Goal: Task Accomplishment & Management: Manage account settings

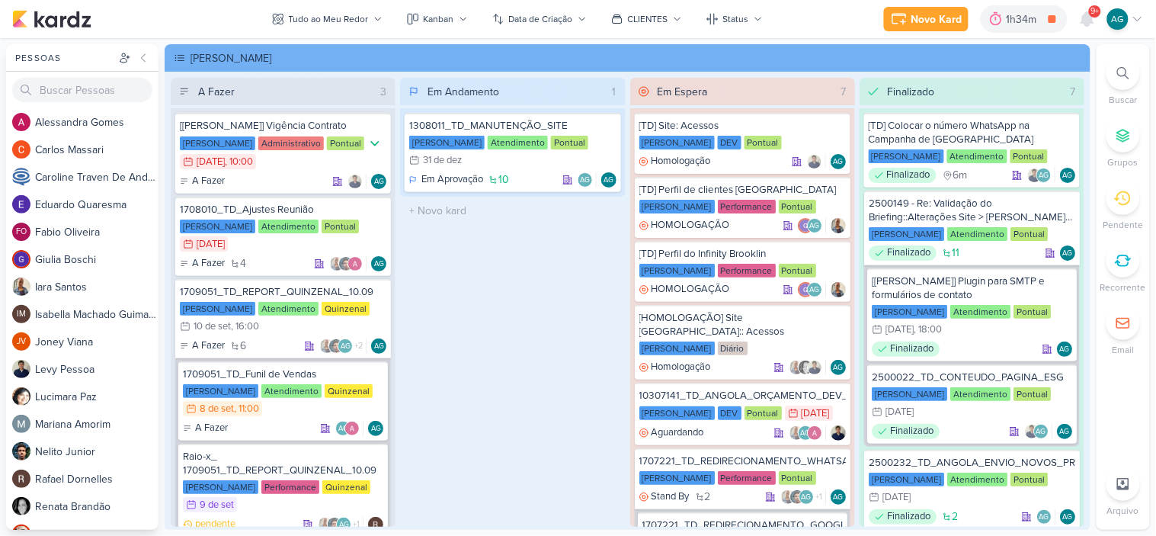
click at [1130, 67] on div at bounding box center [1124, 73] width 34 height 34
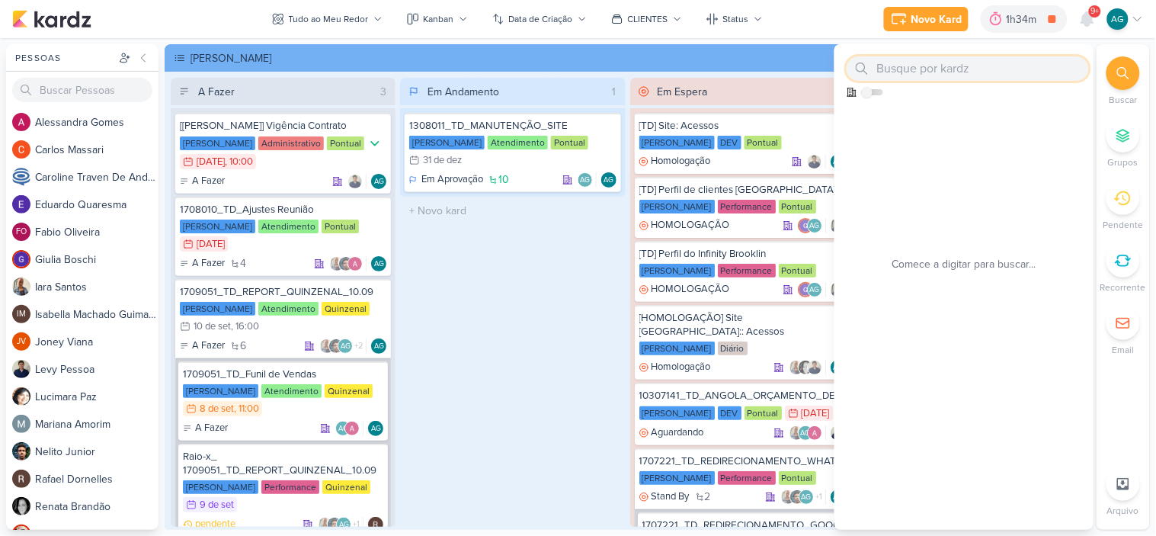
paste input "3708251"
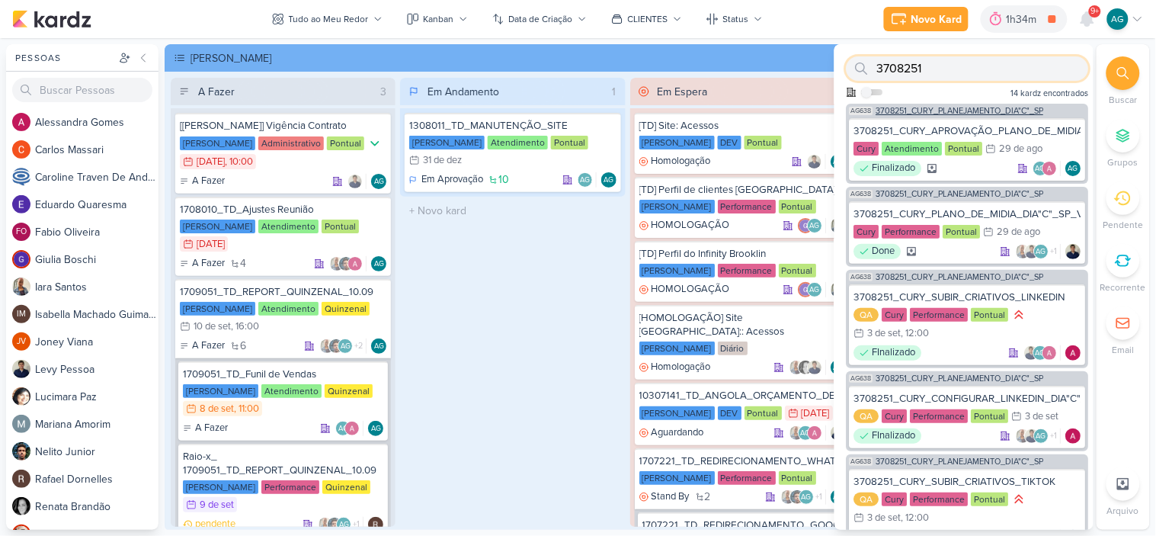
type input "3708251"
click at [1002, 107] on span "3708251_CURY_PLANEJAMENTO_DIA"C"_SP" at bounding box center [960, 111] width 168 height 8
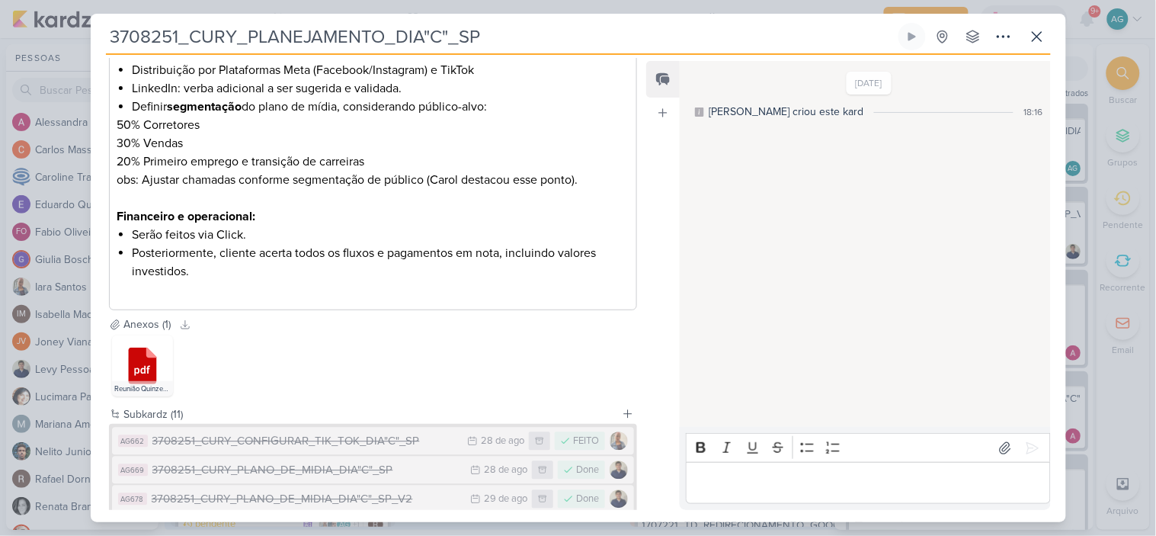
scroll to position [1169, 0]
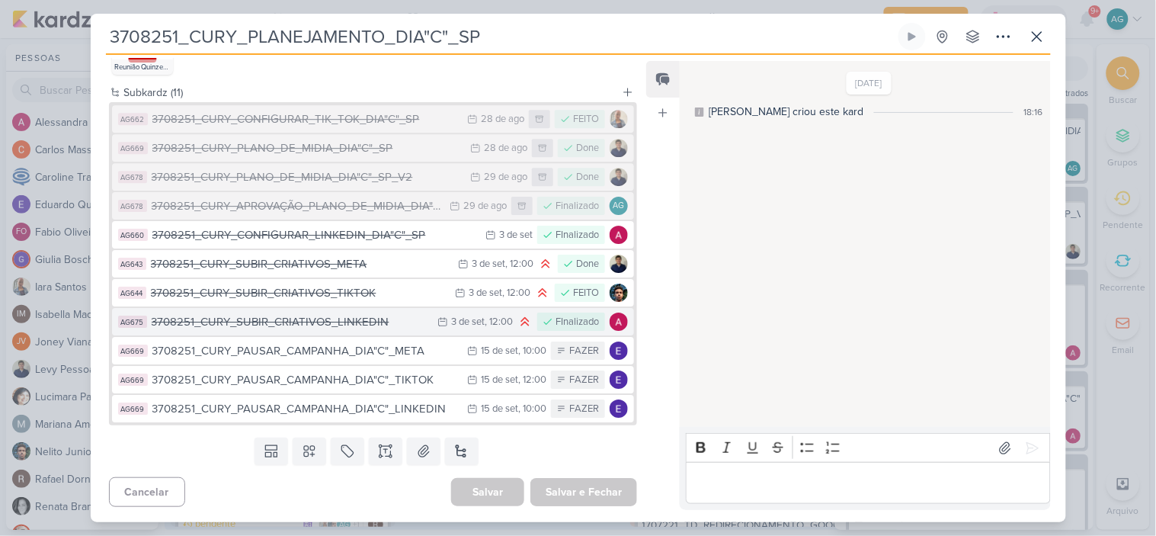
click at [370, 323] on div "3708251_CURY_SUBIR_CRIATIVOS_LINKEDIN" at bounding box center [291, 322] width 279 height 18
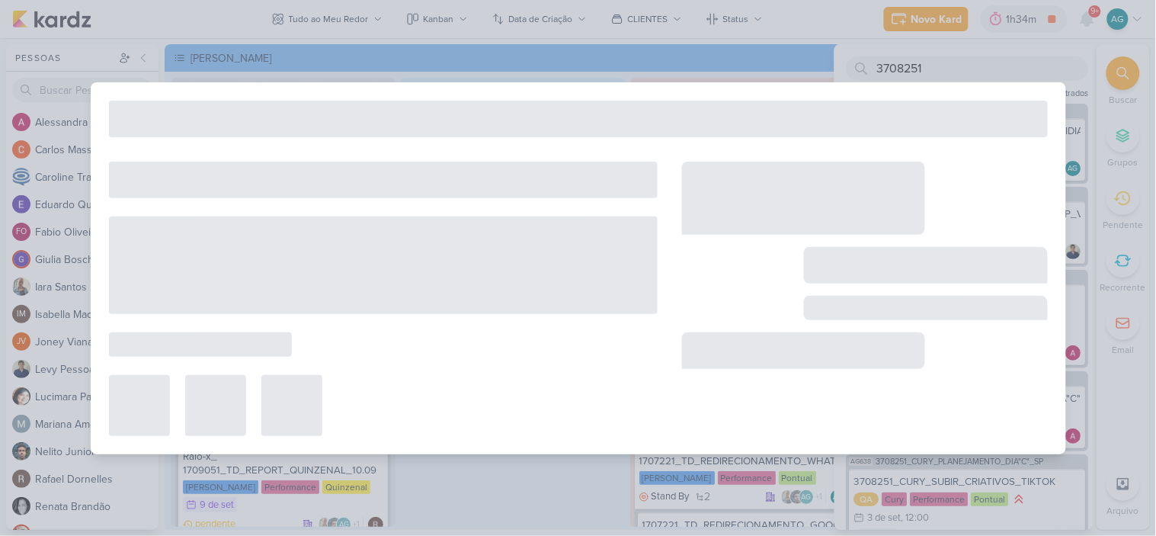
type input "3708251_CURY_SUBIR_CRIATIVOS_LINKEDIN"
type input "[DATE] 12:00"
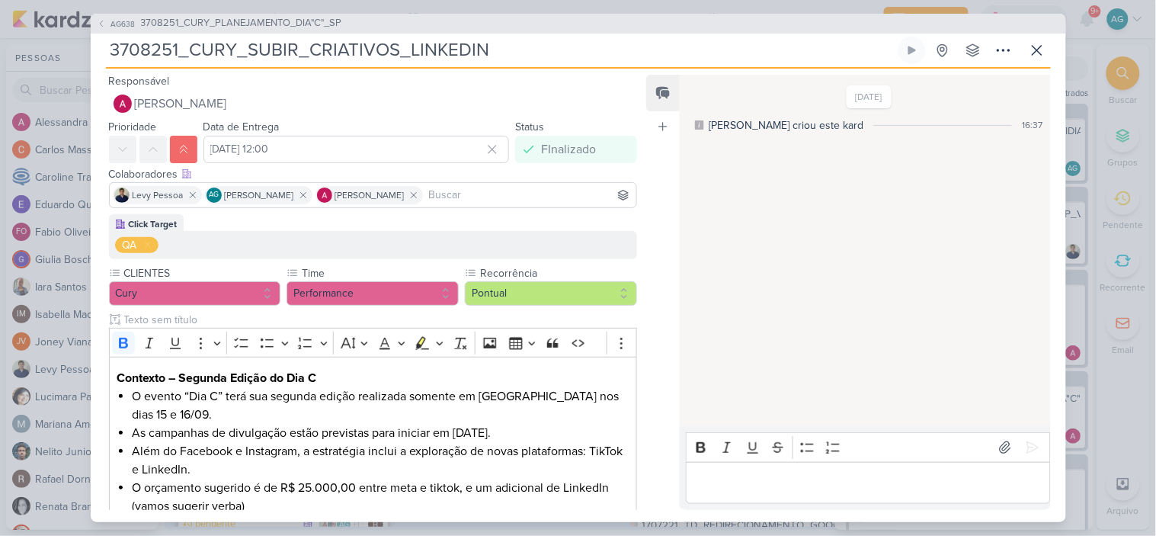
click at [774, 485] on p "Editor editing area: main" at bounding box center [868, 482] width 348 height 18
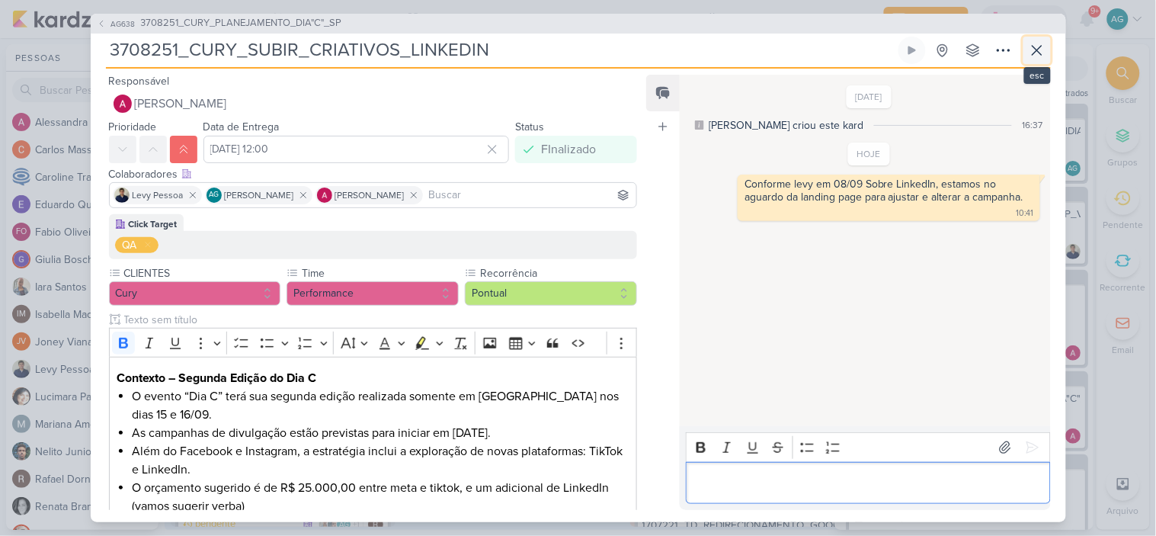
click at [1041, 49] on icon at bounding box center [1037, 50] width 18 height 18
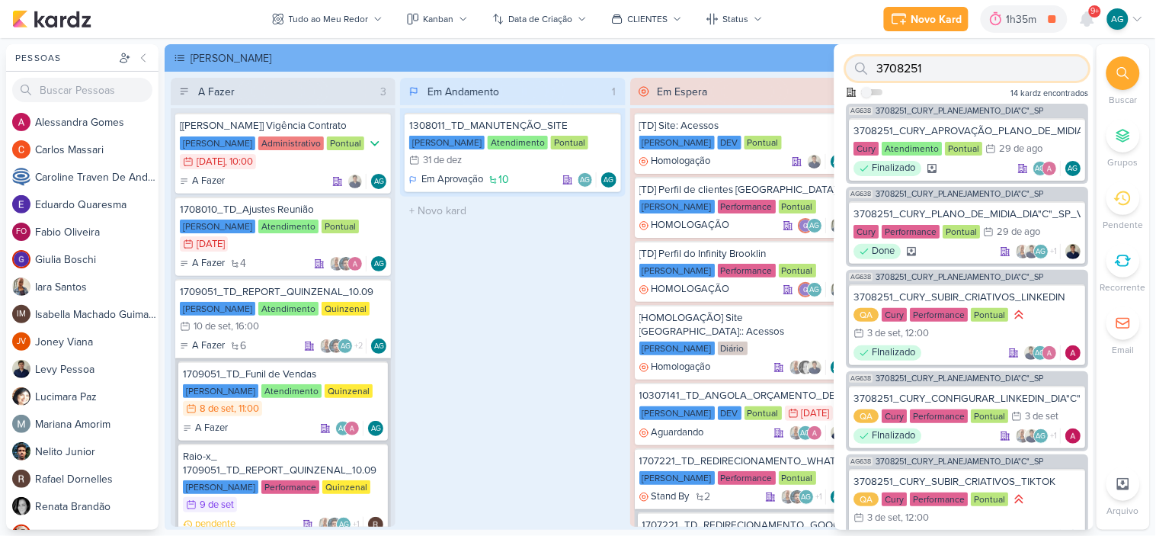
drag, startPoint x: 962, startPoint y: 66, endPoint x: 835, endPoint y: 64, distance: 126.5
click at [835, 64] on div "3708251 Como admin, ative para buscar em todos os kardz da organização 14 kardz…" at bounding box center [964, 73] width 259 height 59
paste input "260901"
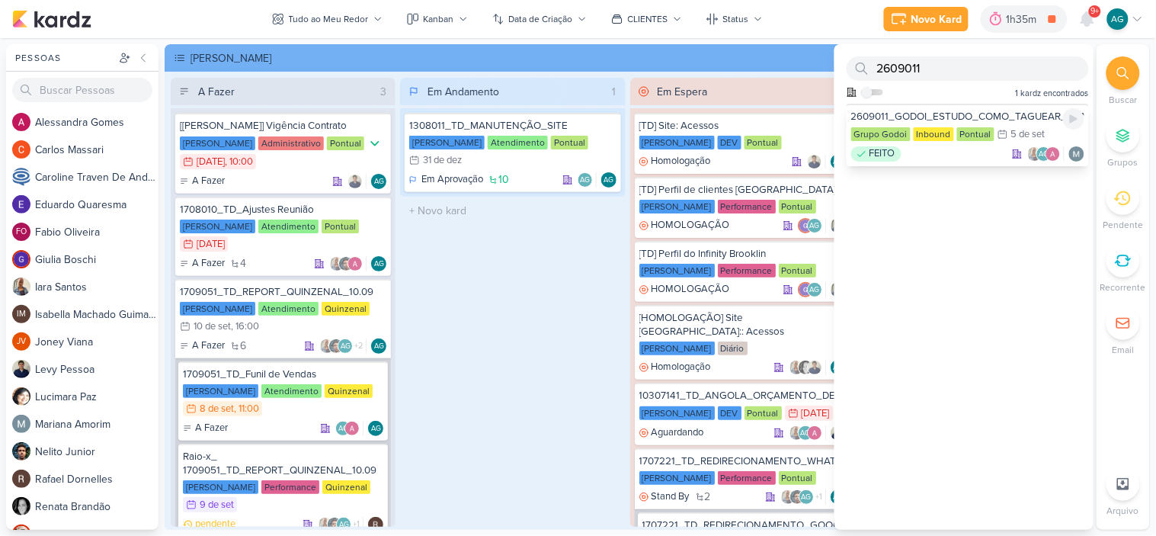
click at [993, 113] on div "2609011_GODOI_ESTUDO_COMO_TAGUEAR_CONVERSAS_WHATSAPP_RD" at bounding box center [967, 117] width 233 height 14
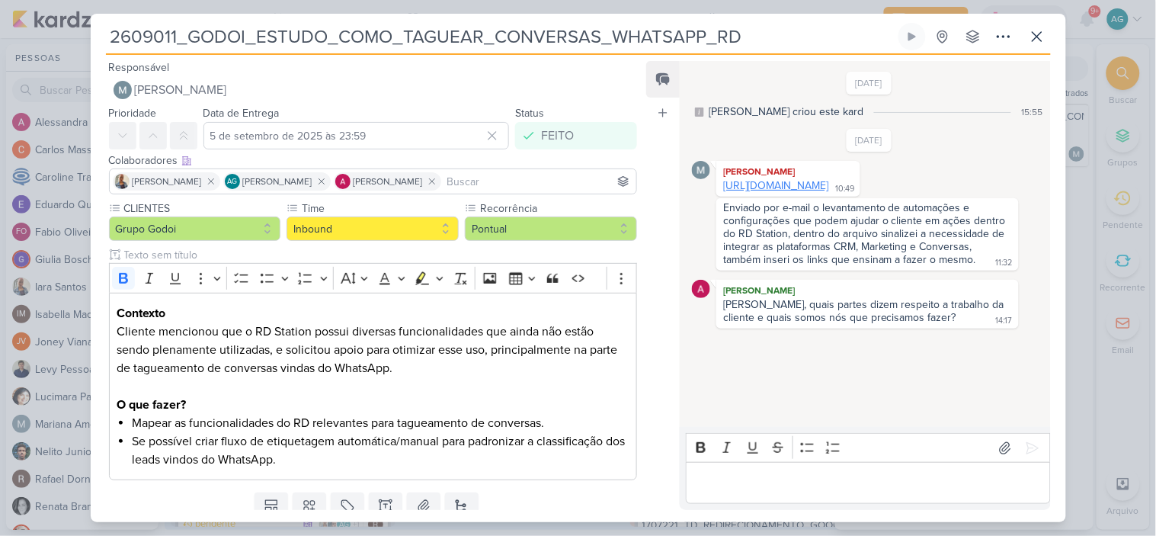
click at [828, 192] on link "[URL][DOMAIN_NAME]" at bounding box center [775, 185] width 105 height 13
click at [1007, 39] on icon at bounding box center [1004, 36] width 18 height 18
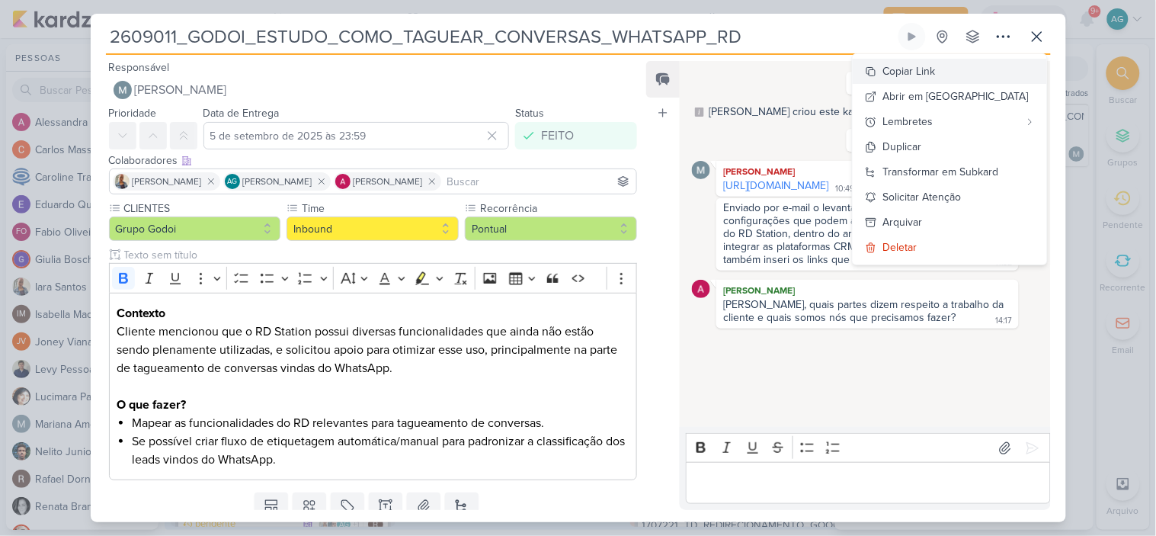
click at [985, 66] on button "Copiar Link" at bounding box center [950, 71] width 194 height 25
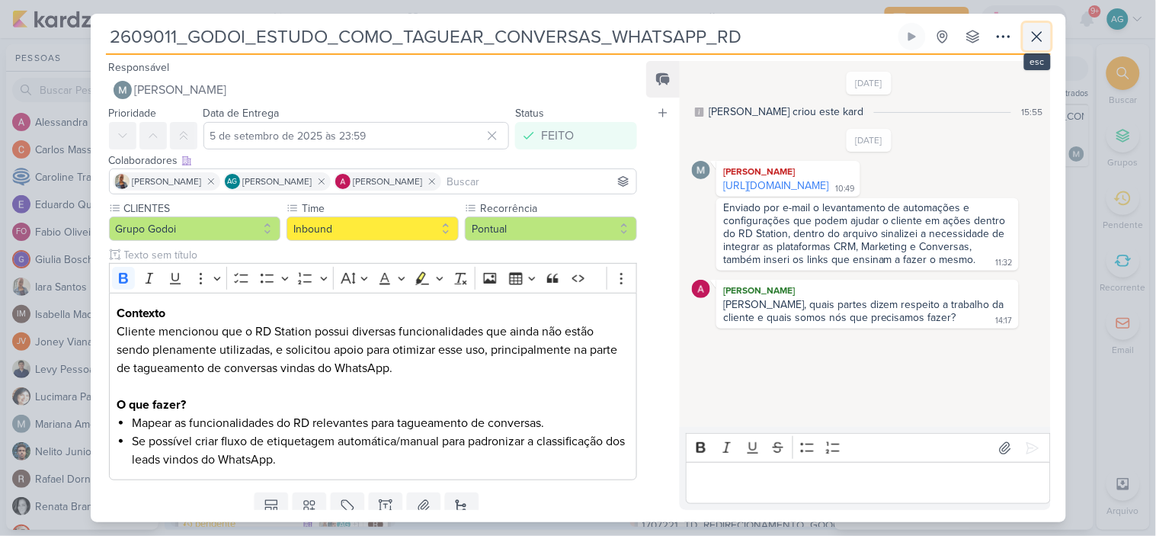
click at [1036, 41] on icon at bounding box center [1037, 36] width 18 height 18
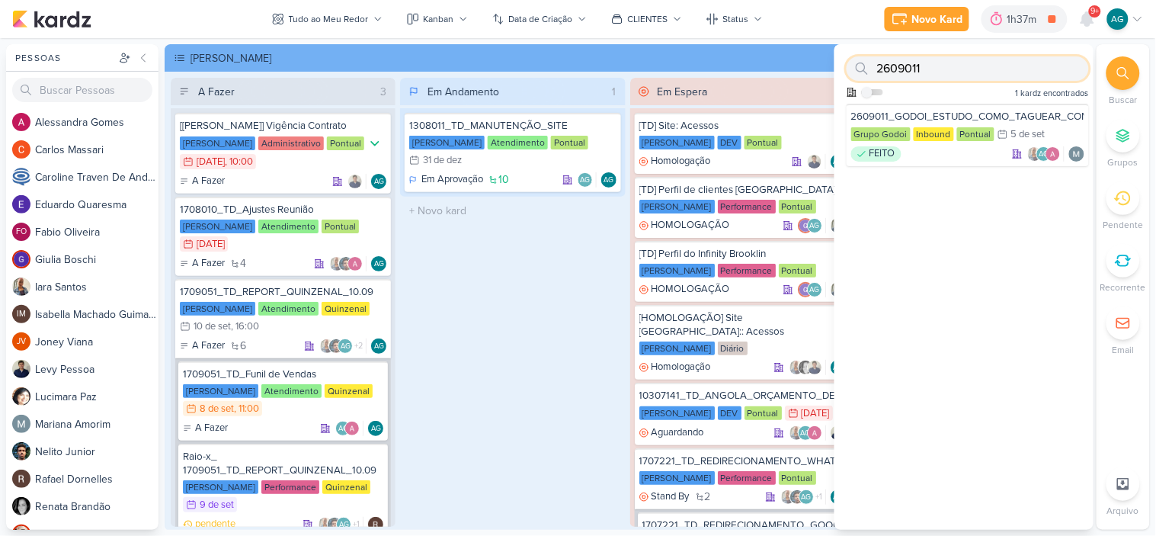
drag, startPoint x: 940, startPoint y: 62, endPoint x: 855, endPoint y: 66, distance: 84.7
click at [855, 66] on div "2609011" at bounding box center [968, 68] width 242 height 24
paste input "7"
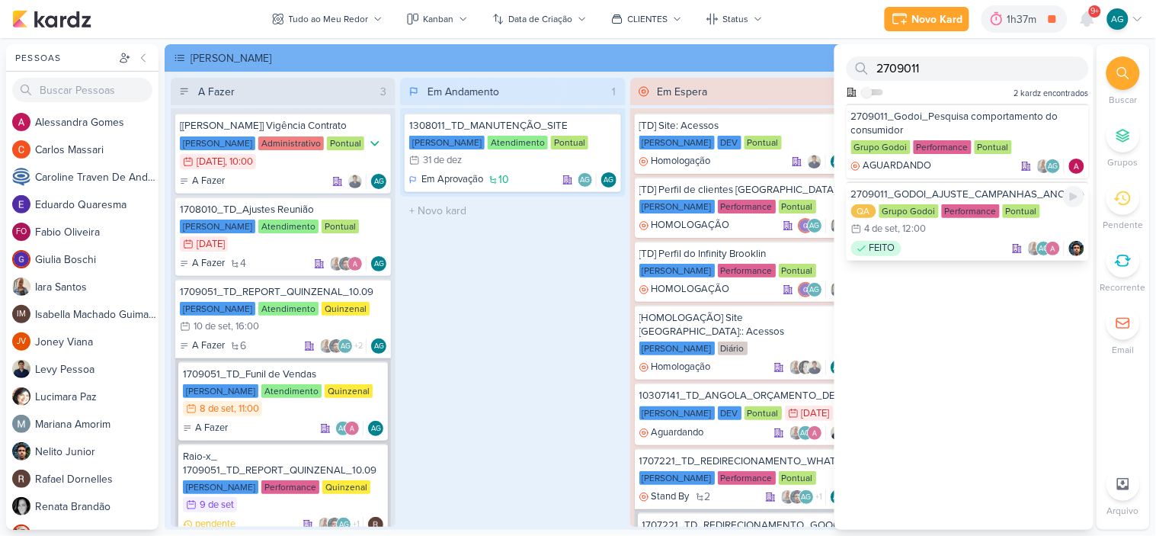
click at [940, 241] on div "FEITO AG" at bounding box center [967, 248] width 233 height 15
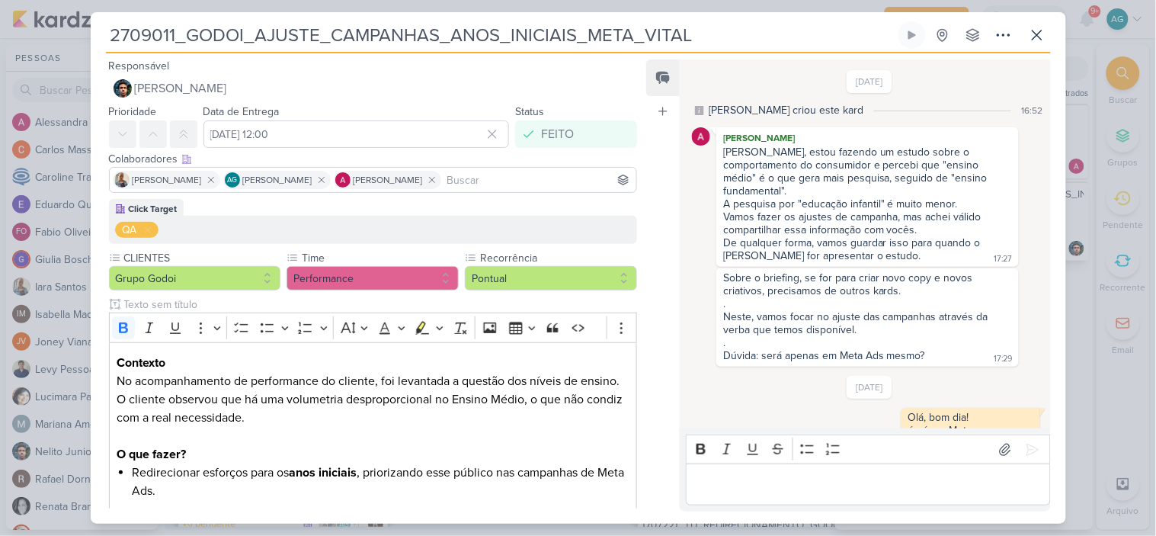
scroll to position [252, 0]
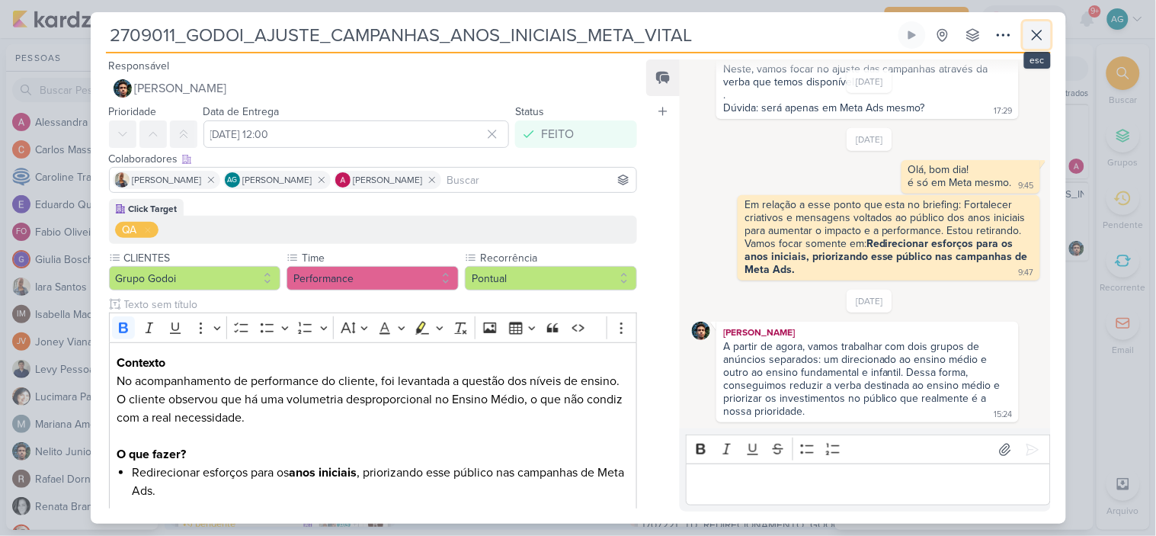
click at [1045, 35] on icon at bounding box center [1037, 35] width 18 height 18
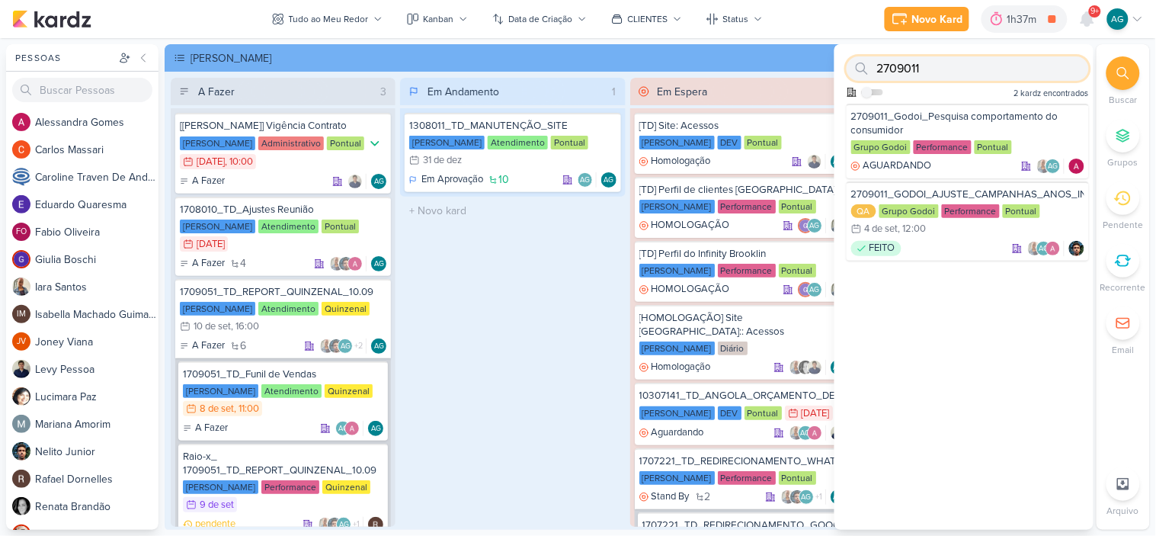
drag, startPoint x: 950, startPoint y: 63, endPoint x: 819, endPoint y: 62, distance: 131.9
click at [819, 62] on div "Pessoas [GEOGRAPHIC_DATA] A l e s s a n d r a G o m e s C a r l o s M a s s a r…" at bounding box center [578, 286] width 1156 height 485
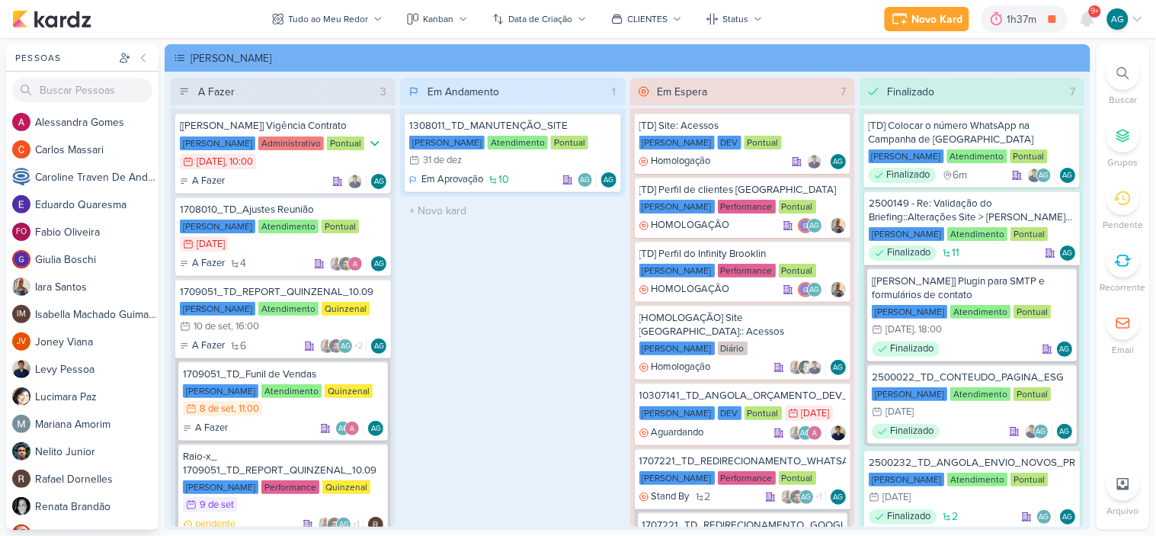
click at [1117, 69] on icon at bounding box center [1123, 73] width 12 height 12
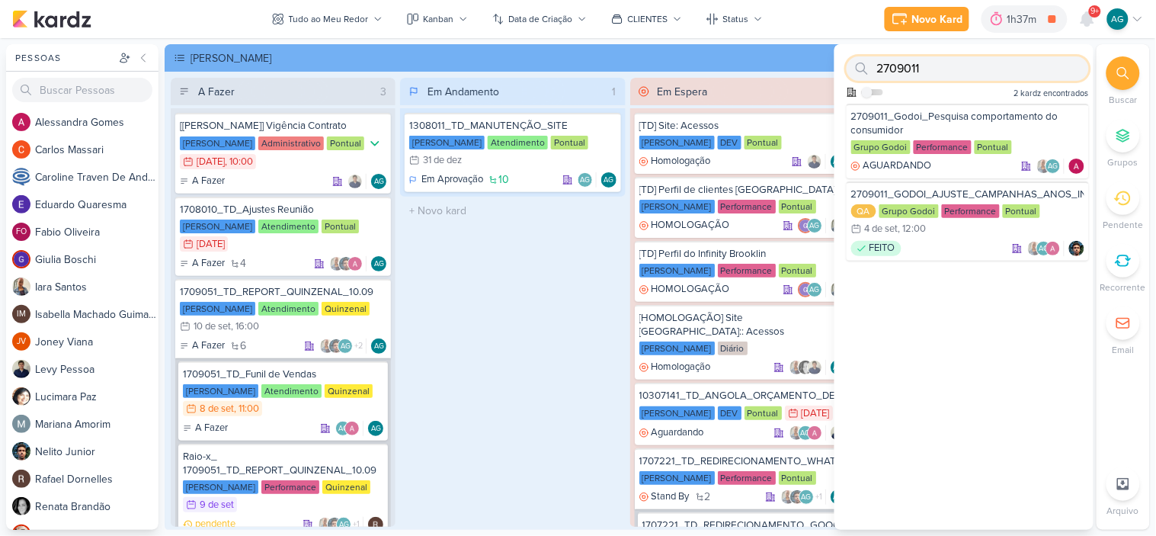
paste input "1130902"
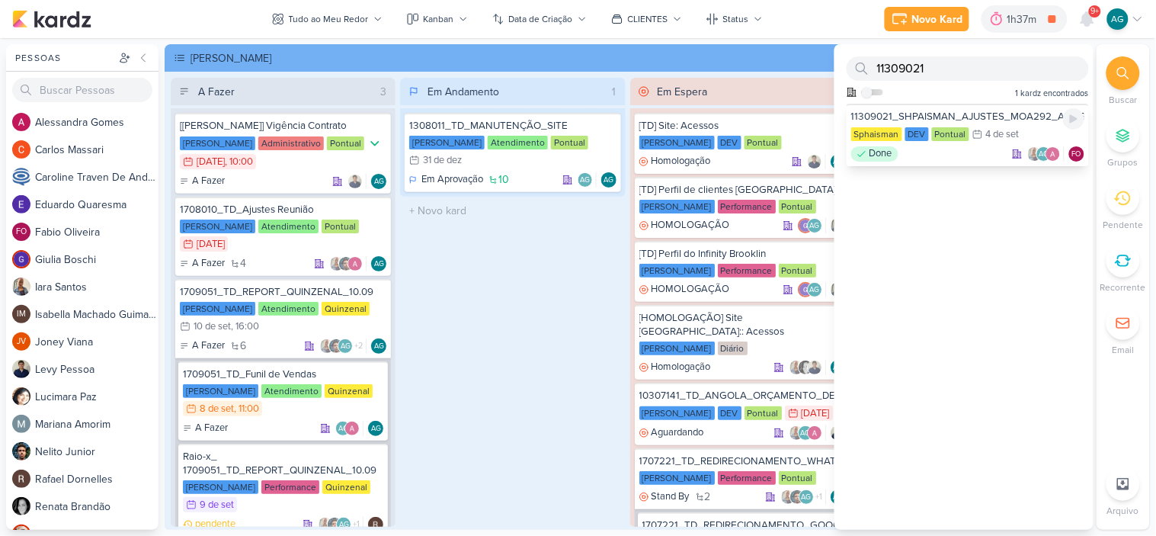
click at [976, 156] on div "Done AG FO" at bounding box center [967, 153] width 233 height 15
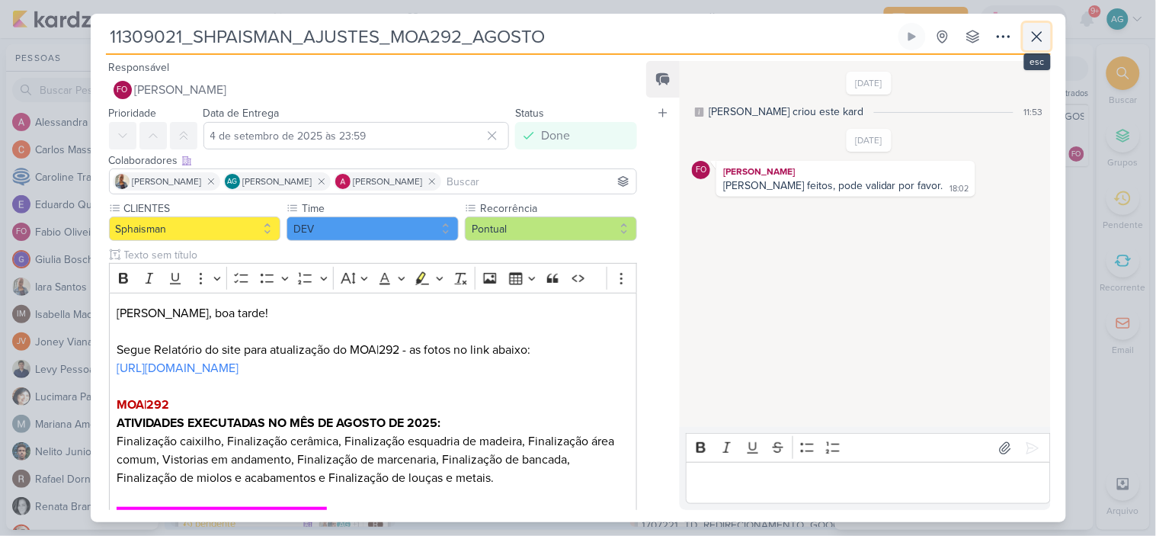
click at [1040, 42] on icon at bounding box center [1037, 36] width 18 height 18
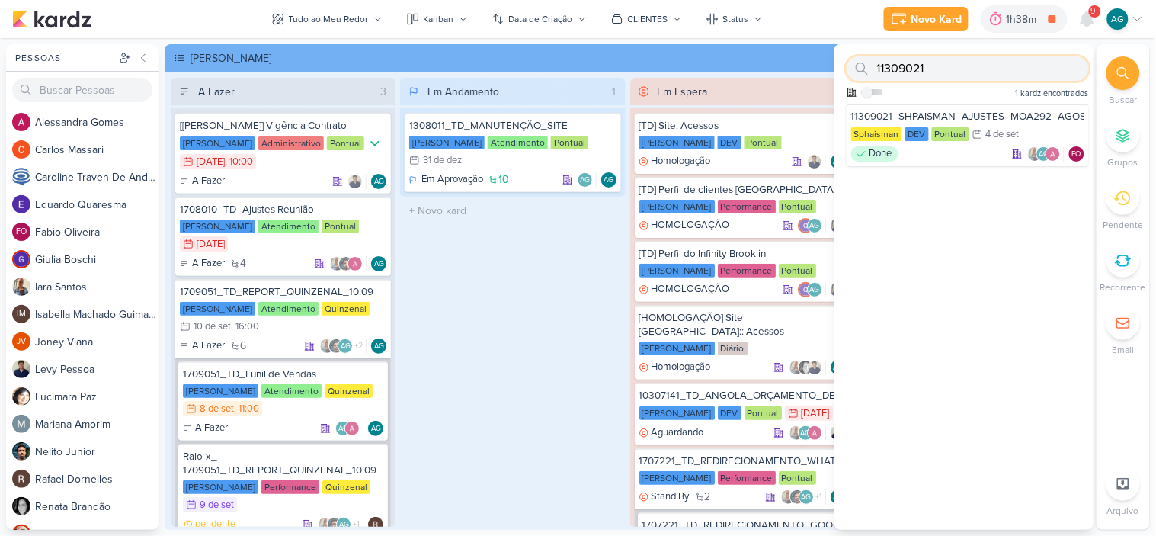
drag, startPoint x: 939, startPoint y: 65, endPoint x: 857, endPoint y: 61, distance: 82.4
click at [857, 61] on div "11309021" at bounding box center [968, 68] width 242 height 24
paste input "5709022"
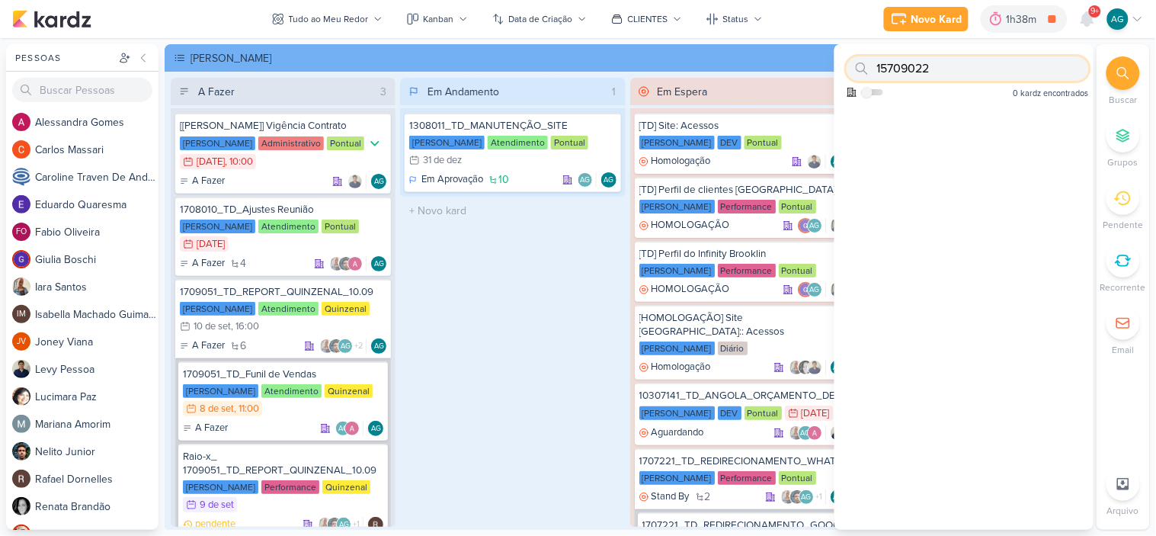
drag, startPoint x: 943, startPoint y: 66, endPoint x: 826, endPoint y: 65, distance: 116.6
click at [826, 65] on div "Pessoas [GEOGRAPHIC_DATA] A l e s s a n d r a G o m e s C a r l o s M a s s a r…" at bounding box center [578, 286] width 1156 height 485
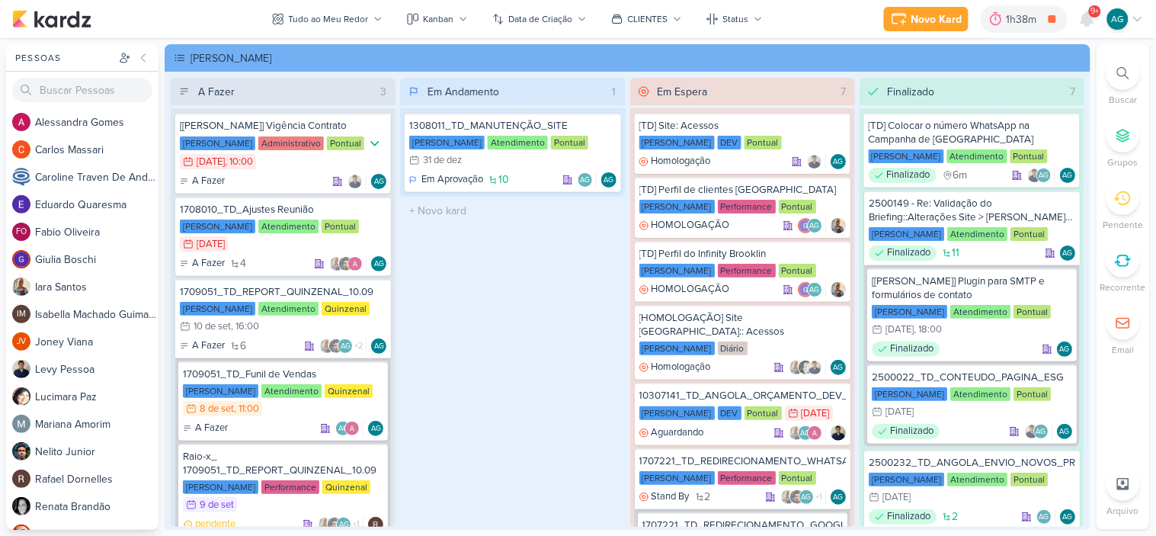
click at [1133, 66] on div at bounding box center [1124, 73] width 34 height 34
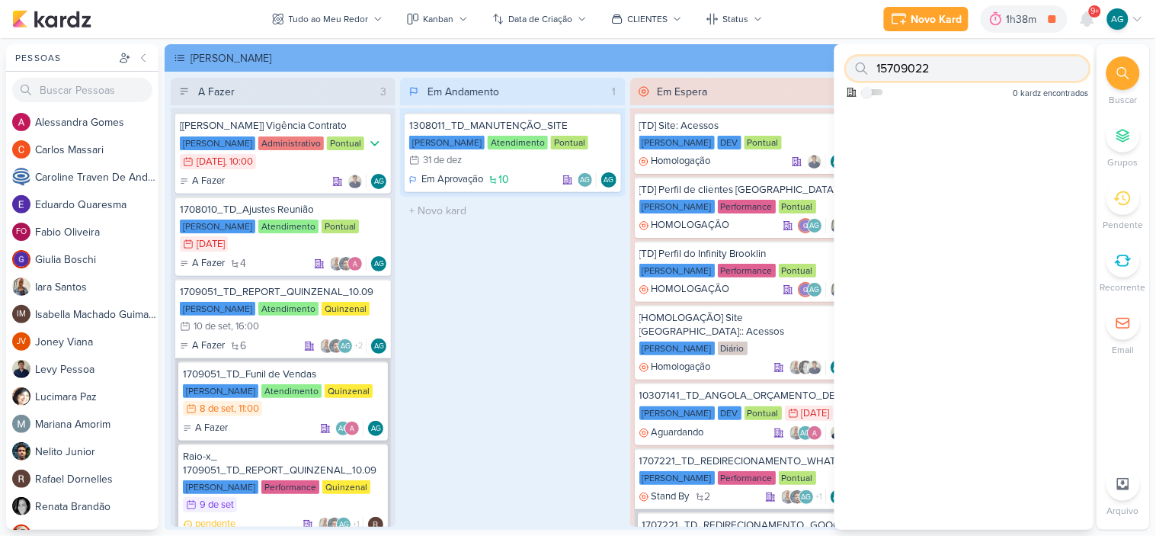
paste input "2709021"
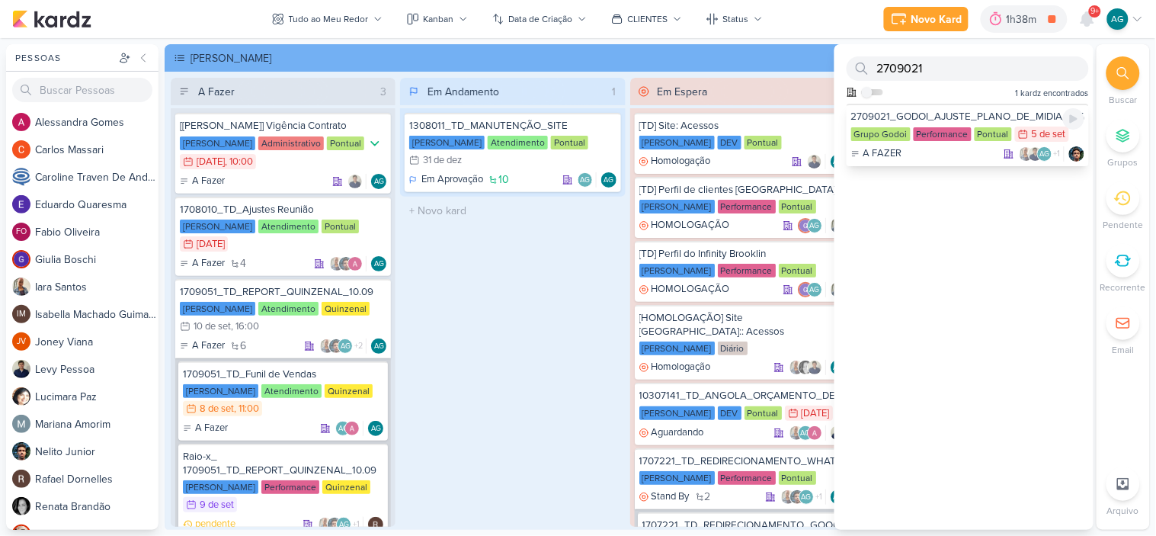
click at [983, 117] on div "2709021_GODOI_AJUSTE_PLANO_DE_MIDIA_VITAL_E_AB" at bounding box center [967, 117] width 233 height 14
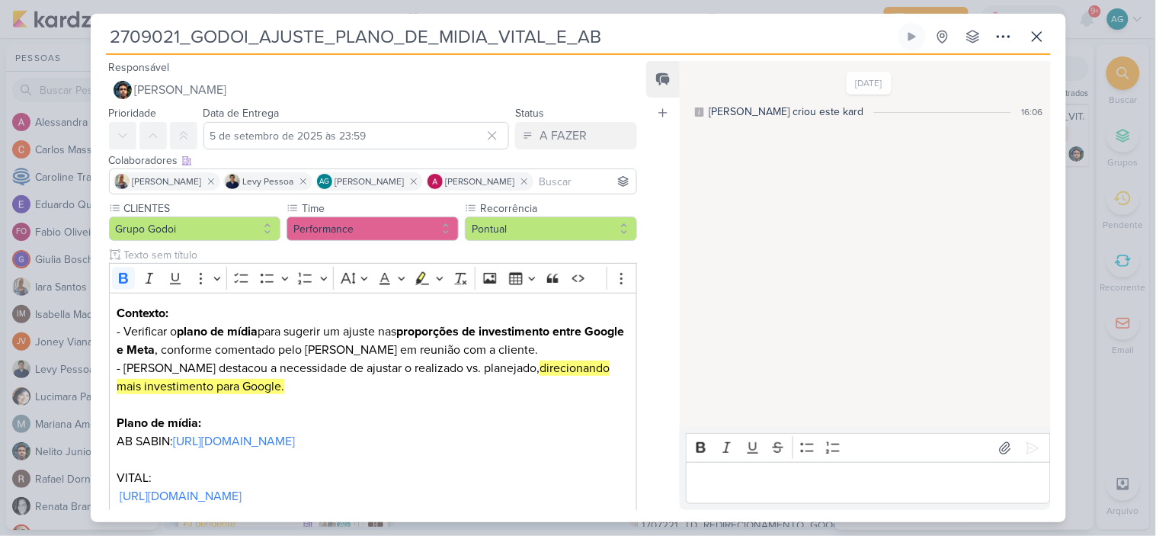
click at [808, 494] on div "Editor editing area: main" at bounding box center [868, 483] width 364 height 42
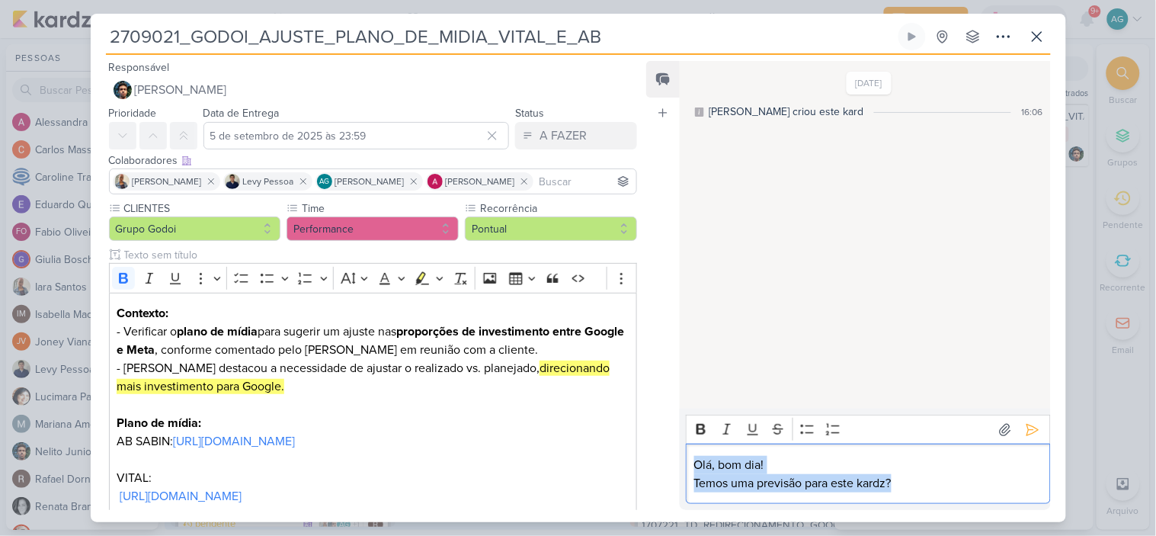
drag, startPoint x: 867, startPoint y: 479, endPoint x: 688, endPoint y: 456, distance: 180.6
click at [688, 456] on div "Olá, bom dia! Temos uma previsão para este kardz?" at bounding box center [868, 474] width 364 height 60
copy div "Olá, bom dia! Temos uma previsão para este kardz?"
click at [1031, 428] on icon at bounding box center [1032, 429] width 11 height 11
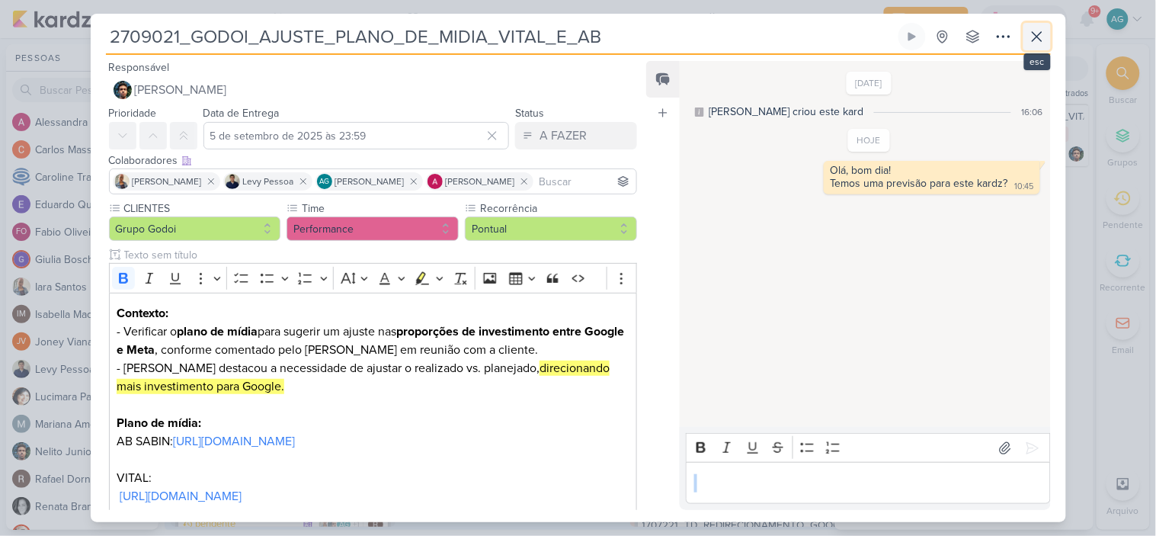
click at [1038, 39] on icon at bounding box center [1037, 36] width 18 height 18
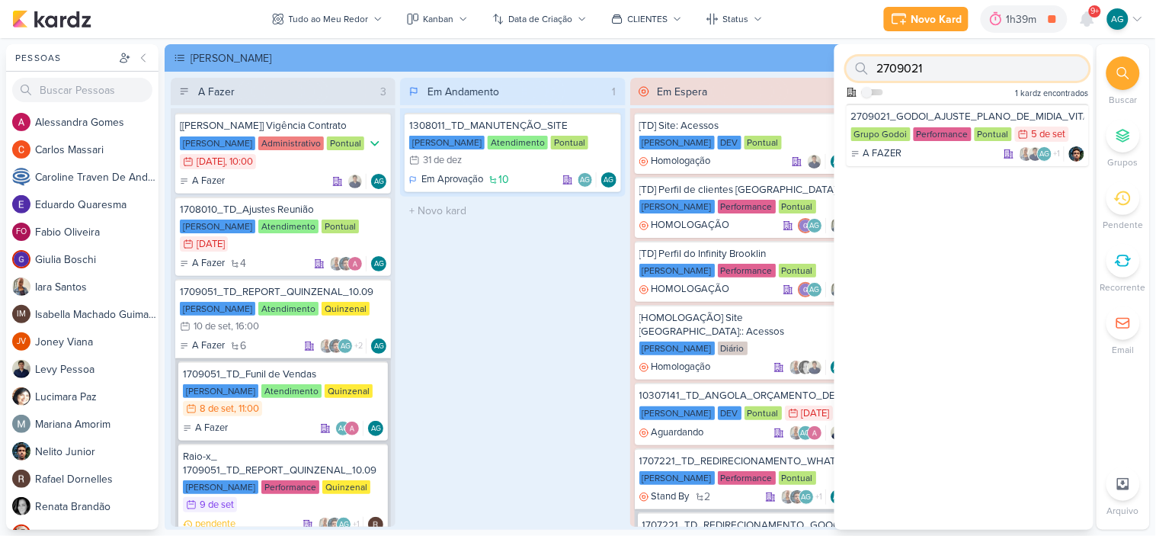
drag, startPoint x: 974, startPoint y: 66, endPoint x: 863, endPoint y: 69, distance: 110.5
click at [863, 69] on div "2709021" at bounding box center [968, 68] width 242 height 24
paste input "370903"
drag, startPoint x: 934, startPoint y: 72, endPoint x: 828, endPoint y: 69, distance: 105.2
click at [828, 69] on div "Pessoas [GEOGRAPHIC_DATA] A l e s s a n d r a G o m e s C a r l o s M a s s a r…" at bounding box center [578, 286] width 1156 height 485
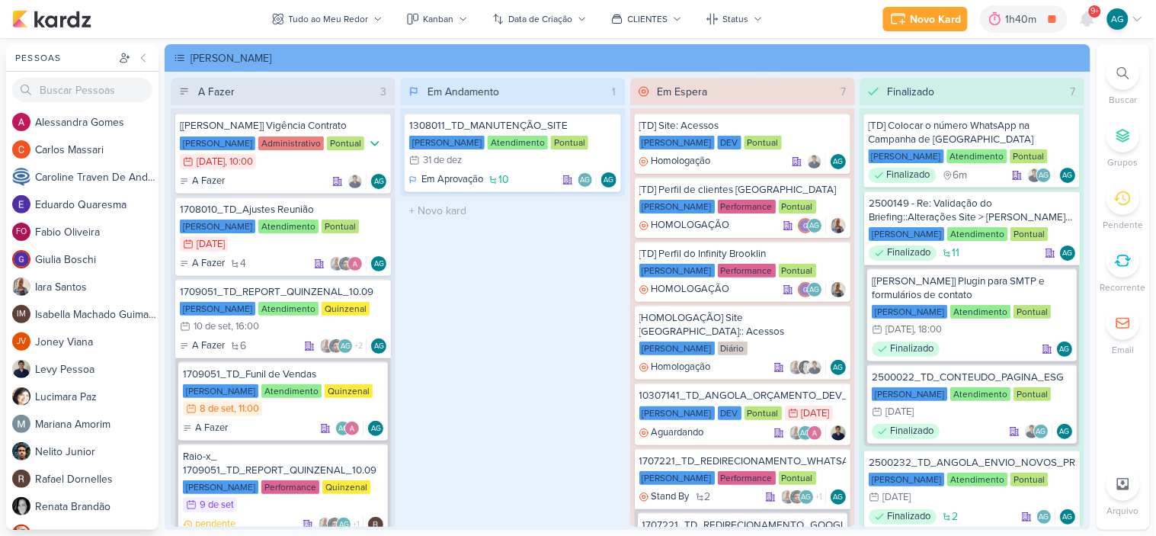
click at [1128, 72] on icon at bounding box center [1123, 73] width 12 height 12
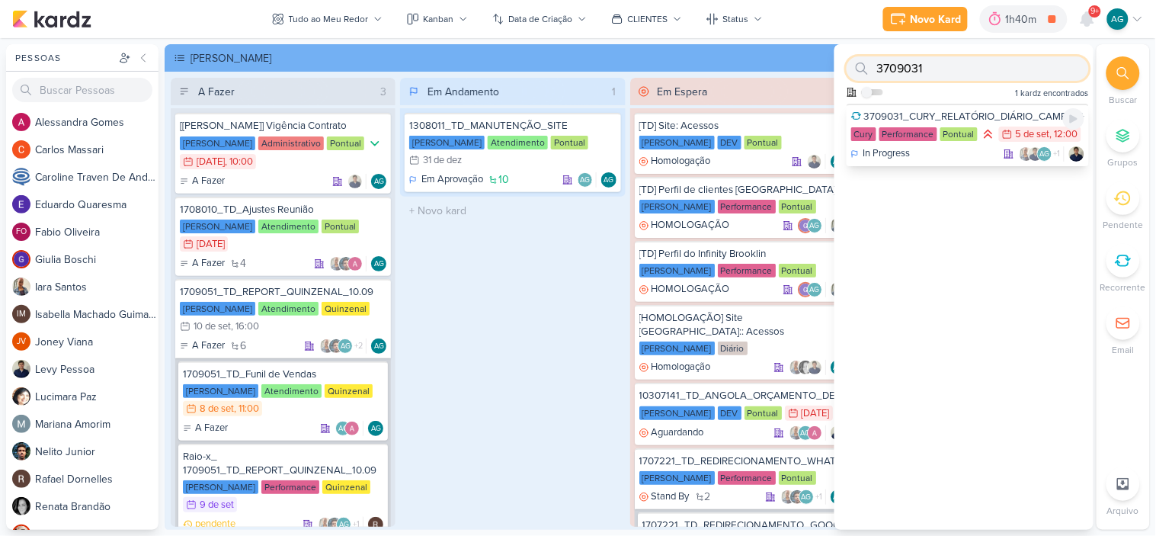
paste input "15709033"
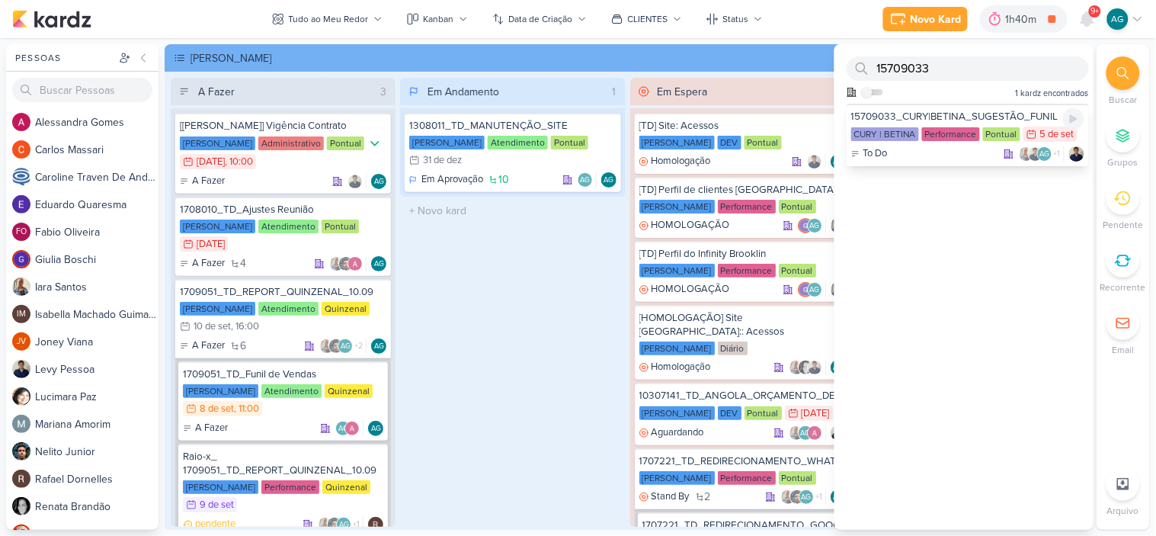
click at [955, 155] on div "To Do AG +1" at bounding box center [967, 153] width 233 height 15
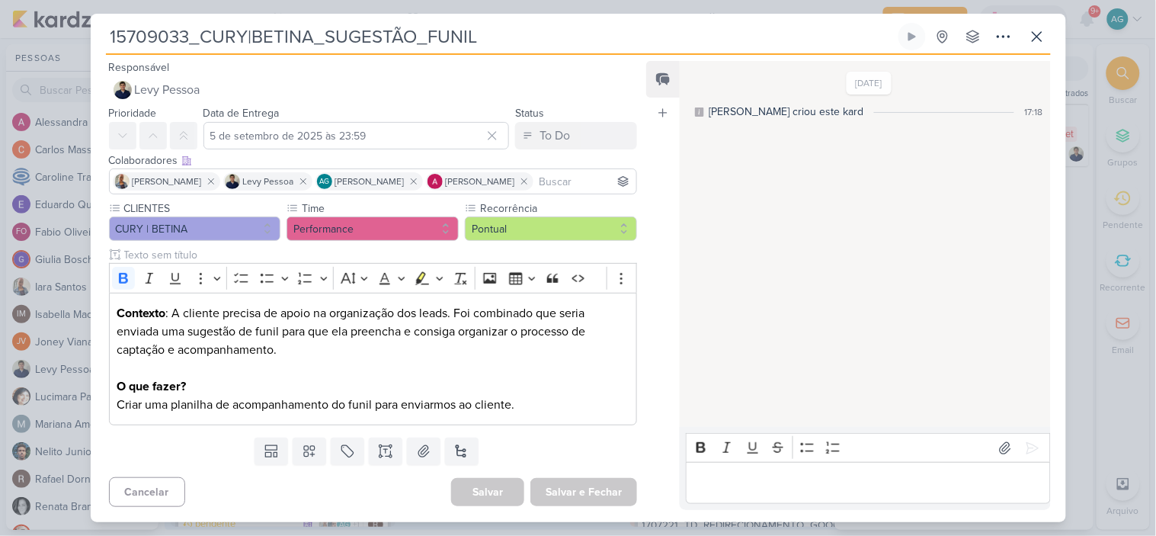
click at [755, 476] on p "Editor editing area: main" at bounding box center [868, 483] width 348 height 18
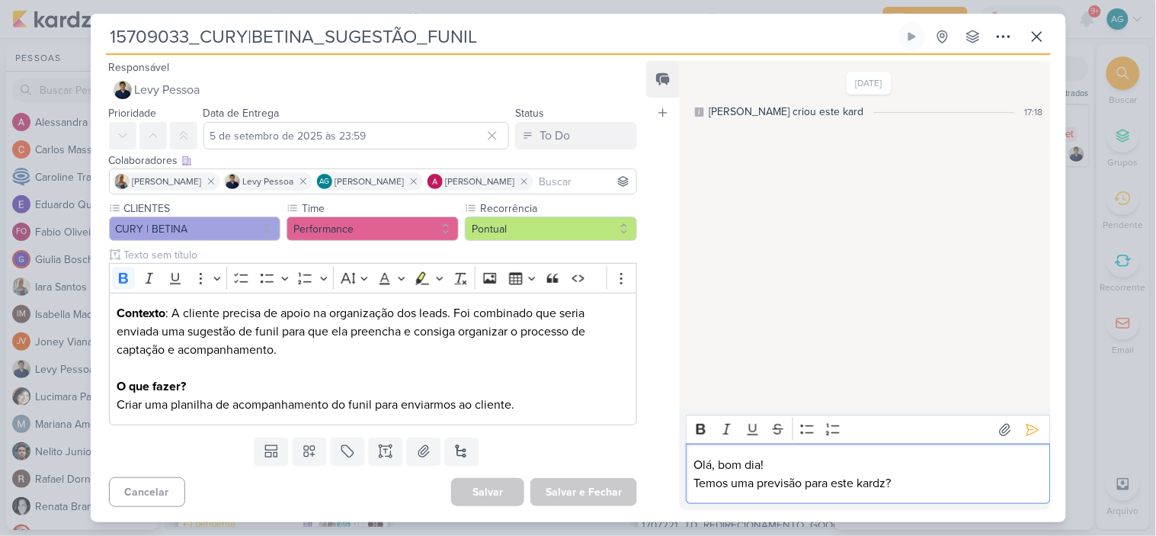
click at [694, 485] on p "Temos uma previsão para este kardz?" at bounding box center [868, 483] width 348 height 18
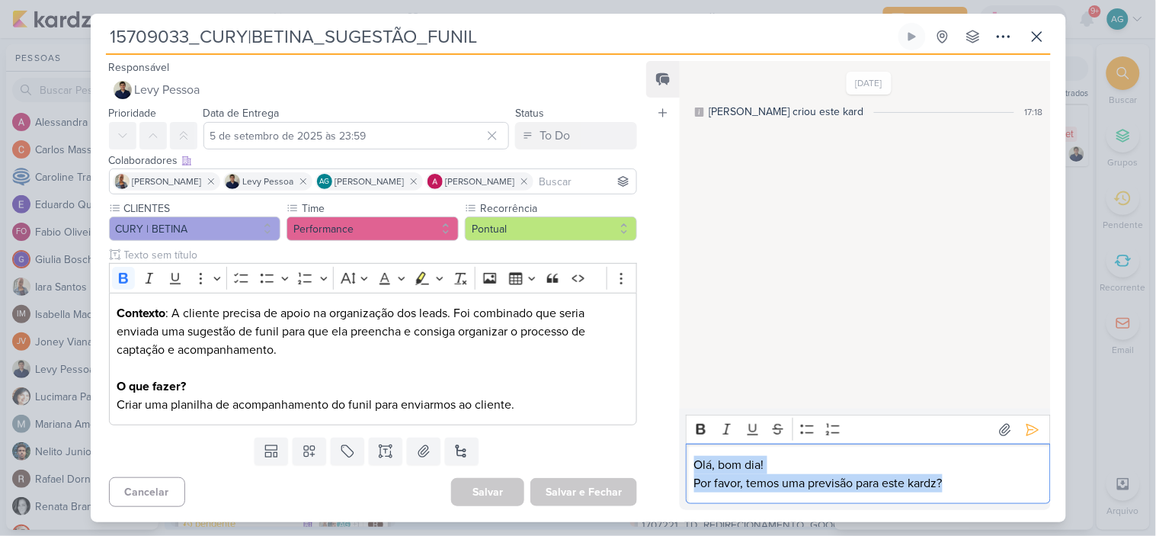
drag, startPoint x: 973, startPoint y: 486, endPoint x: 675, endPoint y: 460, distance: 299.1
click at [675, 460] on div "Feed Atrelar email Solte o email para atrelar ao kard [DATE] [PERSON_NAME] crio…" at bounding box center [848, 285] width 404 height 449
copy div "Olá, bom dia! Por favor, temos uma previsão para este kardz?"
click at [989, 479] on p "Por favor, temos uma previsão para este kardz?" at bounding box center [868, 483] width 348 height 18
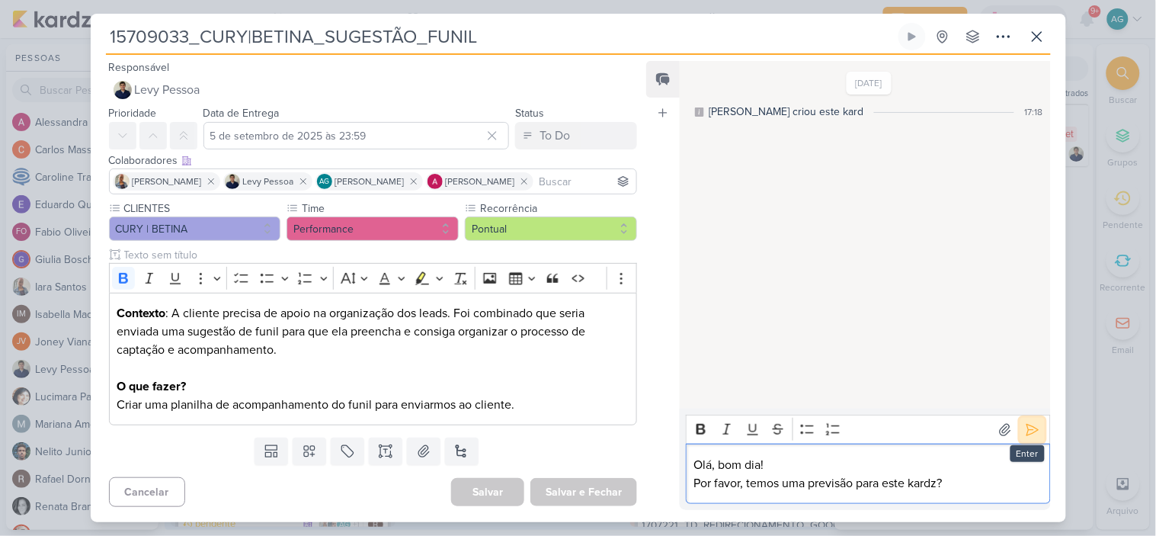
click at [1026, 434] on icon at bounding box center [1032, 429] width 15 height 15
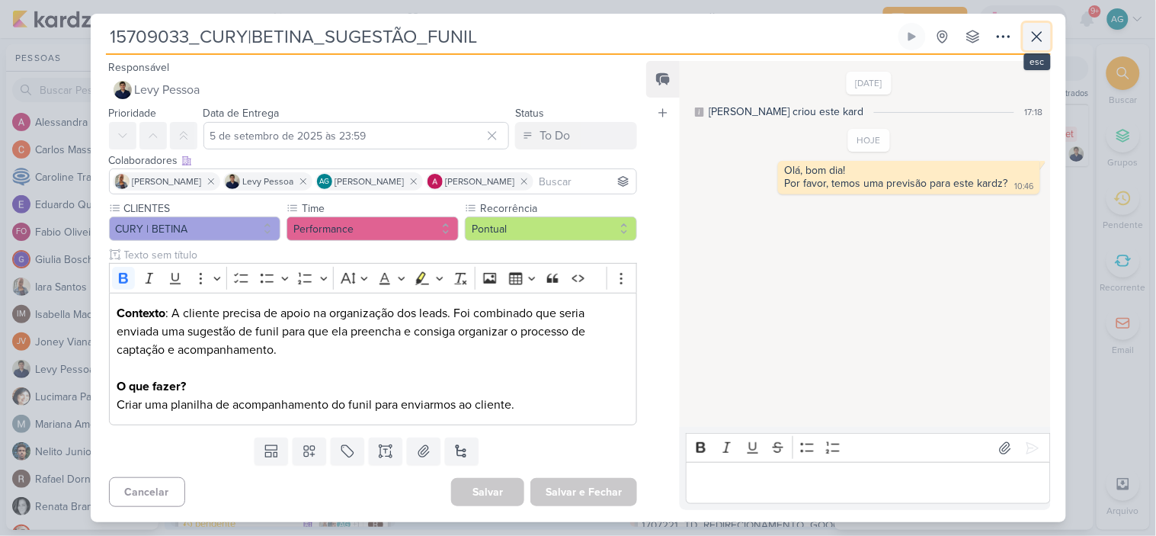
click at [1039, 40] on icon at bounding box center [1037, 36] width 18 height 18
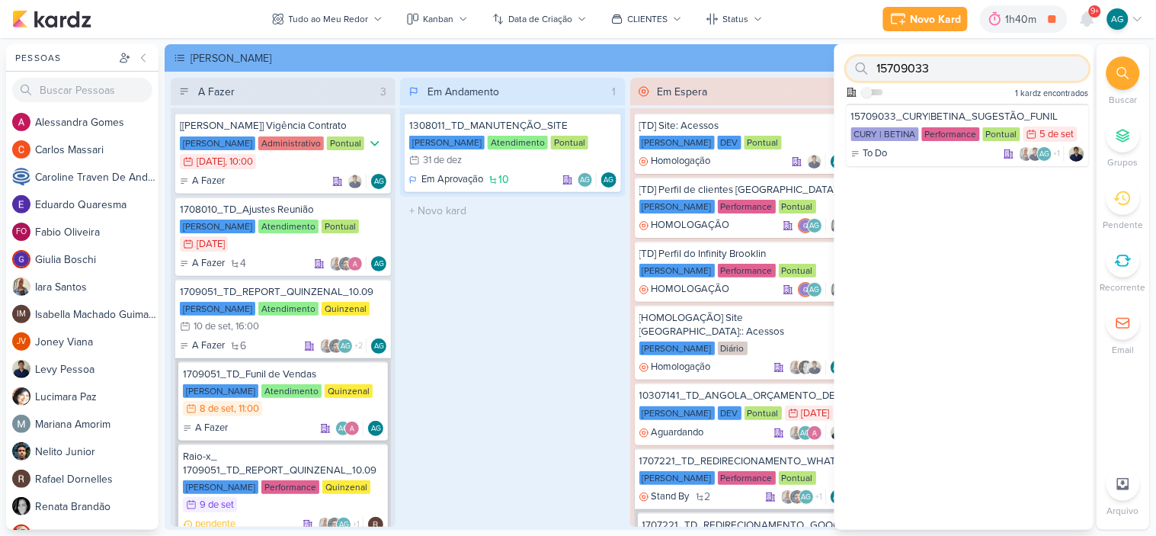
drag, startPoint x: 867, startPoint y: 62, endPoint x: 850, endPoint y: 62, distance: 17.5
click at [850, 62] on div "15709033" at bounding box center [968, 68] width 242 height 24
paste input "8034"
click at [956, 148] on div "AGUARDANDO AG +1" at bounding box center [967, 152] width 233 height 15
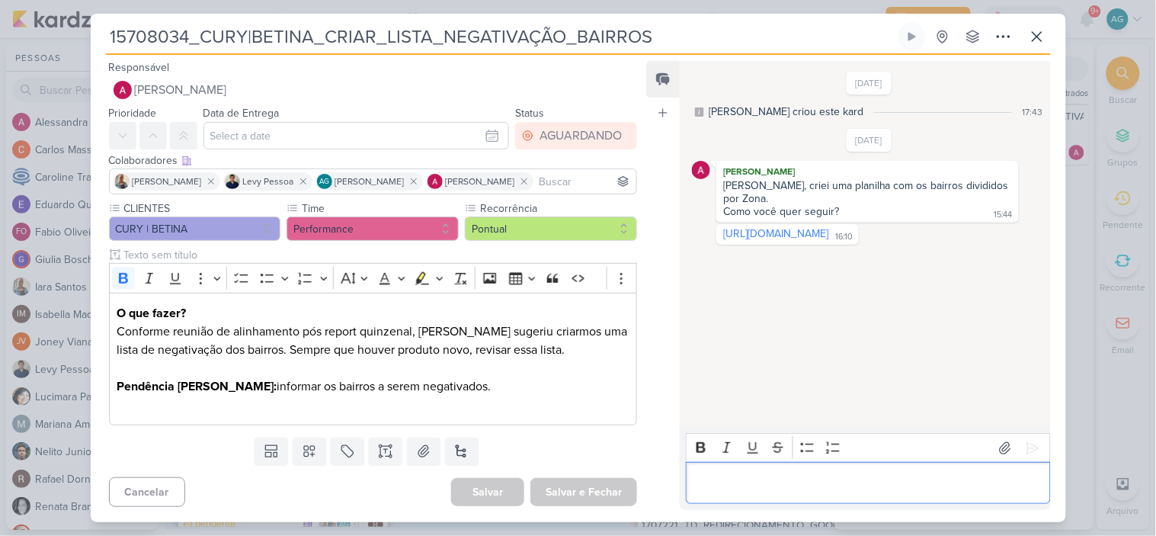
click at [873, 481] on p "Editor editing area: main" at bounding box center [868, 483] width 348 height 18
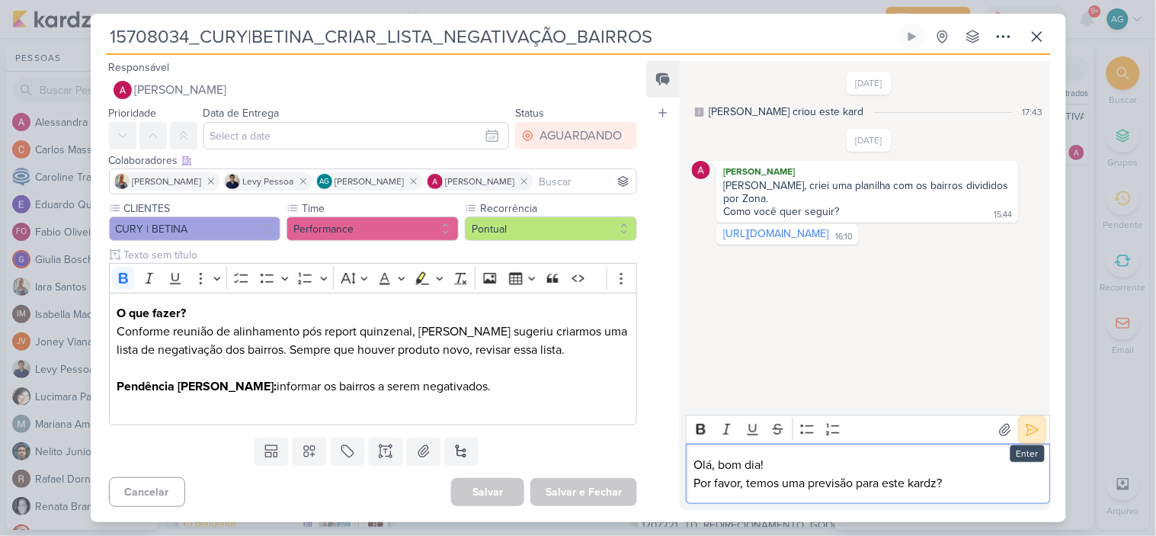
click at [1025, 430] on icon at bounding box center [1032, 429] width 15 height 15
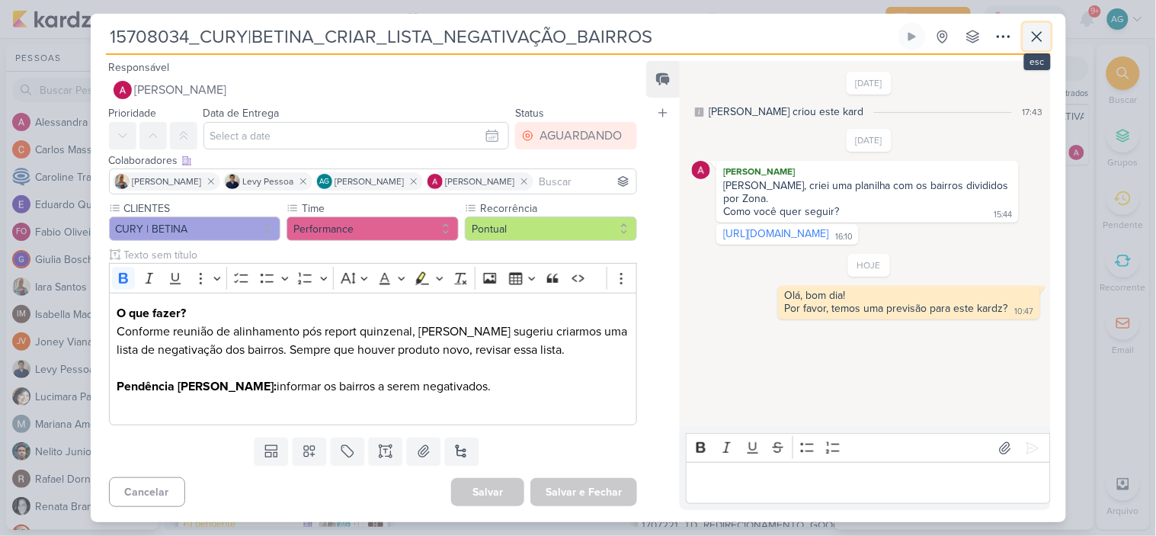
click at [1032, 36] on icon at bounding box center [1037, 36] width 18 height 18
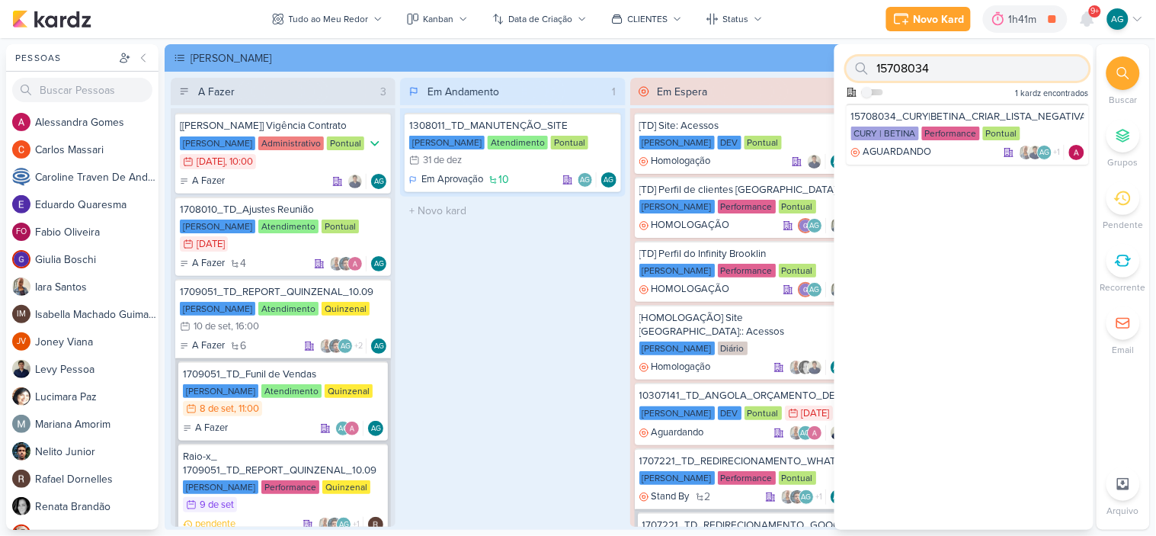
drag, startPoint x: 924, startPoint y: 67, endPoint x: 850, endPoint y: 65, distance: 74.0
click at [850, 65] on div "15708034" at bounding box center [968, 68] width 242 height 24
drag, startPoint x: 873, startPoint y: 66, endPoint x: 855, endPoint y: 66, distance: 17.5
click at [855, 66] on div "15708034" at bounding box center [968, 68] width 242 height 24
paste input "2709041"
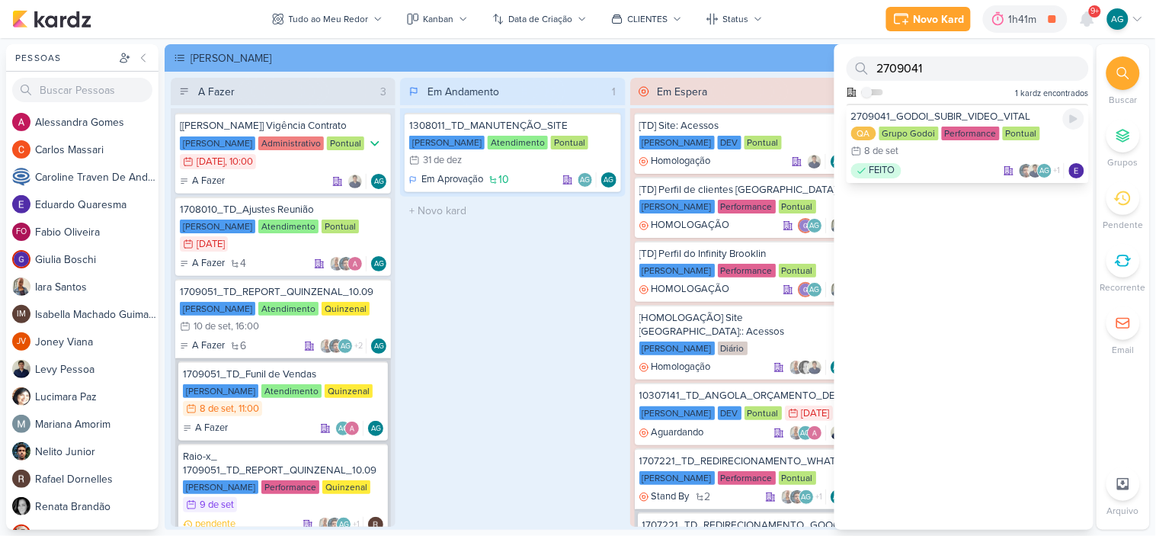
click at [930, 168] on div "FEITO AG +1" at bounding box center [967, 170] width 233 height 15
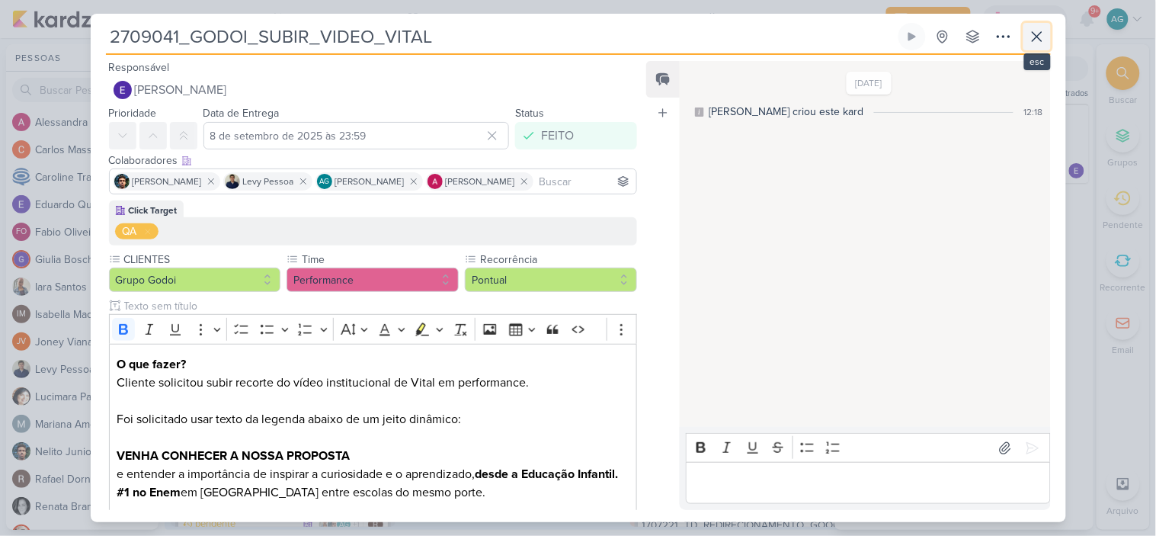
click at [1033, 35] on icon at bounding box center [1037, 36] width 18 height 18
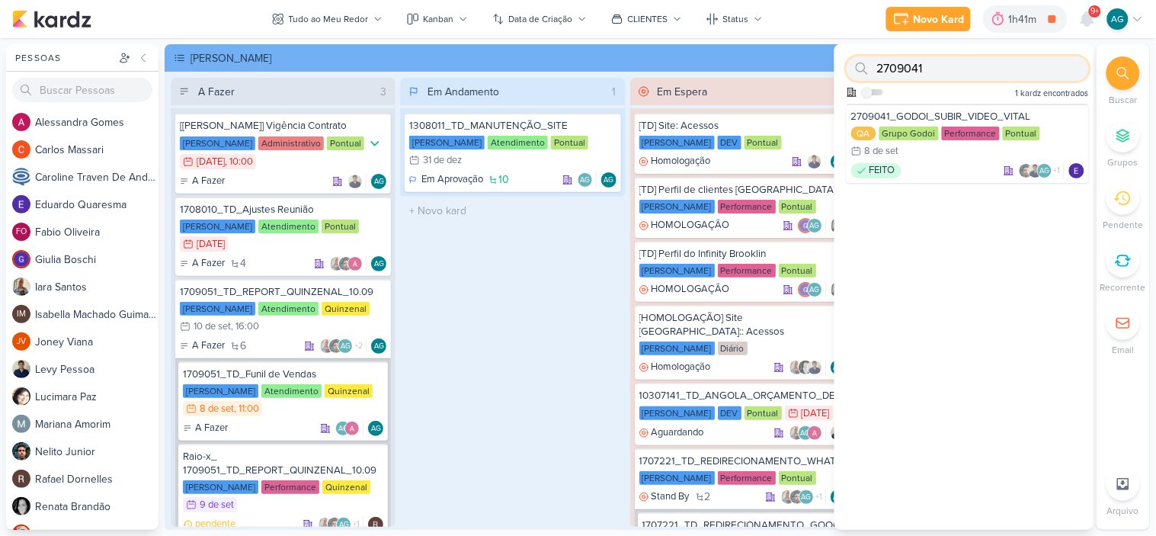
drag, startPoint x: 947, startPoint y: 67, endPoint x: 841, endPoint y: 65, distance: 105.2
click at [844, 65] on div "2709041 Como admin, ative para buscar em todos os kardz da organização 1 kardz …" at bounding box center [964, 73] width 259 height 59
click at [841, 65] on div "2709041 Como admin, ative para buscar em todos os kardz da organização 1 kardz …" at bounding box center [964, 73] width 259 height 59
drag, startPoint x: 947, startPoint y: 65, endPoint x: 782, endPoint y: 62, distance: 165.4
click at [782, 62] on div "Pessoas [GEOGRAPHIC_DATA] A l e s s a n d r a G o m e s C a r l o s M a s s a r…" at bounding box center [578, 286] width 1156 height 485
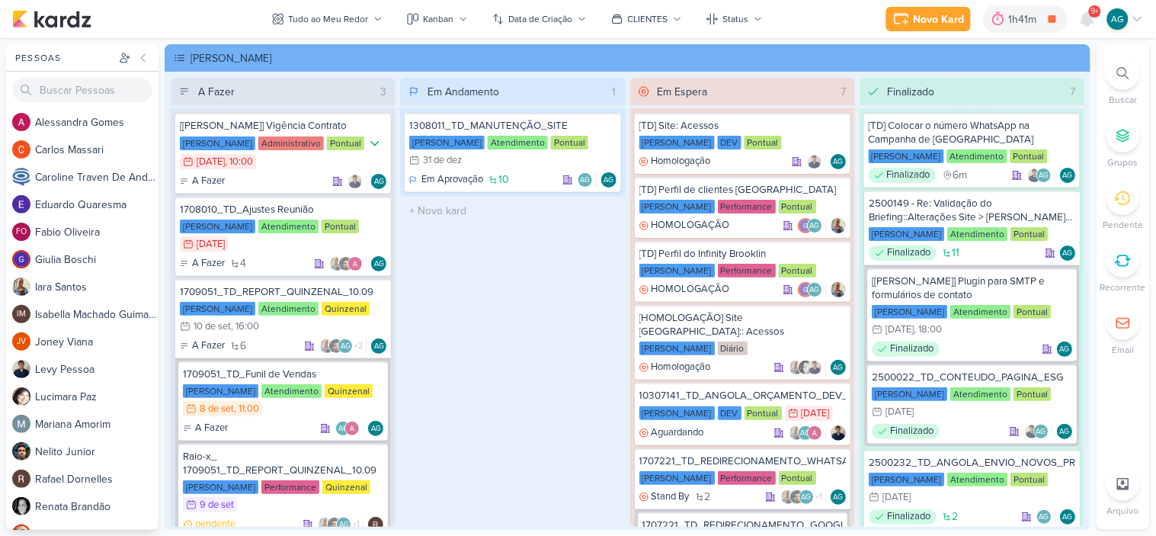
click at [1119, 73] on icon at bounding box center [1123, 73] width 12 height 12
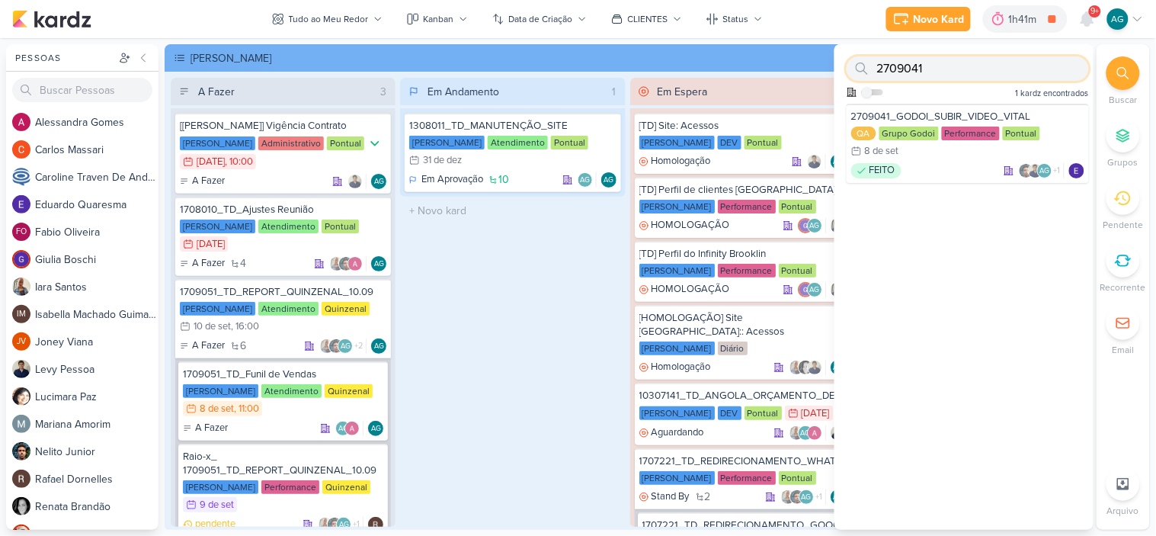
paste input "2"
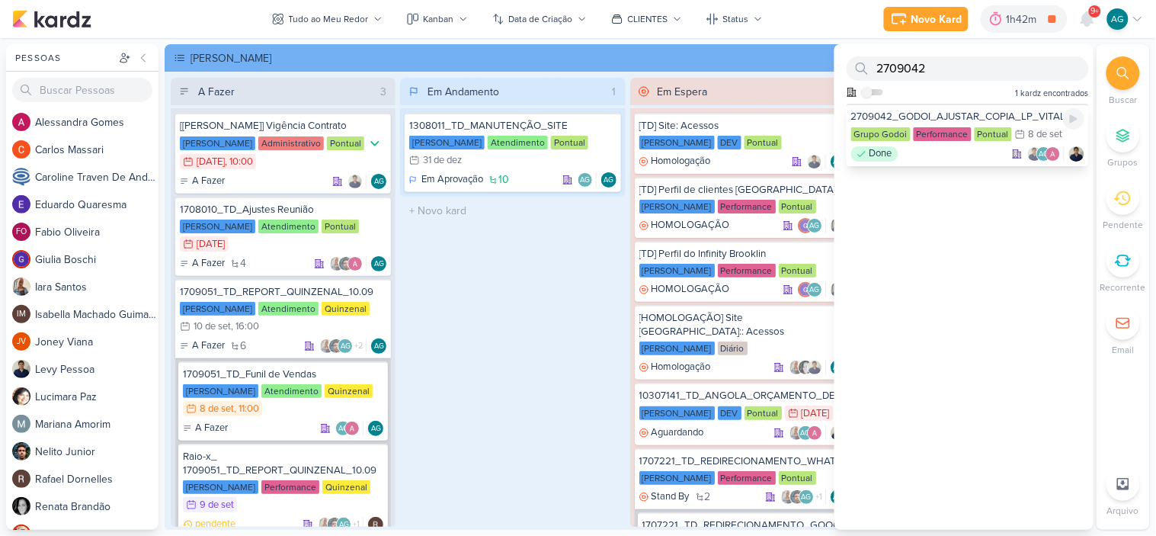
click at [955, 156] on div "Done AG" at bounding box center [967, 153] width 233 height 15
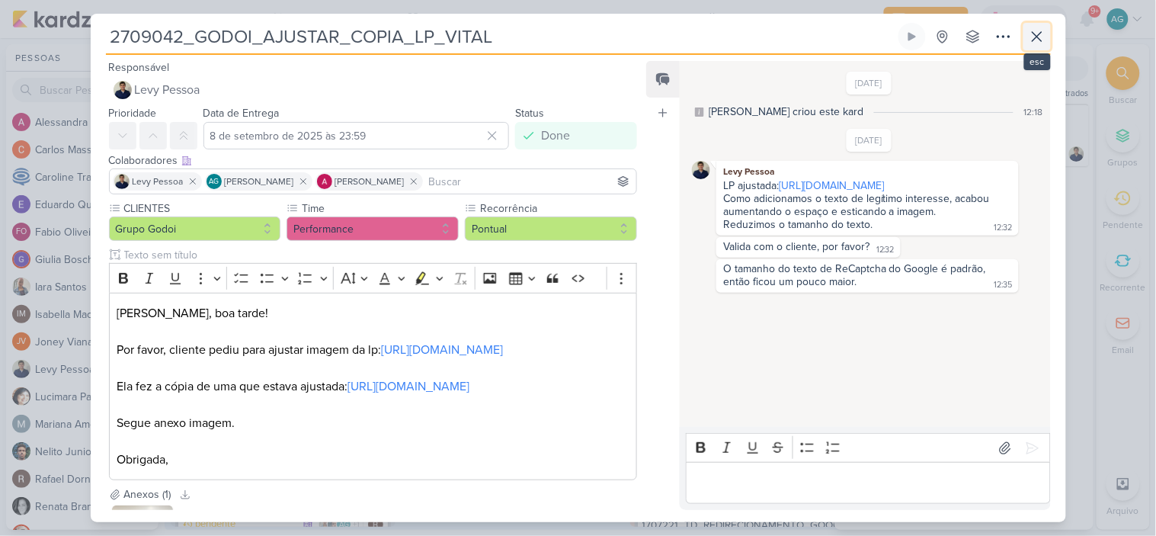
click at [1032, 36] on icon at bounding box center [1037, 36] width 18 height 18
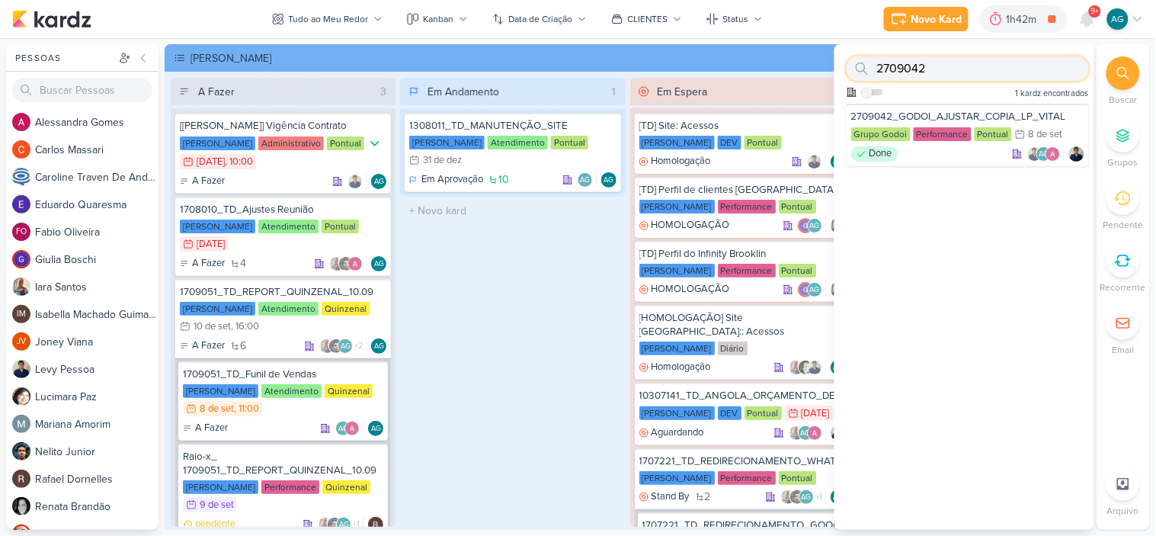
drag, startPoint x: 854, startPoint y: 66, endPoint x: 828, endPoint y: 66, distance: 25.9
click at [828, 66] on div "Pessoas [GEOGRAPHIC_DATA] A l e s s a n d r a G o m e s C a r l o s M a s s a r…" at bounding box center [578, 286] width 1156 height 485
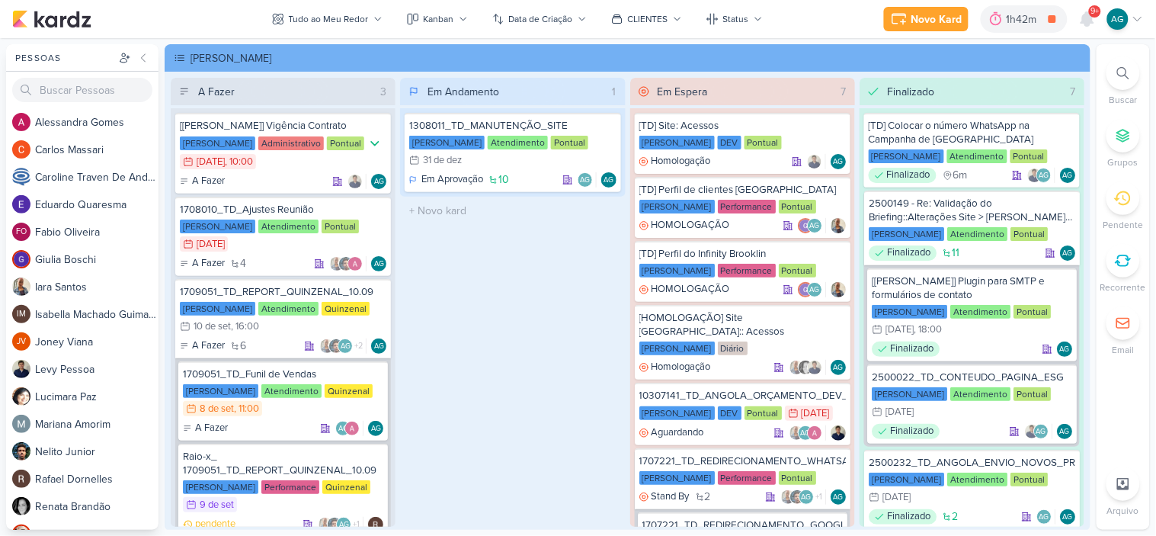
click at [1120, 72] on icon at bounding box center [1123, 73] width 12 height 12
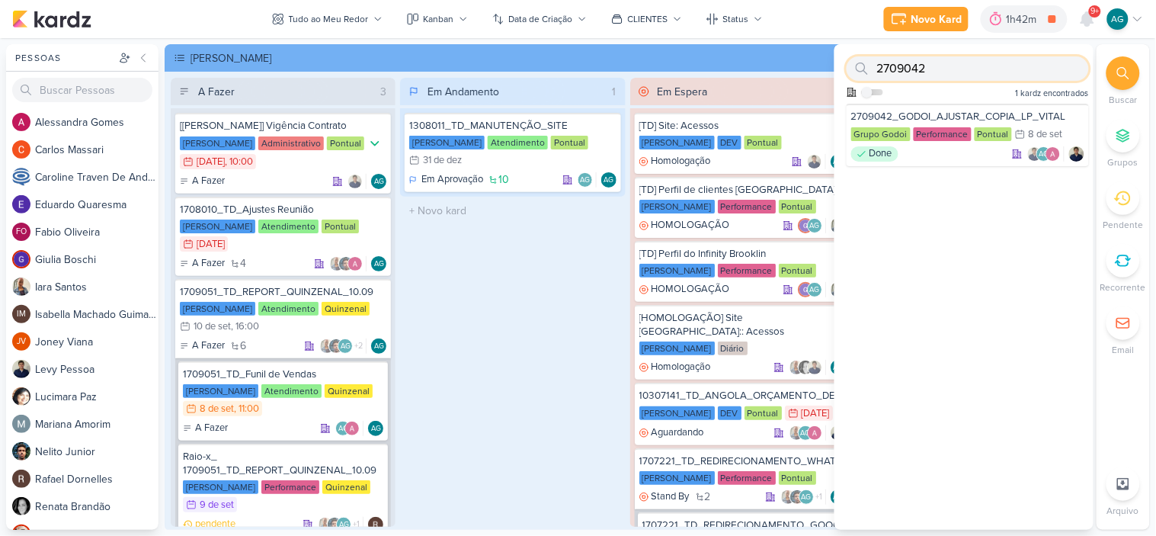
paste input "109051"
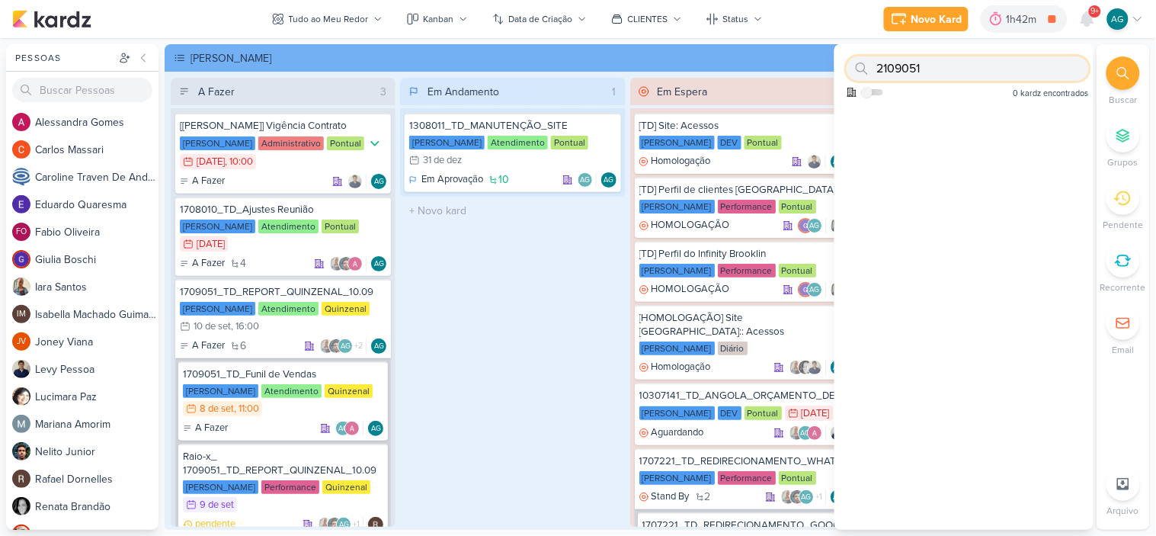
type input "2109051"
click at [513, 329] on div "Em Andamento 1 1308011_TD_MANUTENÇÃO_SITE [PERSON_NAME] Atendimento Pontual 31/…" at bounding box center [512, 302] width 225 height 449
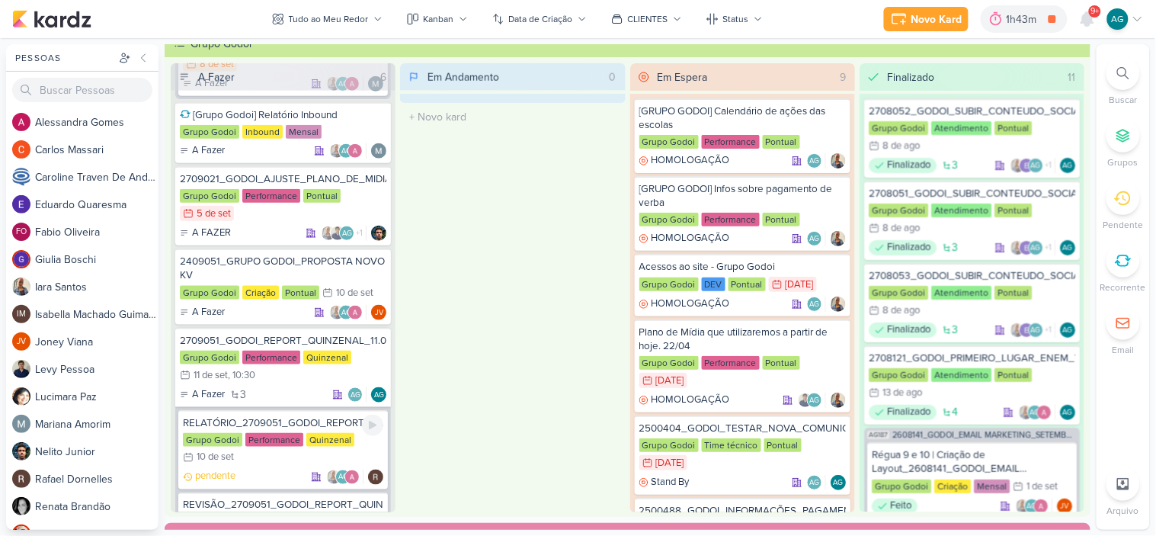
scroll to position [352, 0]
click at [300, 268] on div "2409051_GRUPO GODOI_PROPOSTA NOVO KV" at bounding box center [283, 268] width 207 height 27
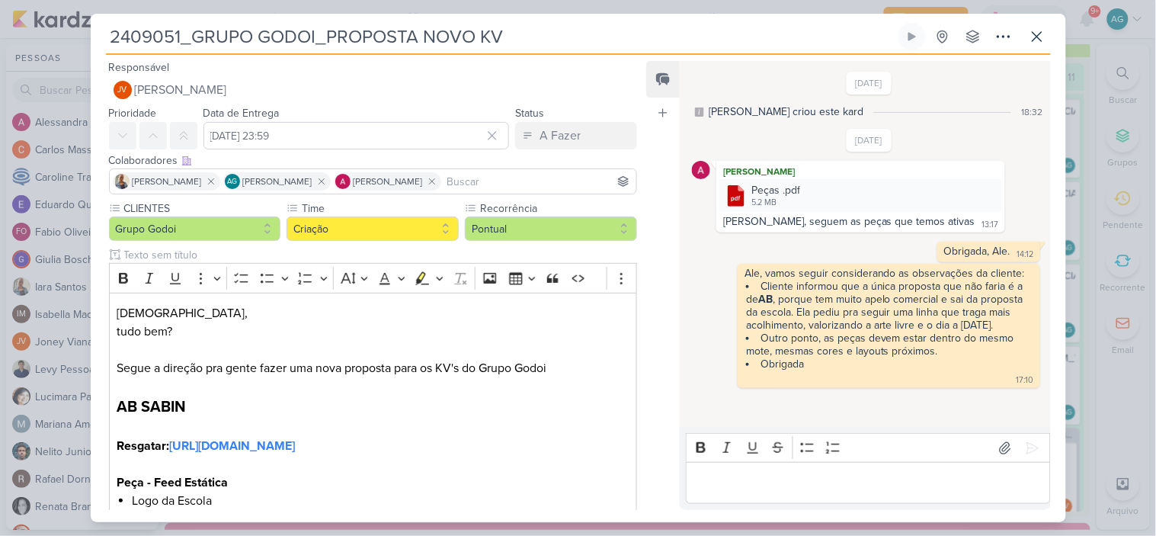
drag, startPoint x: 181, startPoint y: 34, endPoint x: 100, endPoint y: 36, distance: 80.8
click at [100, 36] on div "2409051_GRUPO GODOI_PROPOSTA NOVO KV Criado por [PERSON_NAME] nenhum grupo disp…" at bounding box center [579, 272] width 976 height 499
drag, startPoint x: 745, startPoint y: 274, endPoint x: 947, endPoint y: 355, distance: 216.8
click at [947, 355] on span "Ale, vamos seguir considerando as observações da cliente: Cliente informou que …" at bounding box center [889, 319] width 288 height 104
copy span "Ale, vamos seguir considerando as observações da cliente: Cliente informou que …"
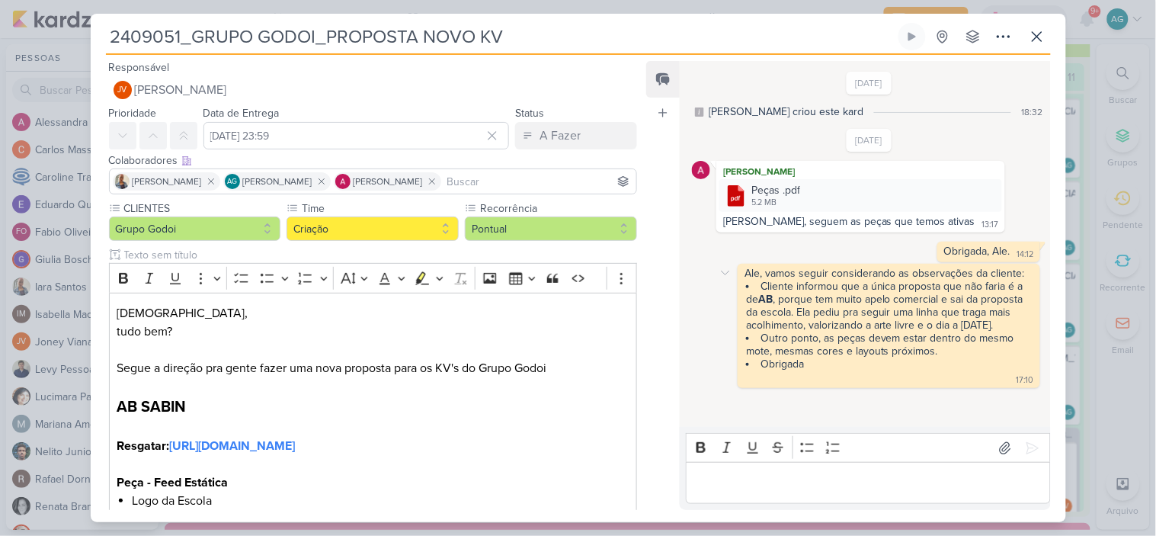
click at [878, 309] on li "Cliente informou que a única proposta que não faria é a de AB , porque tem muit…" at bounding box center [889, 306] width 287 height 52
drag, startPoint x: 747, startPoint y: 286, endPoint x: 945, endPoint y: 358, distance: 211.0
click at [945, 358] on ul "Cliente informou que a única proposta que não faria é a de AB , porque tem muit…" at bounding box center [889, 325] width 288 height 91
copy ul "Cliente informou que a única proposta que não faria é a de AB , porque tem muit…"
click at [1042, 34] on icon at bounding box center [1037, 36] width 18 height 18
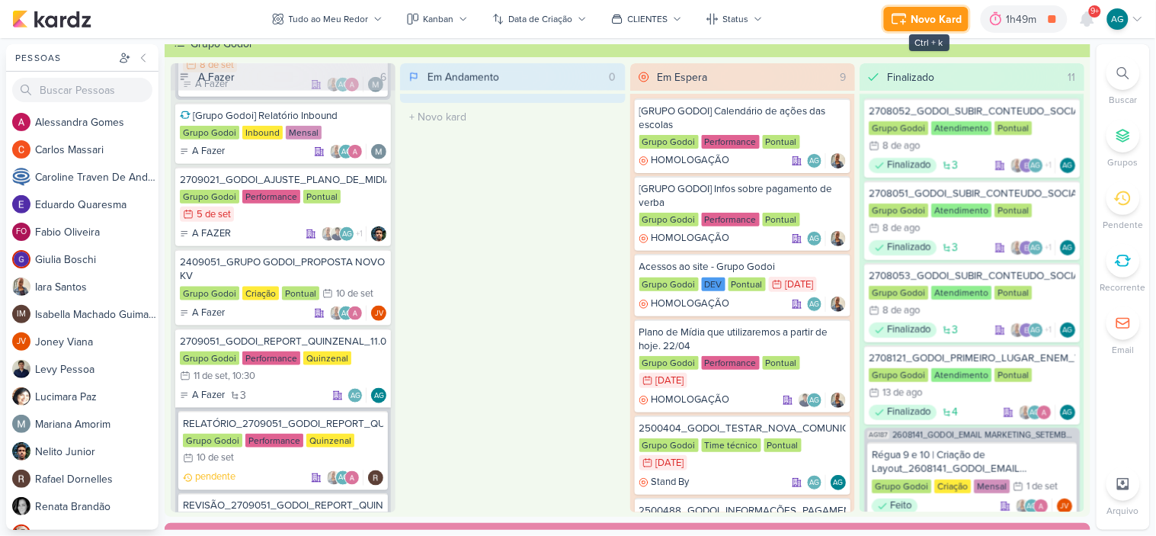
click at [908, 25] on icon at bounding box center [899, 19] width 18 height 18
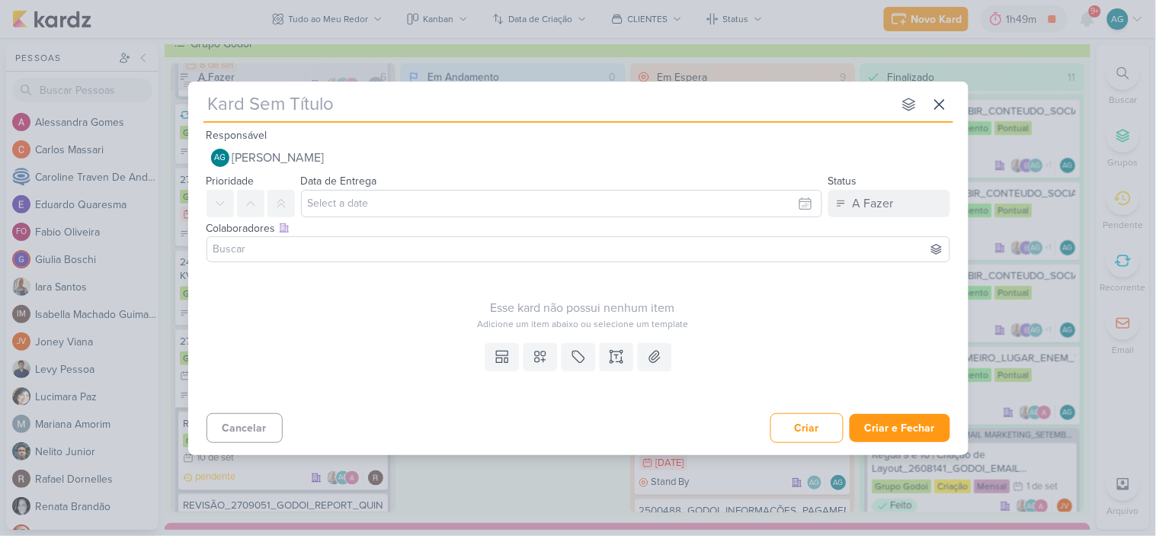
type input "2709081_GODOI_PEÇA_ESTATICA_INTEGRAÇÃO"
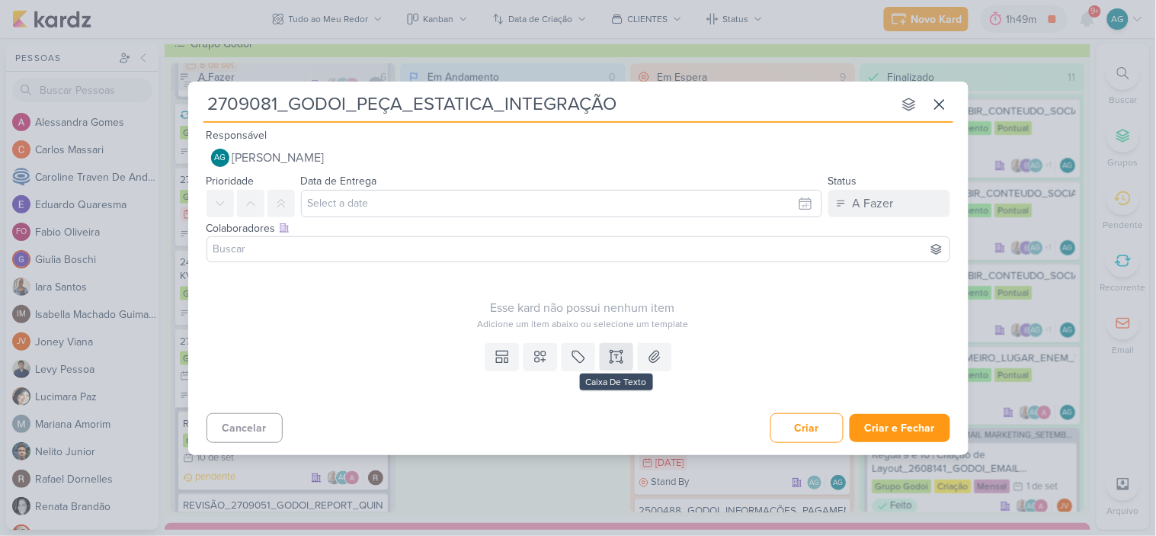
type input "2709081_GODOI_PEÇA_ESTATICA_INTEGRAÇÃO"
click at [617, 354] on icon at bounding box center [617, 356] width 0 height 4
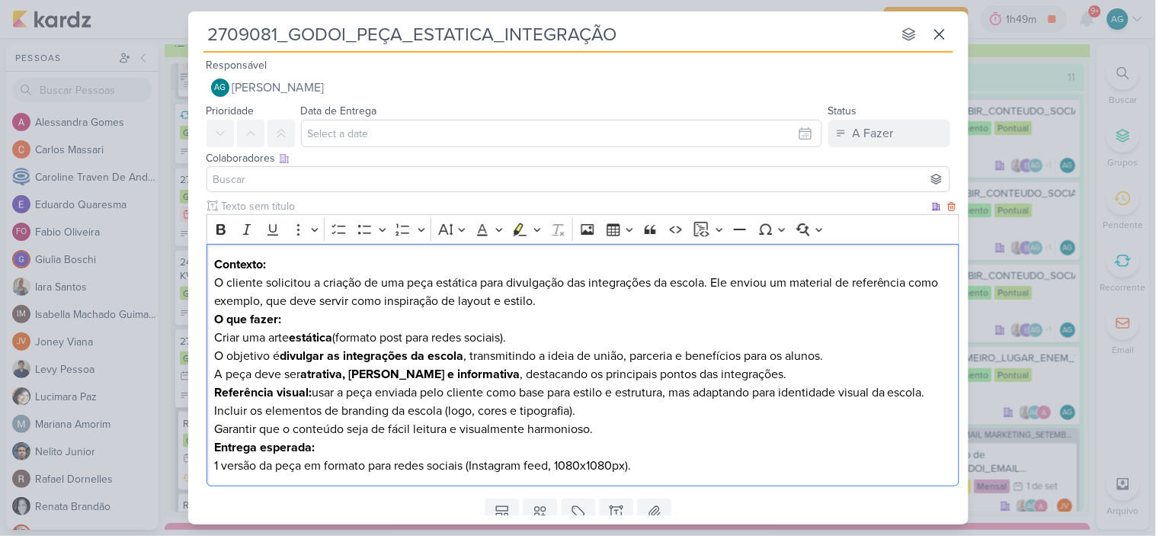
click at [565, 301] on p "Contexto: O cliente solicitou a criação de uma peça estática para divulgação da…" at bounding box center [582, 282] width 737 height 55
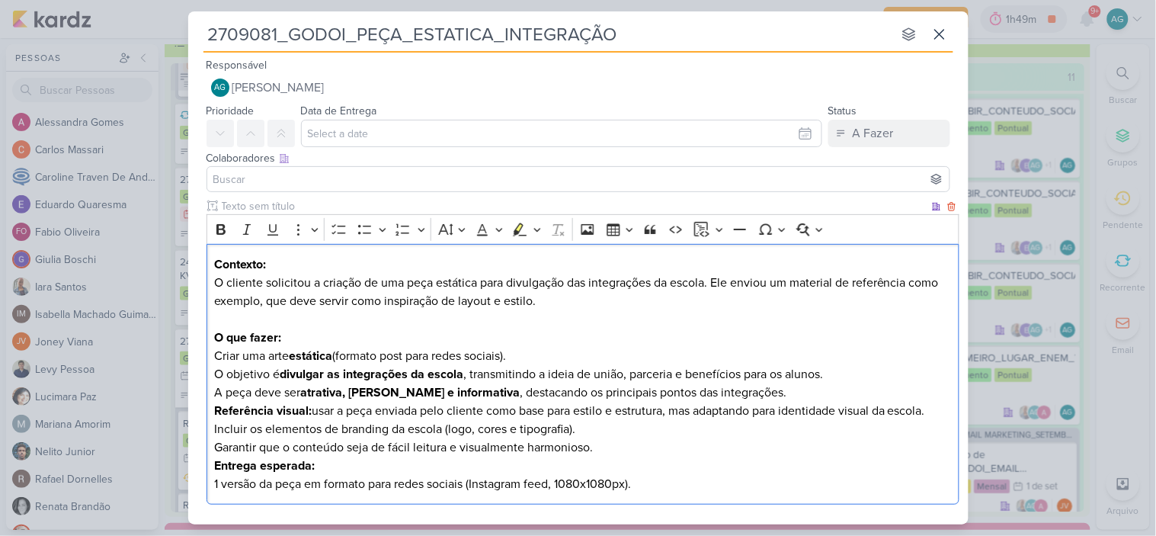
click at [657, 447] on p "Garantir que o conteúdo seja de fácil leitura e visualmente harmonioso." at bounding box center [582, 447] width 737 height 18
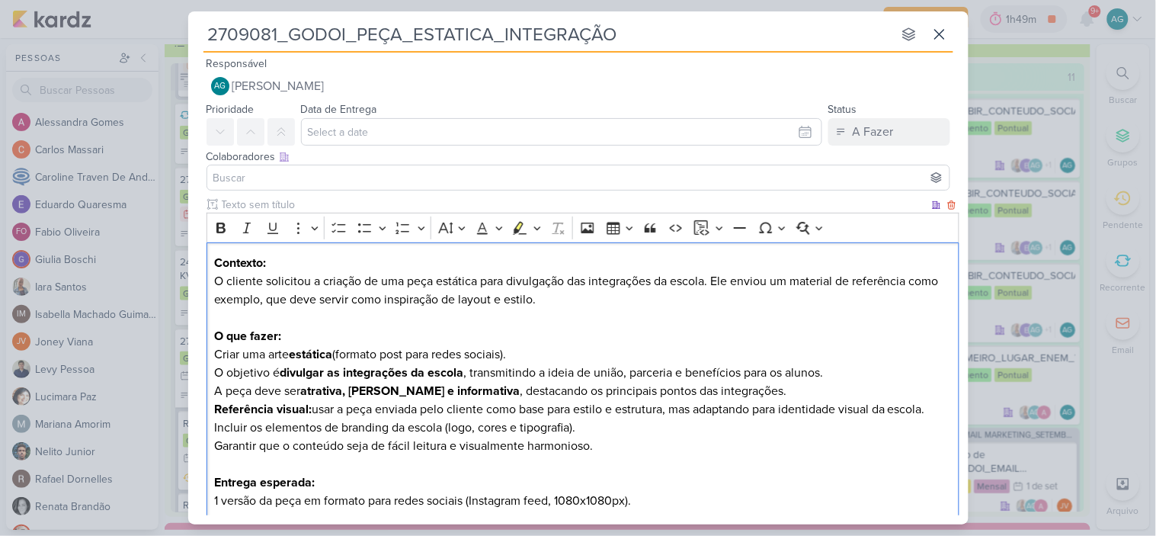
scroll to position [0, 0]
click at [671, 284] on p "Contexto: O cliente solicitou a criação de uma peça estática para divulgação da…" at bounding box center [582, 291] width 737 height 73
click at [714, 280] on p "Contexto: O cliente solicitou a criação de uma peça estática para divulgação da…" at bounding box center [582, 291] width 737 height 73
click at [727, 279] on p "Contexto: O cliente solicitou a criação de uma peça estática para divulgação da…" at bounding box center [582, 291] width 737 height 73
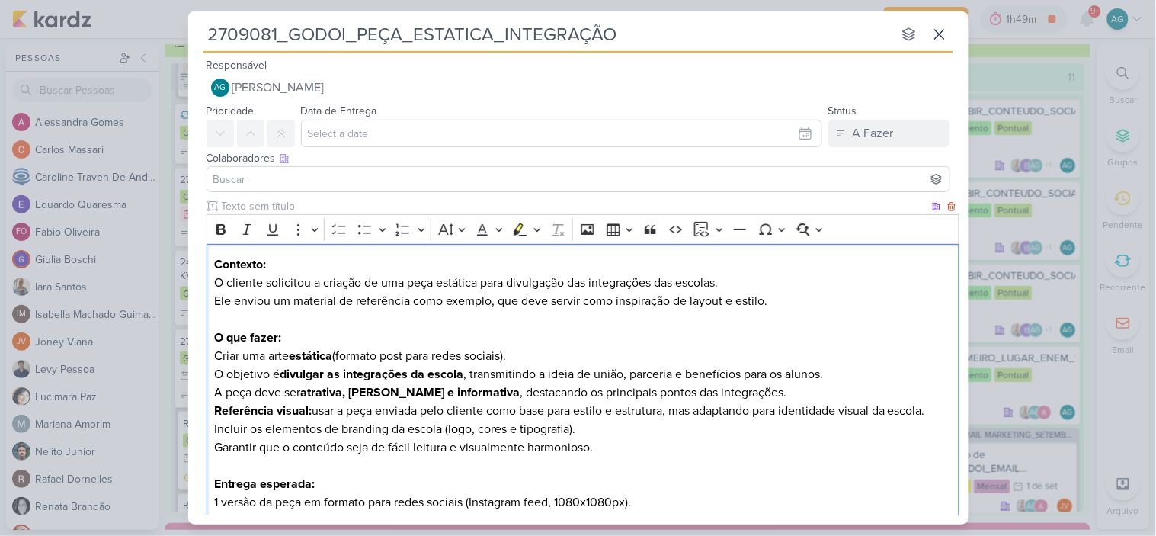
click at [229, 301] on p "Contexto: O cliente solicitou a criação de uma peça estática para divulgação da…" at bounding box center [582, 291] width 737 height 73
drag, startPoint x: 674, startPoint y: 300, endPoint x: 824, endPoint y: 295, distance: 149.5
click at [824, 295] on p "Contexto: O cliente solicitou a criação de uma peça estática para divulgação da…" at bounding box center [582, 291] width 737 height 73
click at [402, 357] on p "Criar uma arte estática (formato post para redes sociais)." at bounding box center [582, 356] width 737 height 18
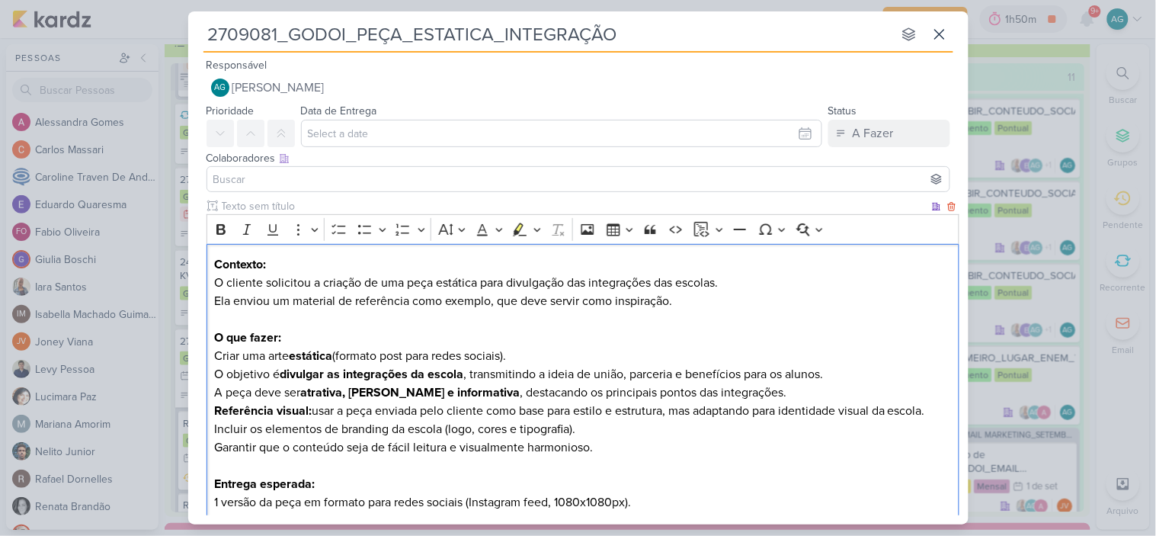
click at [543, 355] on p "Criar uma arte estática (formato post para redes sociais)." at bounding box center [582, 356] width 737 height 18
click at [397, 354] on p "Criar uma arte estática (formato post para redes sociais)." at bounding box center [582, 356] width 737 height 18
click at [217, 412] on strong "Referência visual:" at bounding box center [263, 410] width 98 height 15
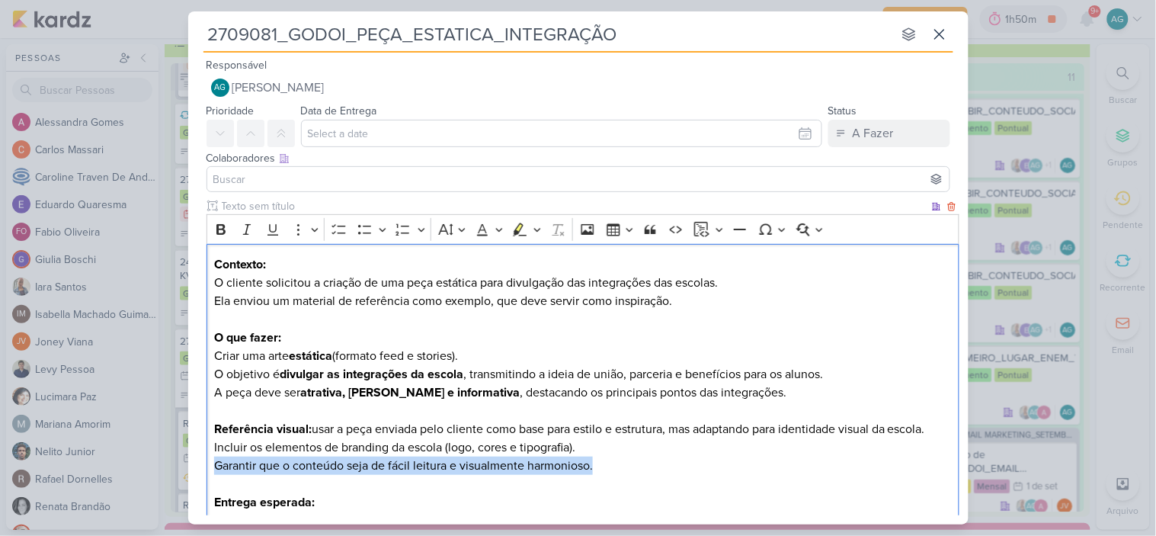
drag, startPoint x: 628, startPoint y: 466, endPoint x: 208, endPoint y: 470, distance: 419.9
click at [208, 470] on div "Contexto: O cliente solicitou a criação de uma peça estática para divulgação da…" at bounding box center [583, 393] width 753 height 298
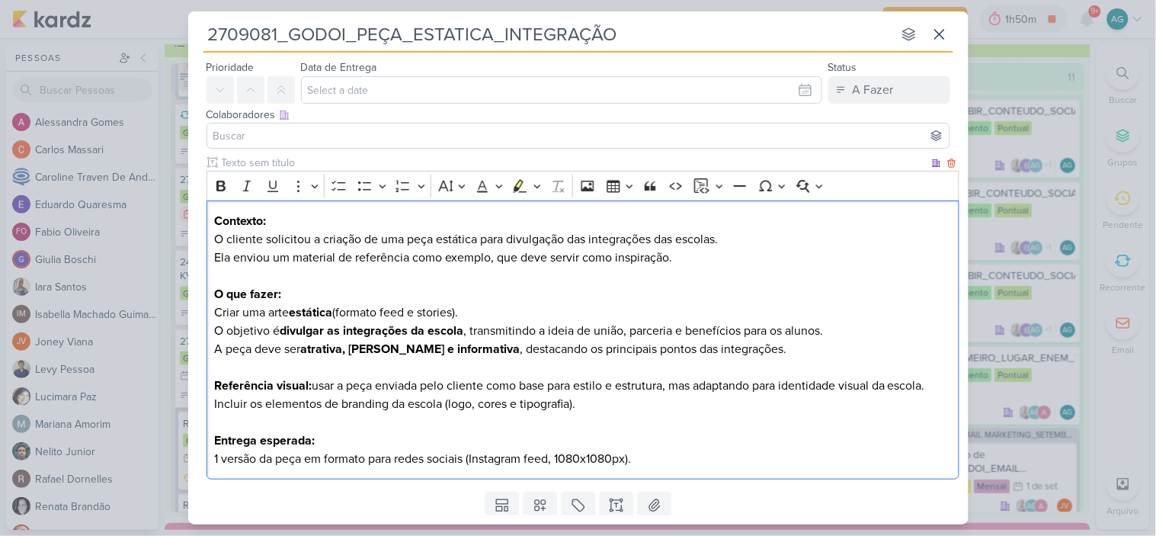
scroll to position [85, 0]
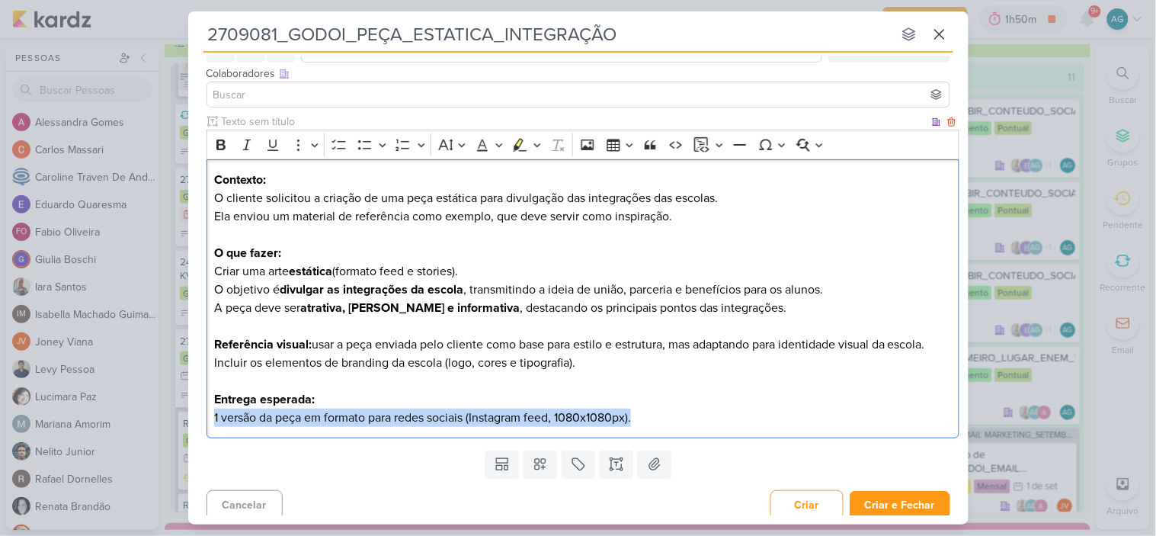
drag, startPoint x: 214, startPoint y: 416, endPoint x: 669, endPoint y: 416, distance: 455.0
click at [669, 416] on p "1 versão da peça em formato para redes sociais (Instagram feed, 1080x1080px)." at bounding box center [582, 417] width 737 height 18
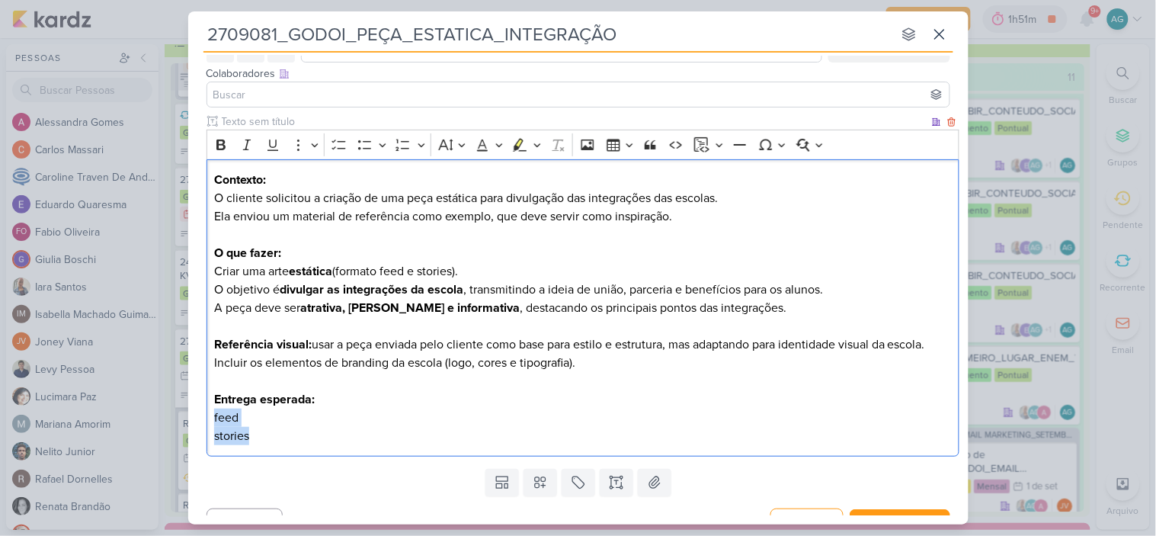
drag, startPoint x: 216, startPoint y: 418, endPoint x: 255, endPoint y: 437, distance: 44.0
click at [255, 437] on div "Contexto: O cliente solicitou a criação de uma peça estática para divulgação da…" at bounding box center [583, 308] width 753 height 298
click at [367, 150] on icon "Editor toolbar" at bounding box center [364, 144] width 15 height 15
click at [361, 428] on li "stories" at bounding box center [590, 436] width 722 height 18
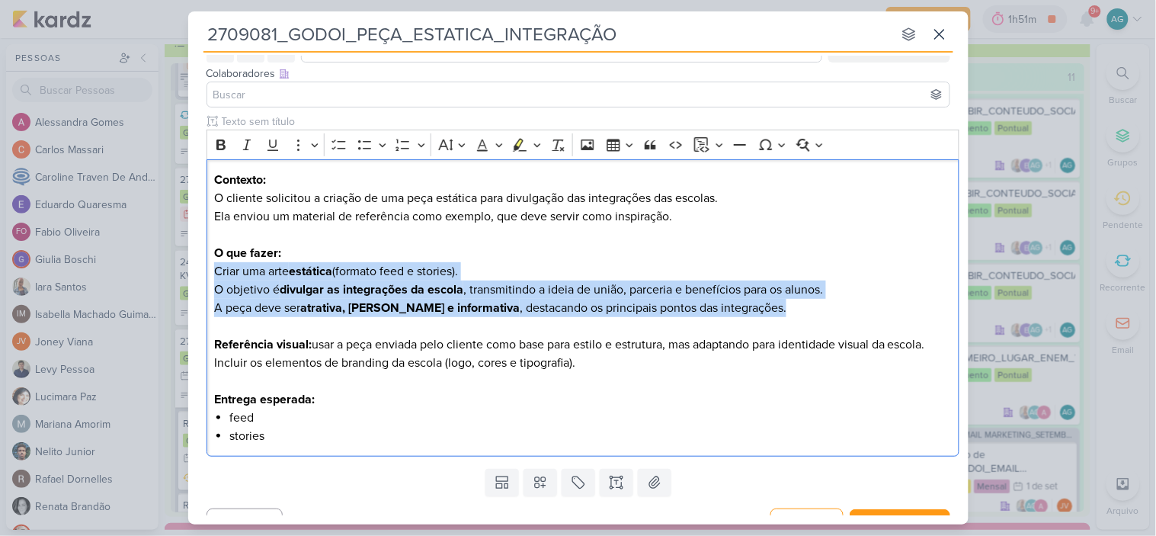
drag, startPoint x: 755, startPoint y: 307, endPoint x: 184, endPoint y: 272, distance: 572.7
click at [184, 272] on div "2709081_GODOI_PEÇA_ESTATICA_INTEGRAÇÃO nenhum grupo disponível esc Responsável …" at bounding box center [578, 268] width 1156 height 536
click at [226, 149] on icon "Editor toolbar" at bounding box center [220, 144] width 15 height 15
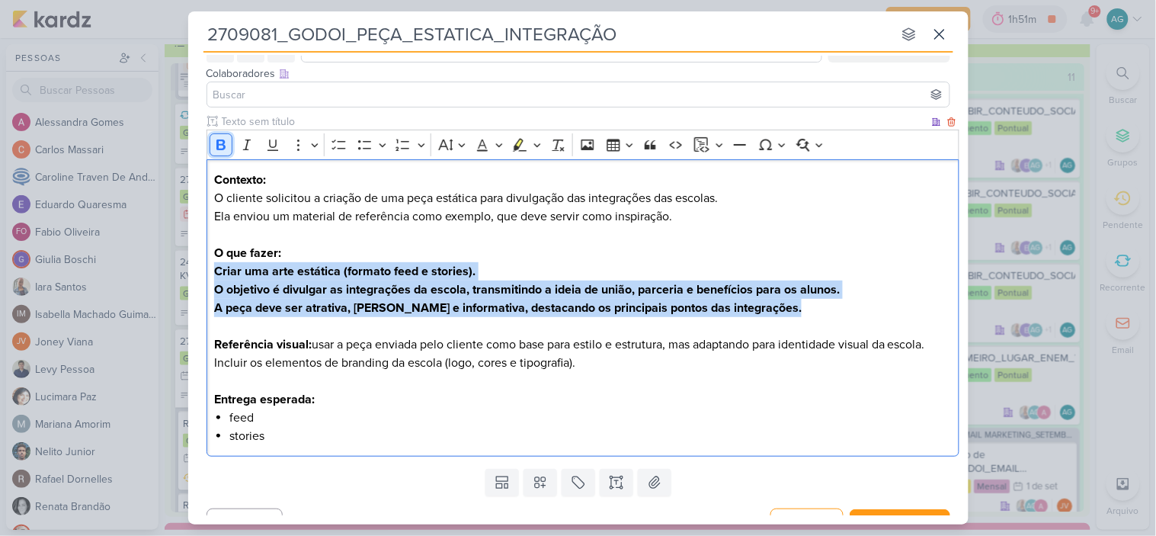
click at [225, 148] on icon "Editor toolbar" at bounding box center [220, 144] width 9 height 11
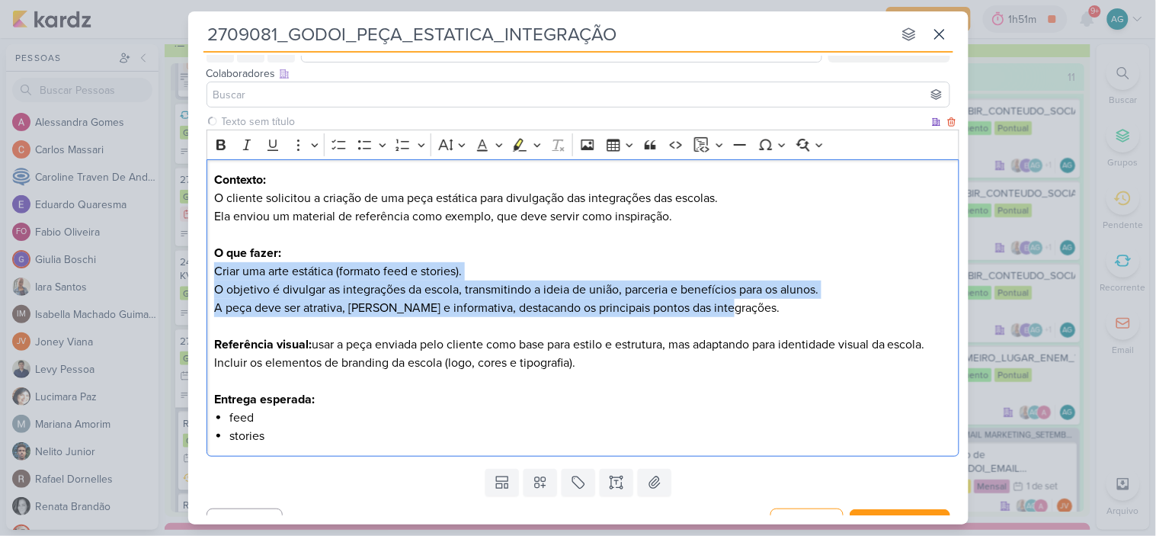
click at [512, 273] on p "Criar uma arte estática (formato feed e stories)." at bounding box center [582, 271] width 737 height 18
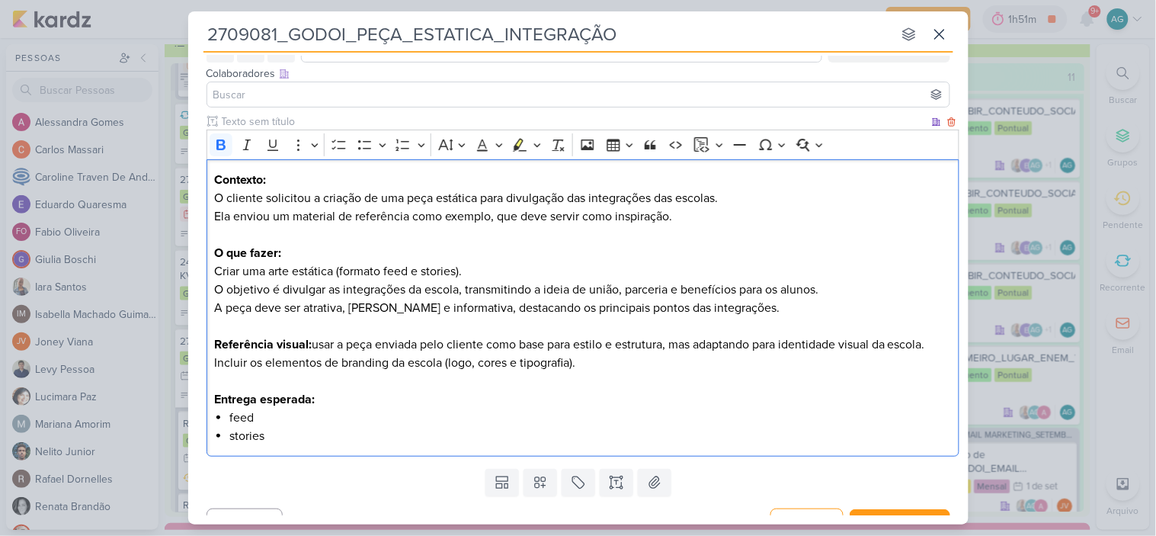
click at [301, 256] on p "O que fazer:" at bounding box center [582, 253] width 737 height 18
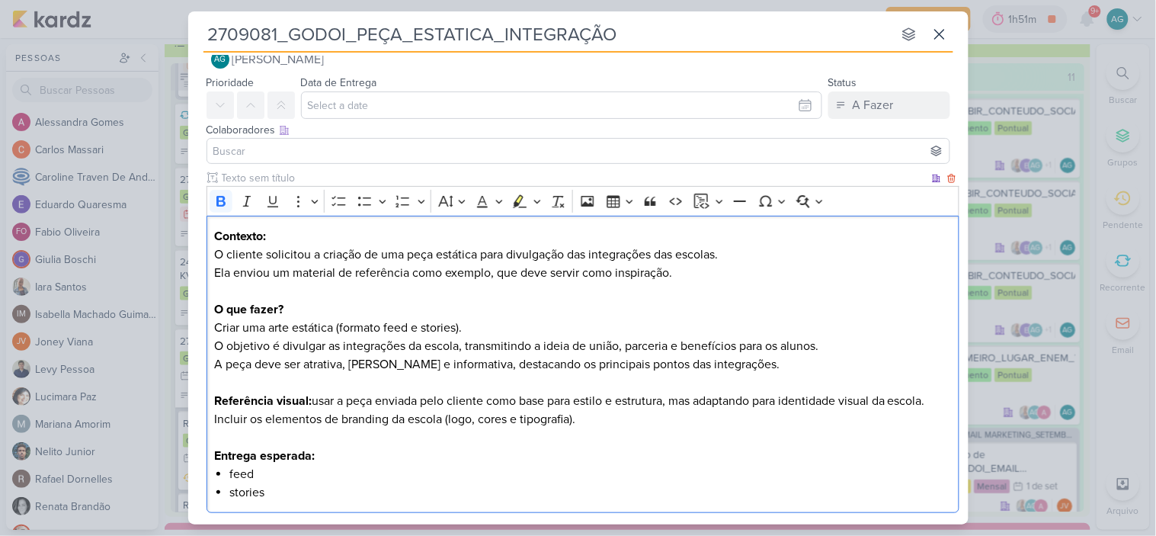
scroll to position [0, 0]
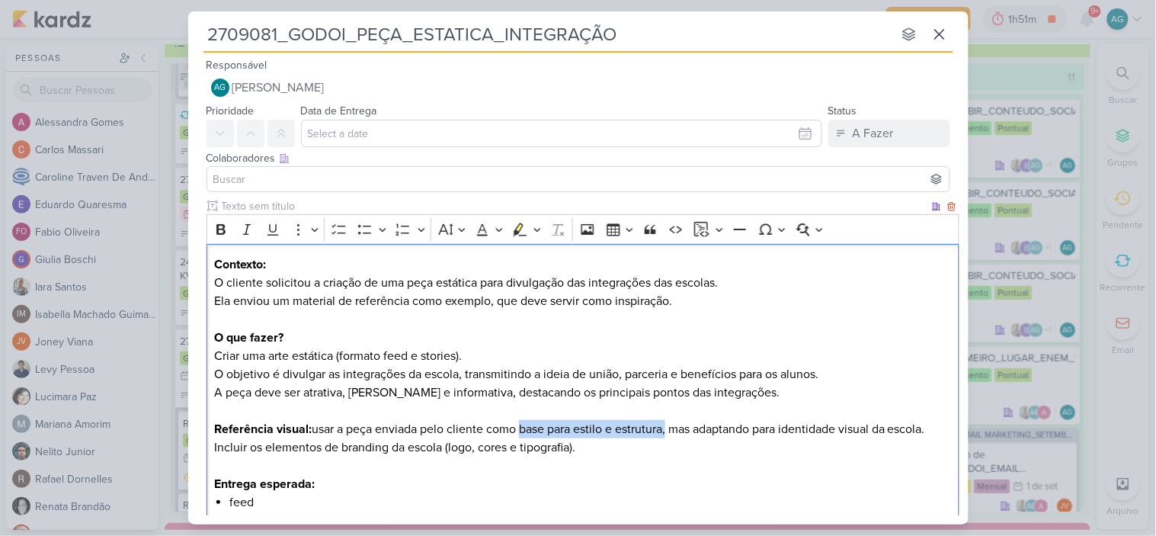
drag, startPoint x: 521, startPoint y: 431, endPoint x: 666, endPoint y: 425, distance: 144.9
click at [666, 425] on p "Referência visual: usar a peça enviada pelo cliente como base para estilo e est…" at bounding box center [582, 420] width 737 height 37
click at [641, 444] on p "Incluir os elementos de branding da escola (logo, cores e tipografia)." at bounding box center [582, 447] width 737 height 18
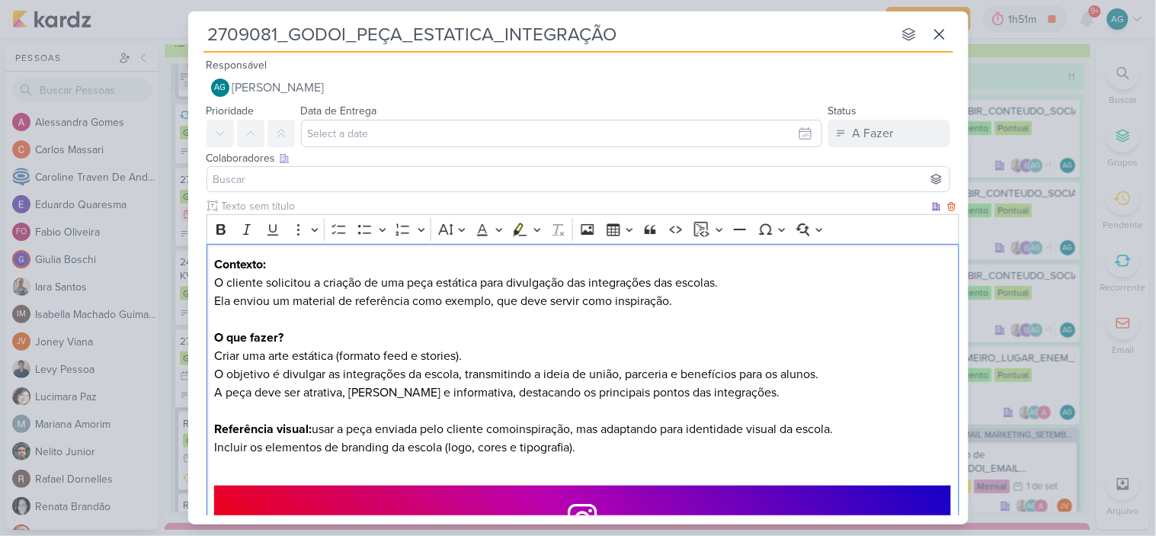
scroll to position [92, 0]
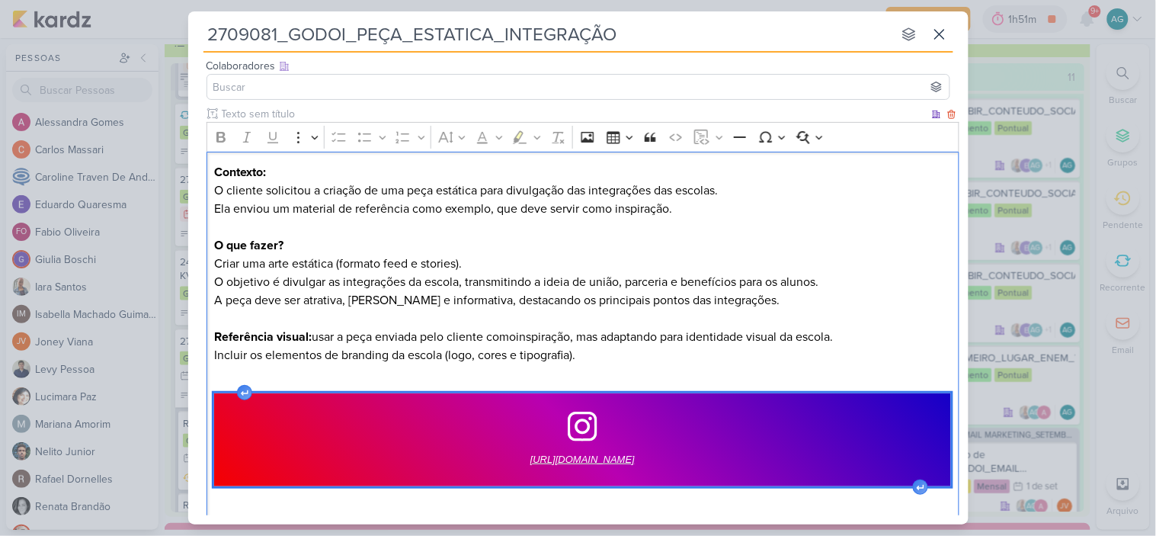
click at [635, 456] on span "[URL][DOMAIN_NAME]" at bounding box center [582, 459] width 104 height 18
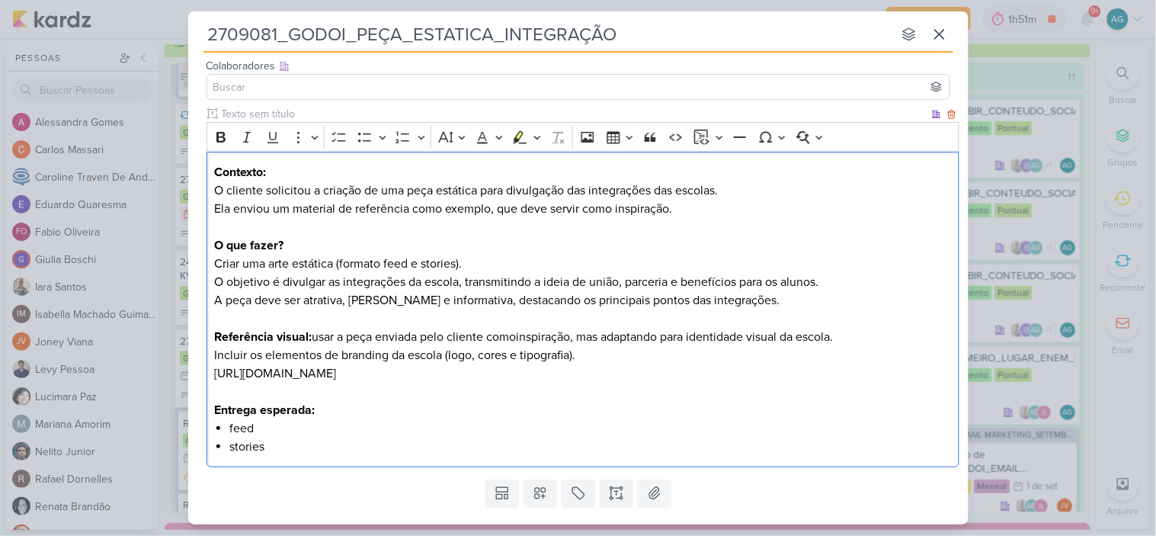
click at [753, 376] on p "Incluir os elementos de branding da escola (logo, cores e tipografia). [URL][DO…" at bounding box center [582, 364] width 737 height 37
click at [376, 389] on p "Editor editing area: main" at bounding box center [582, 392] width 737 height 18
drag, startPoint x: 689, startPoint y: 373, endPoint x: 197, endPoint y: 370, distance: 492.3
click at [197, 370] on div "Clique para deixar o item visível somente à membros da sua organização Rich Tex…" at bounding box center [578, 289] width 780 height 367
copy p "[URL][DOMAIN_NAME]"
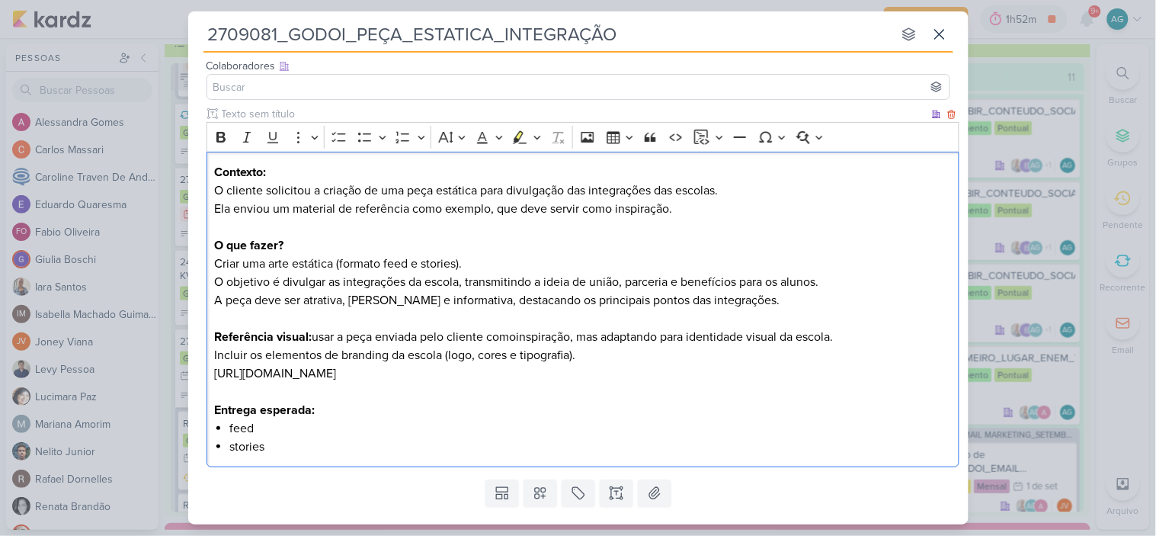
click at [763, 389] on p "Editor editing area: main" at bounding box center [582, 392] width 737 height 18
click at [518, 340] on p "Referência visual: usar a peça enviada pelo cliente comoinspiração, mas adaptan…" at bounding box center [582, 327] width 737 height 37
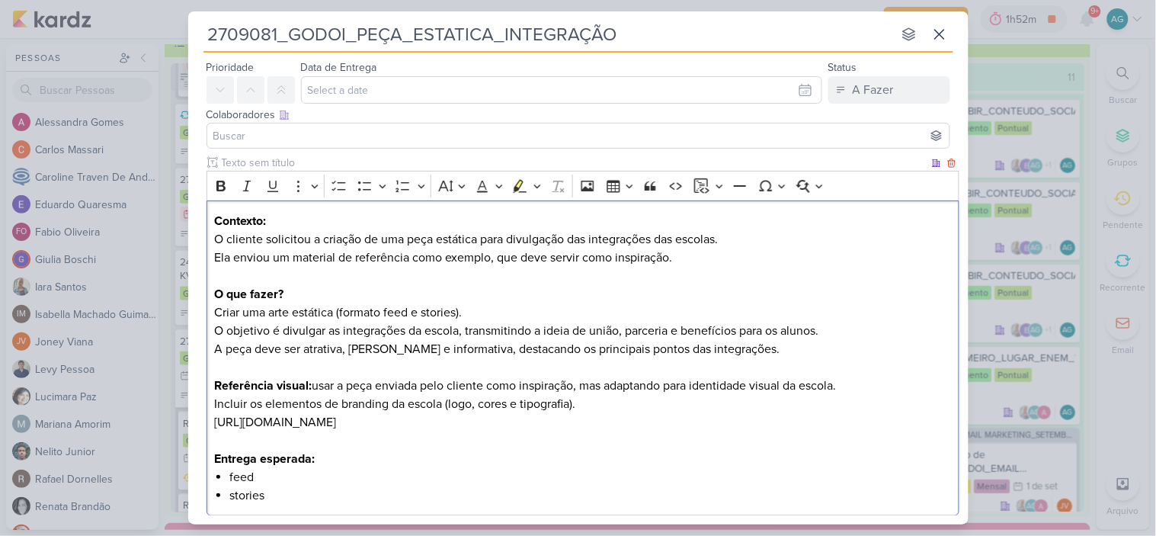
scroll to position [0, 0]
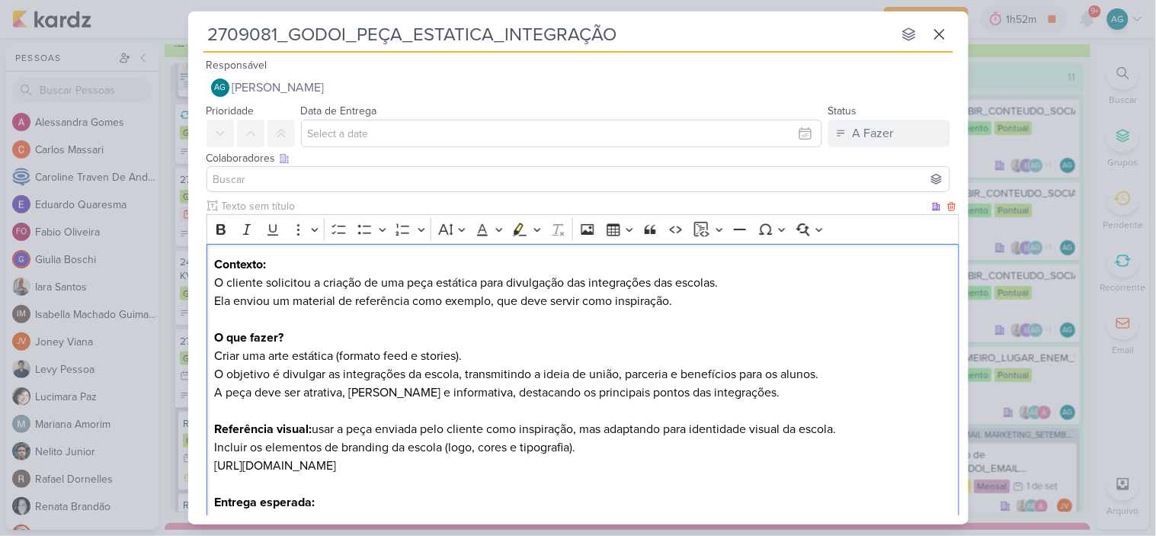
click at [749, 287] on p "Contexto: O cliente solicitou a criação de uma peça estática para divulgação da…" at bounding box center [582, 291] width 737 height 73
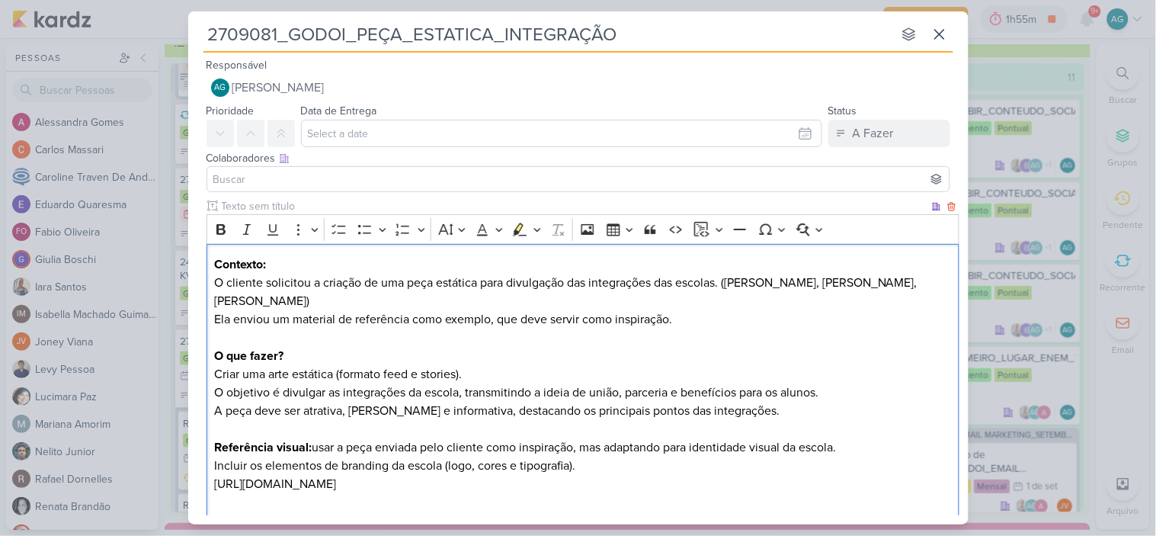
click at [710, 321] on p "Contexto: O cliente solicitou a criação de uma peça estática para divulgação da…" at bounding box center [582, 300] width 737 height 91
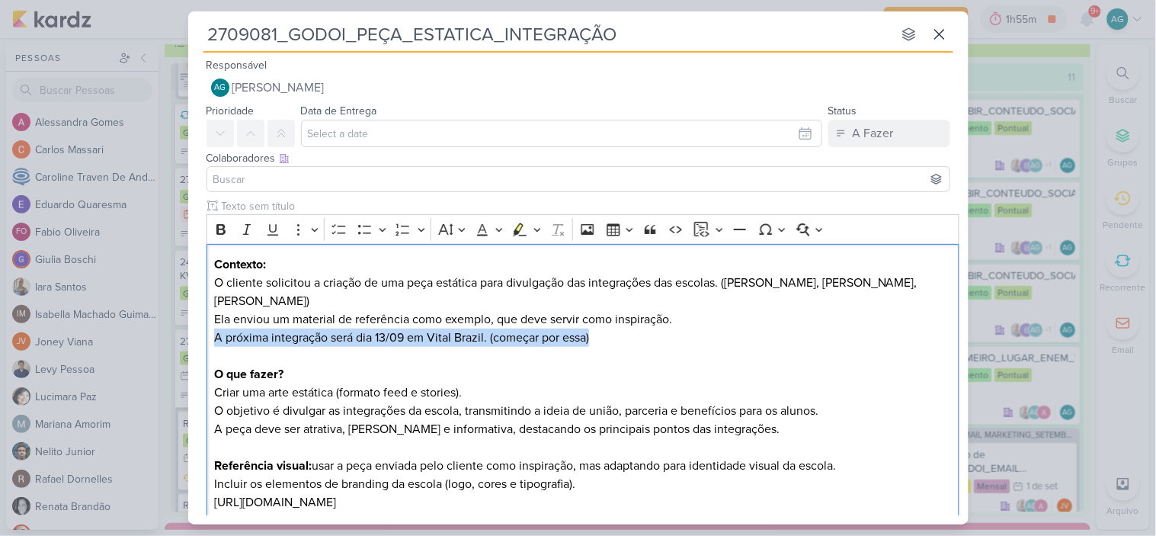
drag, startPoint x: 620, startPoint y: 345, endPoint x: 199, endPoint y: 344, distance: 420.7
click at [199, 344] on div "Clique para deixar o item visível somente à membros da sua organização Rich Tex…" at bounding box center [578, 400] width 780 height 404
click at [520, 226] on icon "Editor toolbar" at bounding box center [520, 229] width 14 height 13
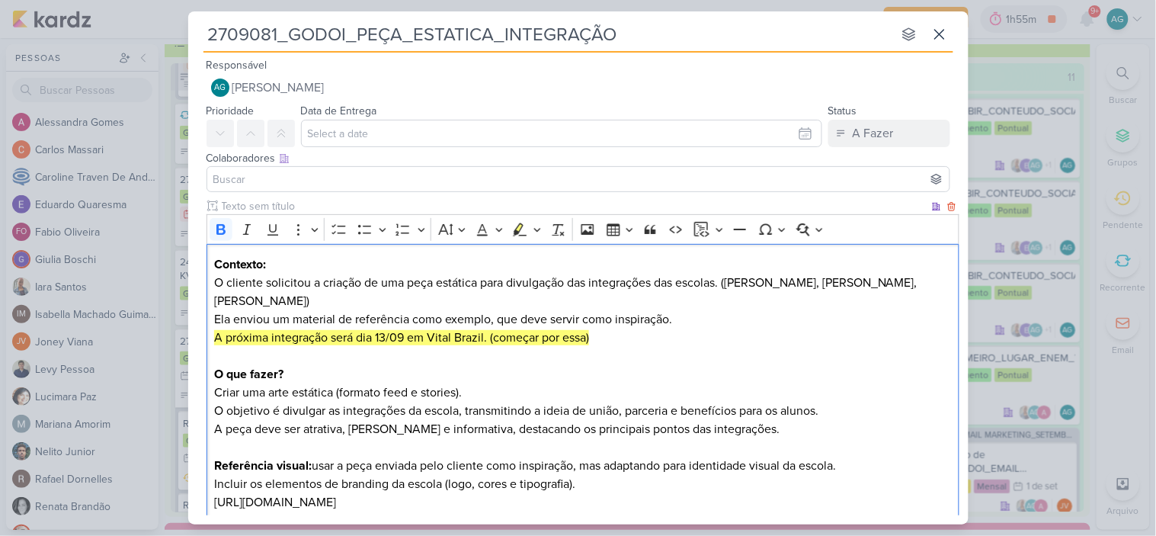
click at [706, 365] on p "O que fazer?" at bounding box center [582, 374] width 737 height 18
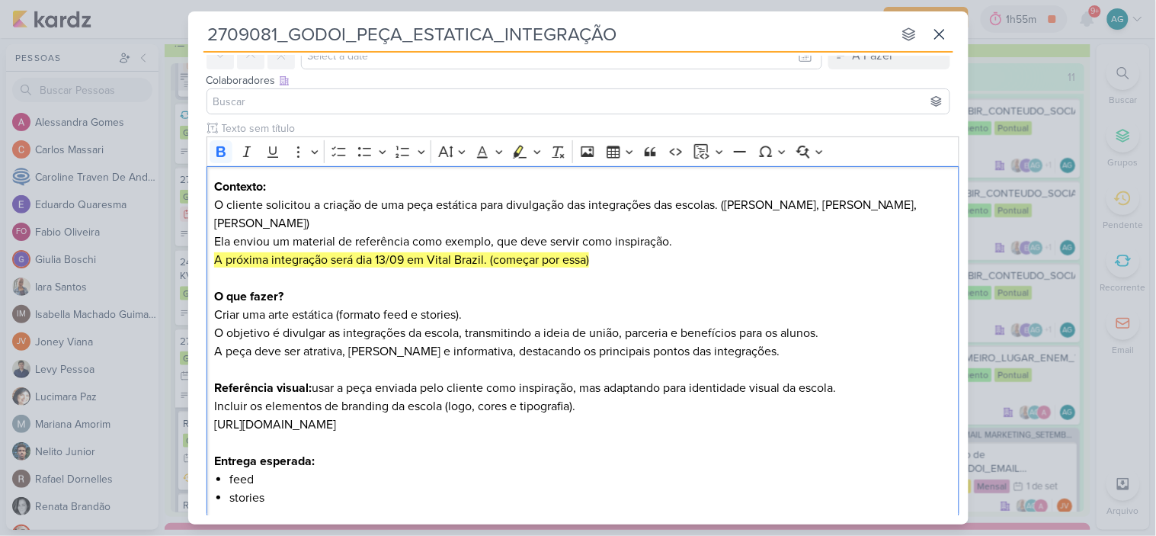
scroll to position [165, 0]
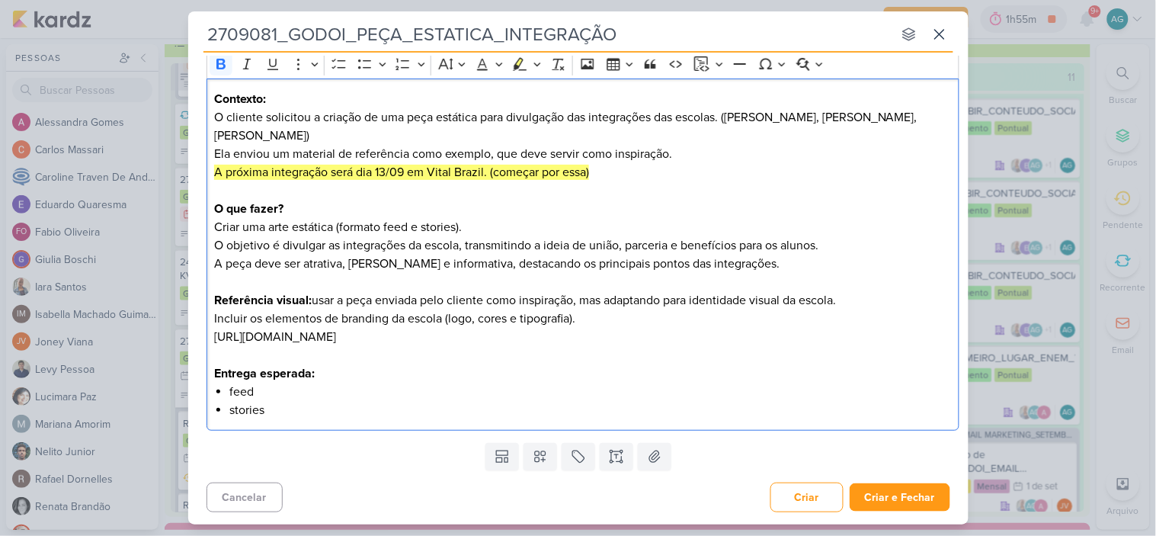
click at [293, 376] on strong "Entrega esperada:" at bounding box center [264, 373] width 101 height 15
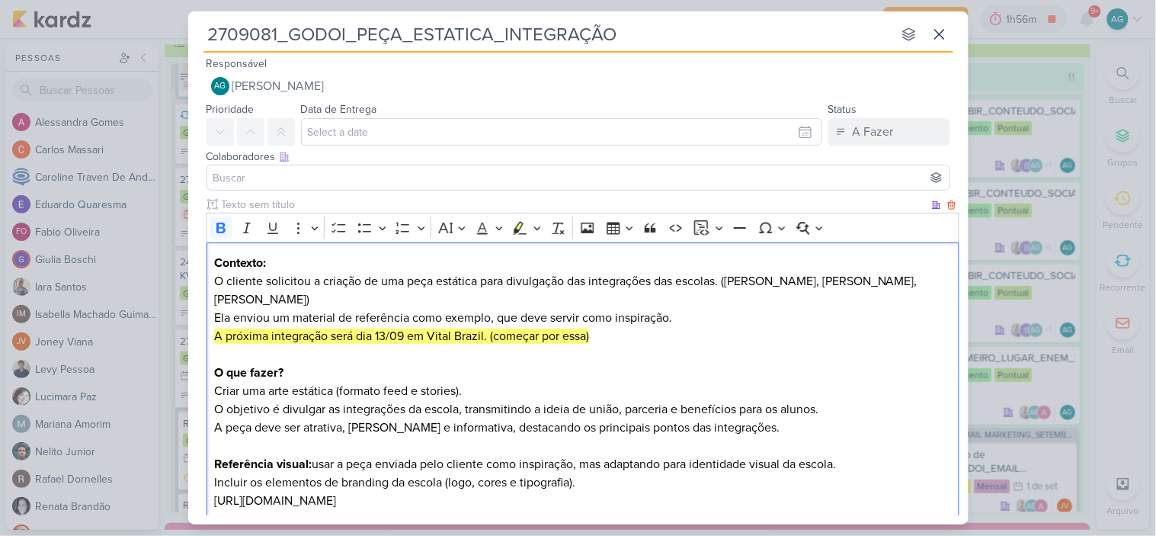
scroll to position [0, 0]
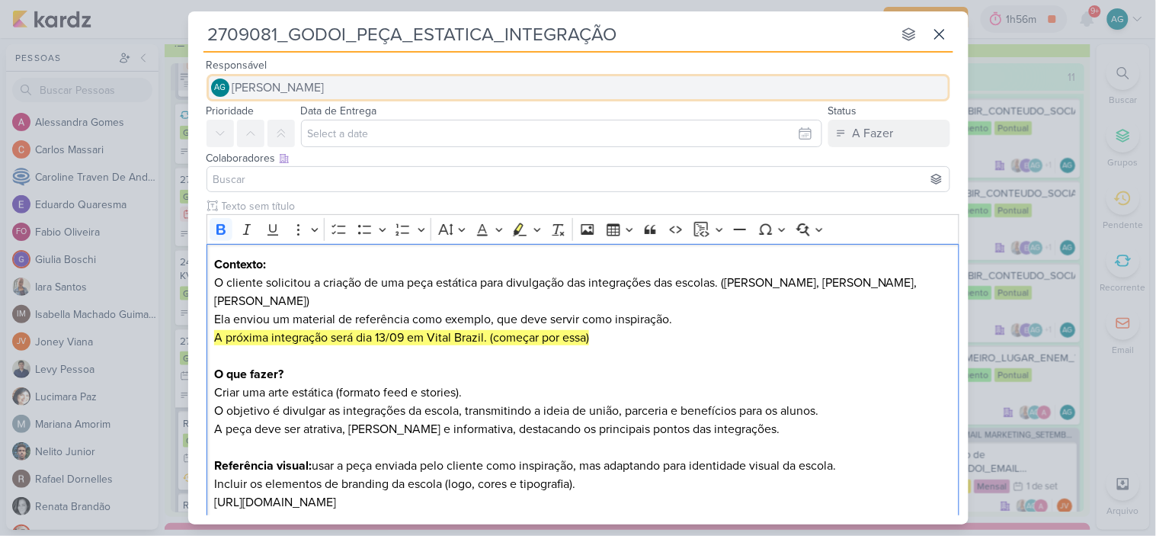
click at [325, 88] on span "[PERSON_NAME]" at bounding box center [278, 87] width 92 height 18
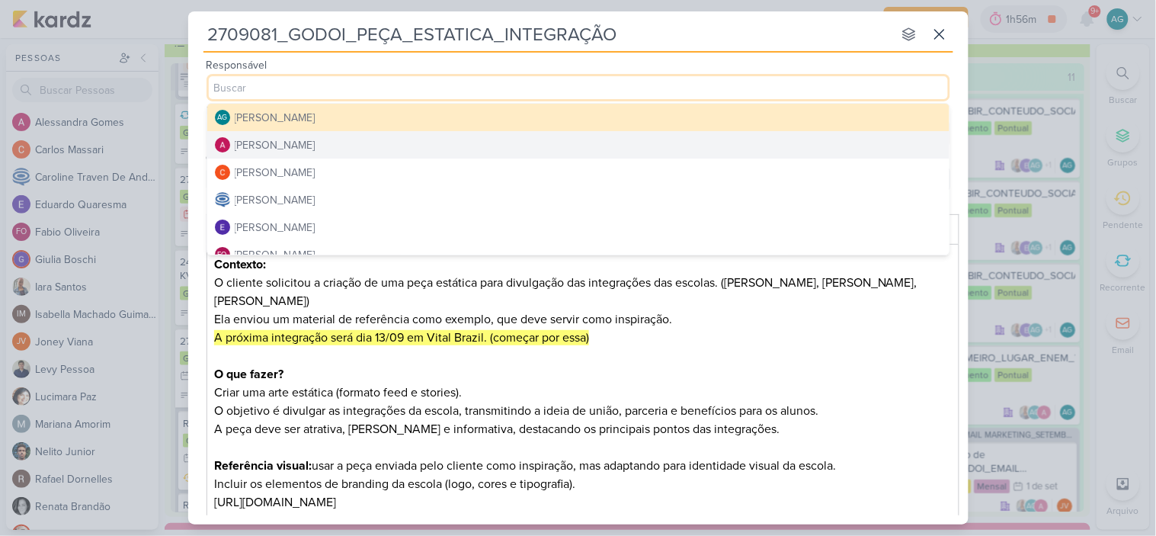
click at [338, 143] on button "[PERSON_NAME]" at bounding box center [578, 144] width 742 height 27
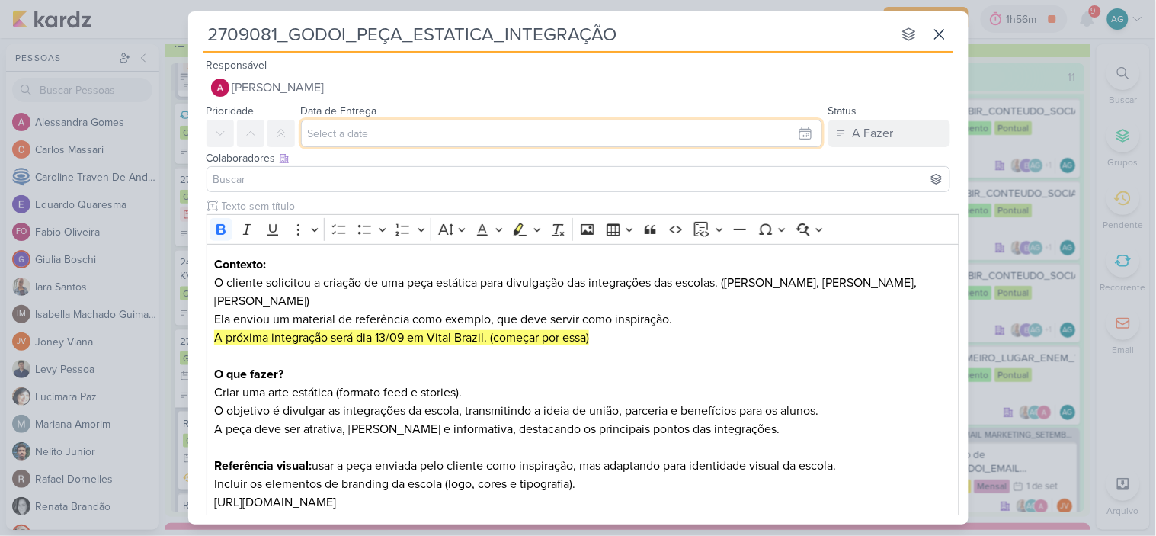
click at [358, 138] on input "text" at bounding box center [561, 133] width 521 height 27
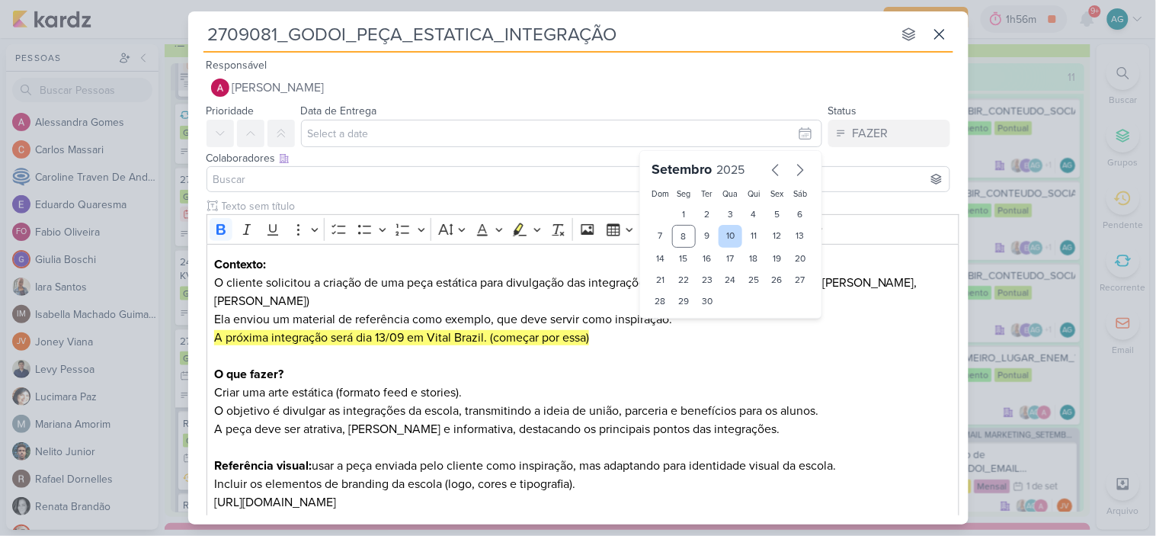
click at [721, 237] on div "10" at bounding box center [731, 236] width 24 height 23
type input "[DATE] 23:59"
click at [349, 175] on input at bounding box center [578, 179] width 736 height 18
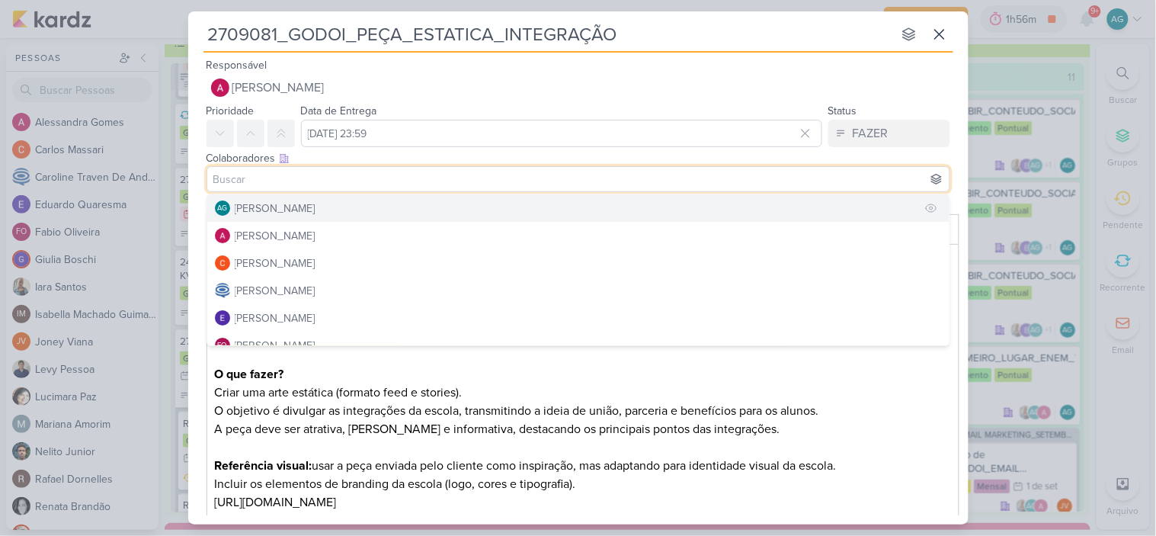
click at [316, 203] on div "[PERSON_NAME]" at bounding box center [275, 208] width 81 height 16
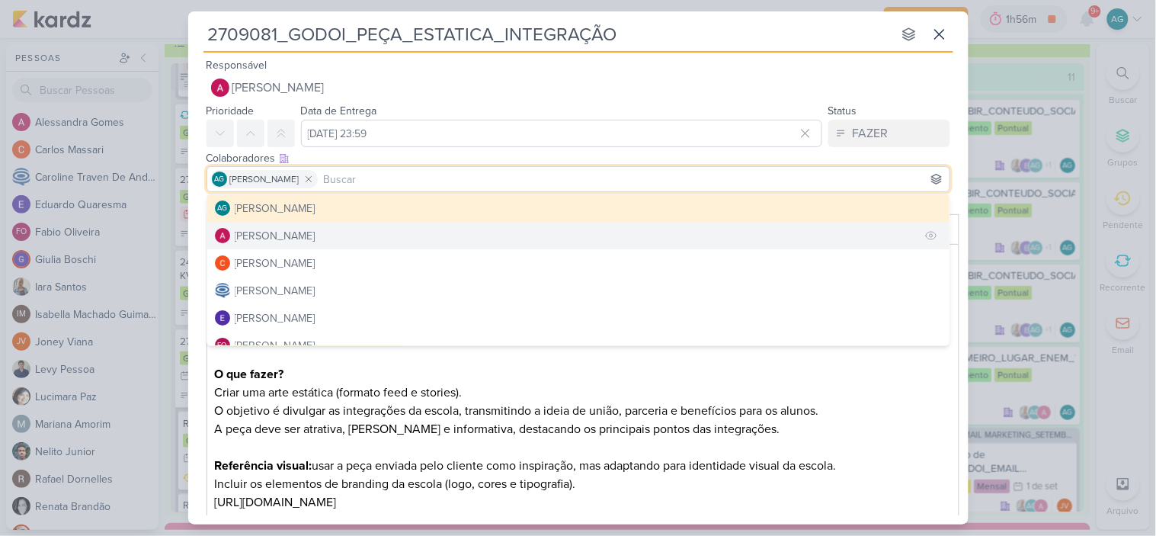
click at [328, 235] on button "[PERSON_NAME]" at bounding box center [578, 235] width 742 height 27
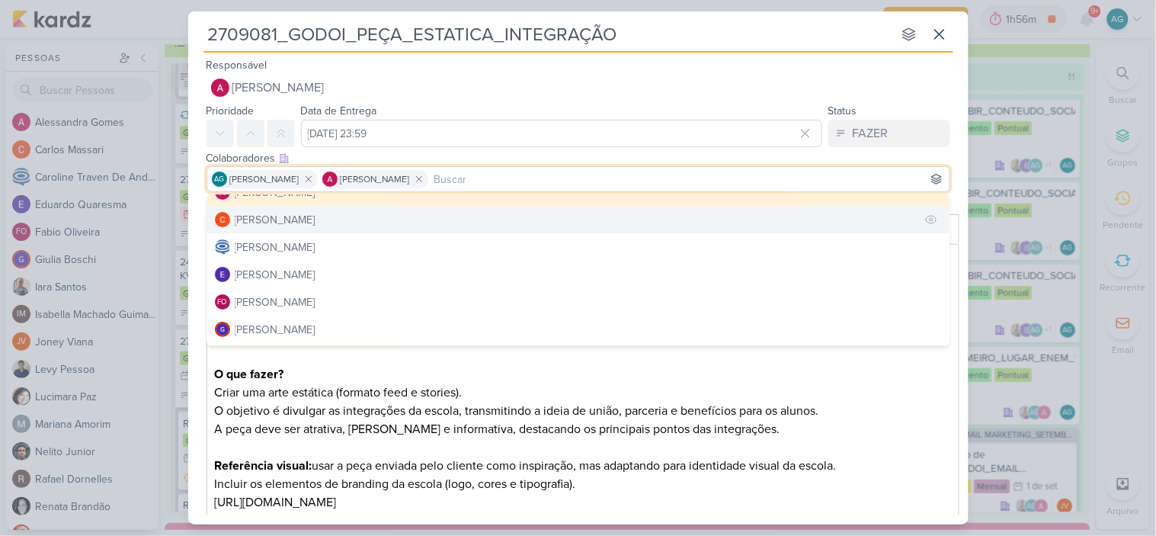
scroll to position [85, 0]
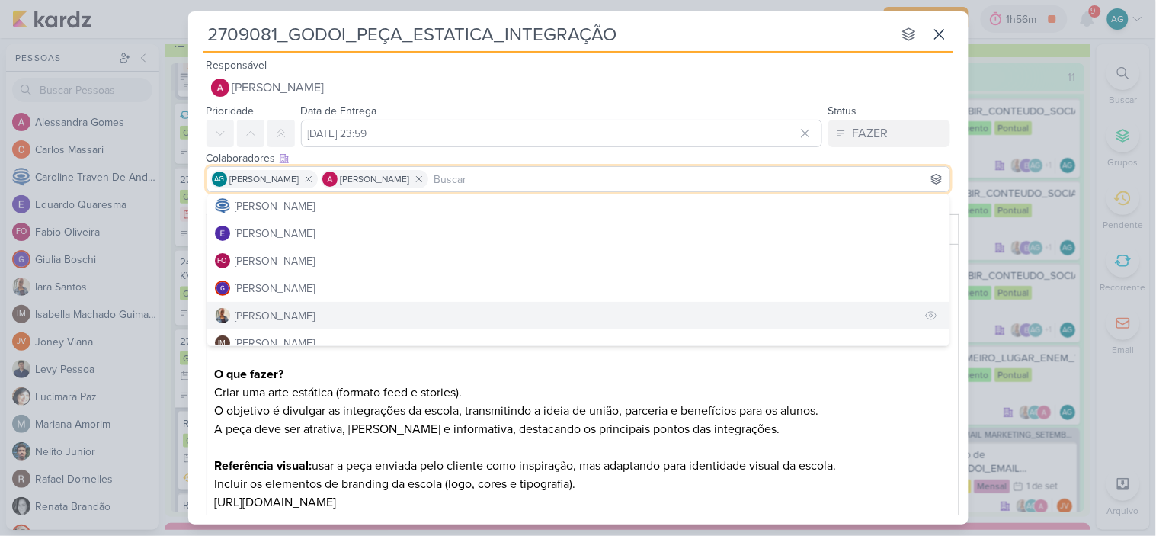
click at [293, 313] on button "[PERSON_NAME]" at bounding box center [578, 315] width 742 height 27
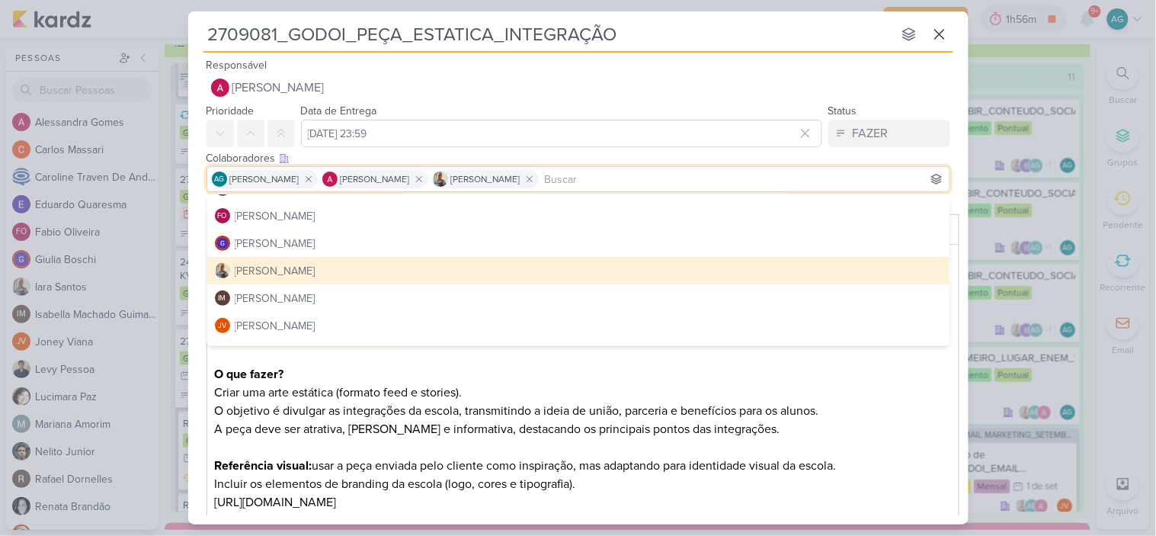
scroll to position [169, 0]
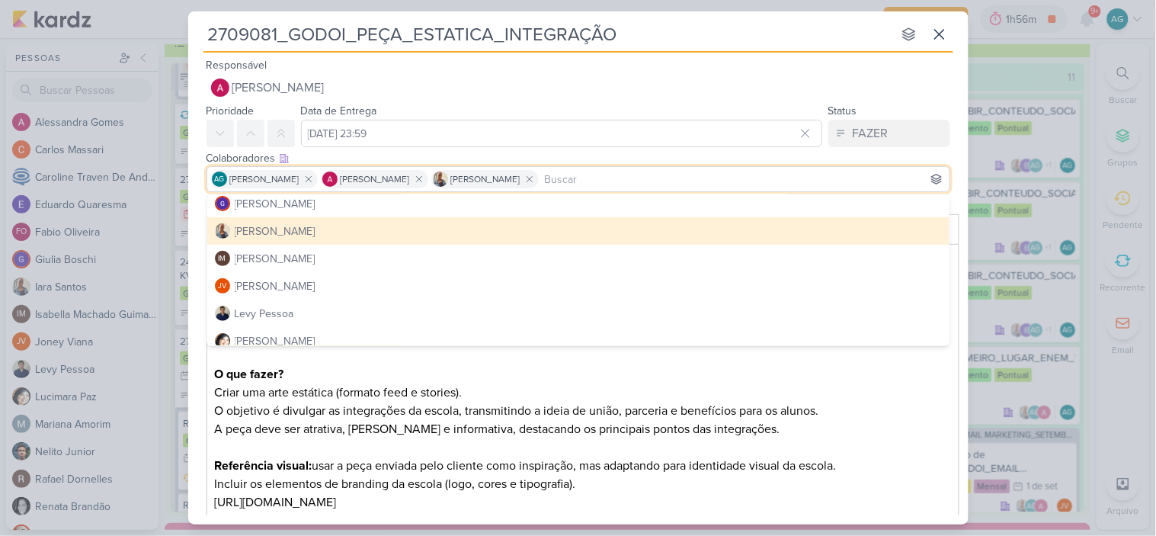
click at [299, 309] on button "Levy Pessoa" at bounding box center [578, 313] width 742 height 27
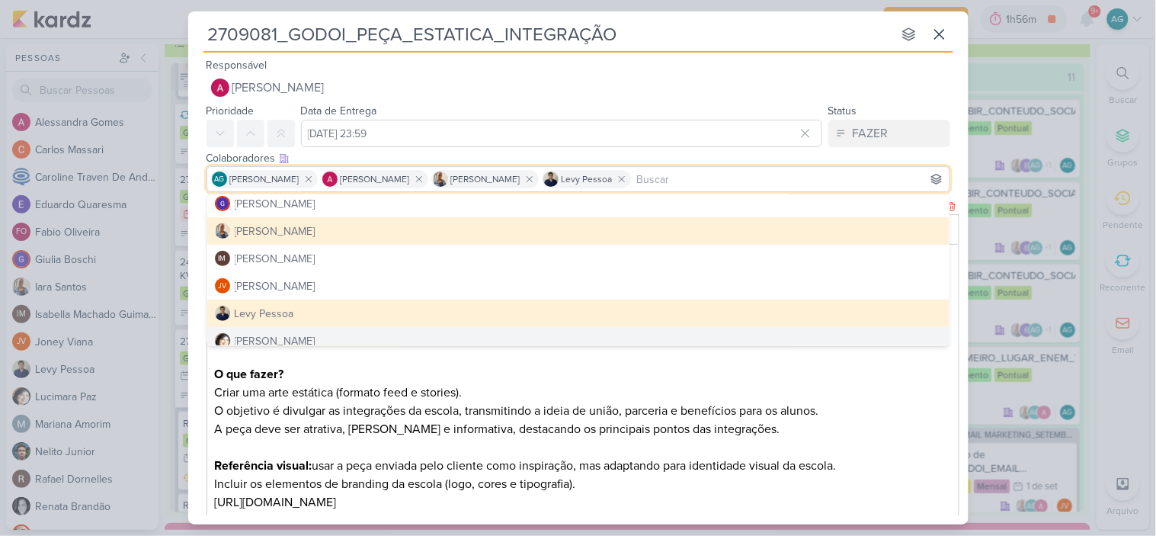
click at [907, 438] on p "Referência visual: usar a peça enviada pelo cliente como inspiração, mas adapta…" at bounding box center [582, 456] width 737 height 37
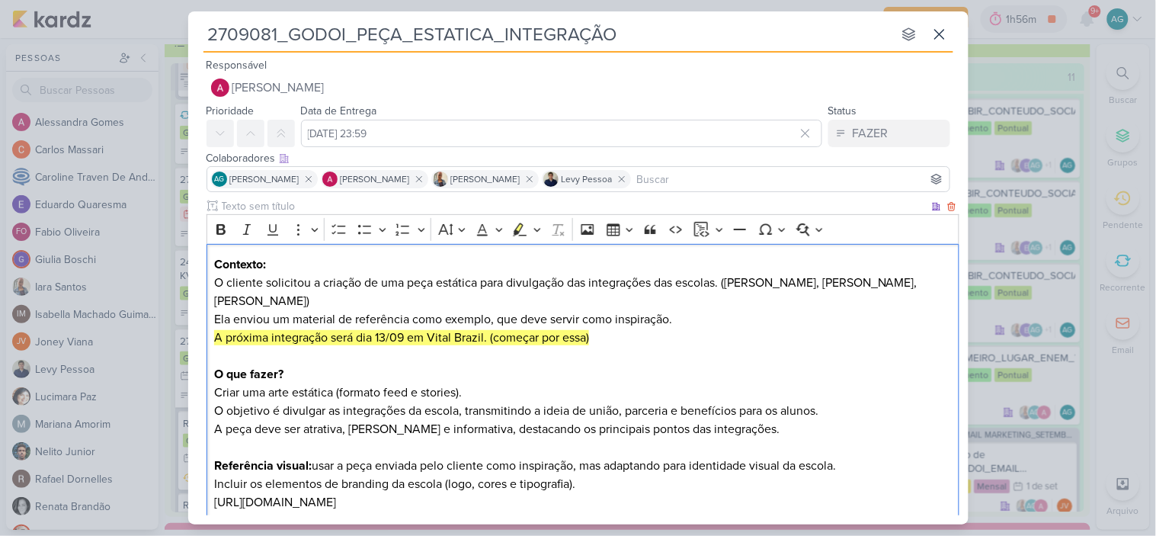
scroll to position [165, 0]
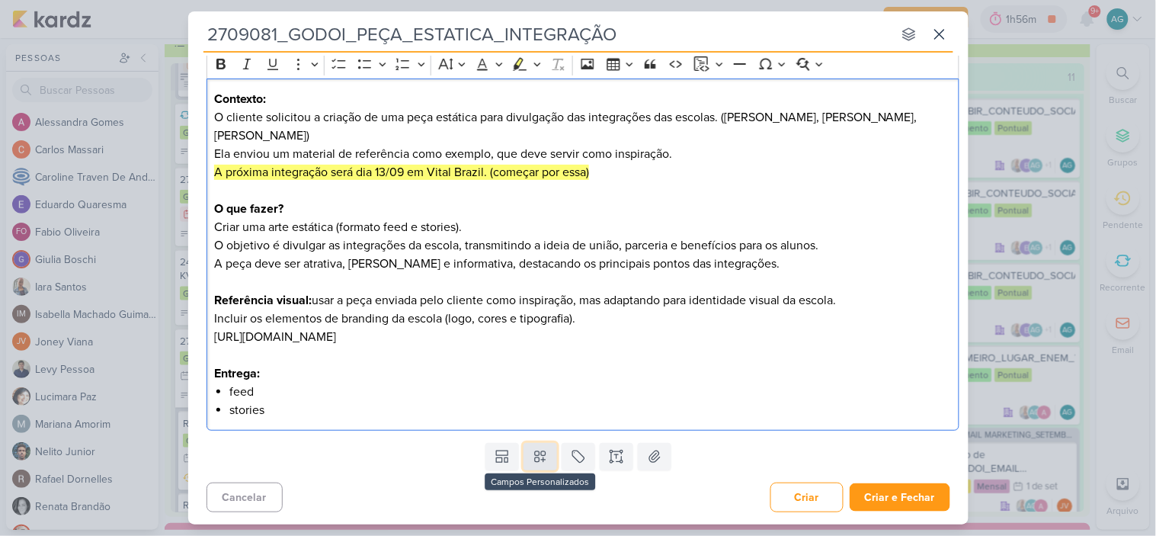
click at [533, 462] on icon at bounding box center [540, 456] width 15 height 15
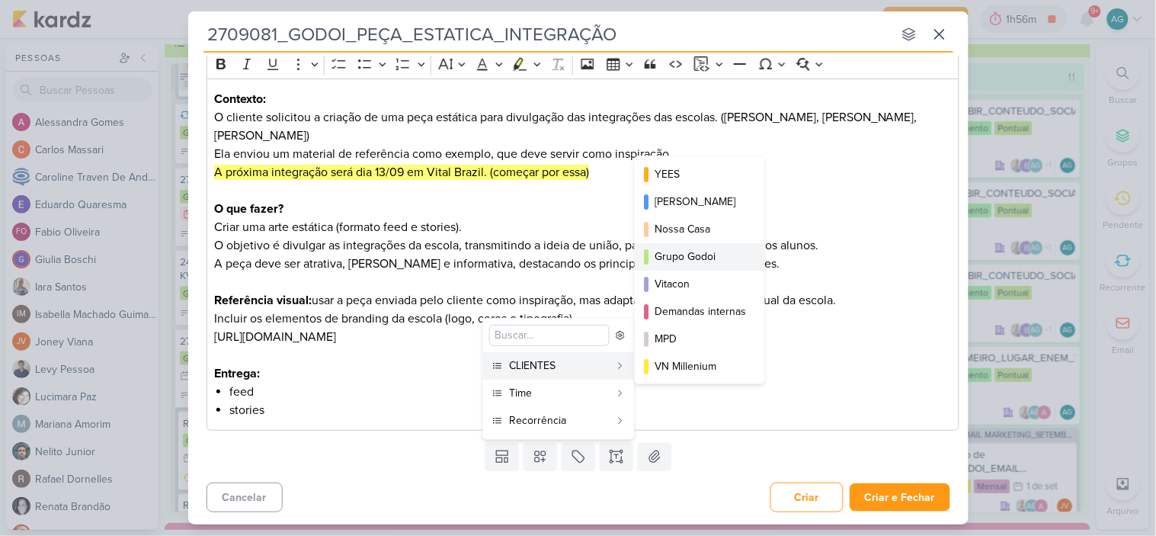
click at [710, 261] on div "Grupo Godoi" at bounding box center [700, 256] width 91 height 16
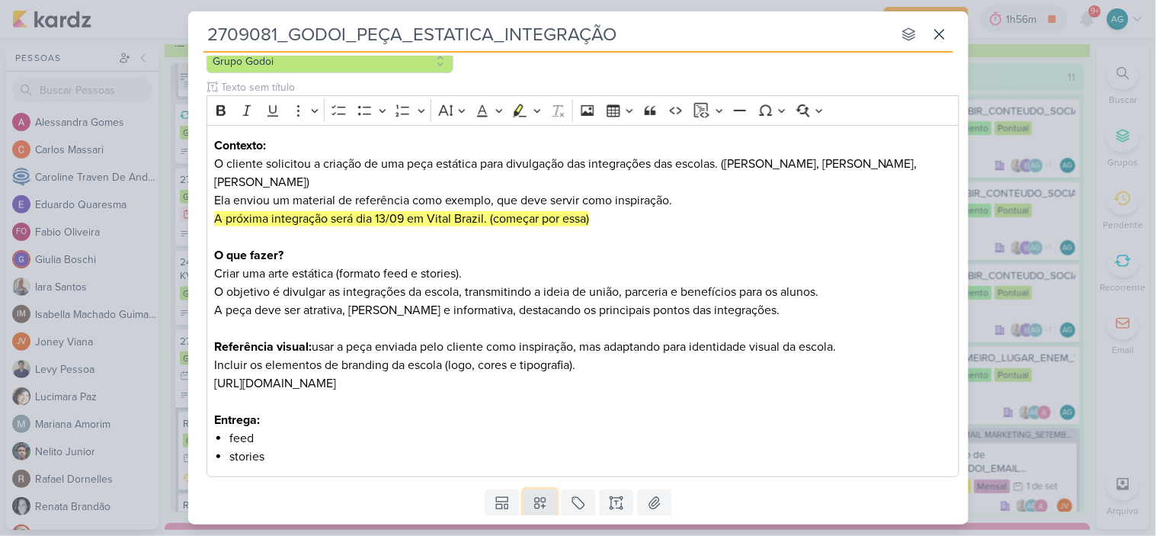
click at [537, 503] on icon at bounding box center [540, 502] width 15 height 15
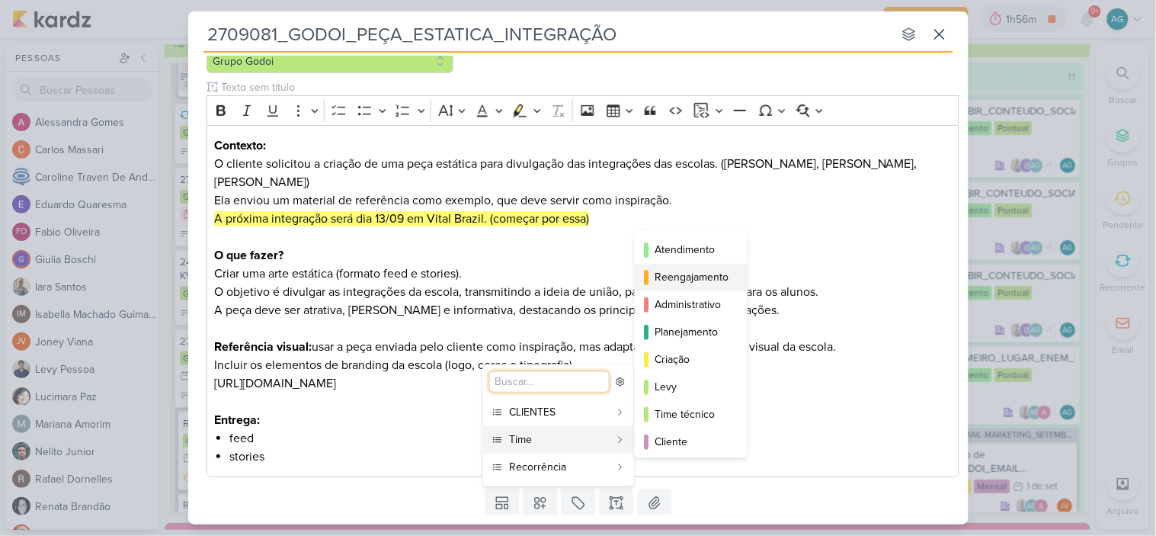
scroll to position [139, 0]
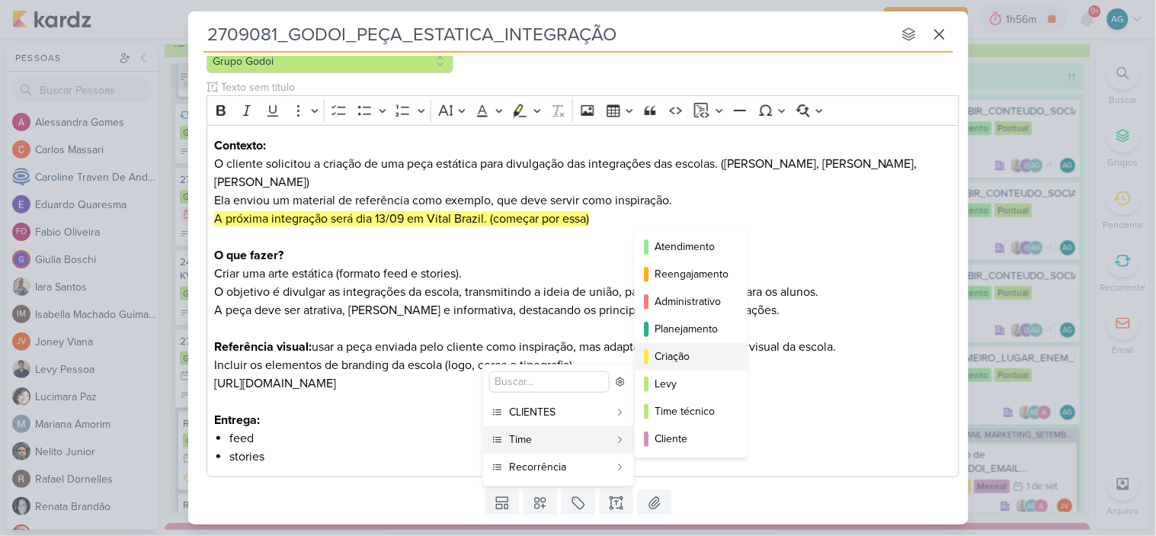
click at [699, 351] on div "Criação" at bounding box center [692, 356] width 75 height 16
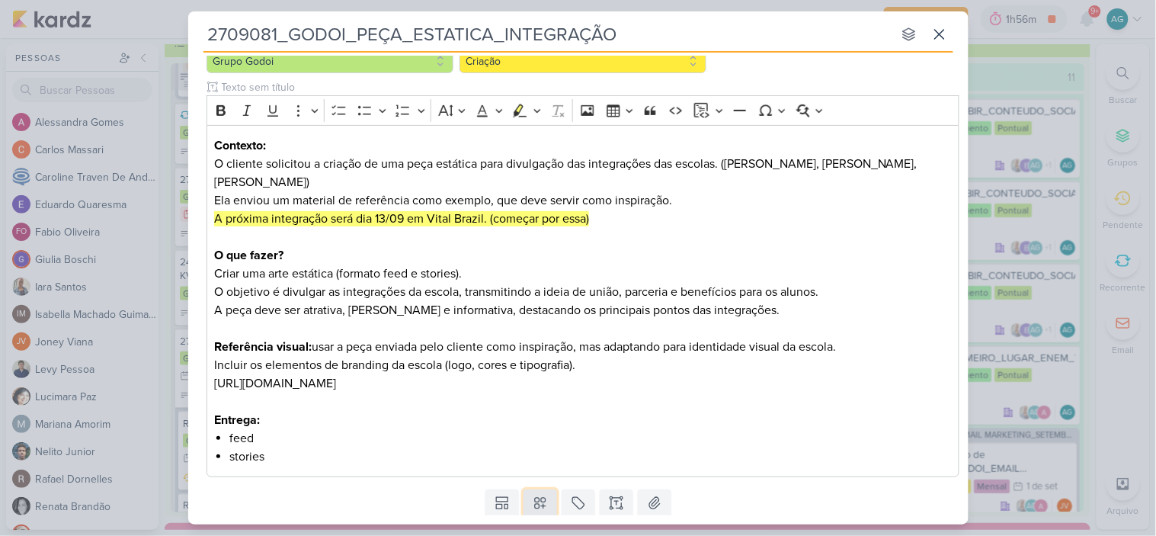
click at [536, 508] on icon at bounding box center [540, 502] width 15 height 15
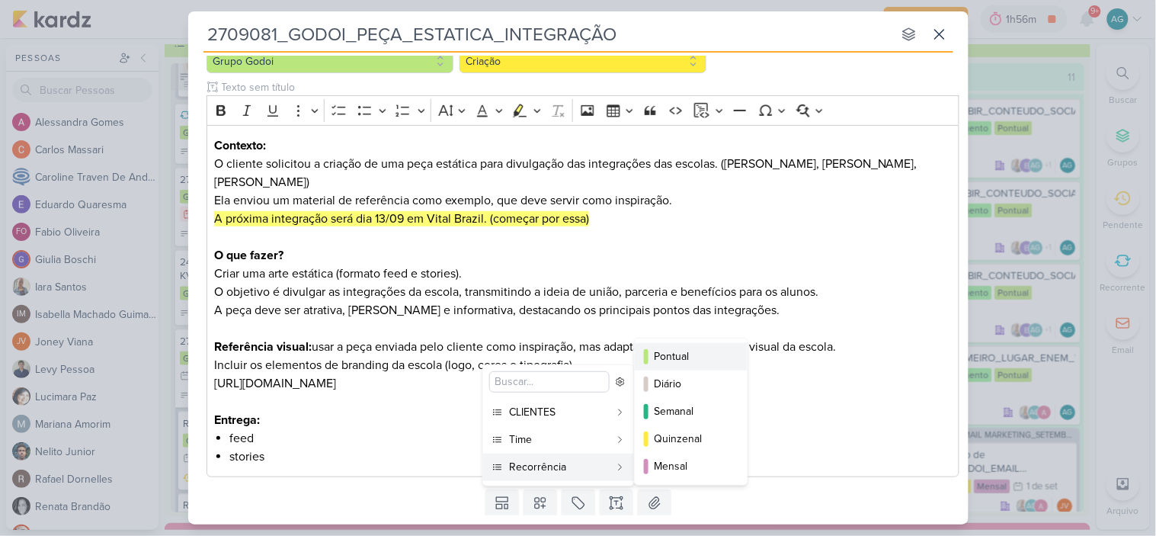
click at [674, 360] on div "Pontual" at bounding box center [692, 356] width 75 height 16
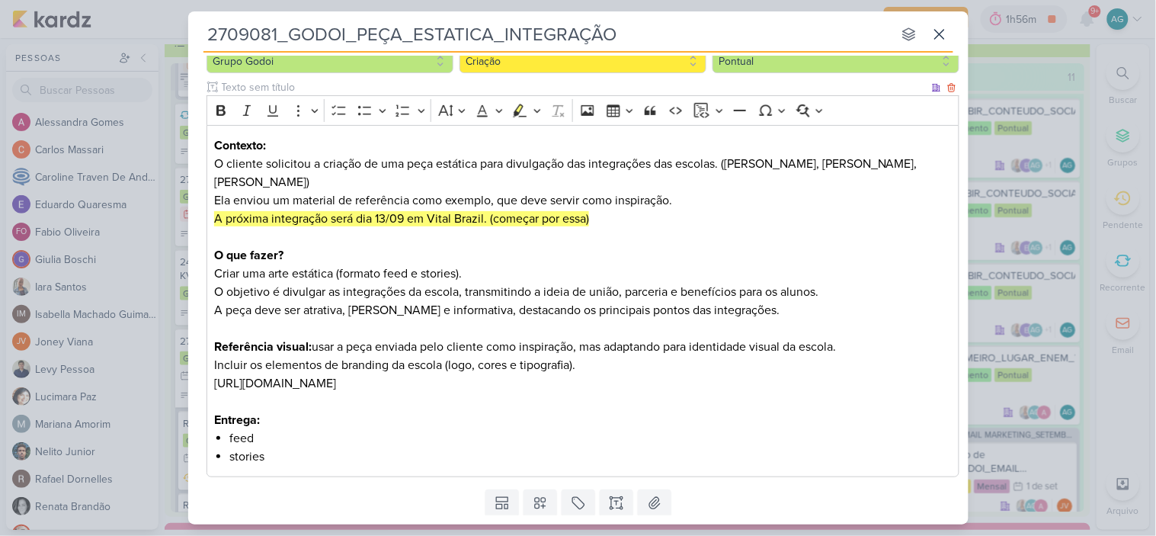
scroll to position [0, 0]
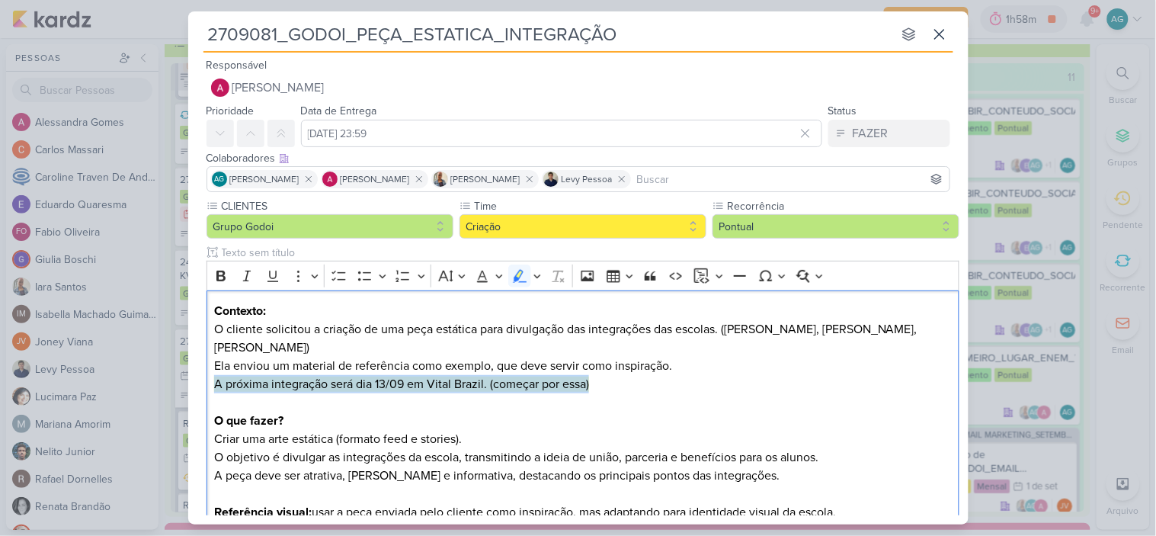
drag, startPoint x: 629, startPoint y: 384, endPoint x: 178, endPoint y: 381, distance: 451.2
click at [178, 381] on div "2709081_GODOI_PEÇA_ESTATICA_INTEGRAÇÃO nenhum grupo disponível esc Responsável …" at bounding box center [578, 268] width 1156 height 536
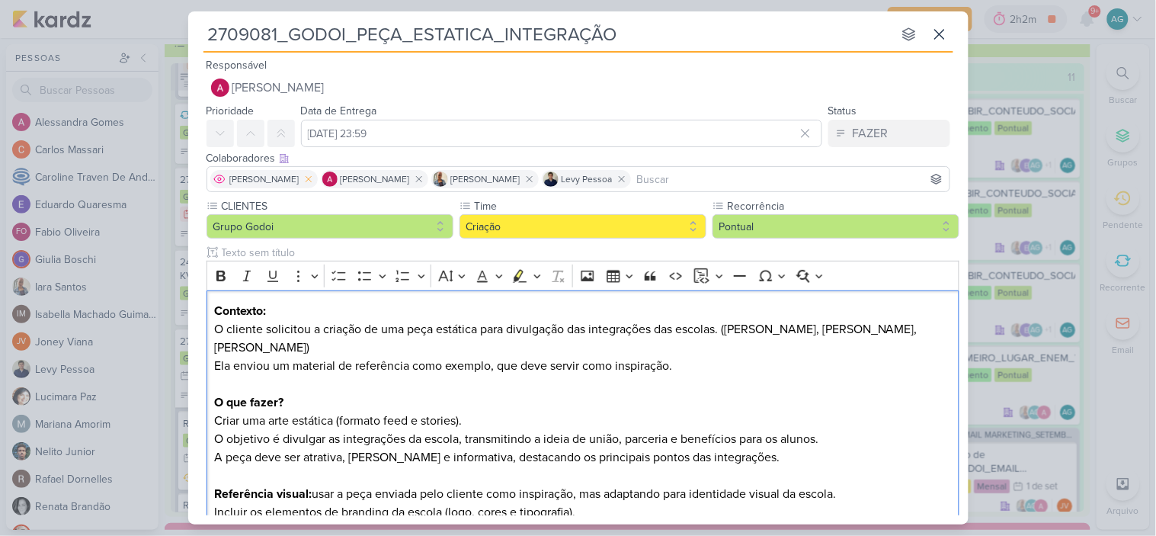
click at [314, 179] on icon at bounding box center [308, 179] width 11 height 11
click at [314, 180] on icon at bounding box center [308, 179] width 11 height 11
click at [303, 180] on icon at bounding box center [308, 179] width 11 height 11
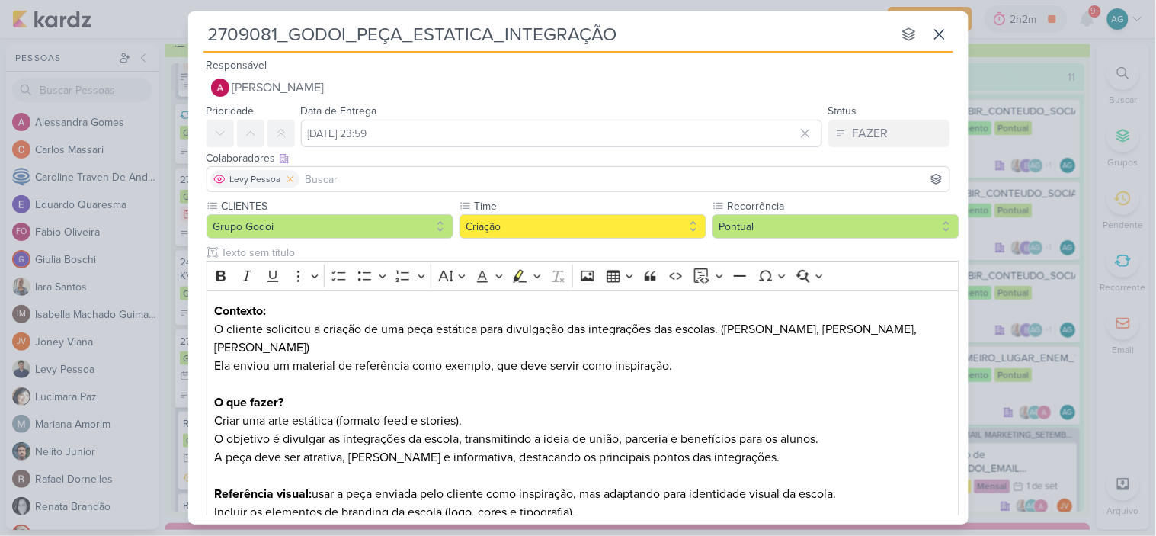
click at [287, 178] on icon at bounding box center [290, 179] width 11 height 11
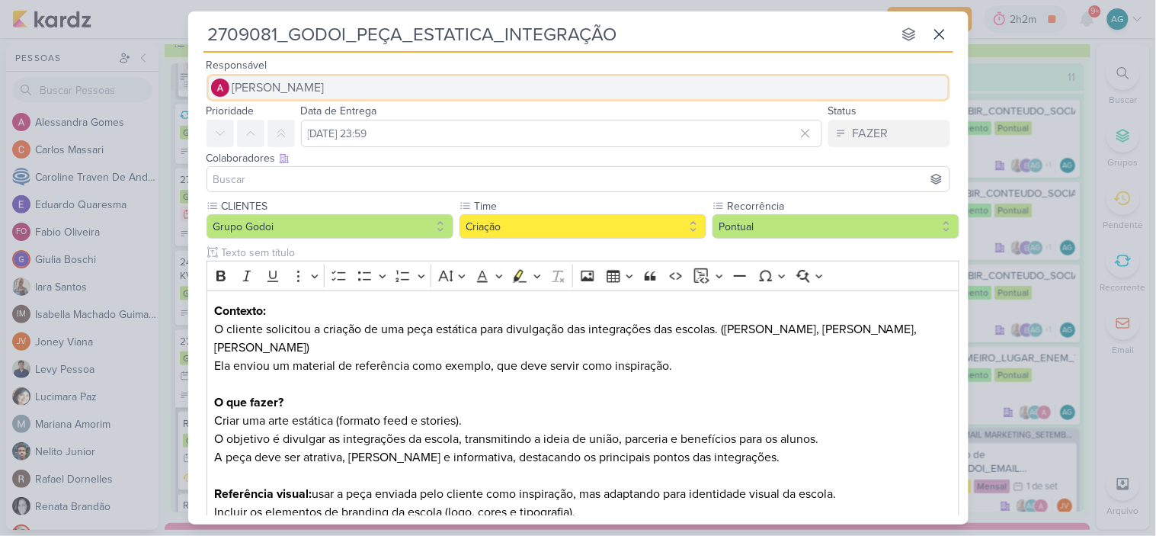
click at [325, 85] on span "[PERSON_NAME]" at bounding box center [278, 87] width 92 height 18
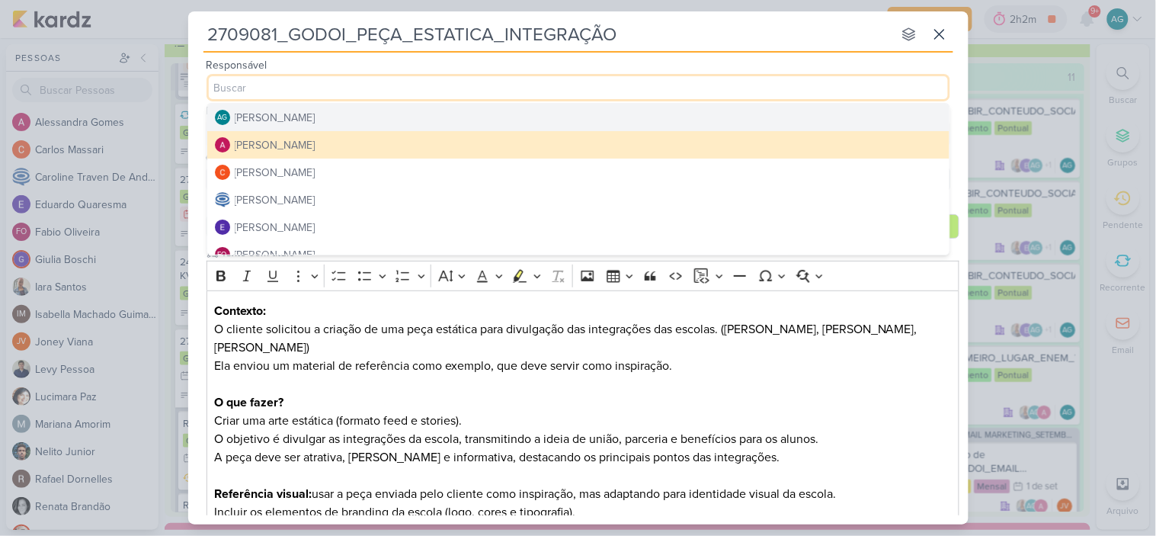
click at [316, 123] on div "[PERSON_NAME]" at bounding box center [275, 118] width 81 height 16
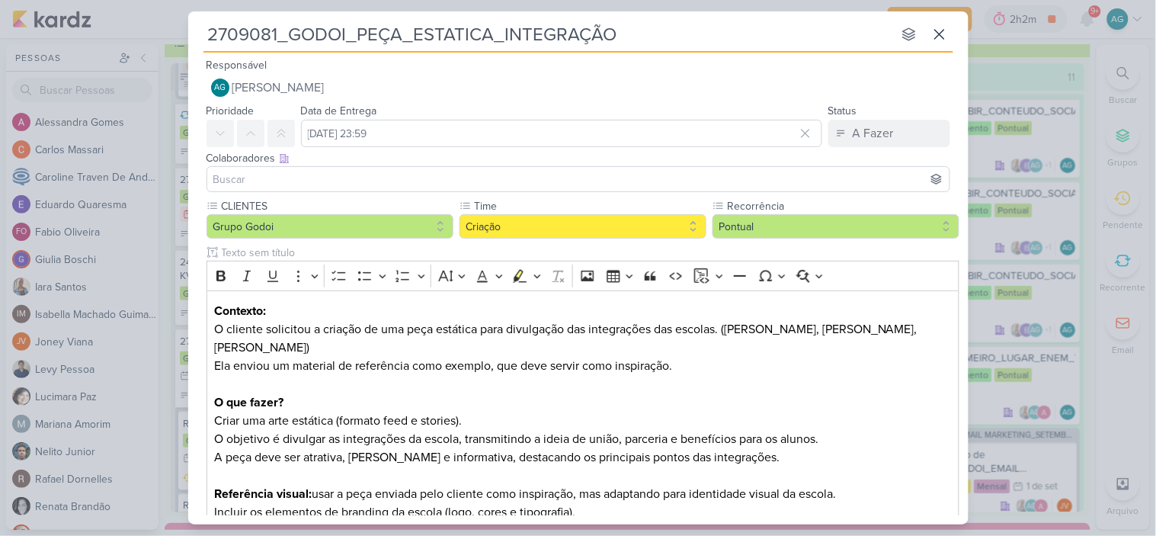
click at [338, 187] on div at bounding box center [579, 179] width 744 height 26
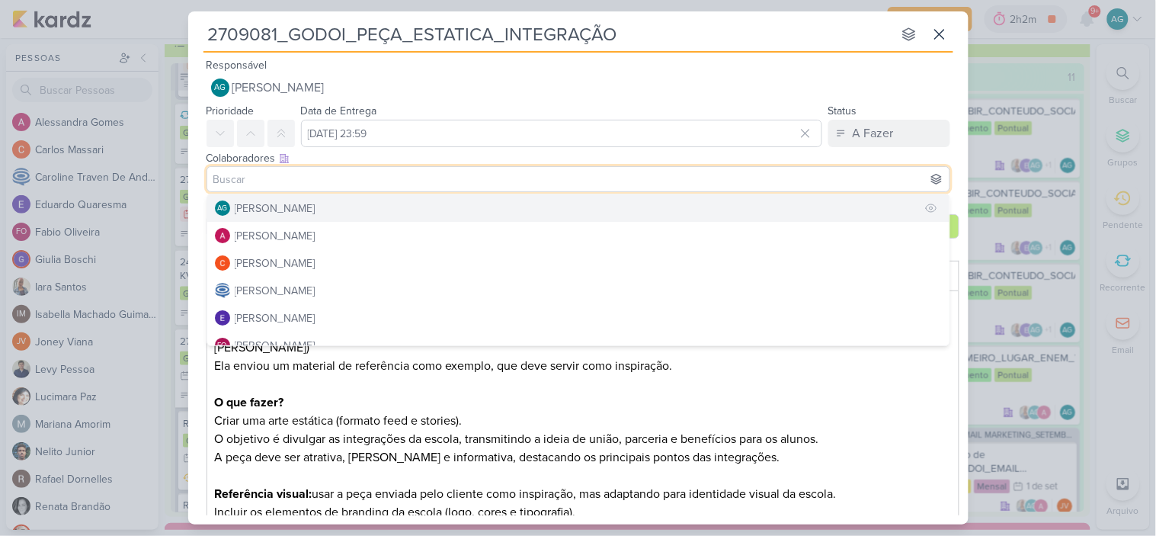
click at [313, 211] on div "[PERSON_NAME]" at bounding box center [275, 208] width 81 height 16
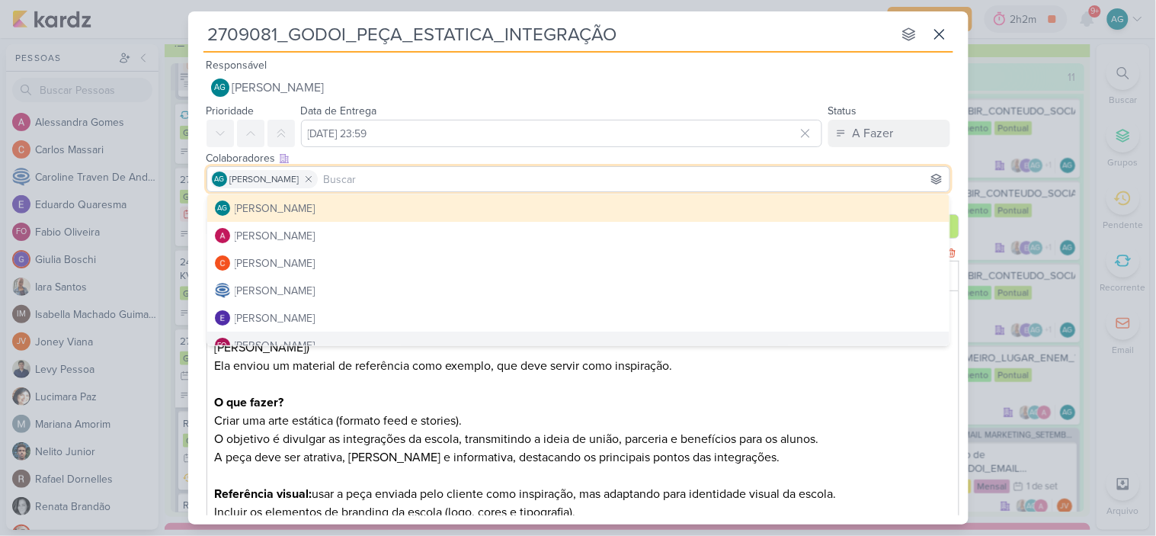
click at [782, 378] on p "Contexto: O cliente solicitou a criação de uma peça estática para divulgação da…" at bounding box center [582, 347] width 737 height 91
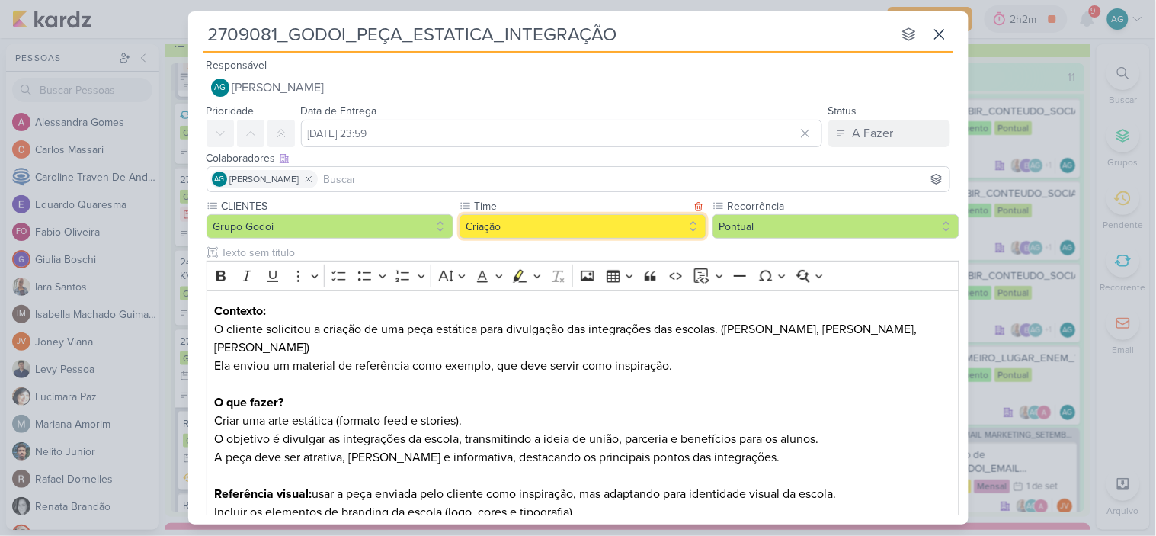
click at [513, 223] on button "Criação" at bounding box center [583, 226] width 247 height 24
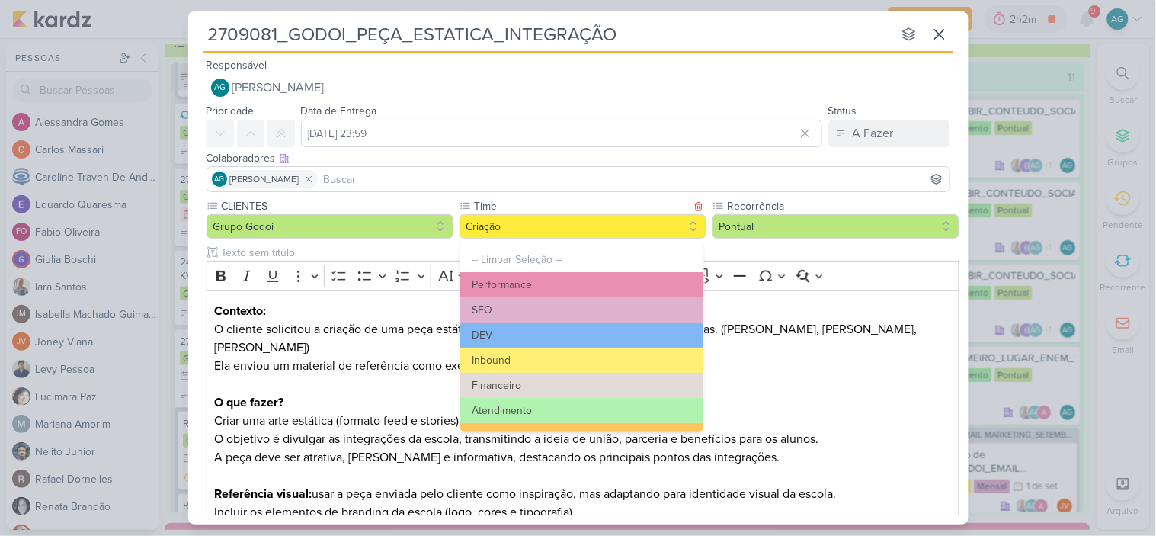
click at [538, 408] on button "Atendimento" at bounding box center [581, 410] width 243 height 25
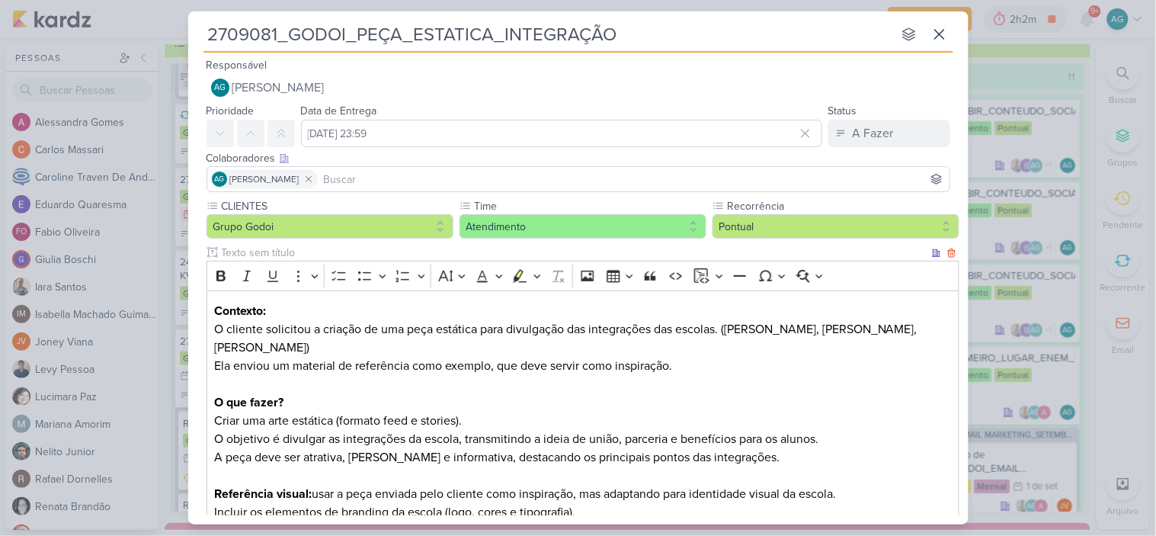
click at [689, 383] on p "Contexto: O cliente solicitou a criação de uma peça estática para divulgação da…" at bounding box center [582, 347] width 737 height 91
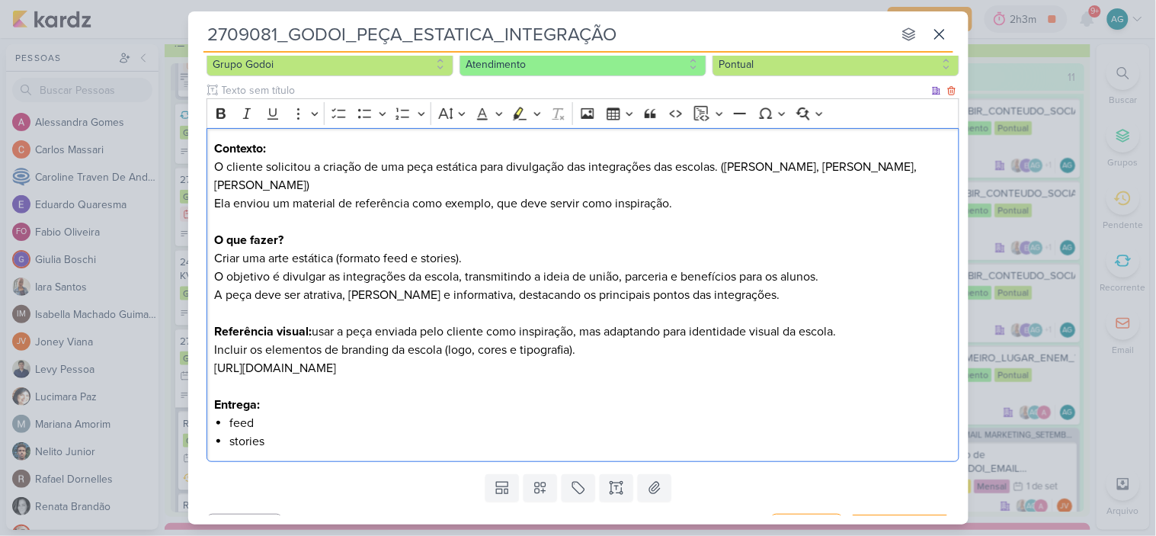
scroll to position [194, 0]
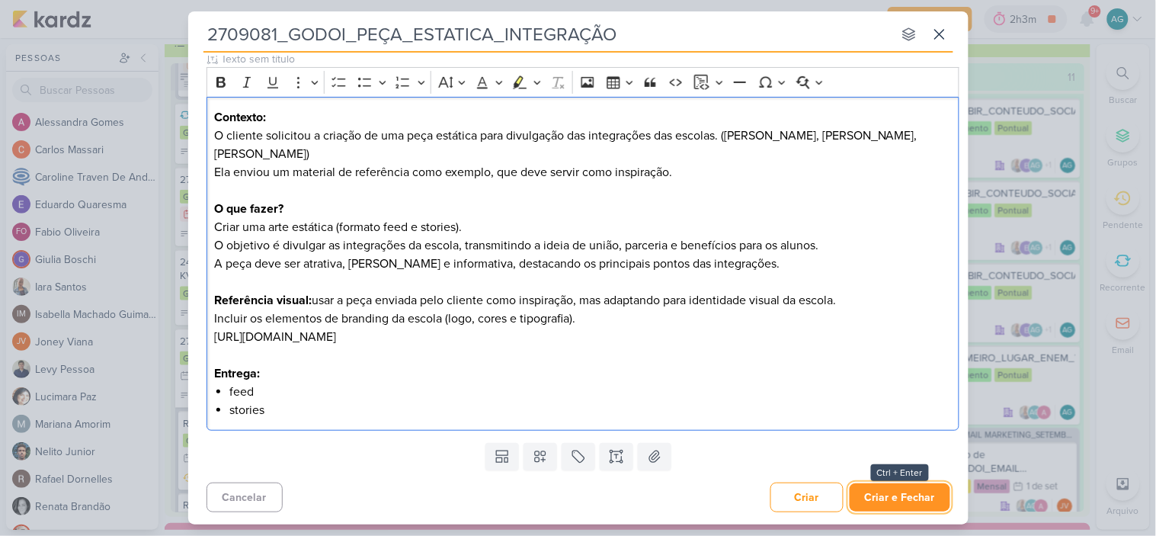
click at [894, 498] on button "Criar e Fechar" at bounding box center [900, 497] width 101 height 28
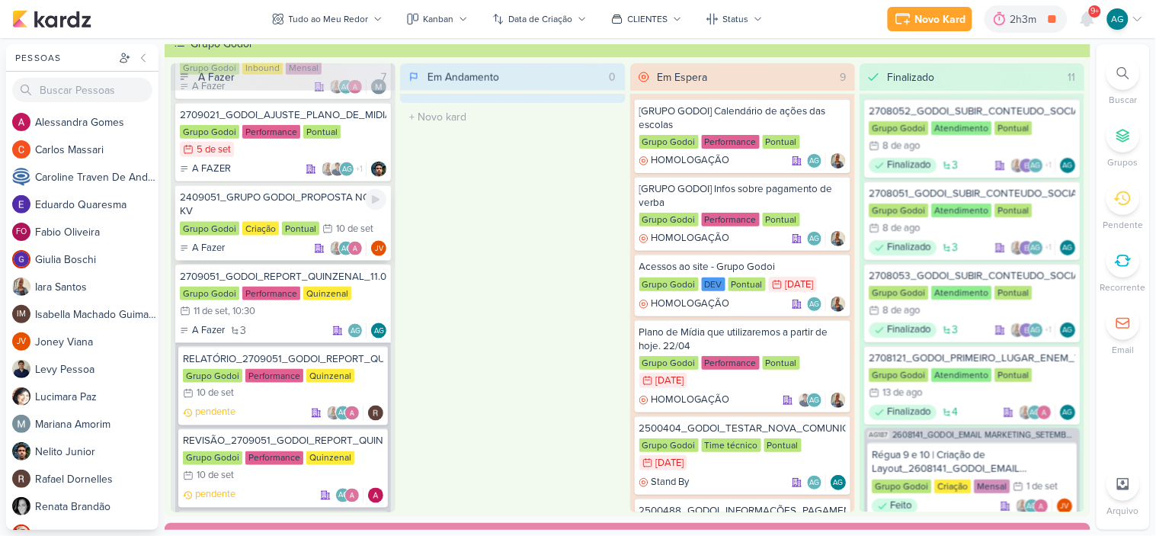
scroll to position [604, 0]
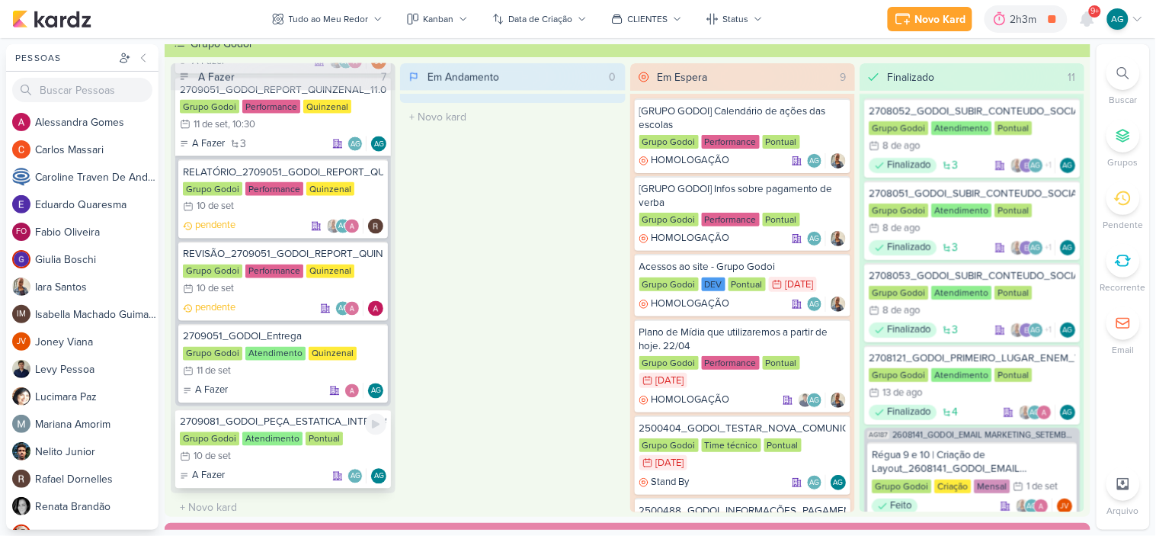
click at [300, 415] on div "2709081_GODOI_PEÇA_ESTATICA_INTEGRAÇÃO" at bounding box center [283, 422] width 207 height 14
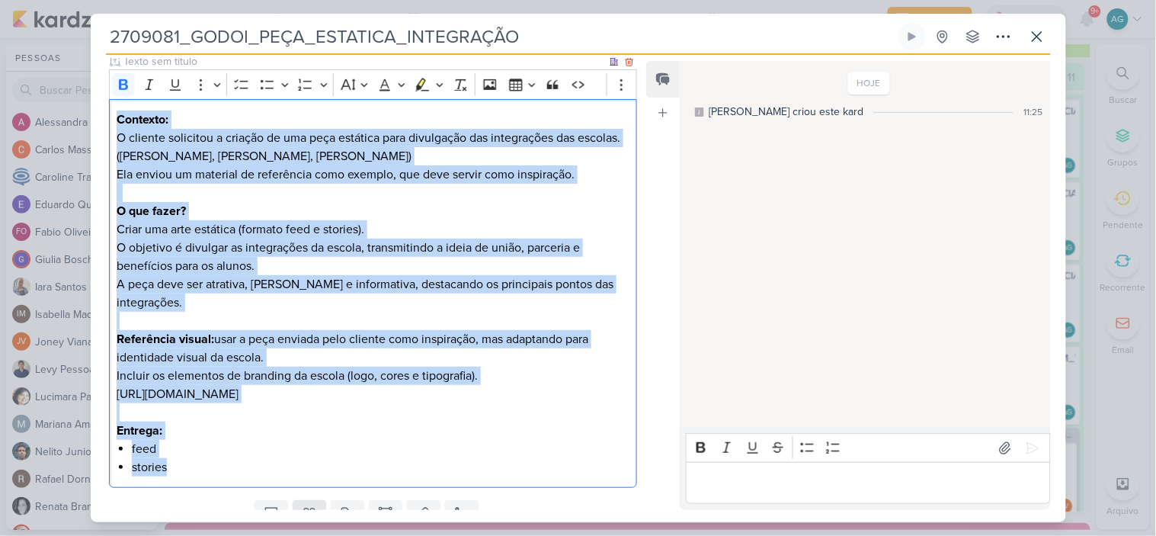
scroll to position [239, 0]
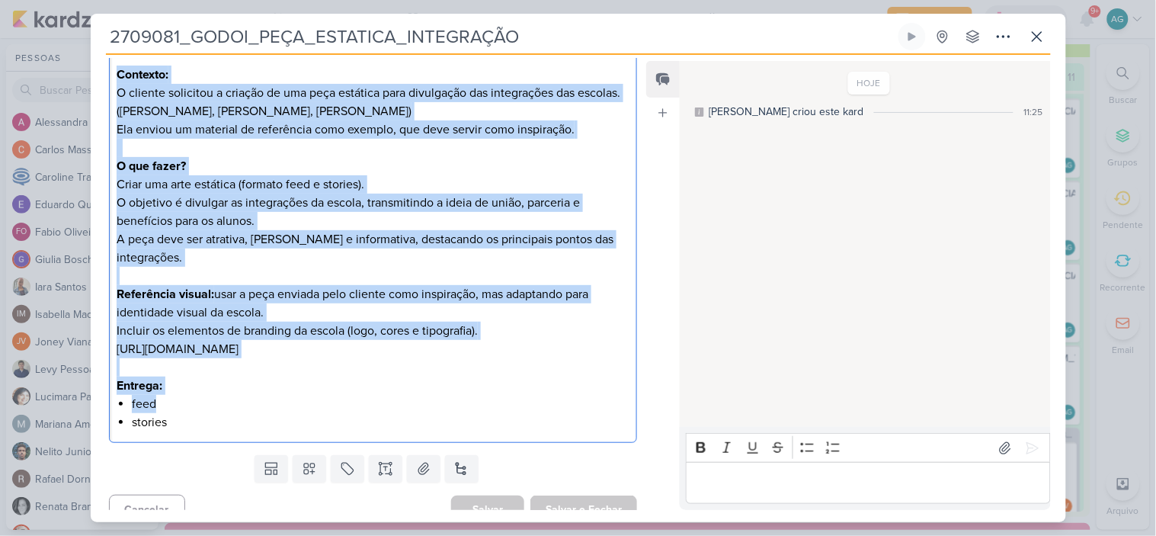
drag, startPoint x: 117, startPoint y: 310, endPoint x: 317, endPoint y: 392, distance: 216.0
click at [317, 392] on div "Contexto: O cliente solicitou a criação de uma peça estática para divulgação da…" at bounding box center [373, 248] width 529 height 389
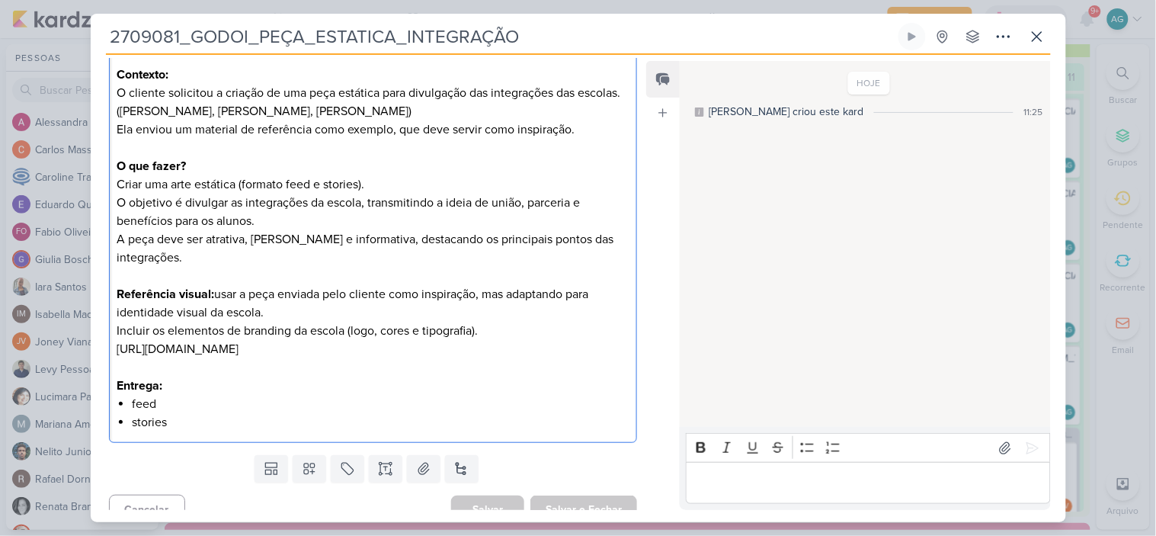
click at [171, 413] on div "Contexto: O cliente solicitou a criação de uma peça estática para divulgação da…" at bounding box center [373, 248] width 529 height 389
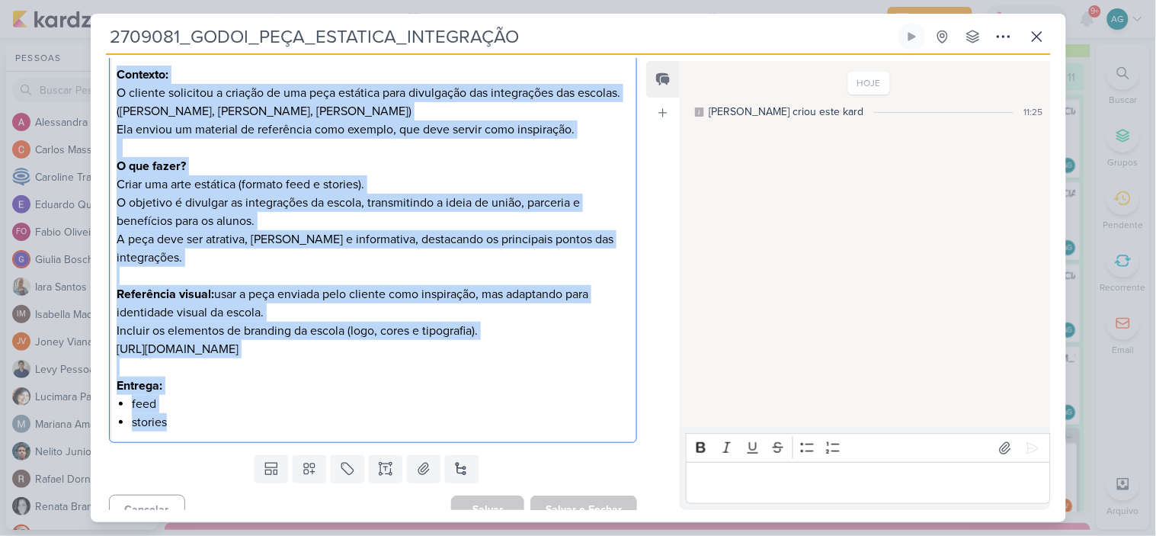
drag, startPoint x: 192, startPoint y: 408, endPoint x: 98, endPoint y: 73, distance: 347.7
click at [98, 73] on div "CLIENTES Grupo Godoi Time" at bounding box center [367, 205] width 553 height 487
copy div "Contexto: O cliente solicitou a criação de uma peça estática para divulgação da…"
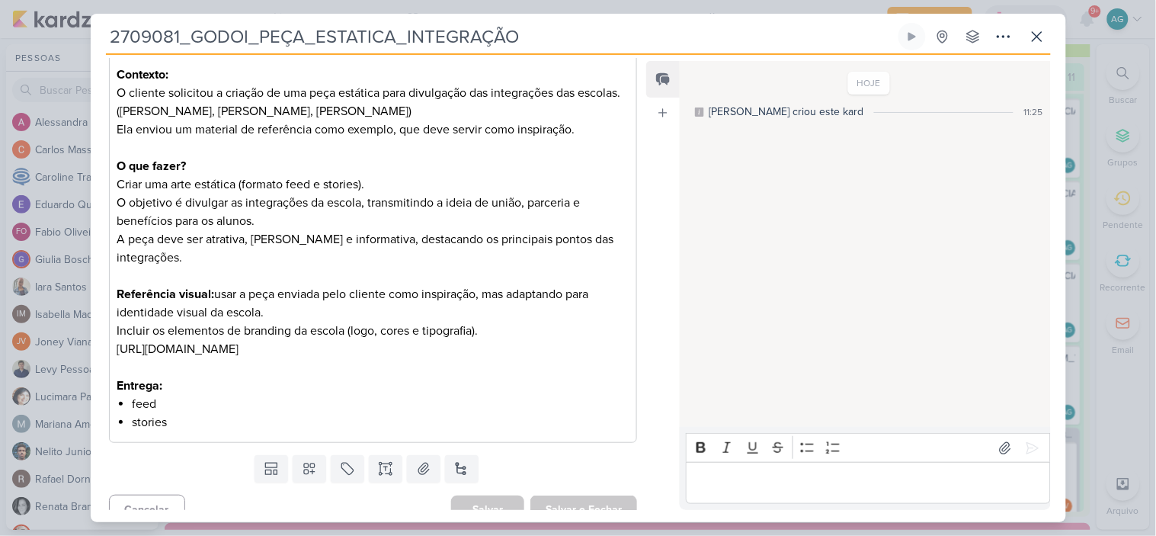
drag, startPoint x: 523, startPoint y: 36, endPoint x: 93, endPoint y: 39, distance: 429.8
click at [93, 39] on div "2709081_GODOI_PEÇA_ESTATICA_INTEGRAÇÃO Criado por mim nenhum grupo disponível" at bounding box center [579, 272] width 976 height 499
click at [153, 358] on p "Editor editing area: main" at bounding box center [373, 367] width 512 height 18
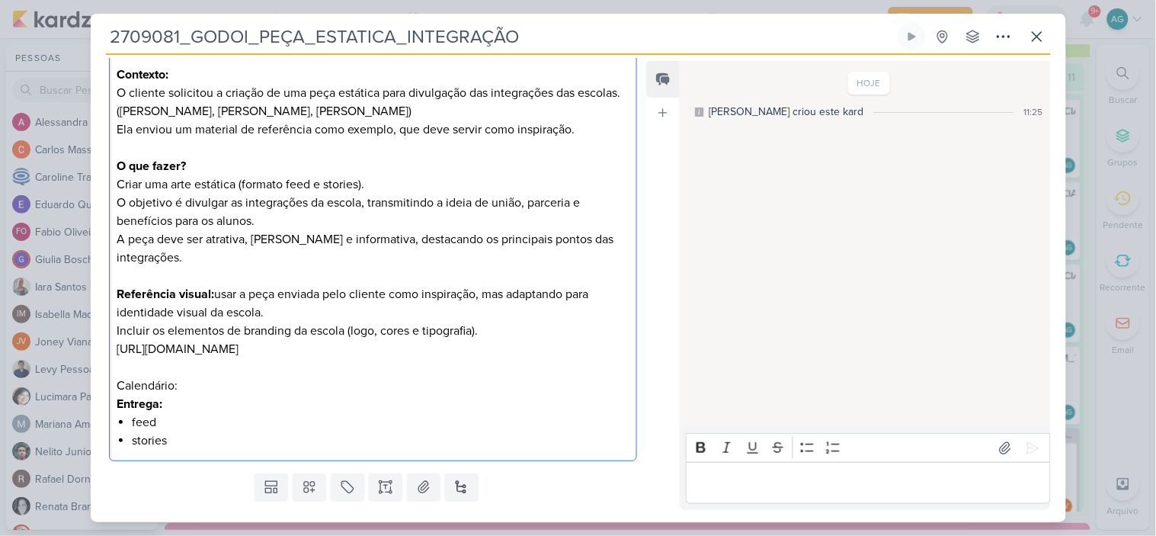
click at [264, 369] on p "Calendário:" at bounding box center [373, 376] width 512 height 37
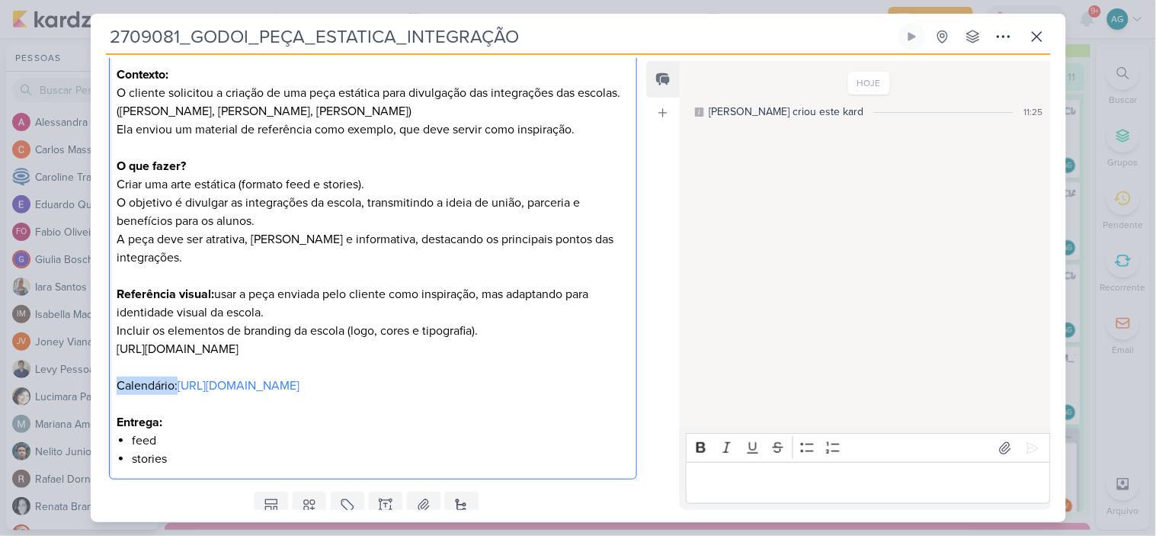
drag, startPoint x: 146, startPoint y: 372, endPoint x: 93, endPoint y: 369, distance: 52.7
click at [93, 369] on div "CLIENTES Grupo Godoi Time" at bounding box center [367, 224] width 553 height 524
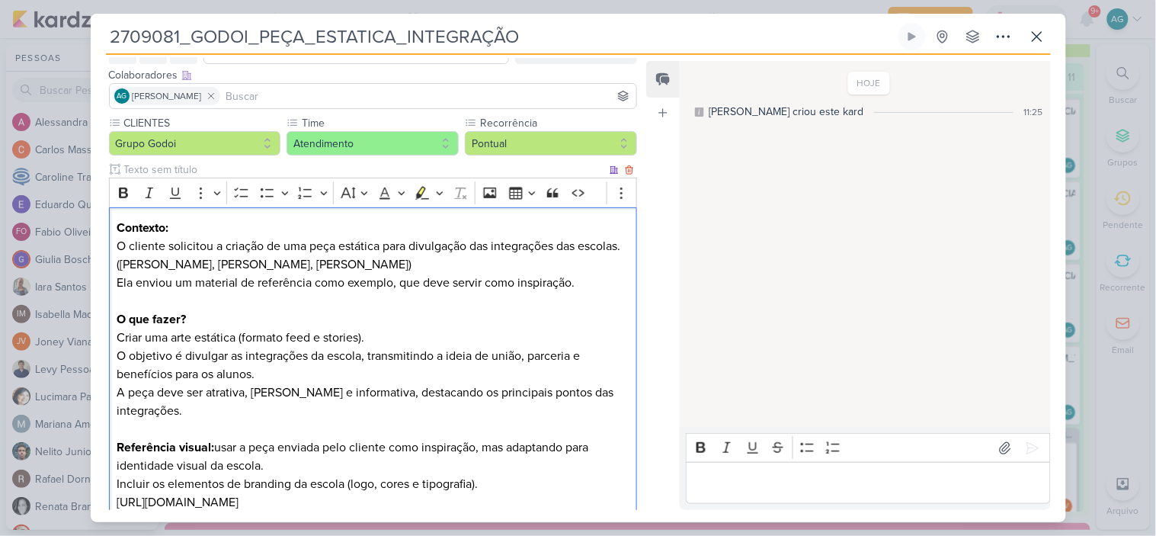
scroll to position [85, 0]
click at [123, 193] on icon "Editor toolbar" at bounding box center [123, 193] width 9 height 11
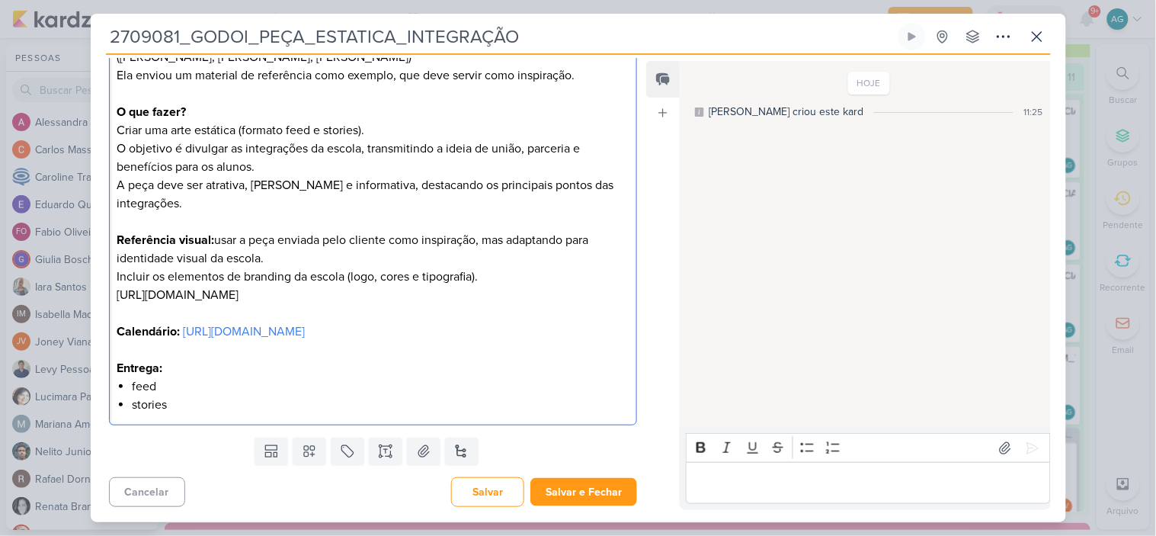
click at [262, 402] on li "stories" at bounding box center [380, 405] width 497 height 18
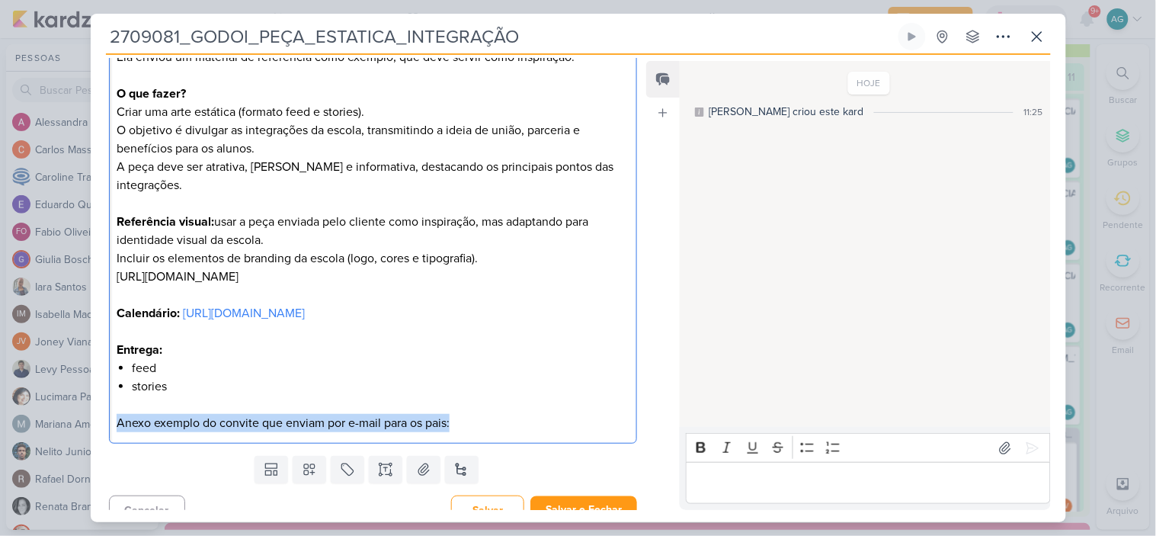
drag, startPoint x: 466, startPoint y: 437, endPoint x: 59, endPoint y: 450, distance: 406.4
click at [59, 450] on div "2709081_GODOI_PEÇA_ESTATICA_INTEGRAÇÃO Criado por mim" at bounding box center [578, 268] width 1156 height 536
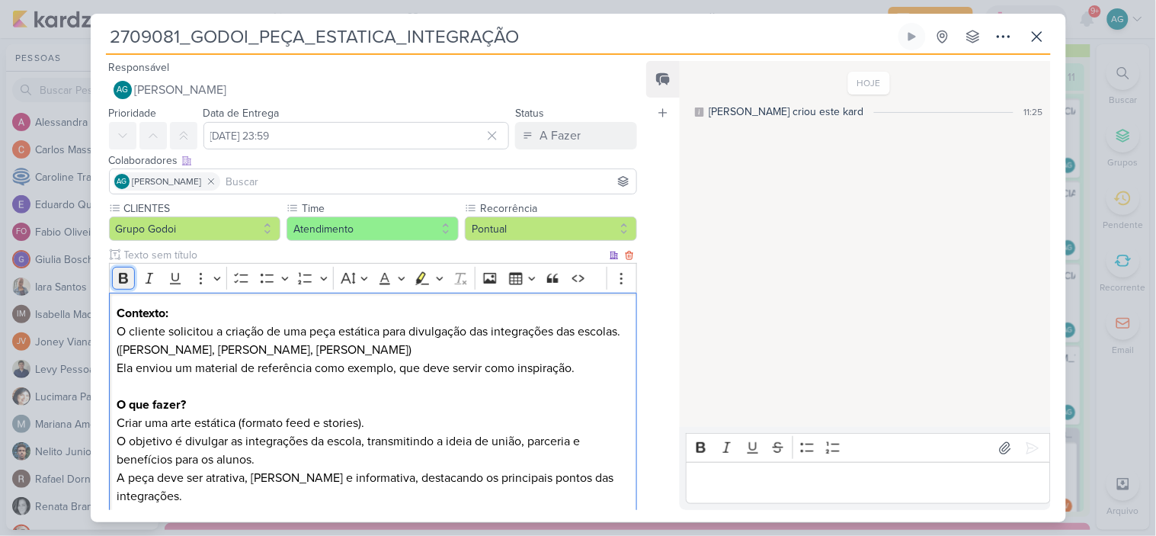
click at [123, 275] on icon "Editor toolbar" at bounding box center [123, 278] width 15 height 15
click at [311, 420] on p "Criar uma arte estática (formato feed e stories)." at bounding box center [373, 423] width 512 height 18
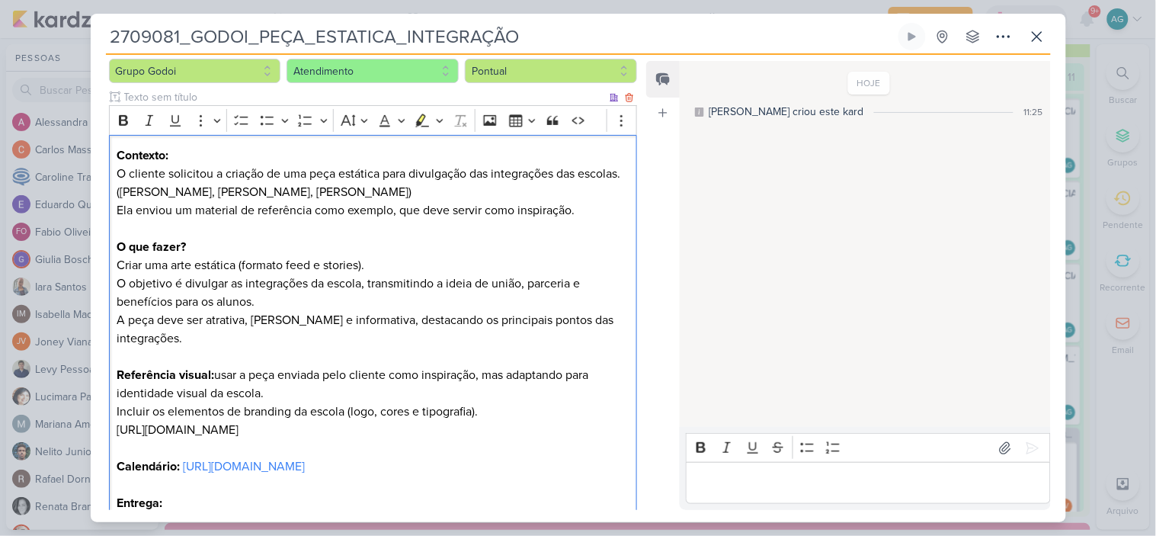
scroll to position [338, 0]
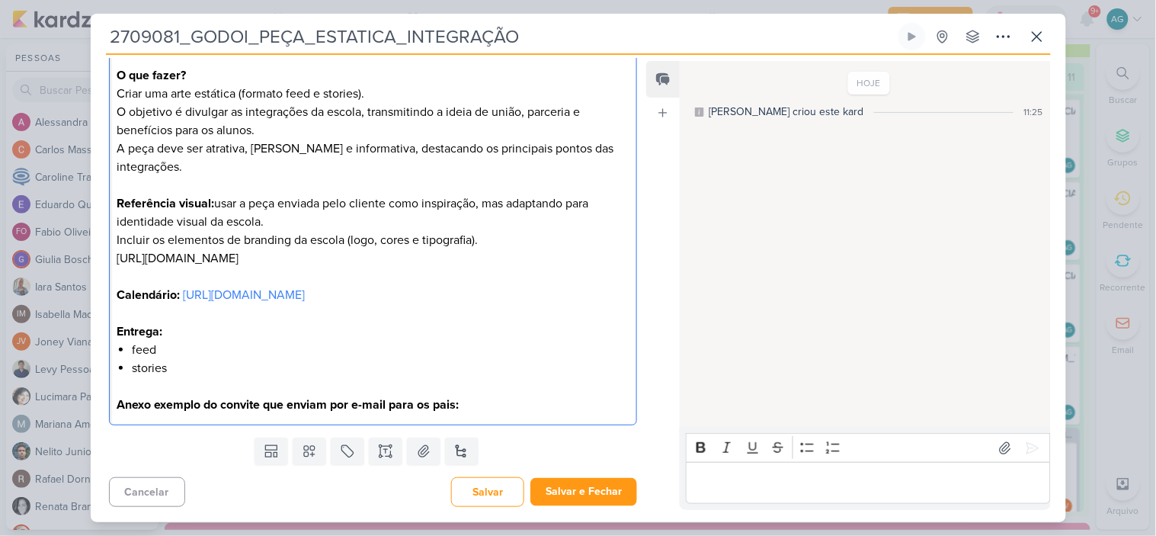
click at [534, 413] on p "Anexo exemplo do convite que enviam por e-mail para os pais:" at bounding box center [373, 405] width 512 height 18
click at [421, 465] on button at bounding box center [424, 450] width 34 height 27
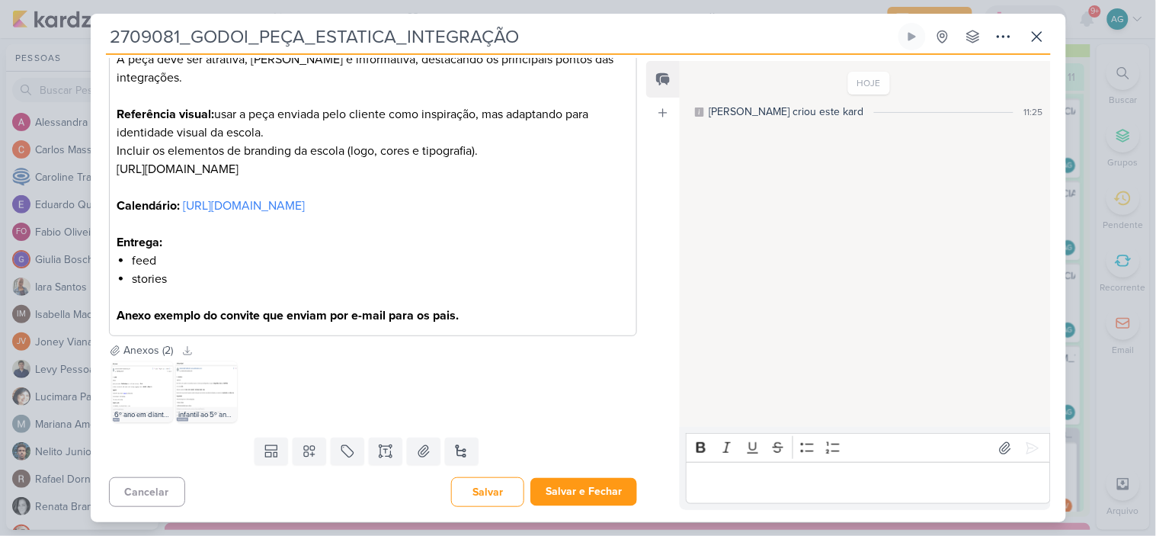
scroll to position [437, 0]
click at [291, 375] on icon at bounding box center [290, 372] width 7 height 8
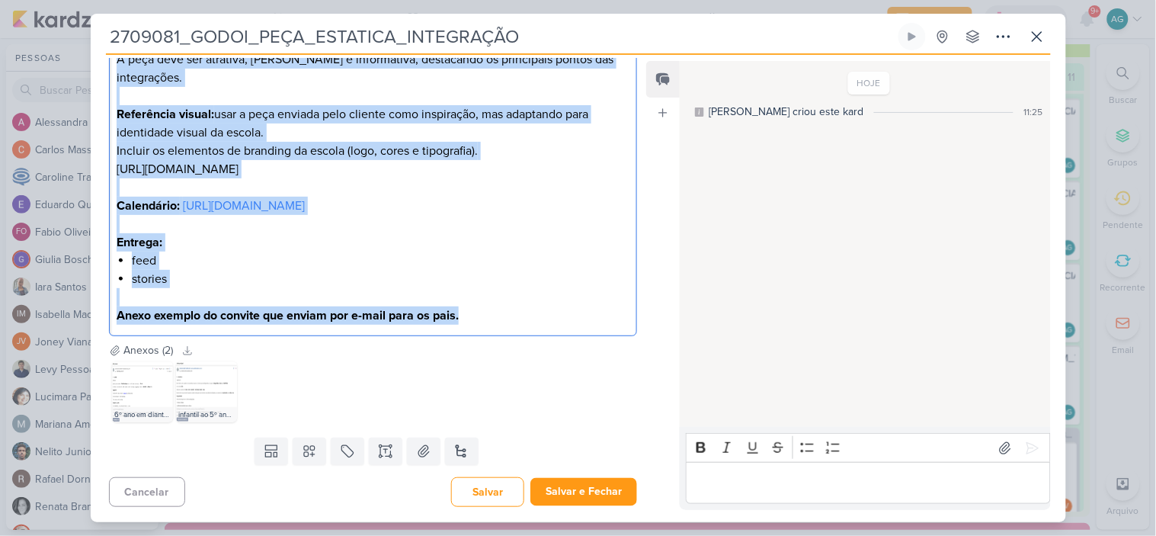
drag, startPoint x: 117, startPoint y: 210, endPoint x: 528, endPoint y: 322, distance: 426.5
click at [528, 322] on div "Contexto: O cliente solicitou a criação de uma peça estática para divulgação da…" at bounding box center [373, 105] width 529 height 463
copy div "Contexto: O cliente solicitou a criação de uma peça estática para divulgação da…"
click at [604, 497] on button "Salvar e Fechar" at bounding box center [583, 492] width 107 height 28
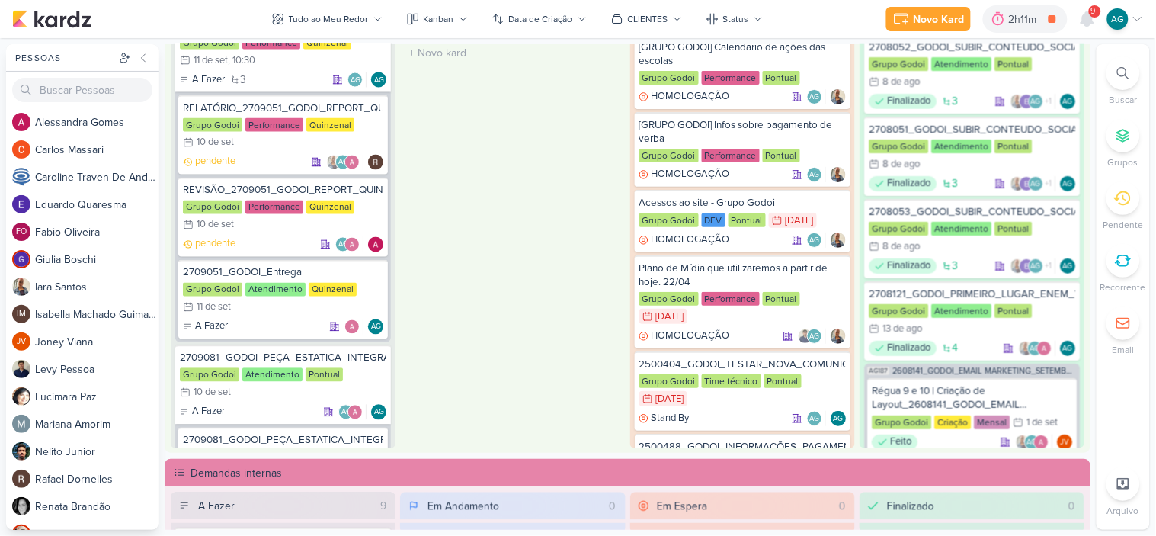
scroll to position [688, 0]
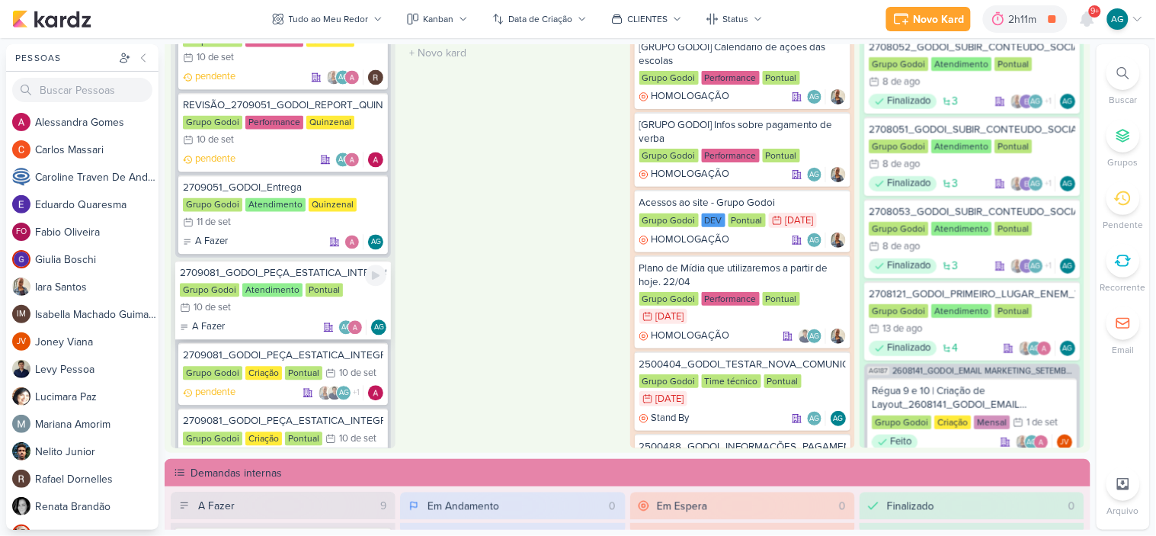
click at [317, 267] on div "2709081_GODOI_PEÇA_ESTATICA_INTEGRAÇÃO" at bounding box center [283, 274] width 207 height 14
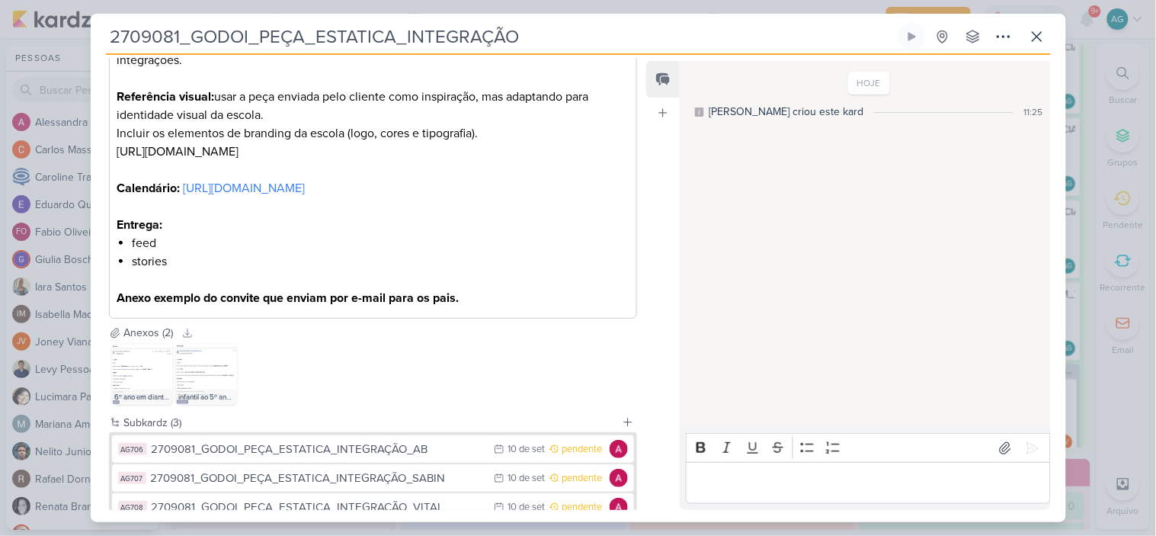
click at [592, 399] on div "6º ano em diante.jpeg infantil ao 5º ano.jpeg" at bounding box center [373, 374] width 529 height 67
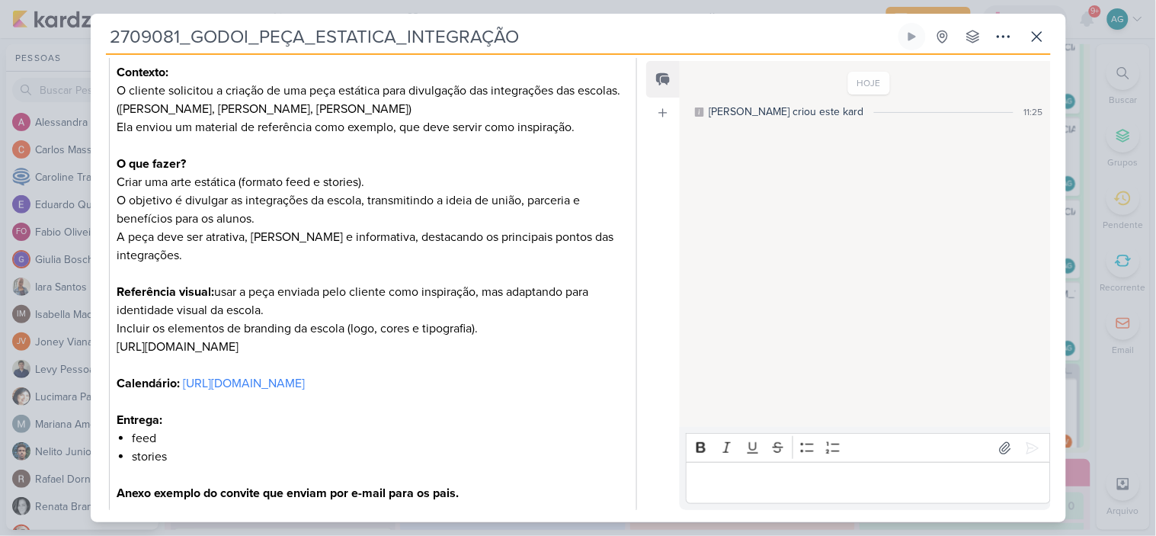
scroll to position [508, 0]
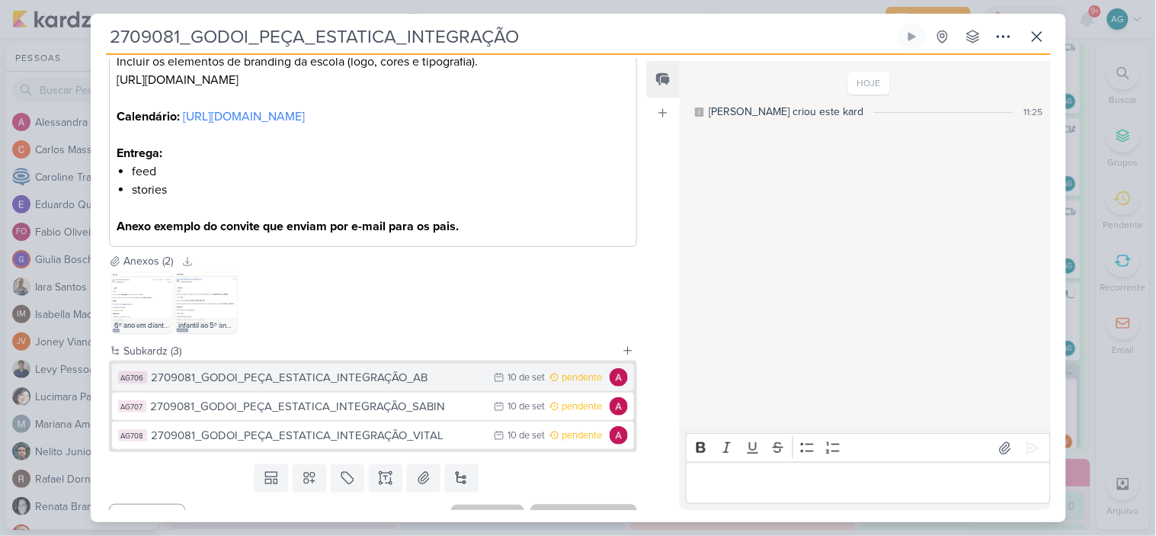
click at [402, 386] on div "2709081_GODOI_PEÇA_ESTATICA_INTEGRAÇÃO_AB" at bounding box center [319, 378] width 335 height 18
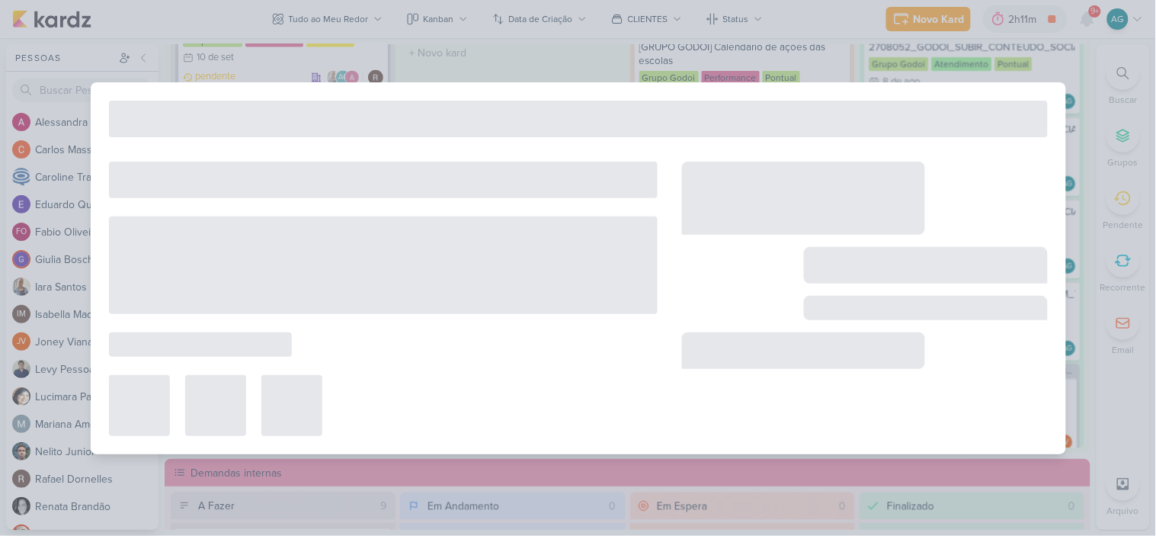
type input "2709081_GODOI_PEÇA_ESTATICA_INTEGRAÇÃO_AB"
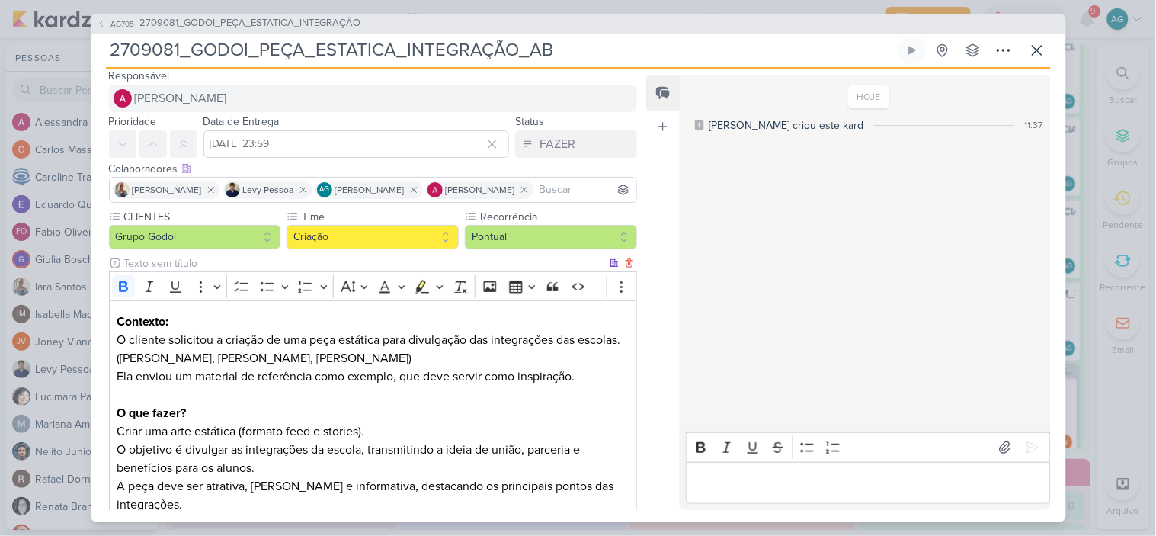
scroll to position [0, 0]
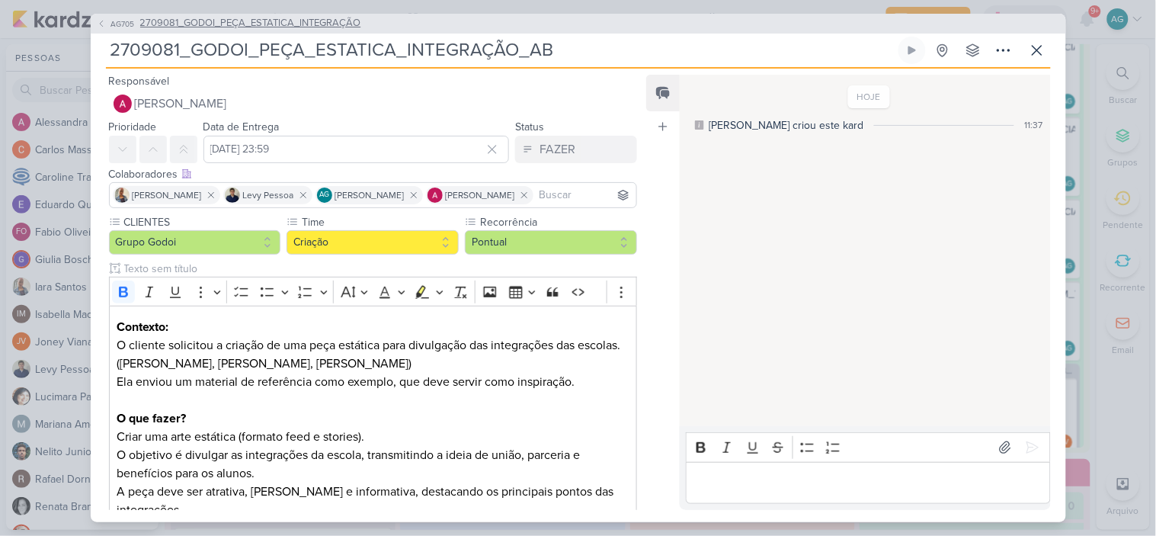
click at [339, 25] on span "2709081_GODOI_PEÇA_ESTATICA_INTEGRAÇÃO" at bounding box center [250, 23] width 221 height 15
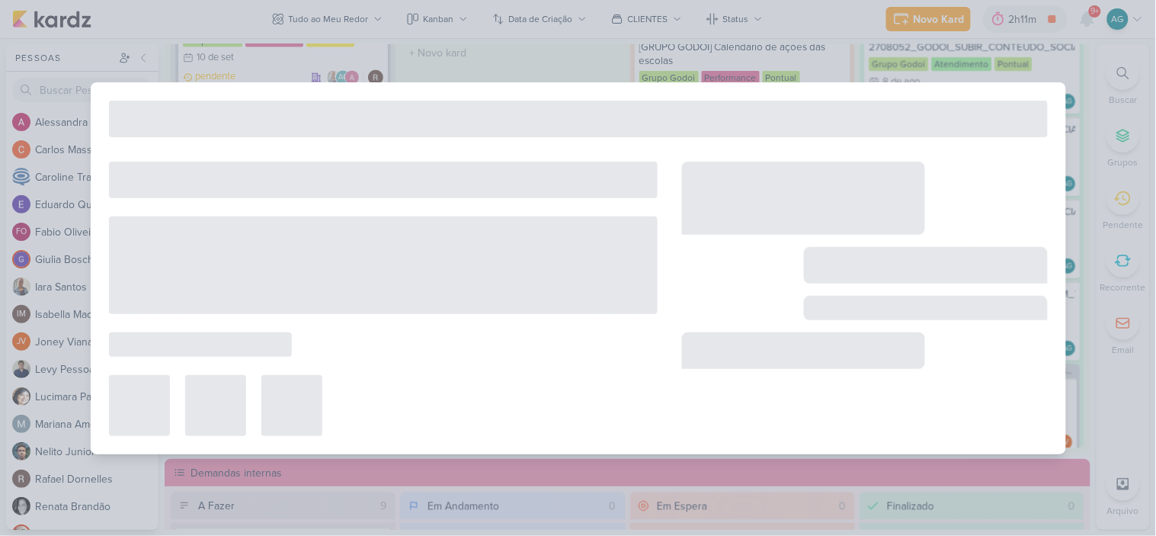
type input "2709081_GODOI_PEÇA_ESTATICA_INTEGRAÇÃO"
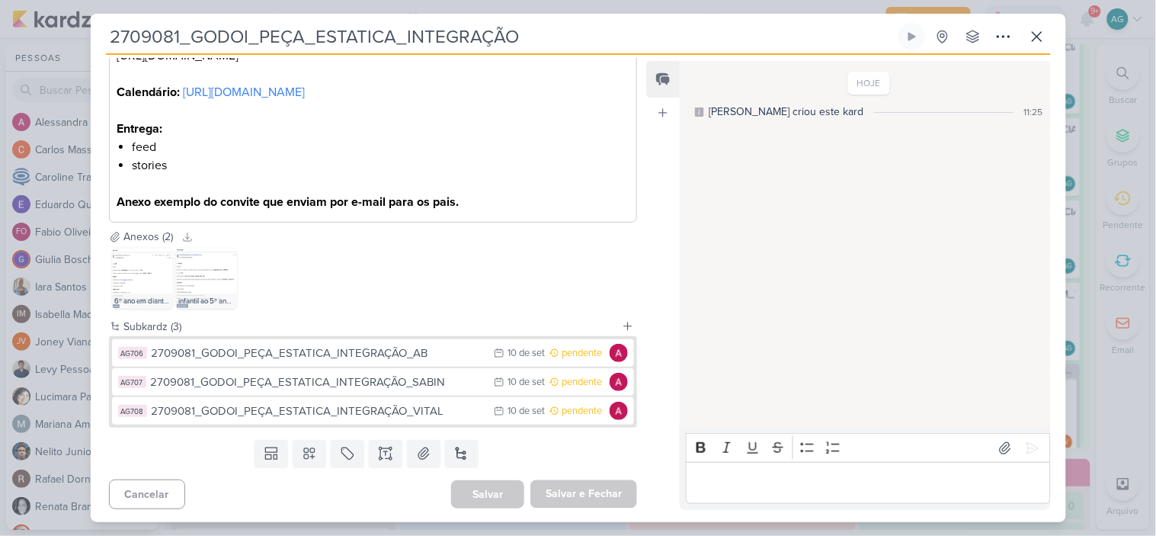
scroll to position [553, 0]
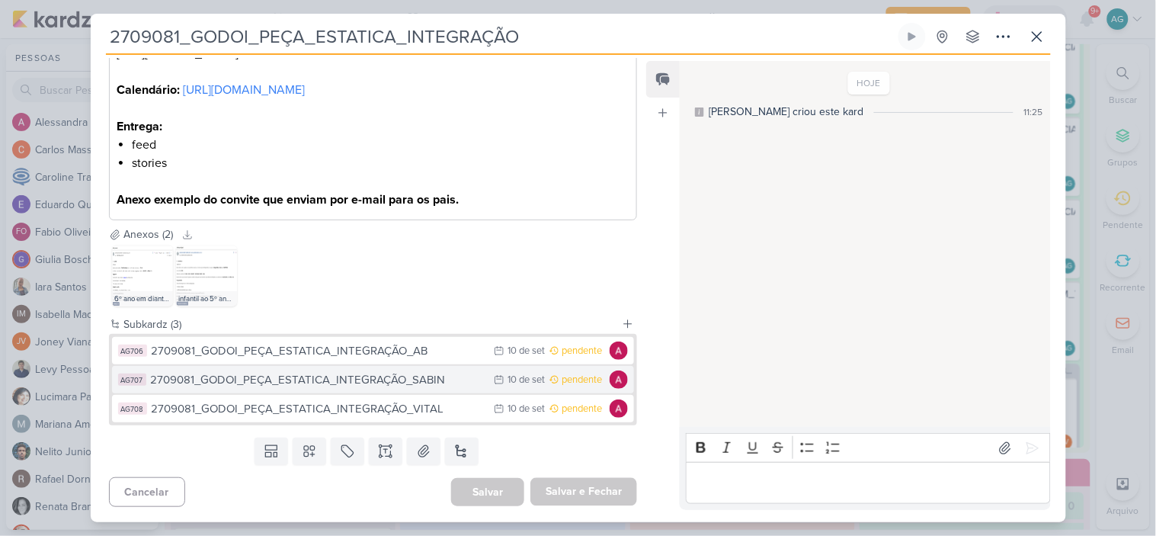
click at [393, 385] on div "2709081_GODOI_PEÇA_ESTATICA_INTEGRAÇÃO_SABIN" at bounding box center [319, 380] width 336 height 18
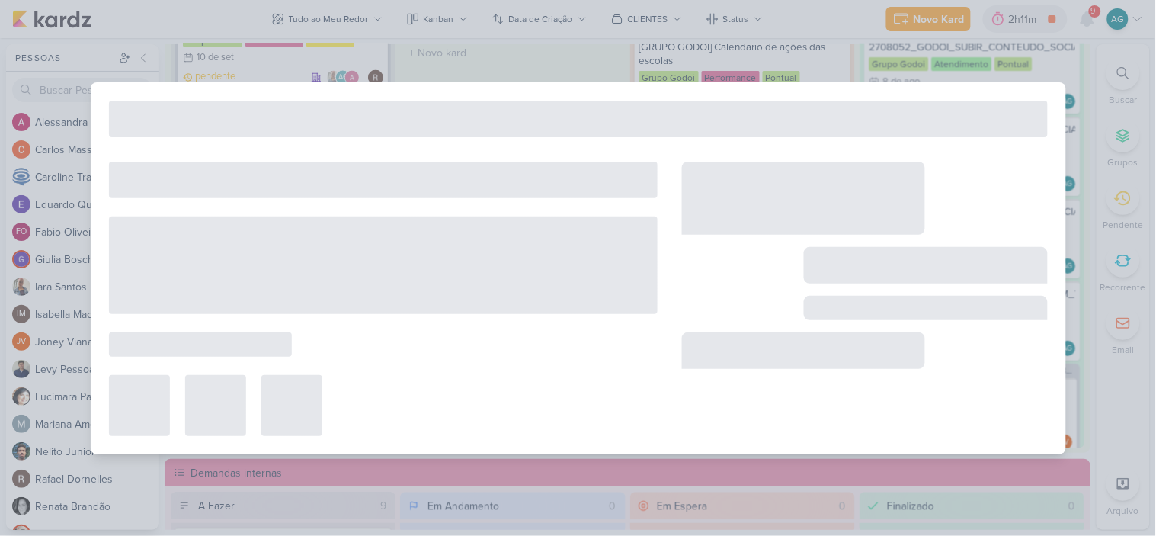
type input "2709081_GODOI_PEÇA_ESTATICA_INTEGRAÇÃO_SABIN"
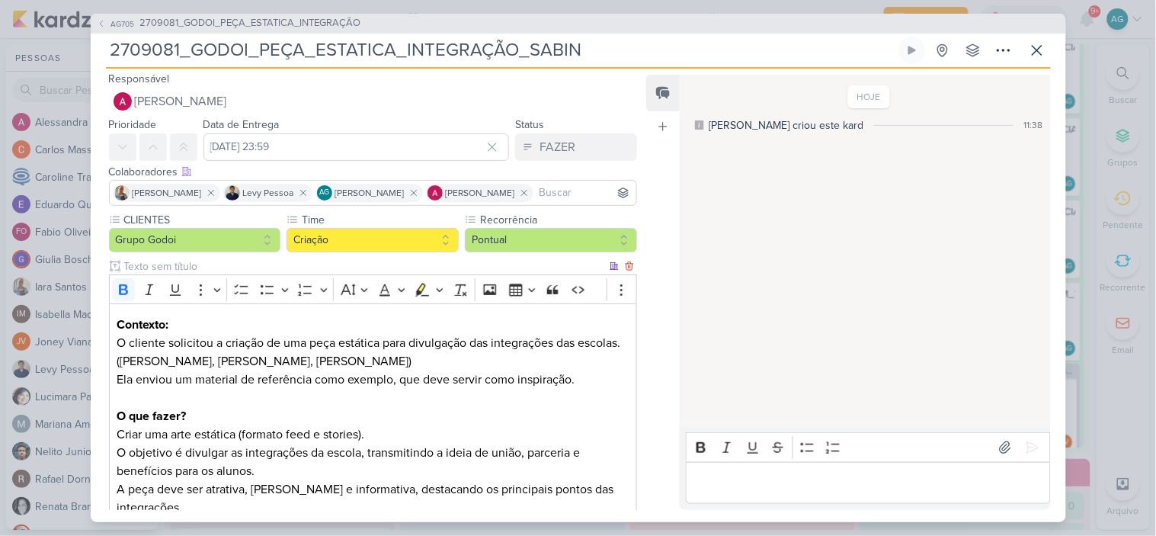
scroll to position [0, 0]
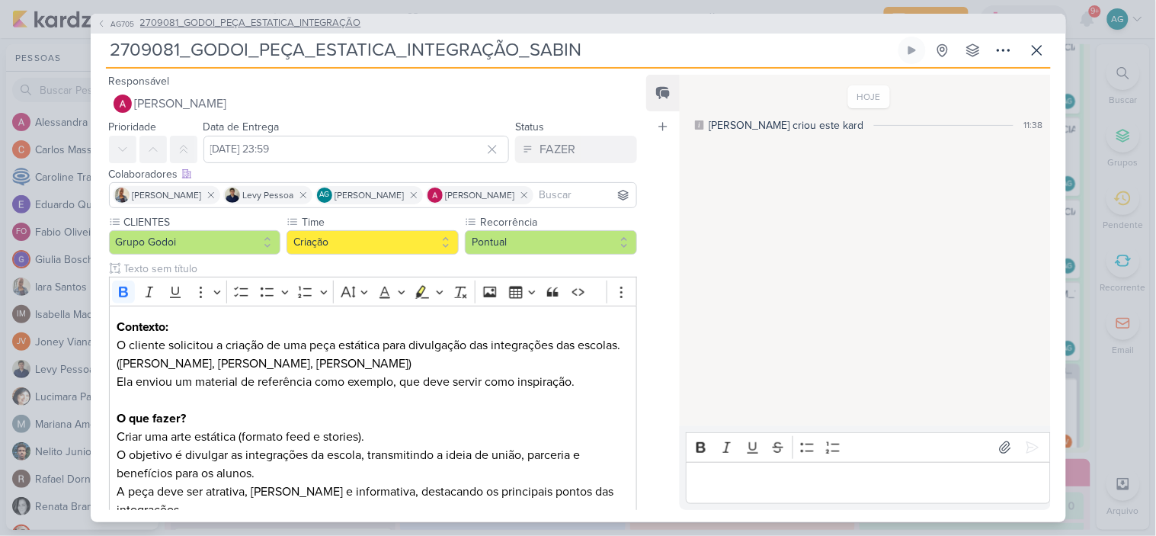
click at [338, 18] on span "2709081_GODOI_PEÇA_ESTATICA_INTEGRAÇÃO" at bounding box center [250, 23] width 221 height 15
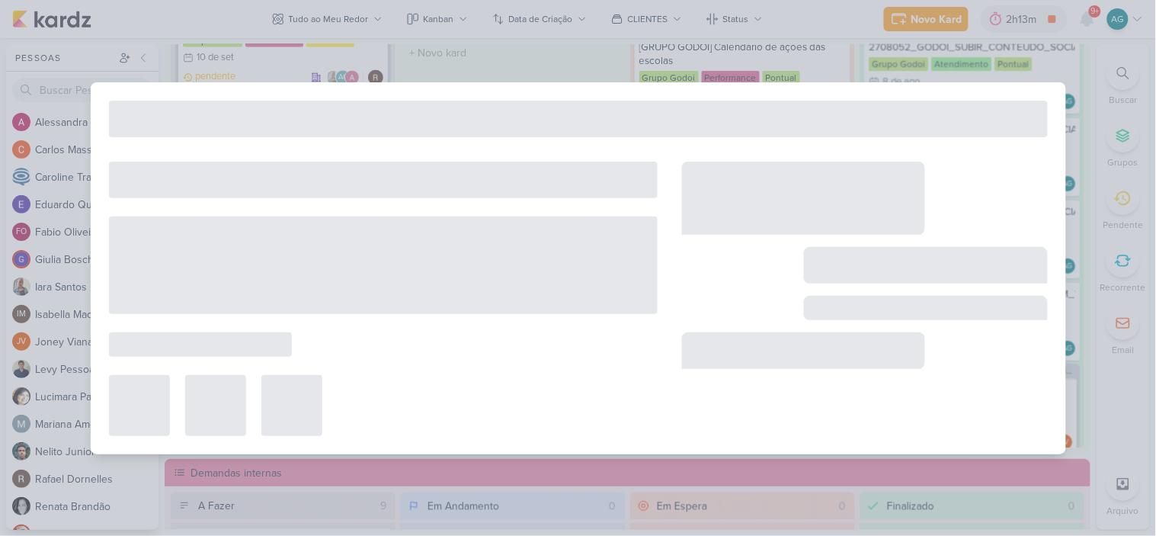
type input "2709081_GODOI_PEÇA_ESTATICA_INTEGRAÇÃO"
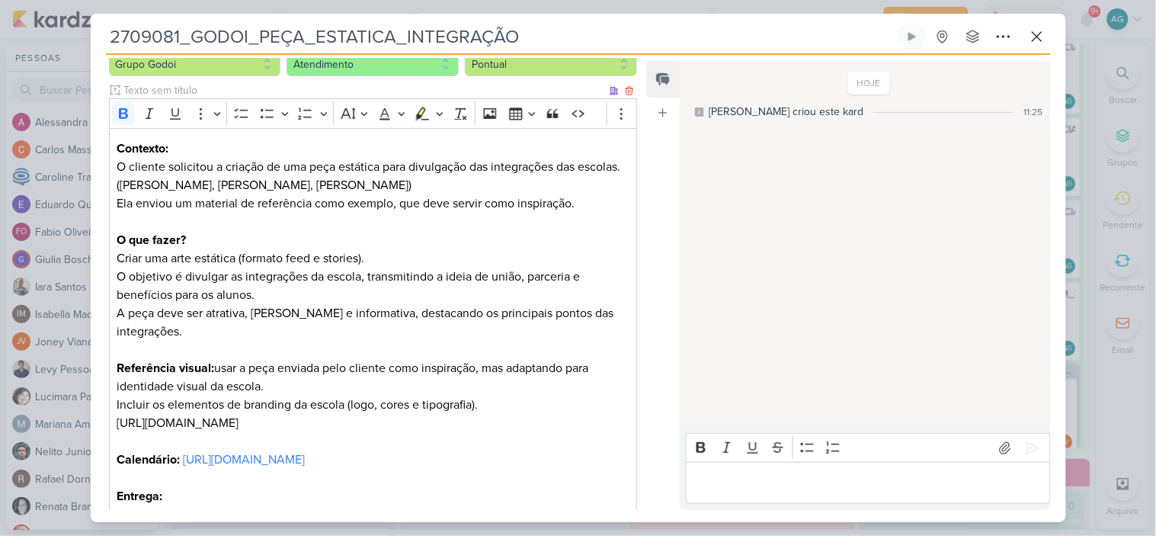
scroll to position [169, 0]
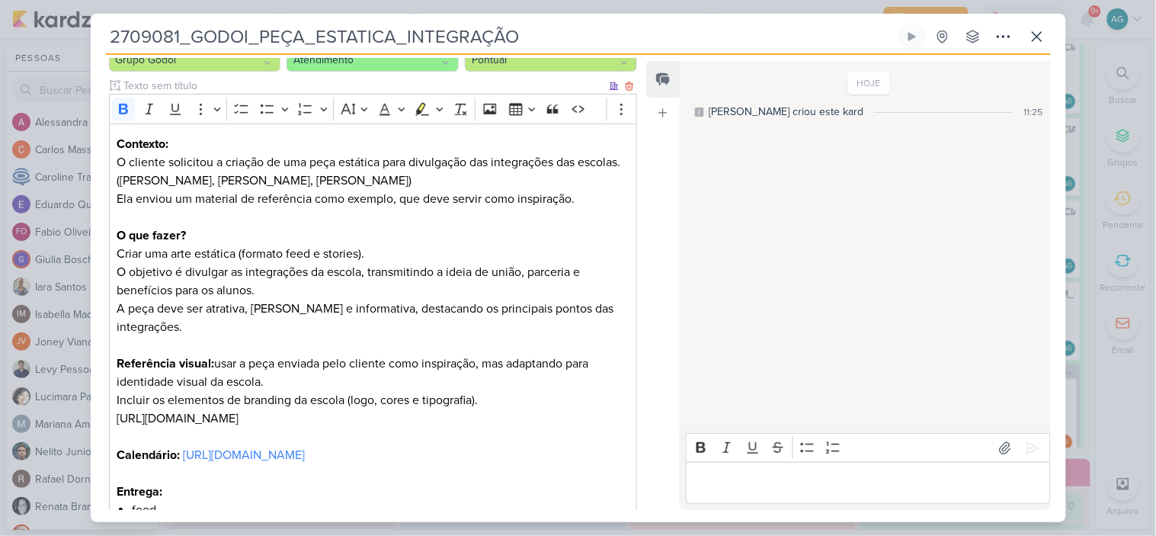
click at [610, 398] on p "Incluir os elementos de branding da escola (logo, cores e tipografia). [URL][DO…" at bounding box center [373, 409] width 512 height 37
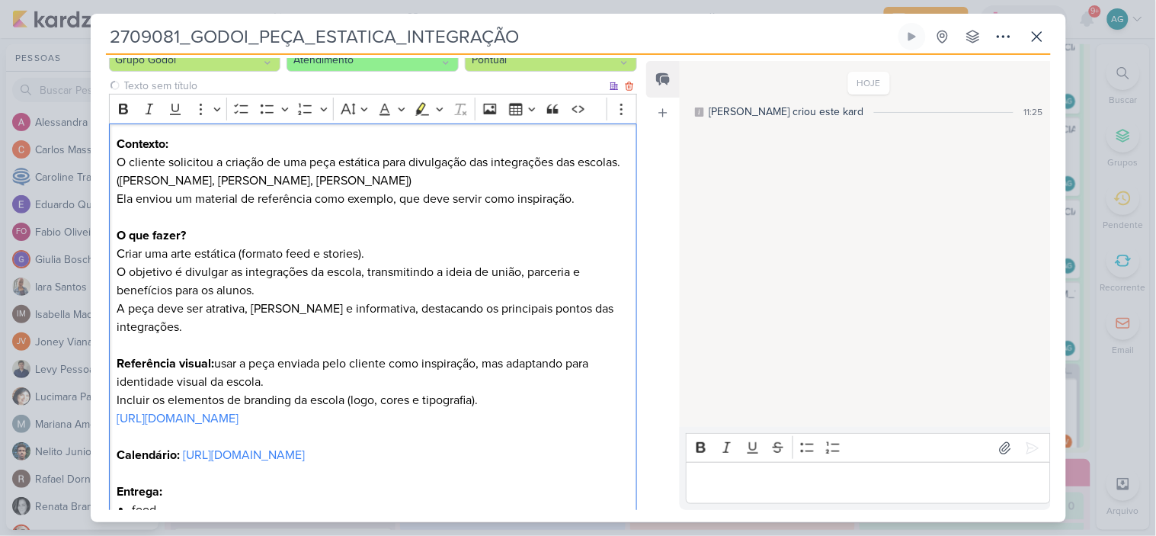
scroll to position [553, 0]
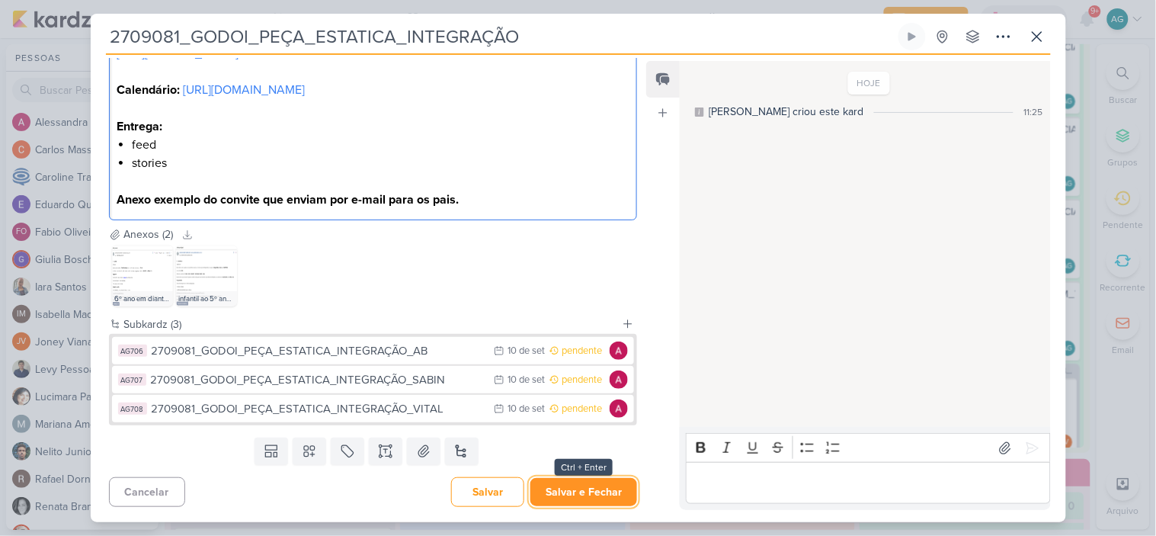
click at [596, 492] on button "Salvar e Fechar" at bounding box center [583, 492] width 107 height 28
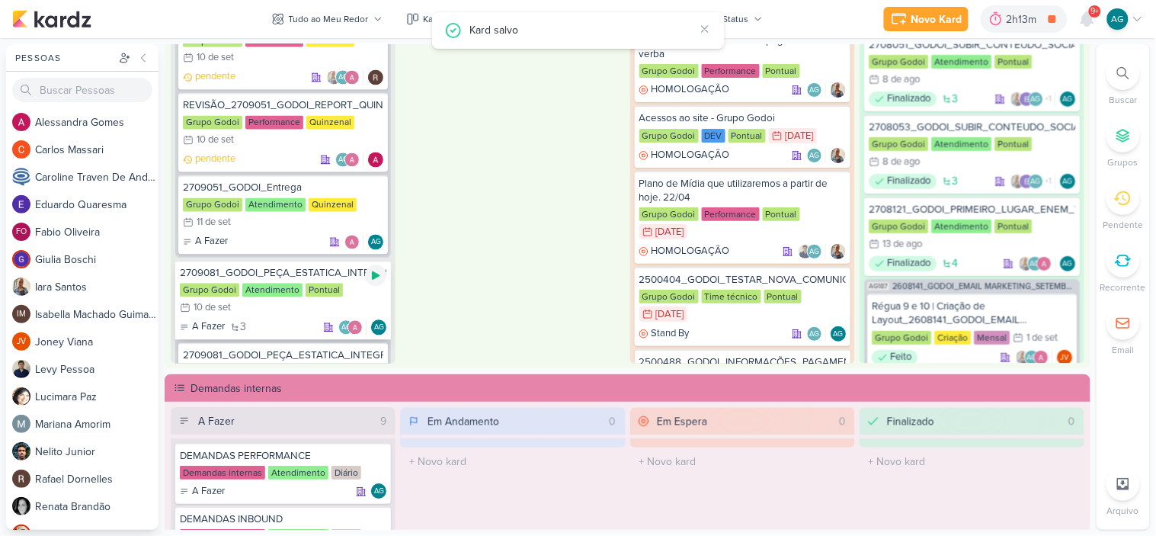
scroll to position [688, 0]
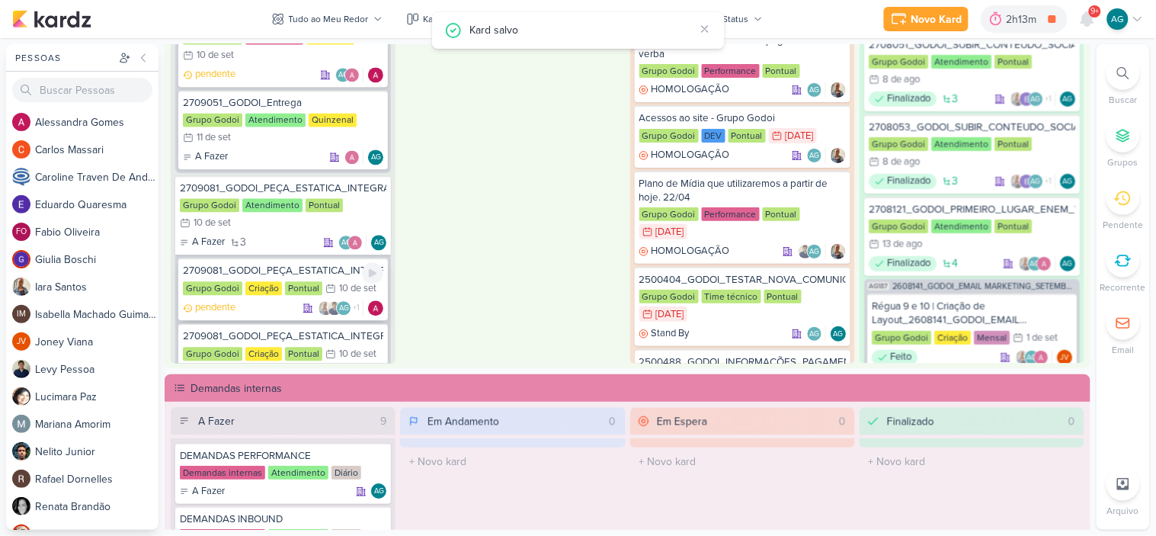
click at [300, 264] on div "2709081_GODOI_PEÇA_ESTATICA_INTEGRAÇÃO_SABIN" at bounding box center [283, 271] width 200 height 14
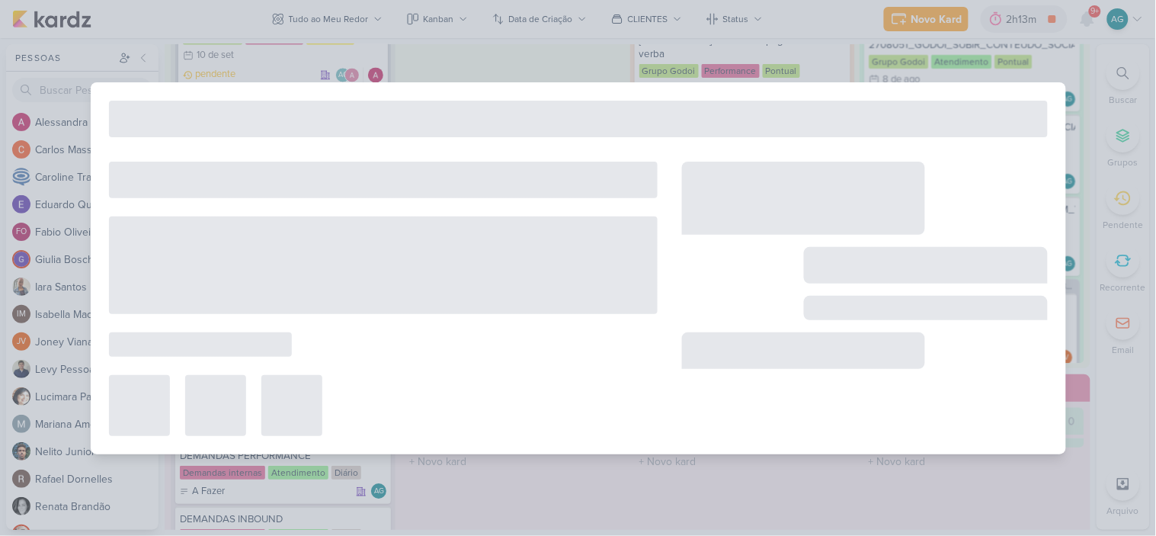
type input "2709081_GODOI_PEÇA_ESTATICA_INTEGRAÇÃO_SABIN"
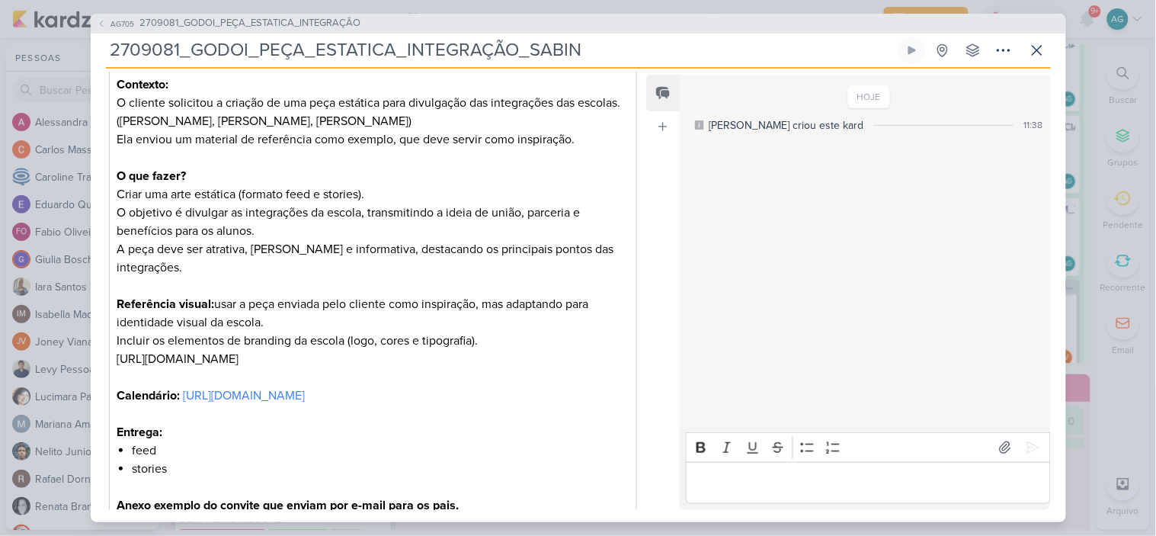
scroll to position [254, 0]
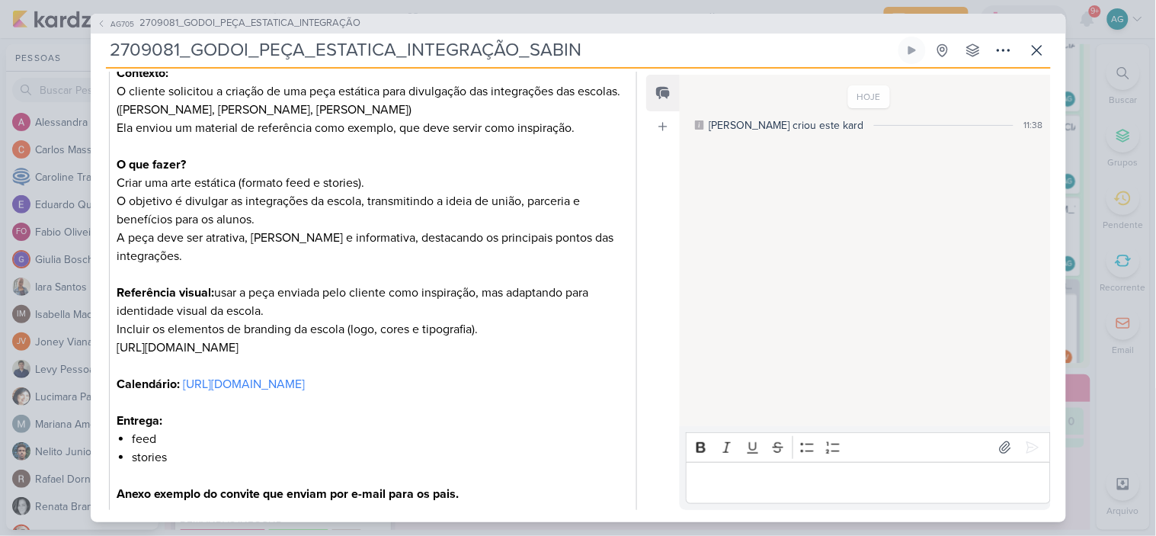
click at [593, 331] on p "Incluir os elementos de branding da escola (logo, cores e tipografia). [URL][DO…" at bounding box center [373, 338] width 512 height 37
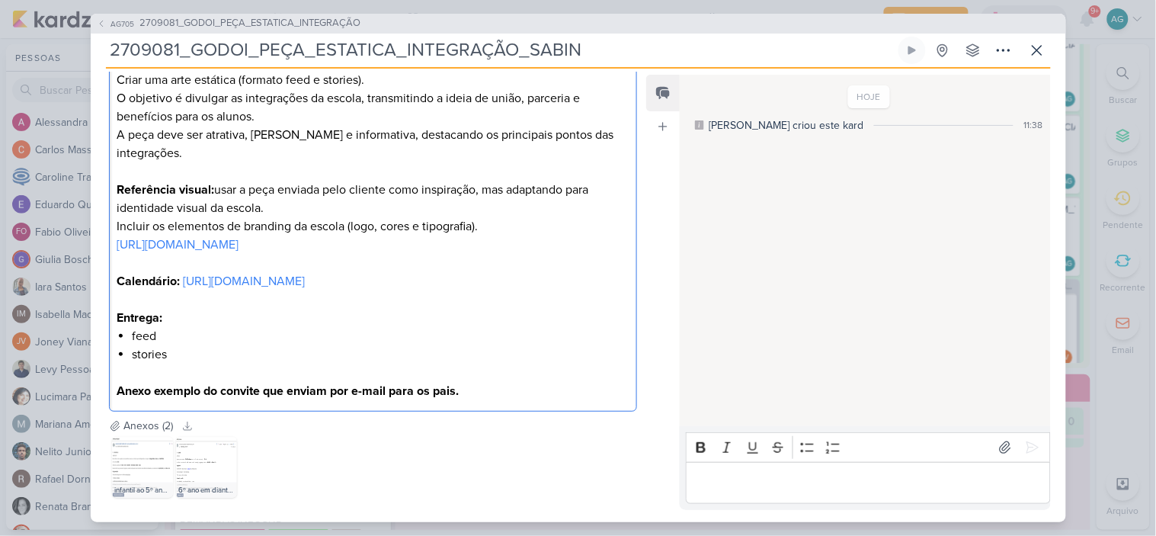
scroll to position [450, 0]
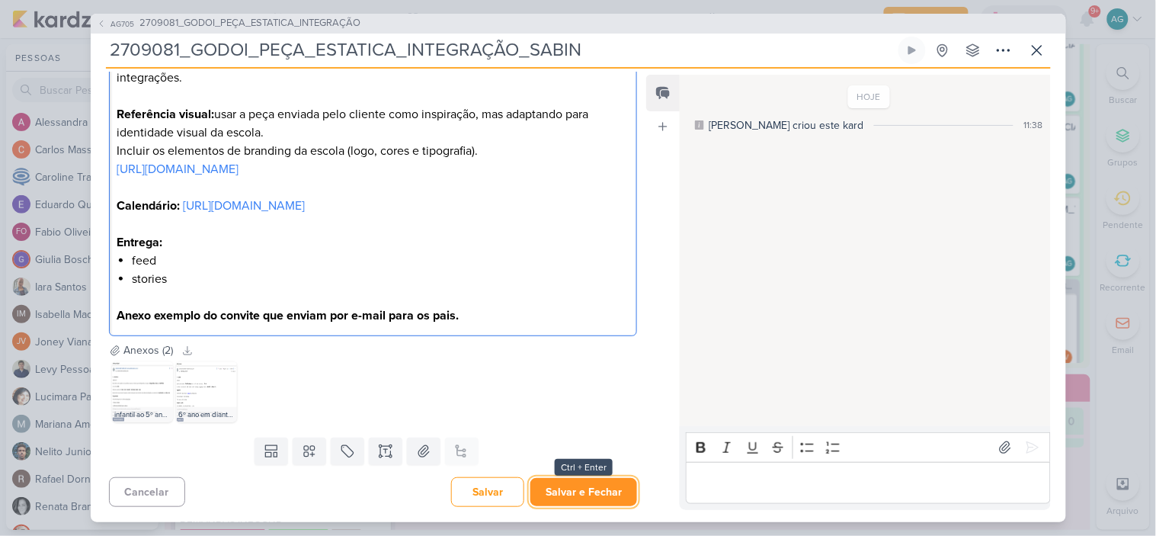
click at [596, 491] on button "Salvar e Fechar" at bounding box center [583, 492] width 107 height 28
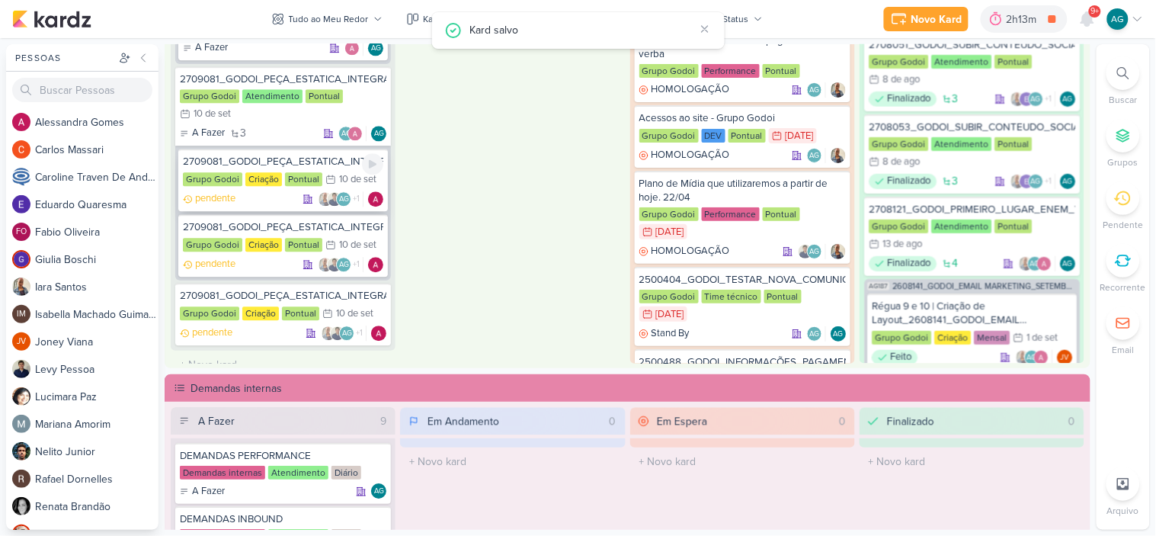
scroll to position [801, 0]
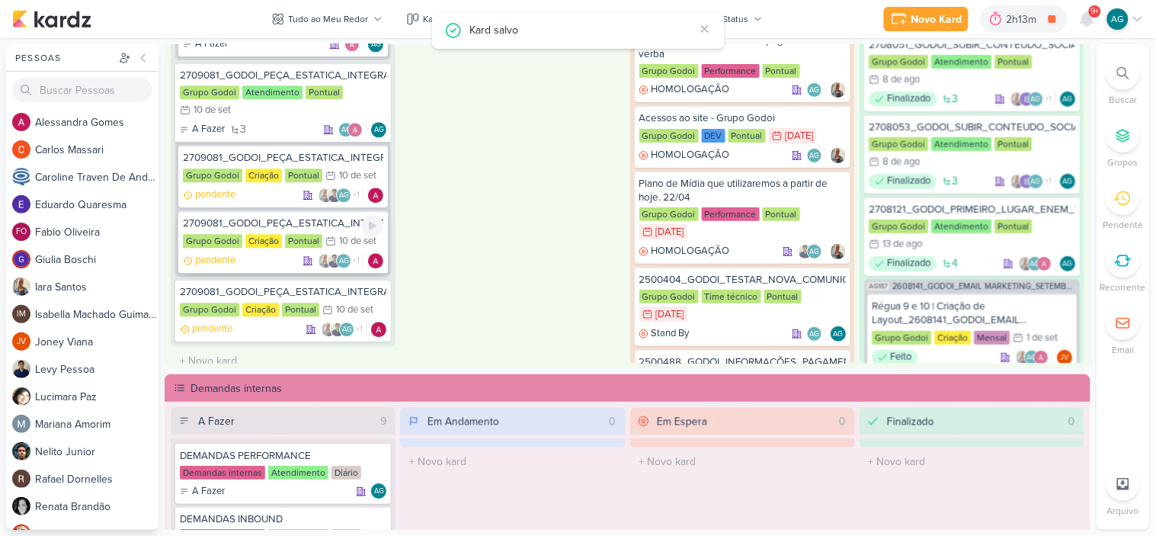
click at [273, 217] on div "2709081_GODOI_PEÇA_ESTATICA_INTEGRAÇÃO_VITAL" at bounding box center [283, 224] width 200 height 14
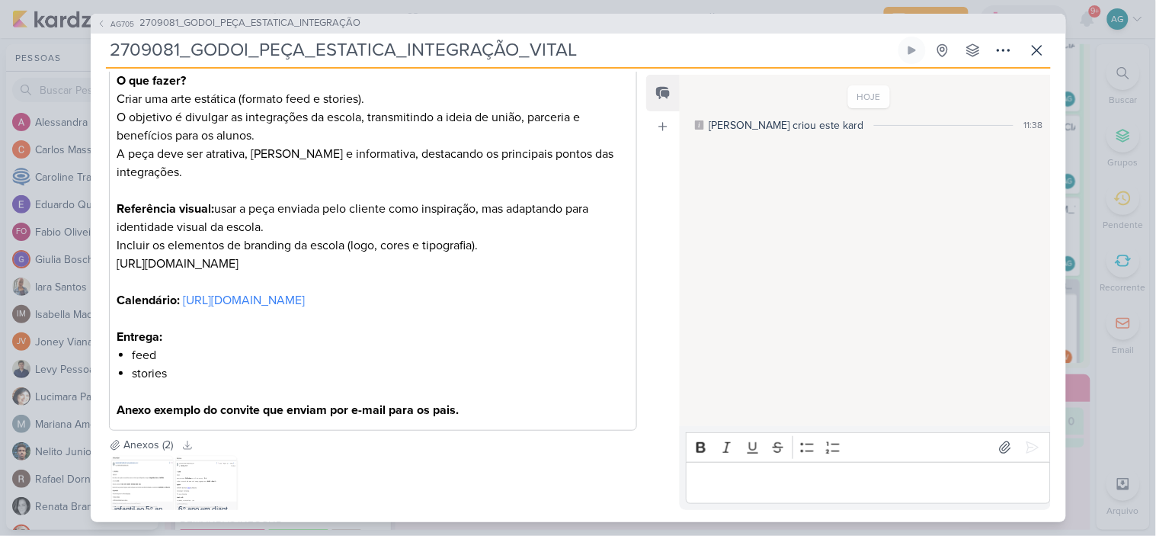
scroll to position [338, 0]
click at [604, 239] on p "Incluir os elementos de branding da escola (logo, cores e tipografia). [URL][DO…" at bounding box center [373, 253] width 512 height 37
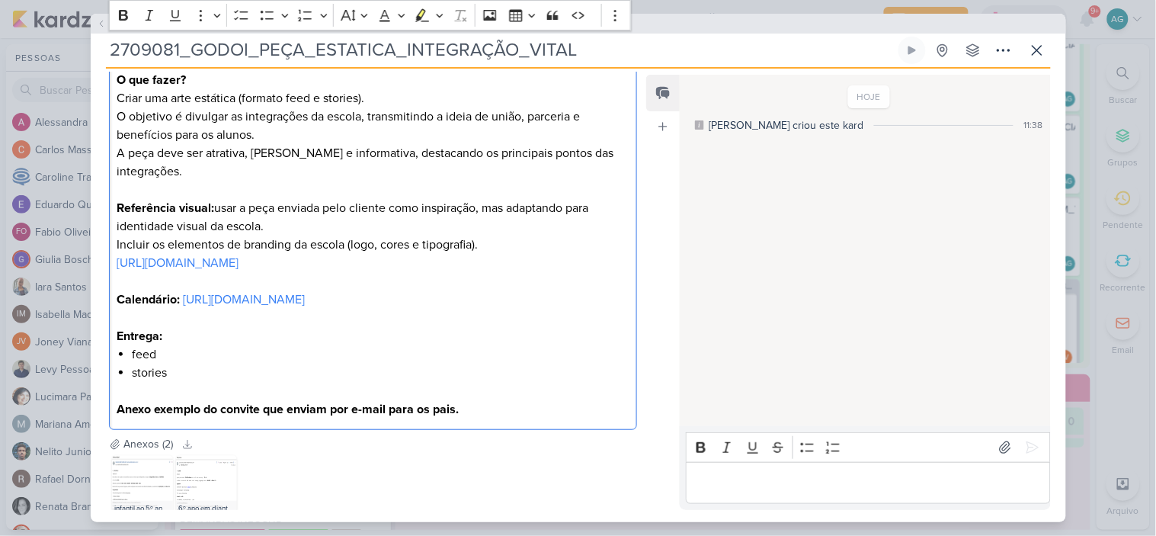
scroll to position [450, 0]
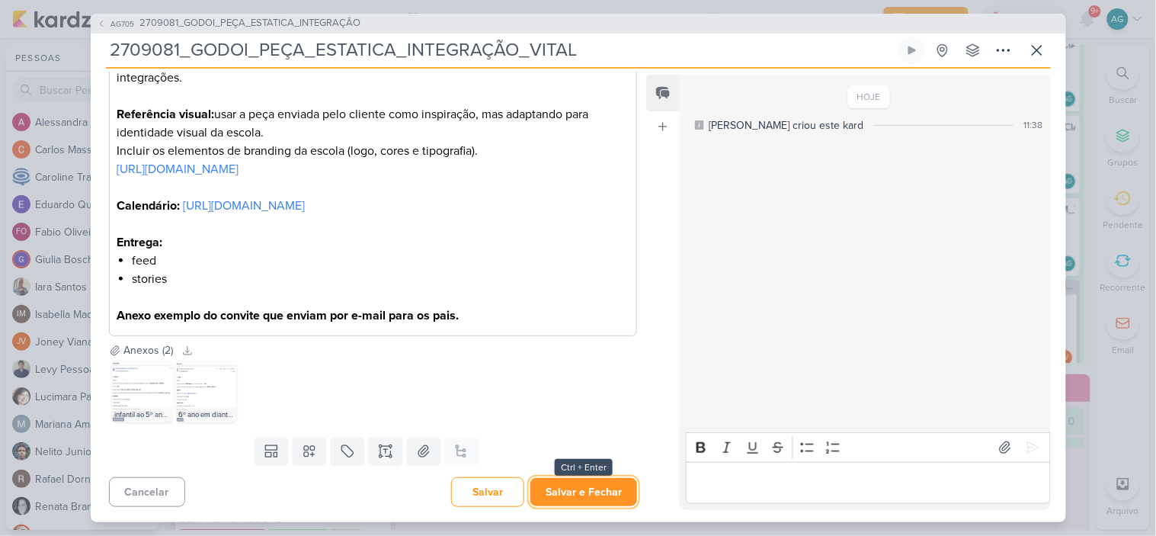
click at [572, 489] on button "Salvar e Fechar" at bounding box center [583, 492] width 107 height 28
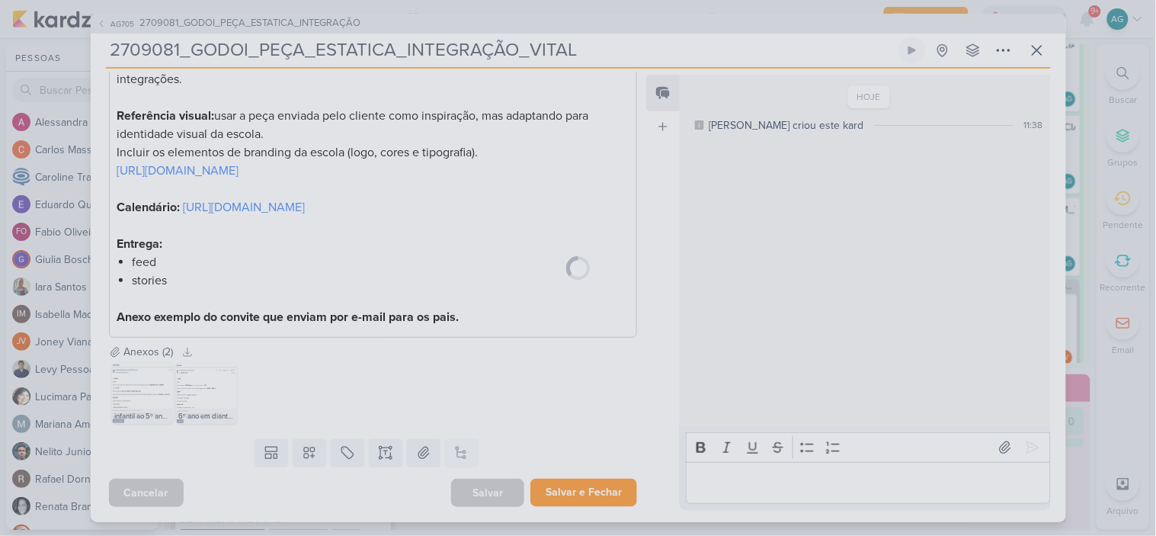
scroll to position [450, 0]
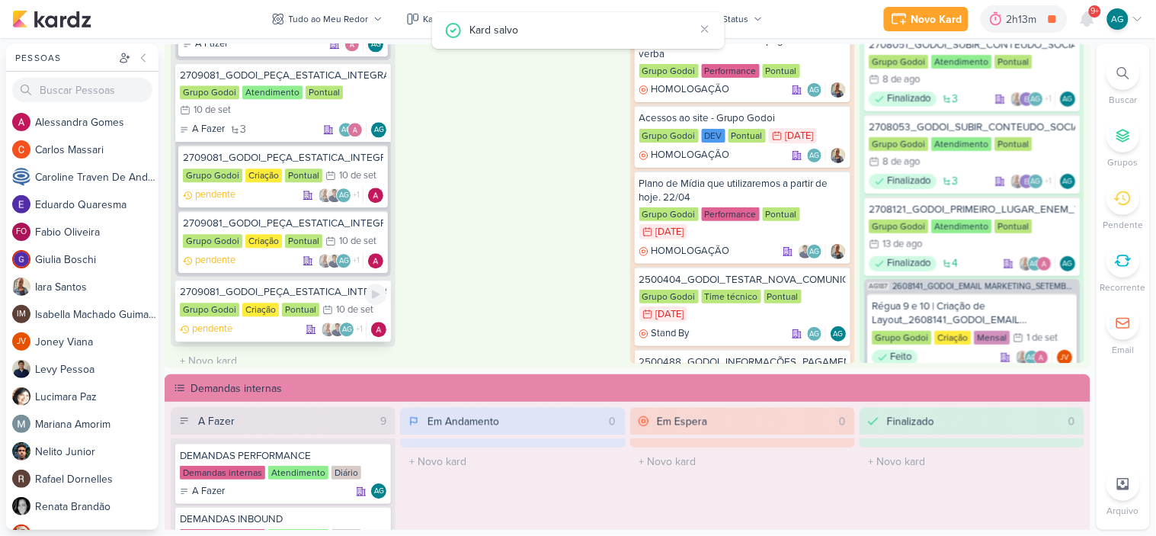
click at [277, 286] on div "2709081_GODOI_PEÇA_ESTATICA_INTEGRAÇÃO_AB" at bounding box center [283, 293] width 207 height 14
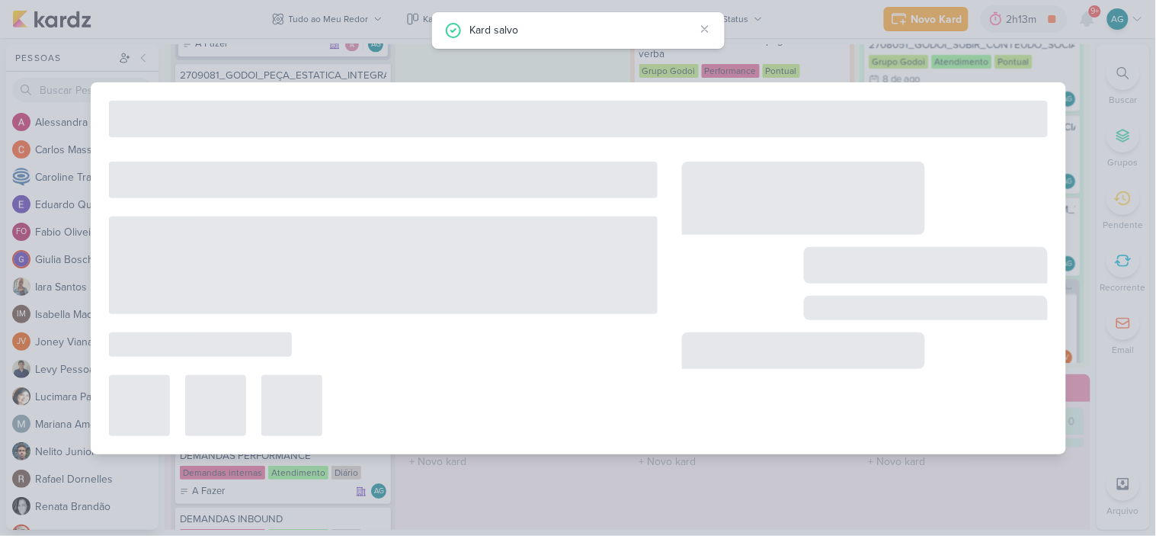
type input "2709081_GODOI_PEÇA_ESTATICA_INTEGRAÇÃO_AB"
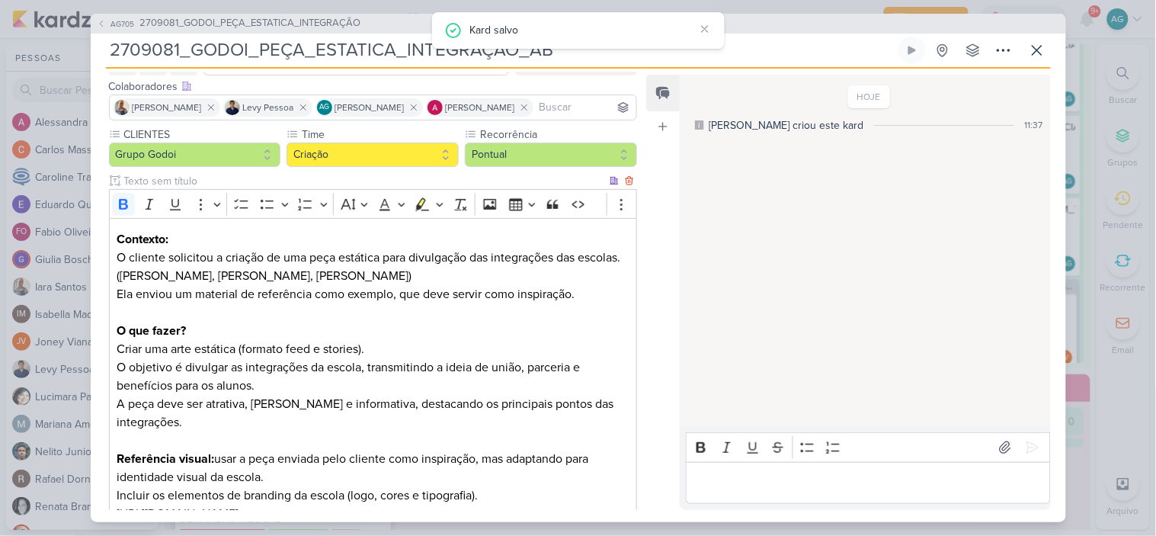
scroll to position [169, 0]
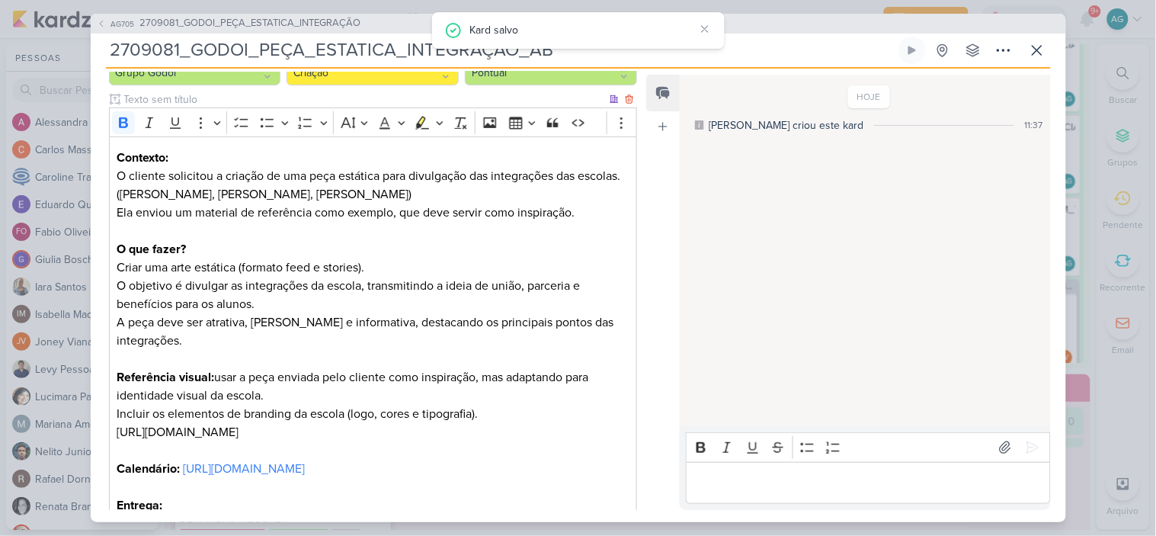
click at [610, 415] on p "Incluir os elementos de branding da escola (logo, cores e tipografia). [URL][DO…" at bounding box center [373, 423] width 512 height 37
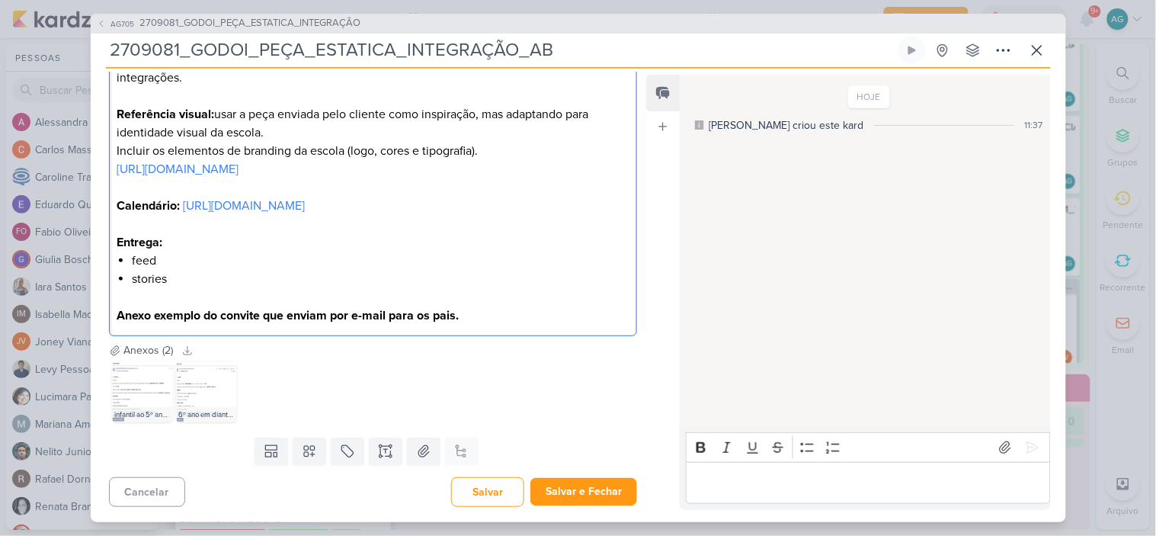
scroll to position [450, 0]
click at [593, 492] on button "Salvar e Fechar" at bounding box center [583, 492] width 107 height 28
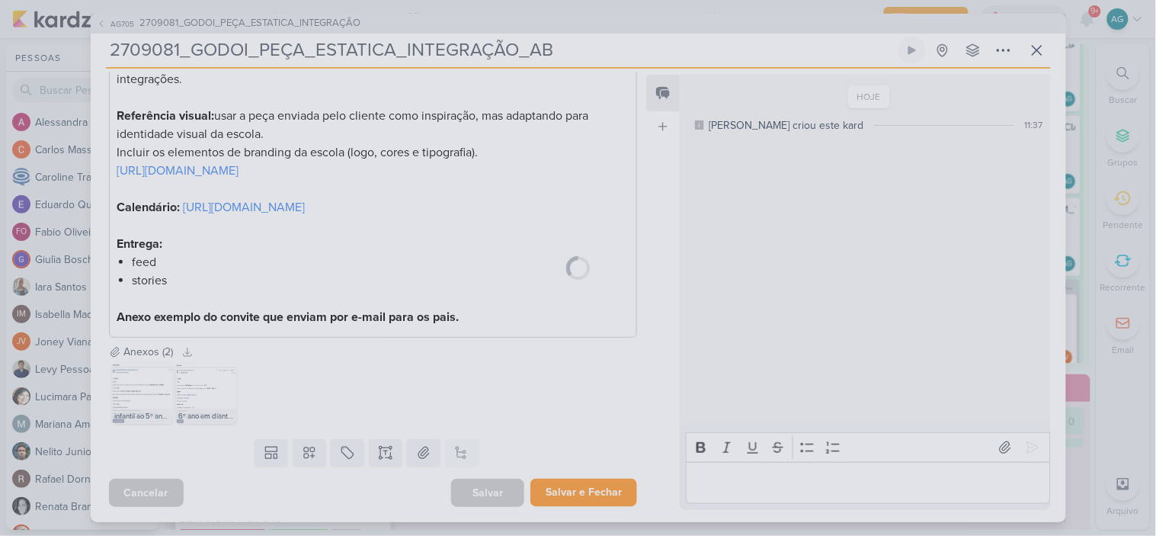
scroll to position [450, 0]
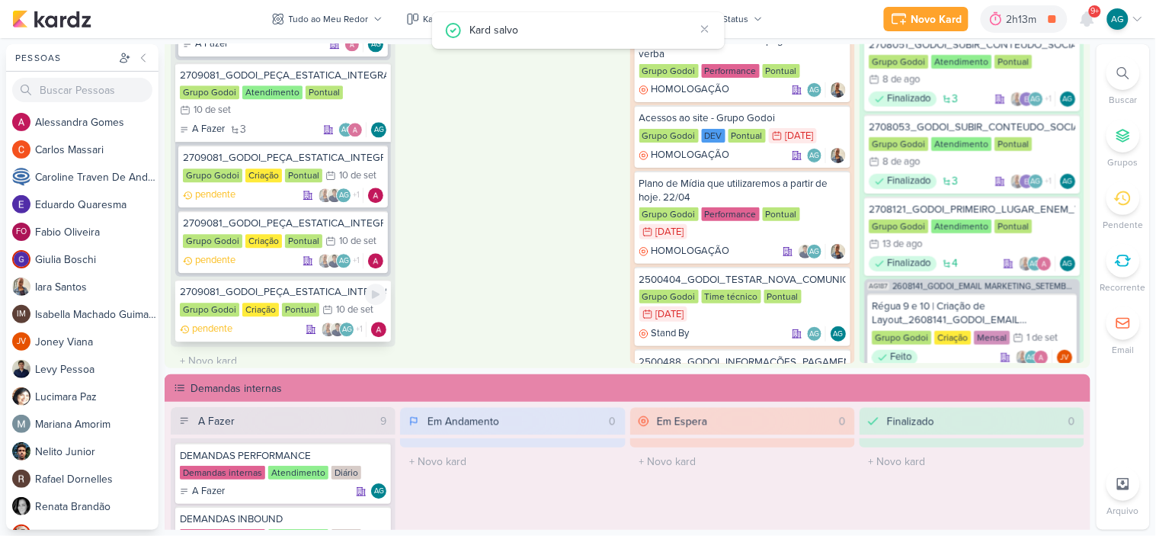
click at [284, 286] on div "2709081_GODOI_PEÇA_ESTATICA_INTEGRAÇÃO_AB" at bounding box center [283, 293] width 207 height 14
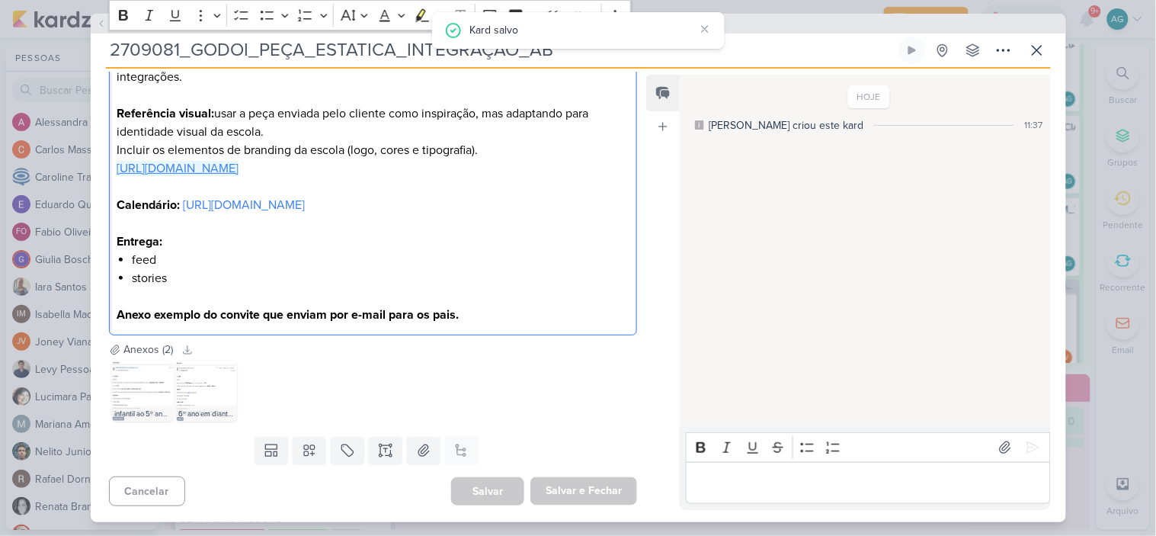
click at [239, 161] on link "[URL][DOMAIN_NAME]" at bounding box center [178, 168] width 122 height 15
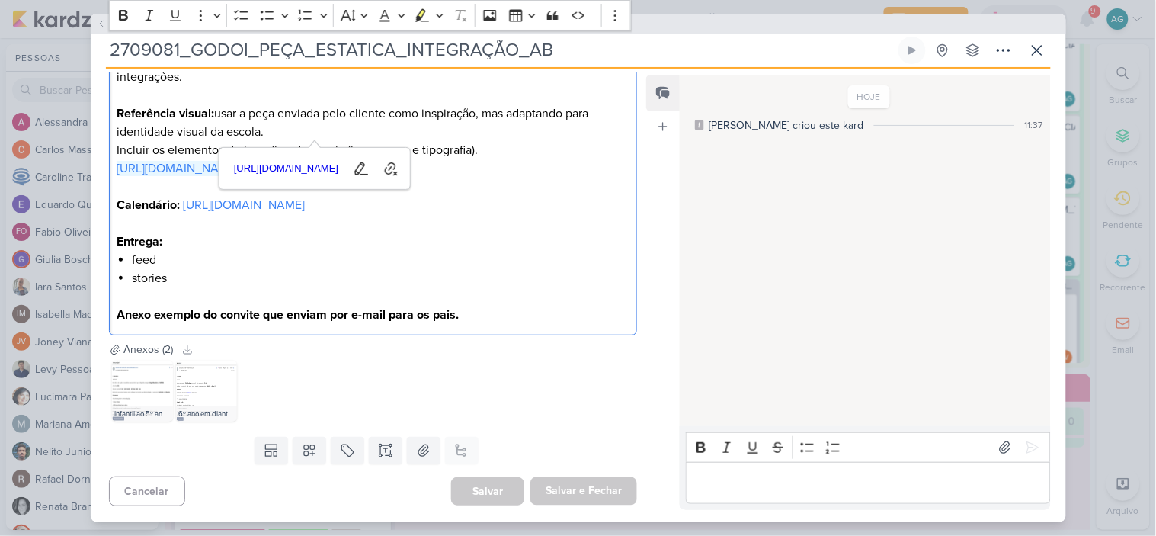
click at [540, 290] on p "Editor editing area: main" at bounding box center [373, 296] width 512 height 18
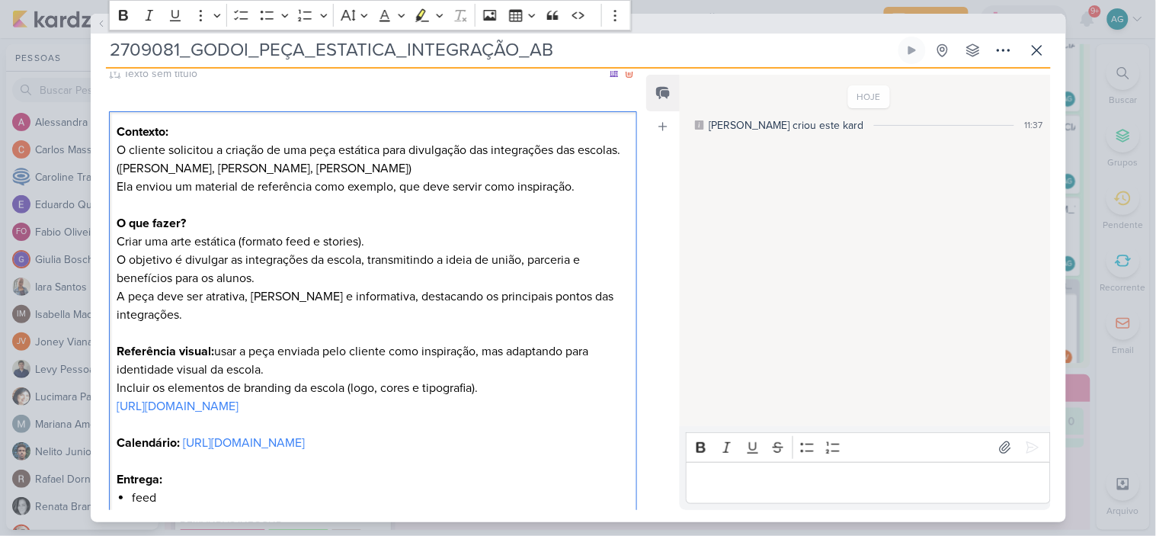
scroll to position [0, 0]
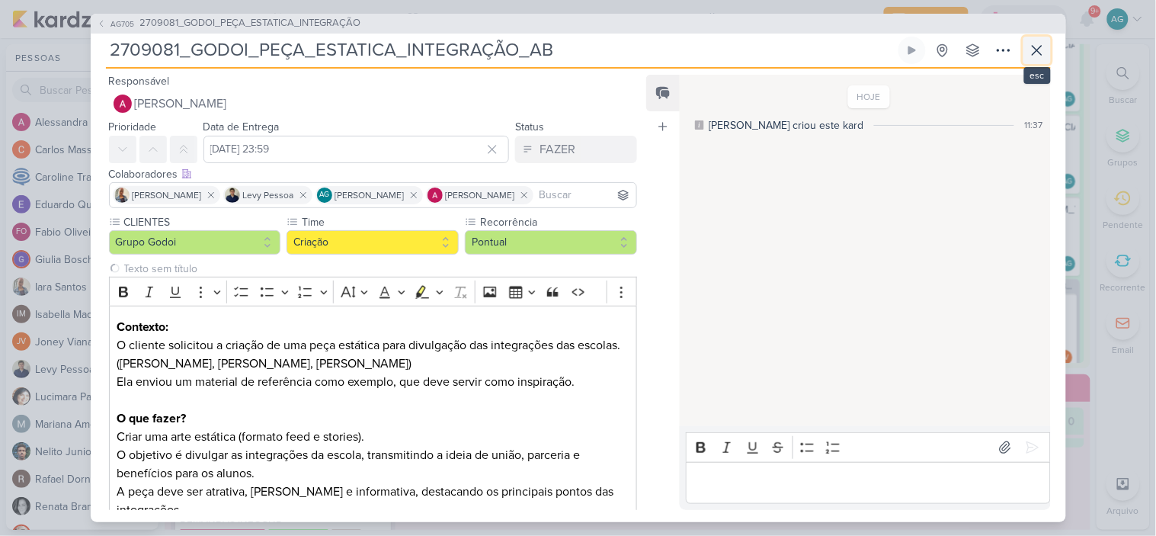
click at [1042, 50] on icon at bounding box center [1037, 50] width 18 height 18
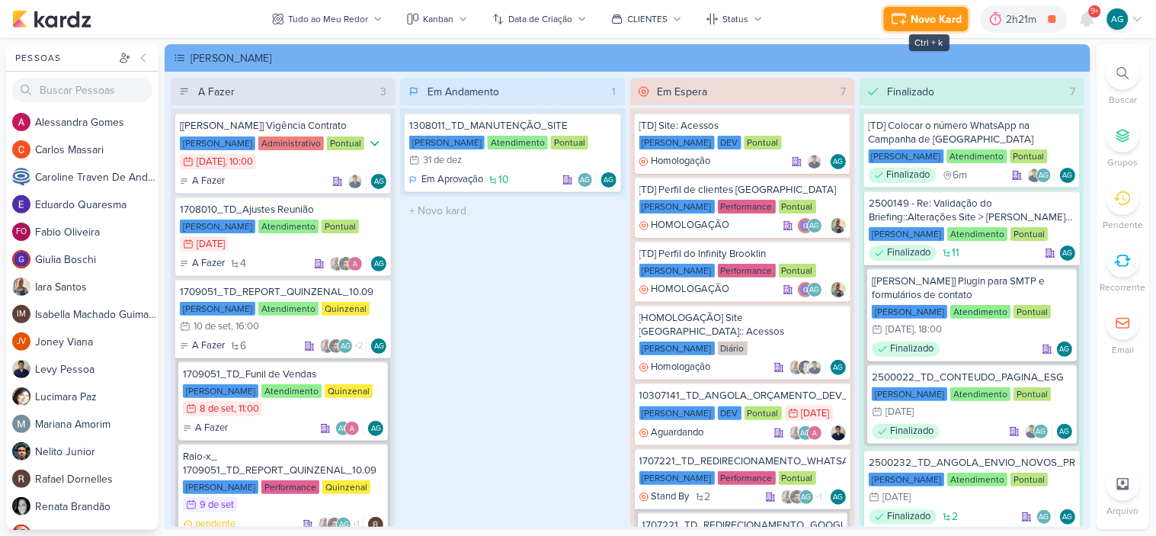
click at [924, 18] on div "Novo Kard" at bounding box center [936, 19] width 51 height 16
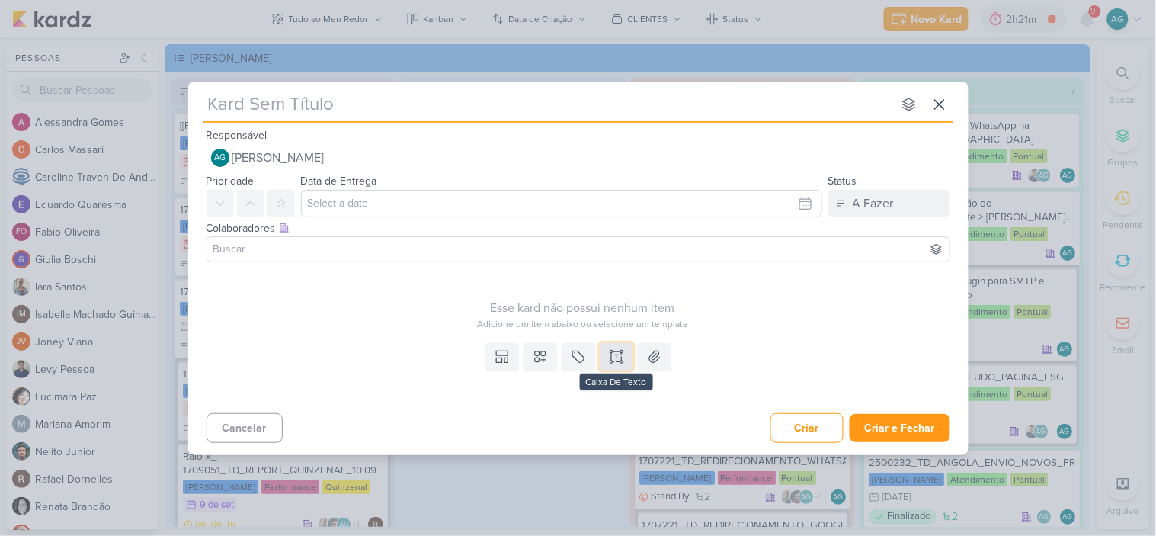
click at [616, 366] on button at bounding box center [617, 356] width 34 height 27
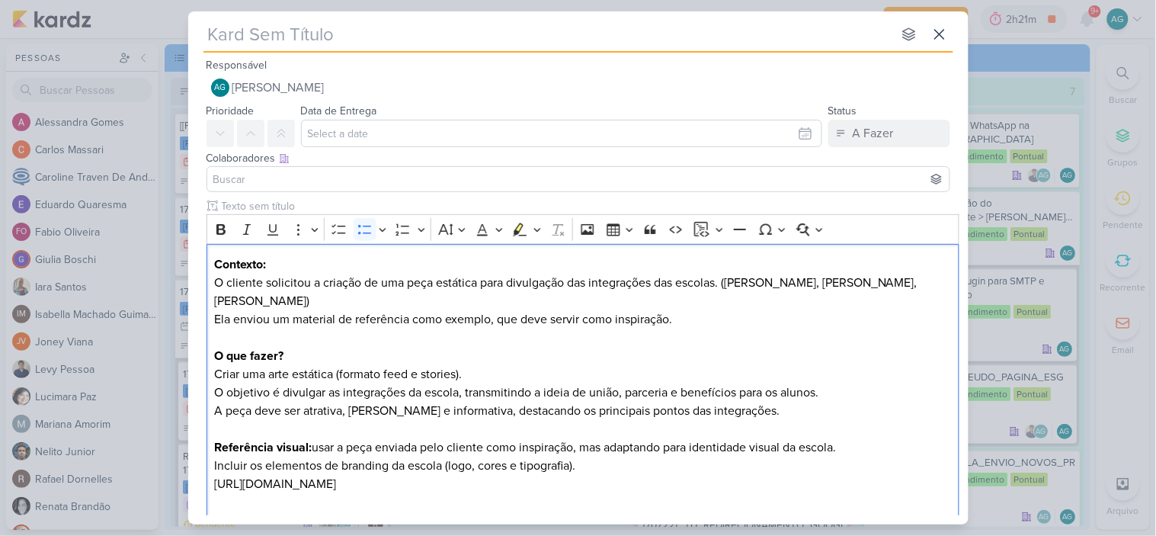
scroll to position [48, 0]
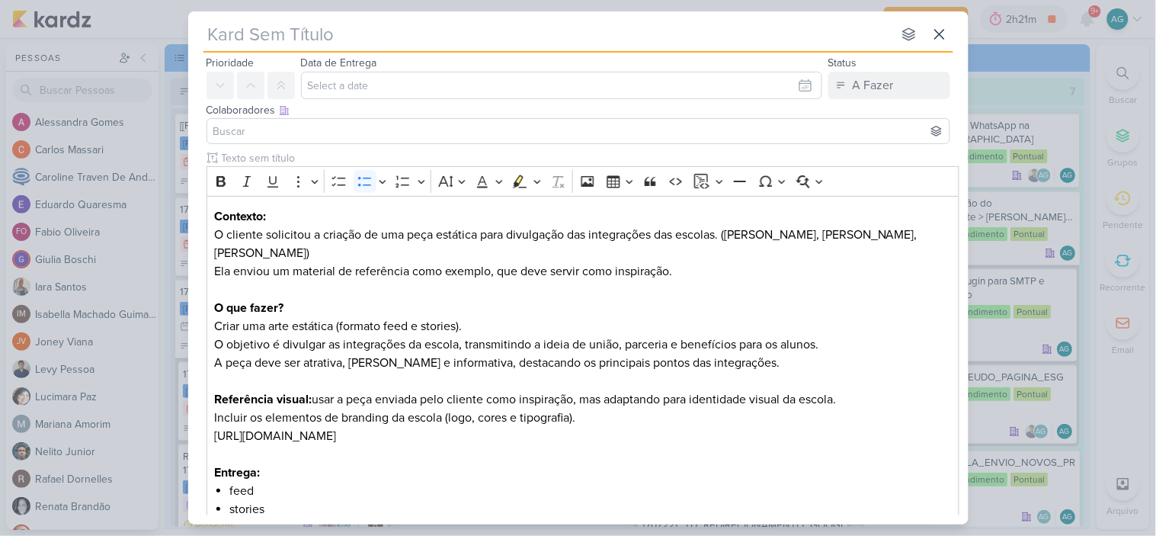
click at [376, 34] on input "text" at bounding box center [547, 34] width 689 height 27
paste input "2709081_GODOI_PEÇA_ESTATICA_INTEGRAÇÃO"
type input "2709081_GODOI_PEÇA_ESTATICA_INTEGRAÇÃO"
type input "2709081_GODOI_PEÇA_ESTATICA_INTEGRAÇÃO_"
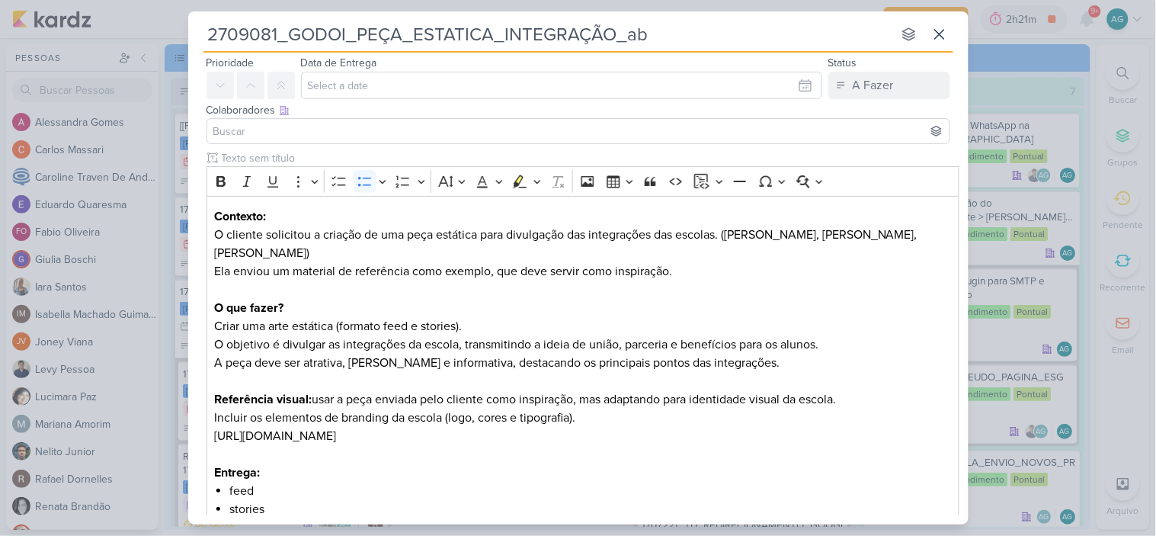
type input "2709081_GODOI_PEÇA_ESTATICA_INTEGRAÇÃO_a"
type input "2709081_GODOI_PEÇA_ESTATICA_INTEGRAÇÃO_A"
type input "2709081_GODOI_PEÇA_ESTATICA_INTEGRAÇÃO_ABA"
type input "2709081_GODOI_PEÇA_ESTATICA_INTEGRAÇÃO_AB"
type input "2709081_GODOI_PEÇA_ESTATICA_INTEGRAÇÃO_AB_"
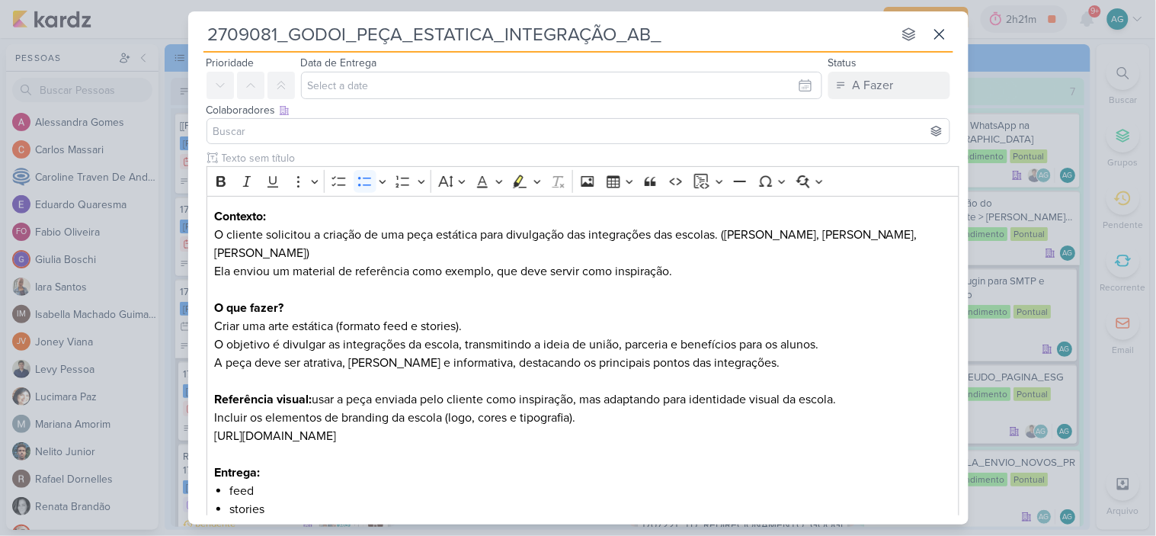
type input "2709081_GODOI_PEÇA_ESTATICA_INTEGRAÇÃO_AB"
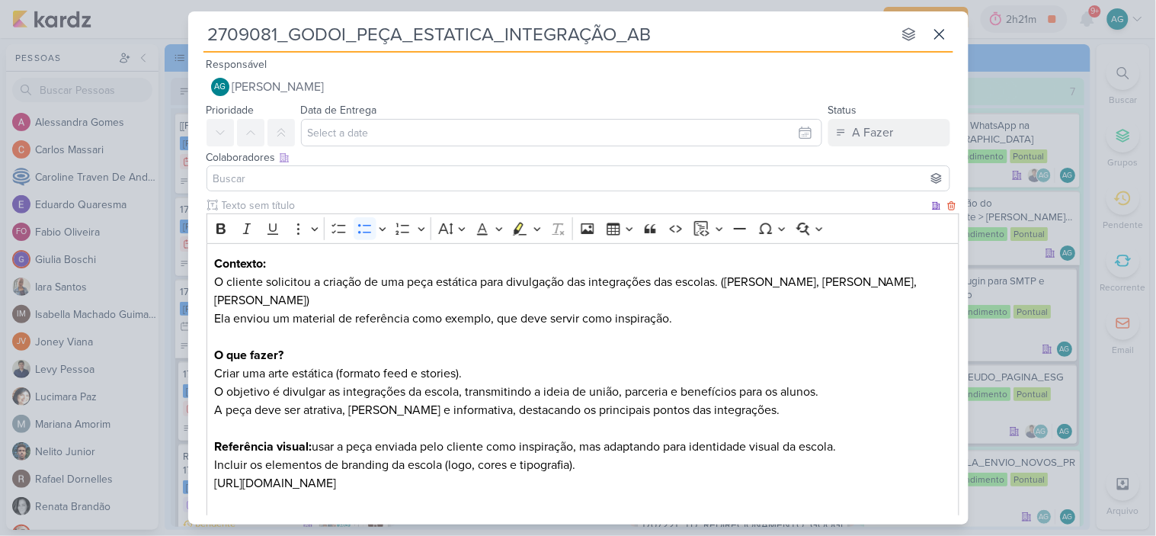
scroll to position [0, 0]
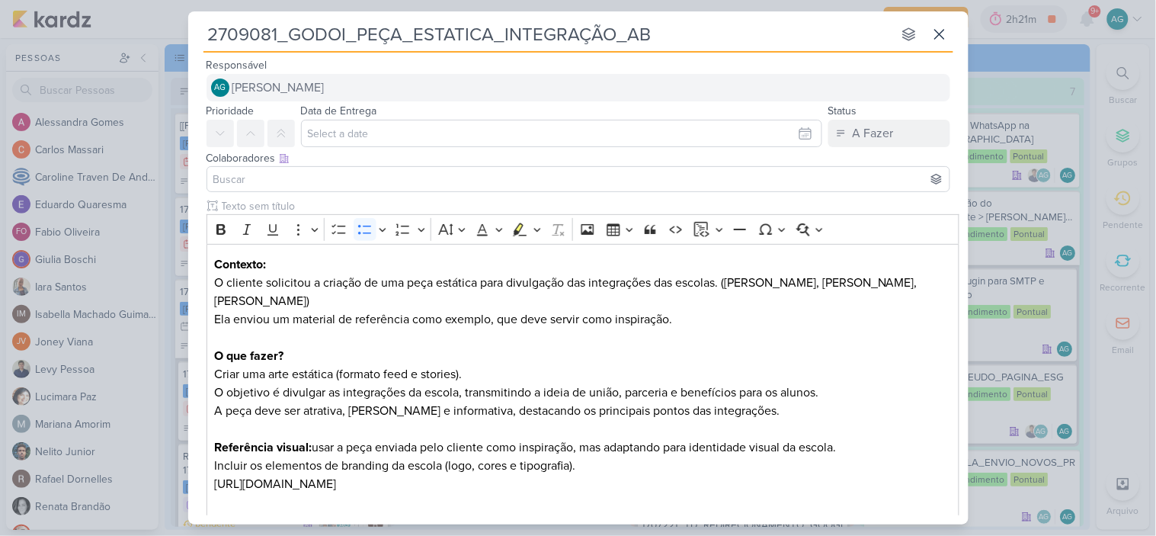
type input "2709081_GODOI_PEÇA_ESTATICA_INTEGRAÇÃO_AB"
click at [325, 91] on span "[PERSON_NAME]" at bounding box center [278, 87] width 92 height 18
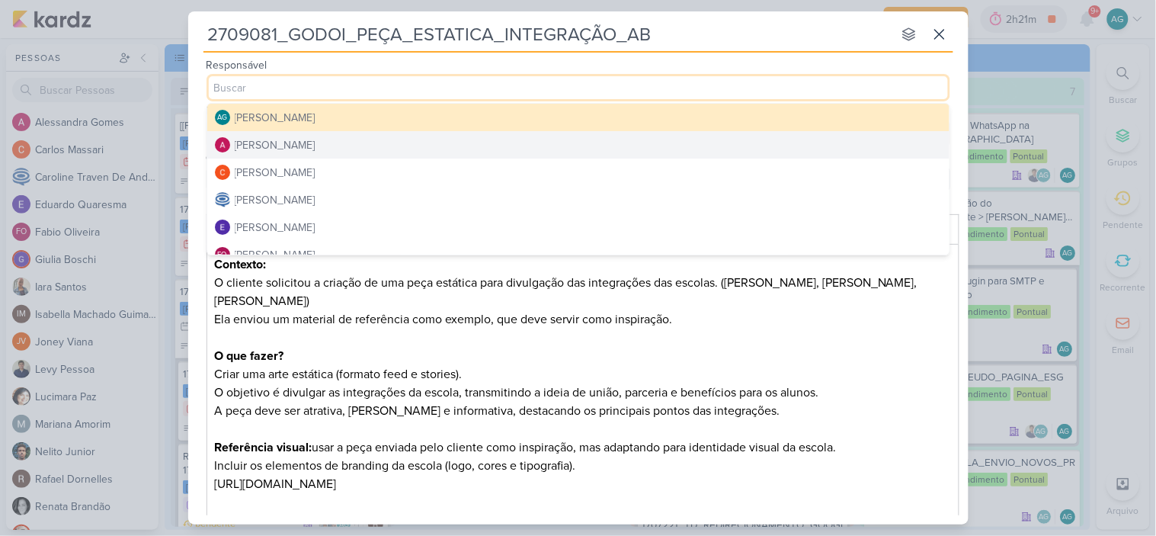
click at [323, 141] on button "[PERSON_NAME]" at bounding box center [578, 144] width 742 height 27
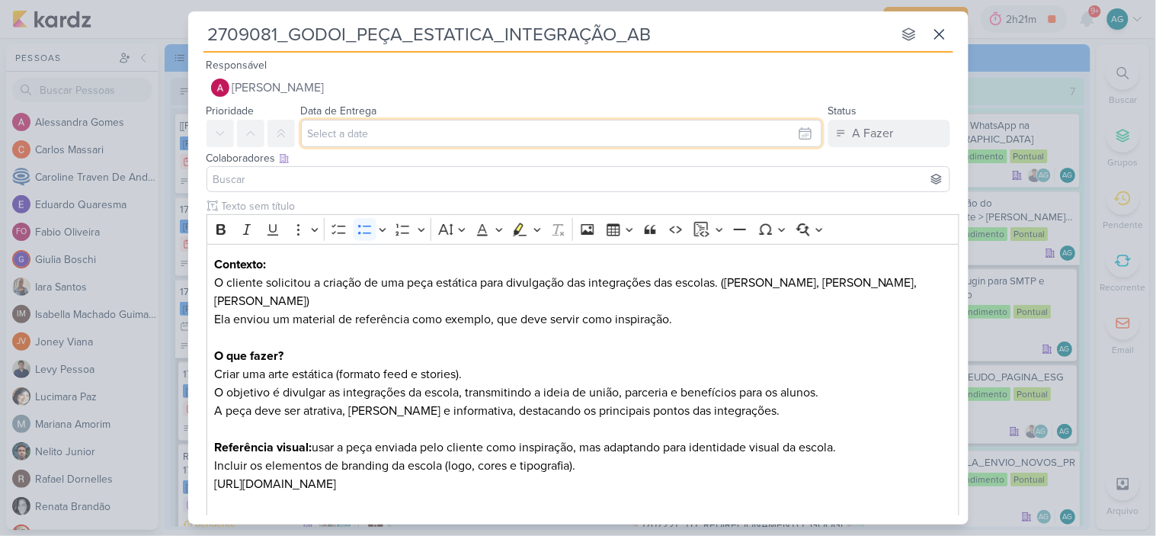
click at [359, 135] on input "text" at bounding box center [561, 133] width 521 height 27
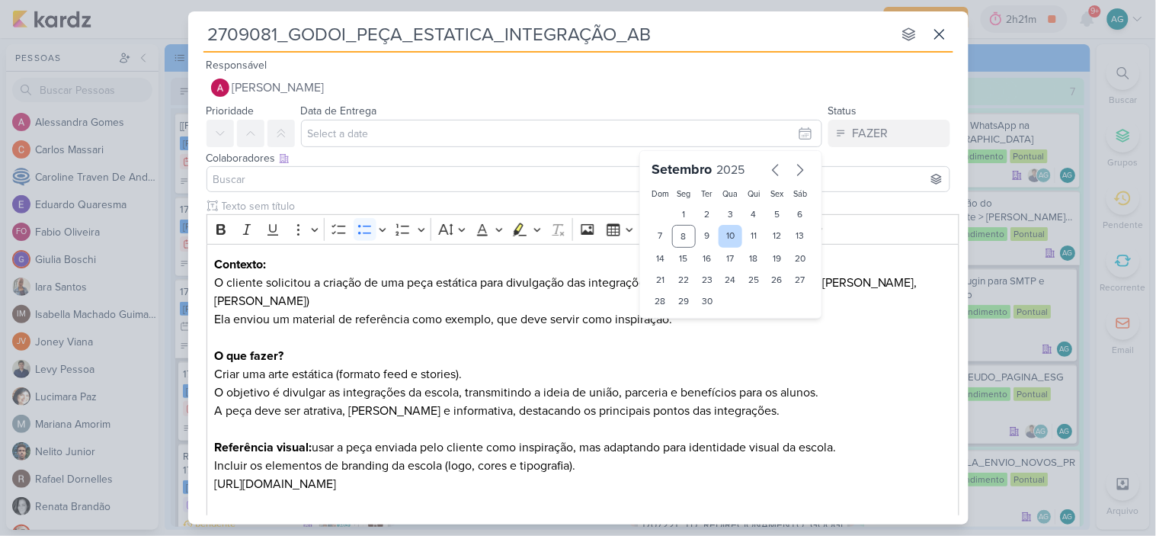
click at [726, 236] on div "10" at bounding box center [731, 236] width 24 height 23
type input "[DATE] 23:59"
click at [338, 173] on input at bounding box center [578, 179] width 736 height 18
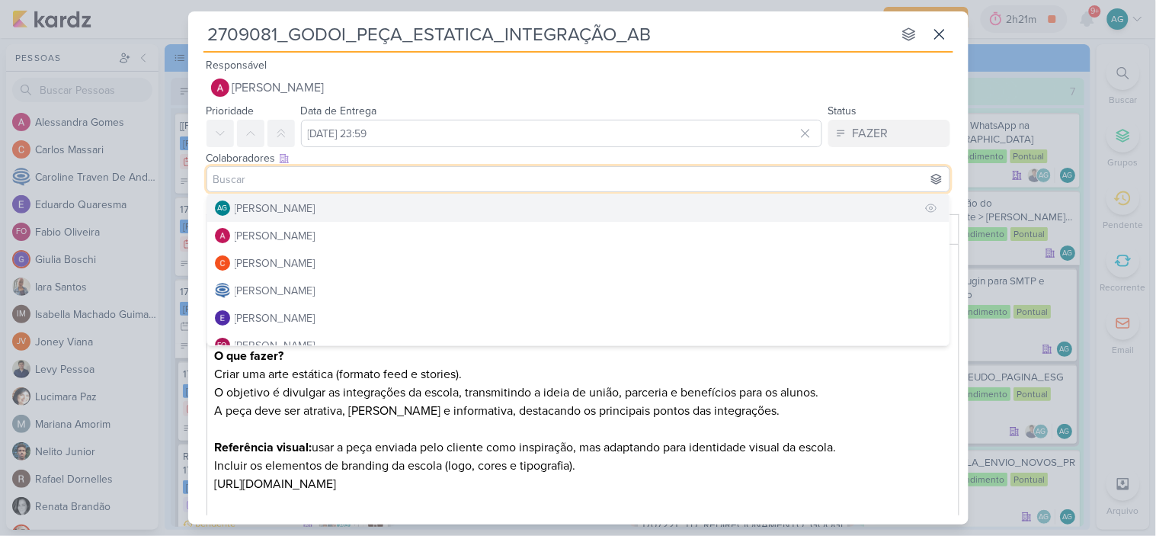
click at [316, 203] on div "[PERSON_NAME]" at bounding box center [275, 208] width 81 height 16
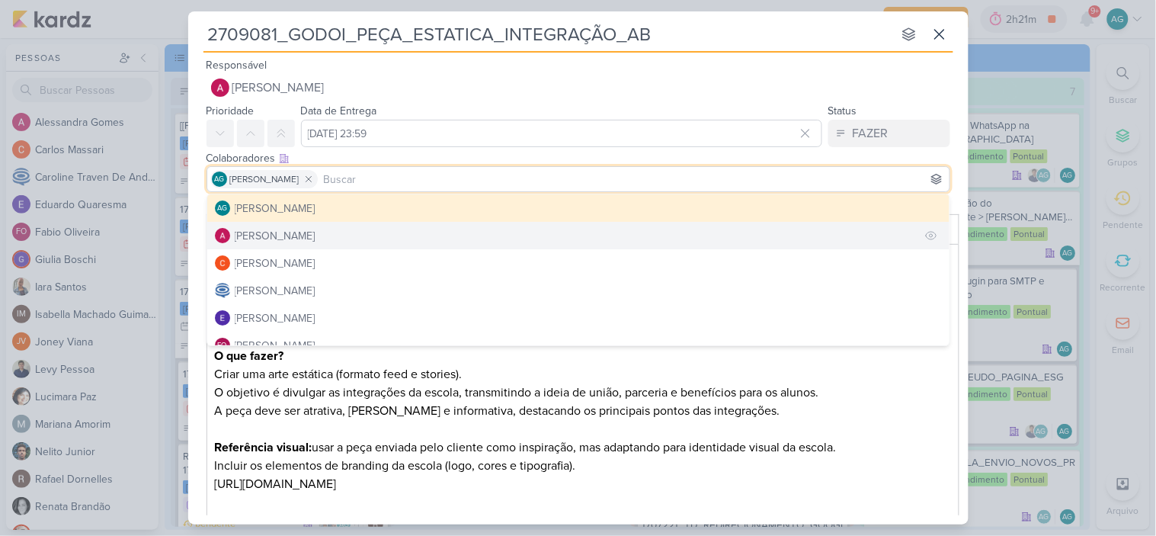
click at [326, 236] on button "[PERSON_NAME]" at bounding box center [578, 235] width 742 height 27
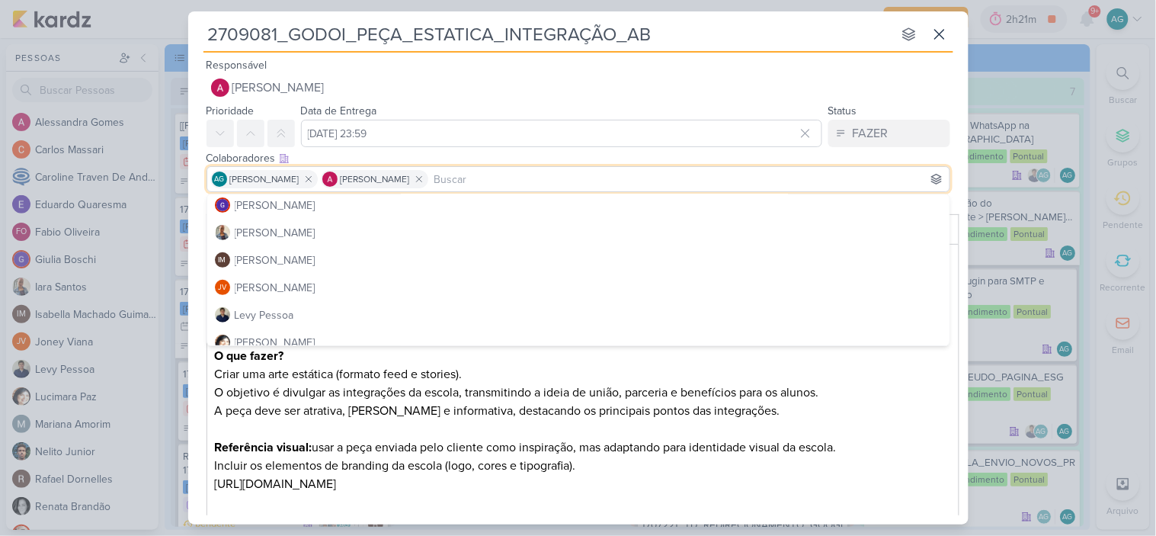
scroll to position [169, 0]
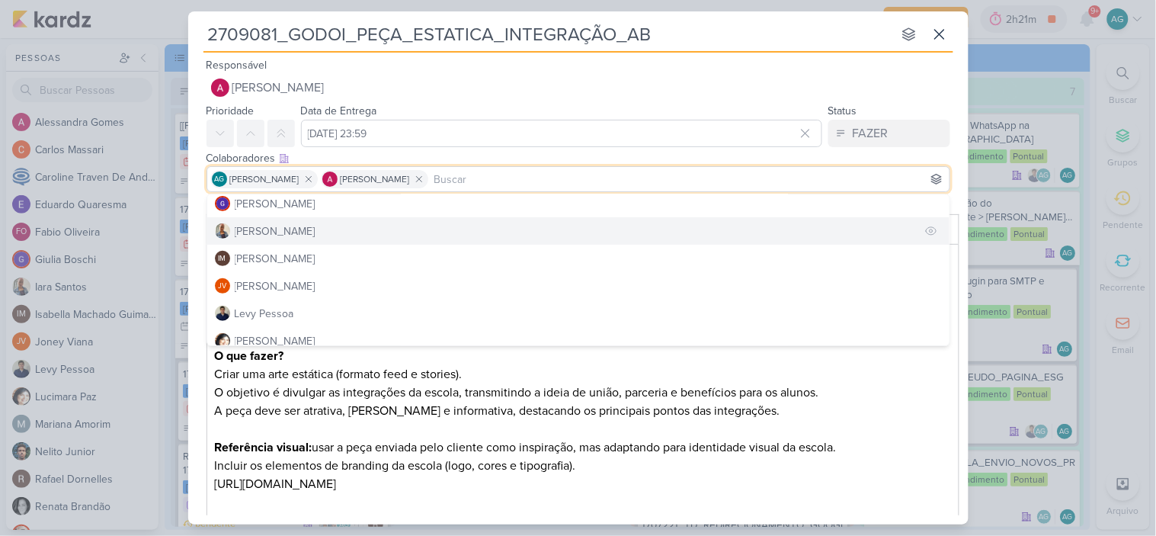
click at [298, 231] on button "[PERSON_NAME]" at bounding box center [578, 230] width 742 height 27
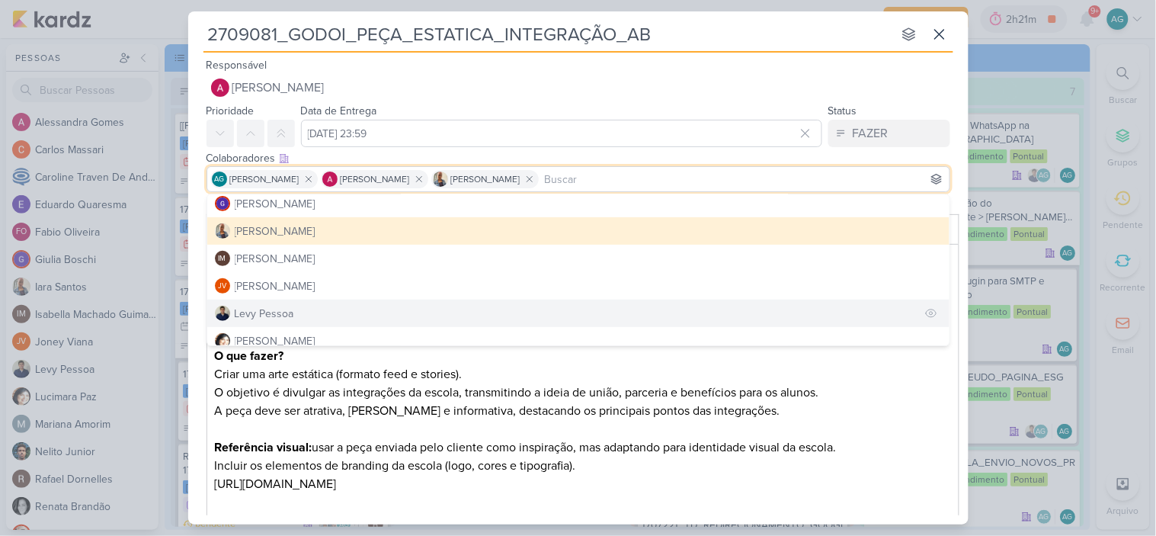
click at [294, 309] on button "Levy Pessoa" at bounding box center [578, 313] width 742 height 27
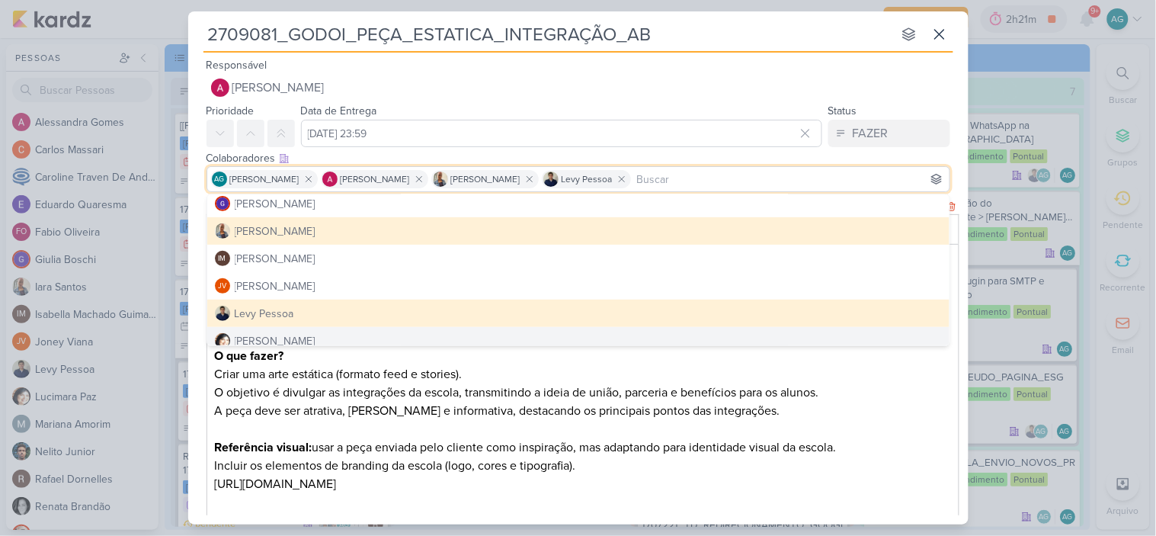
click at [492, 434] on p "Referência visual: usar a peça enviada pelo cliente como inspiração, mas adapta…" at bounding box center [582, 438] width 737 height 37
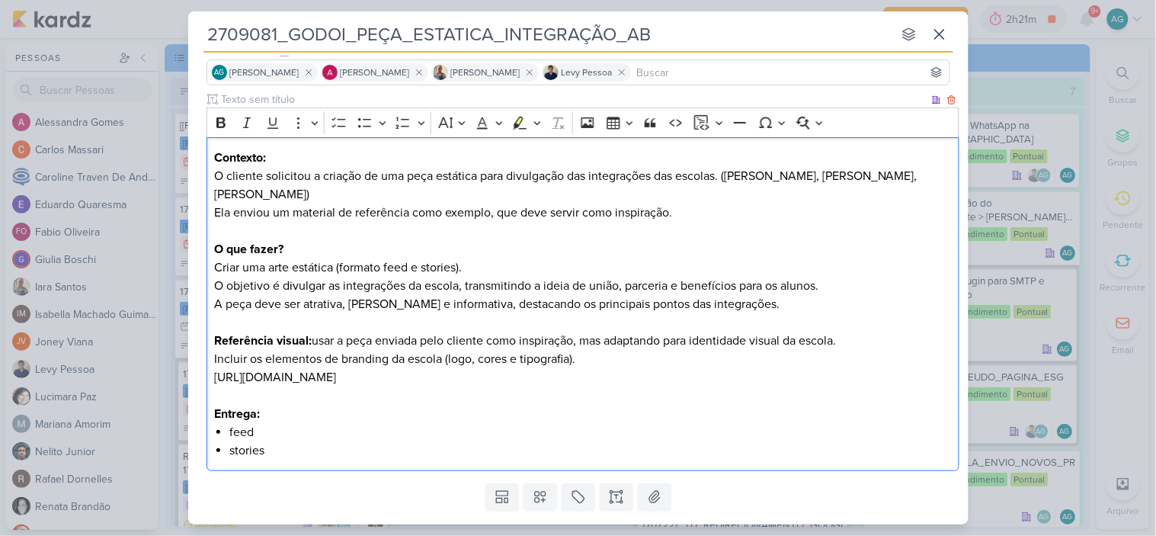
scroll to position [148, 0]
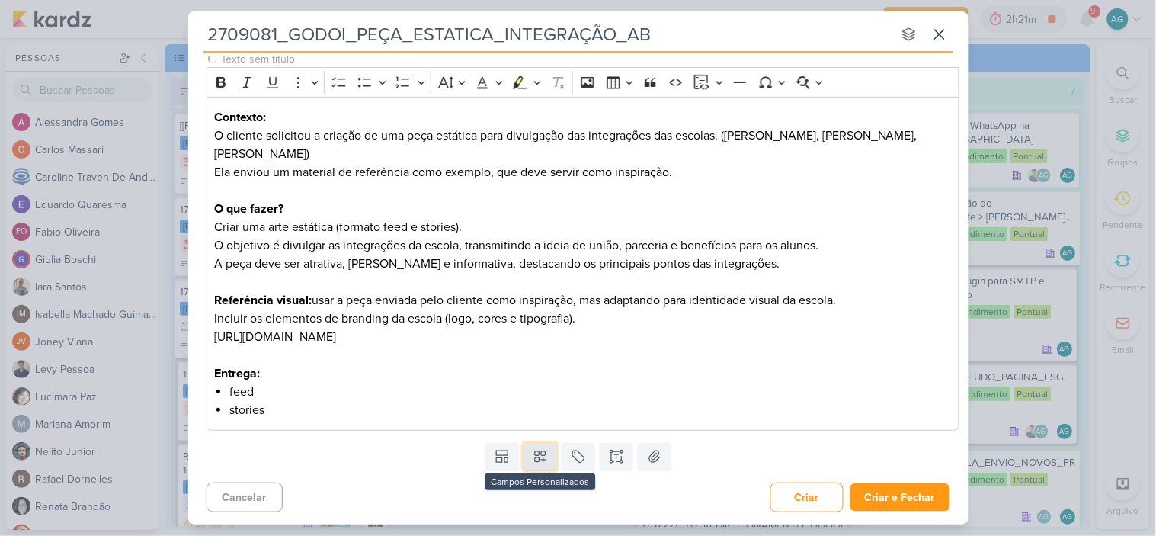
click at [535, 459] on icon at bounding box center [540, 456] width 15 height 15
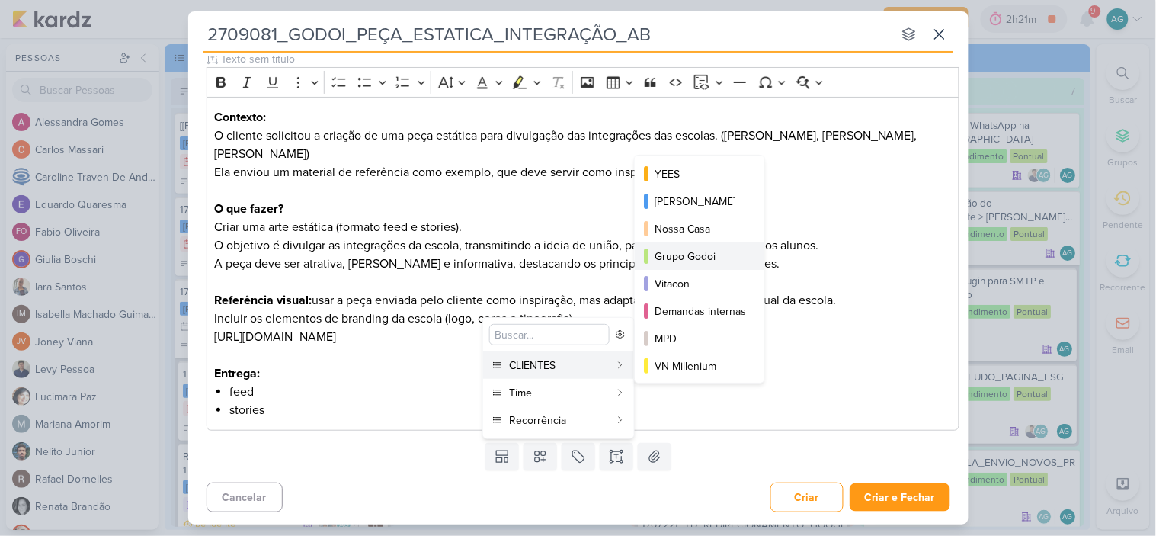
click at [703, 255] on div "Grupo Godoi" at bounding box center [700, 256] width 91 height 16
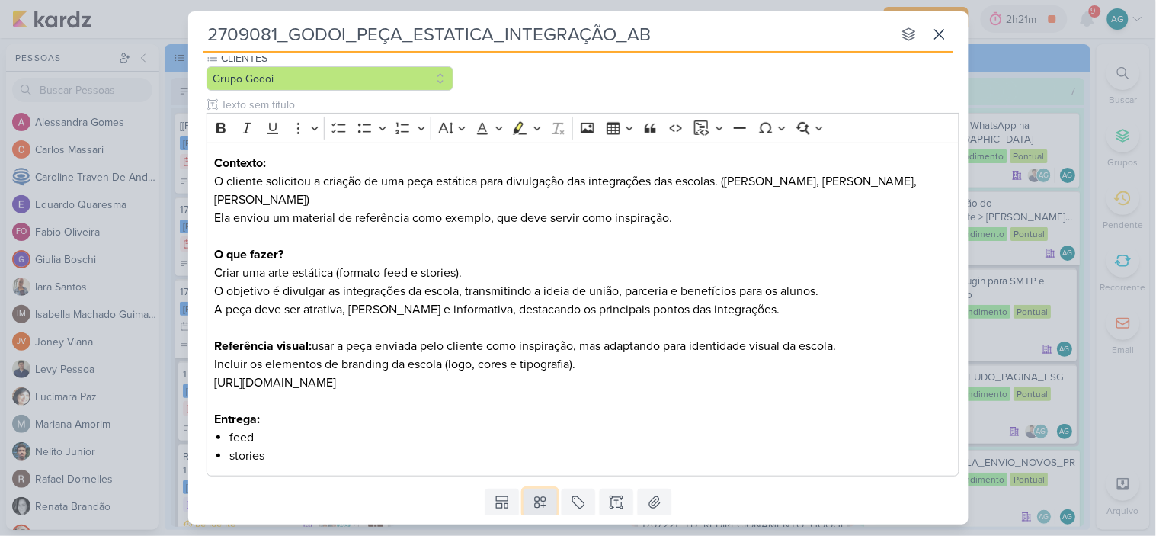
click at [541, 508] on icon at bounding box center [540, 502] width 15 height 15
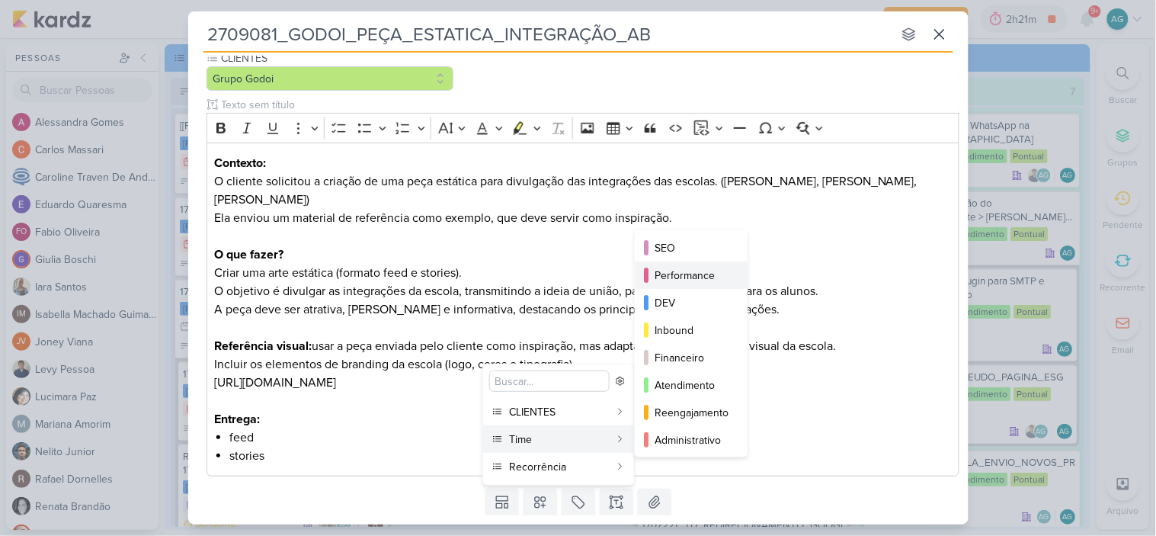
click at [711, 280] on div "Performance" at bounding box center [692, 276] width 75 height 16
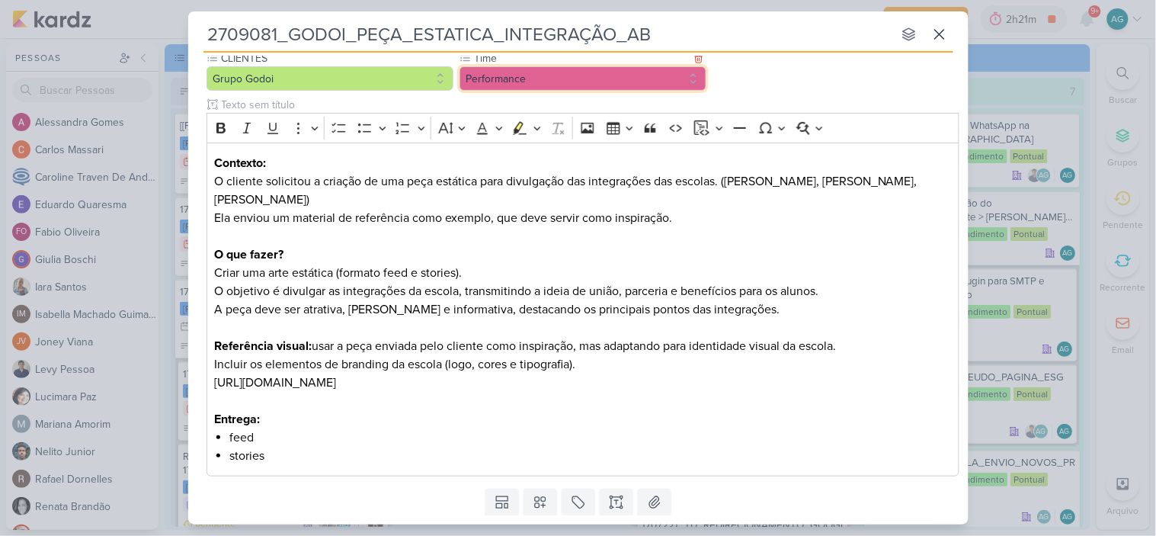
click at [606, 75] on button "Performance" at bounding box center [583, 78] width 247 height 24
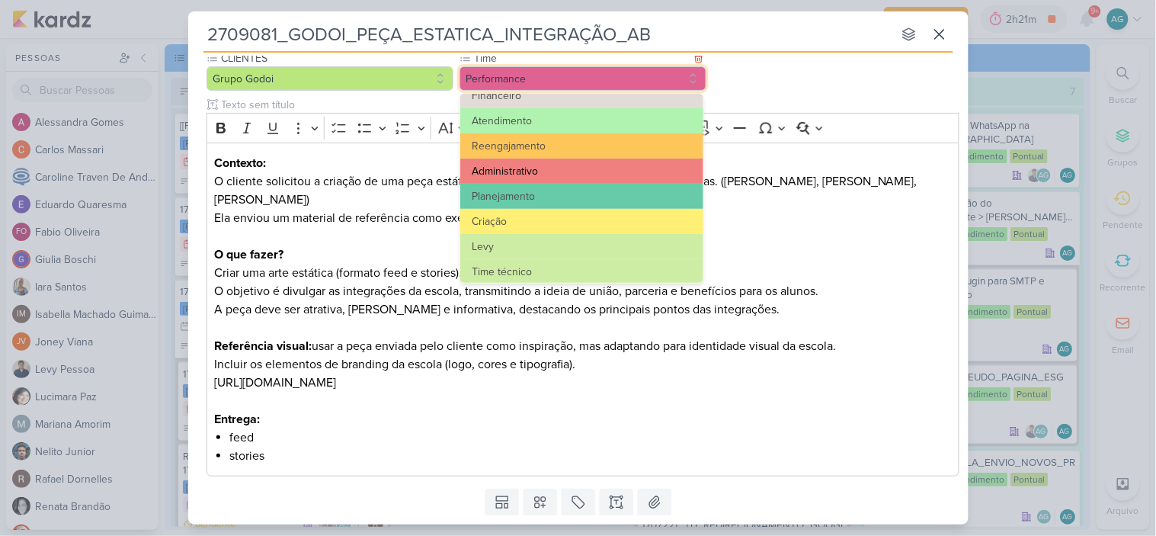
scroll to position [169, 0]
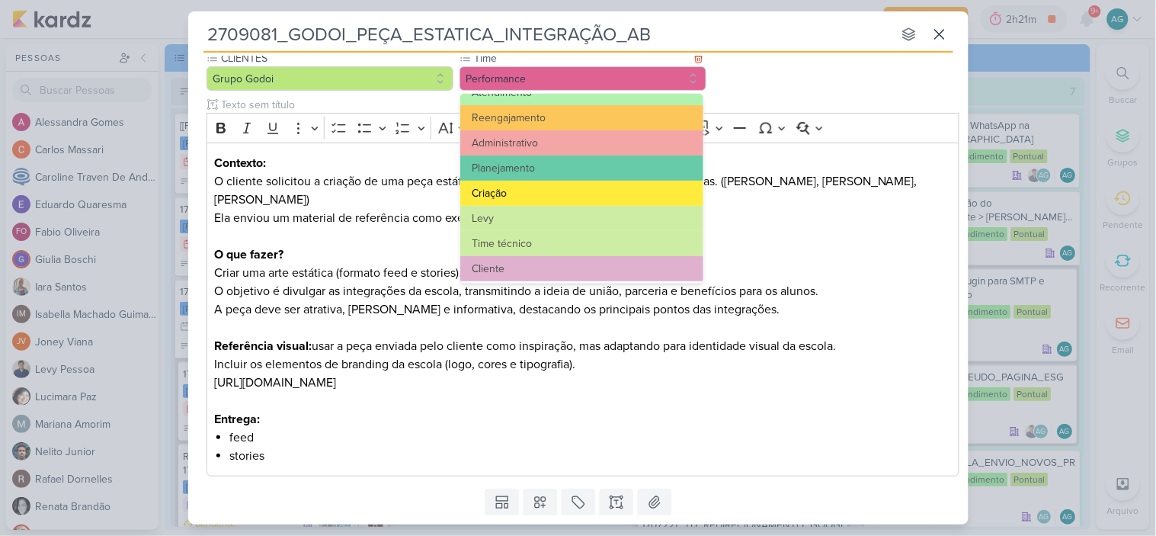
click at [517, 194] on button "Criação" at bounding box center [581, 193] width 243 height 25
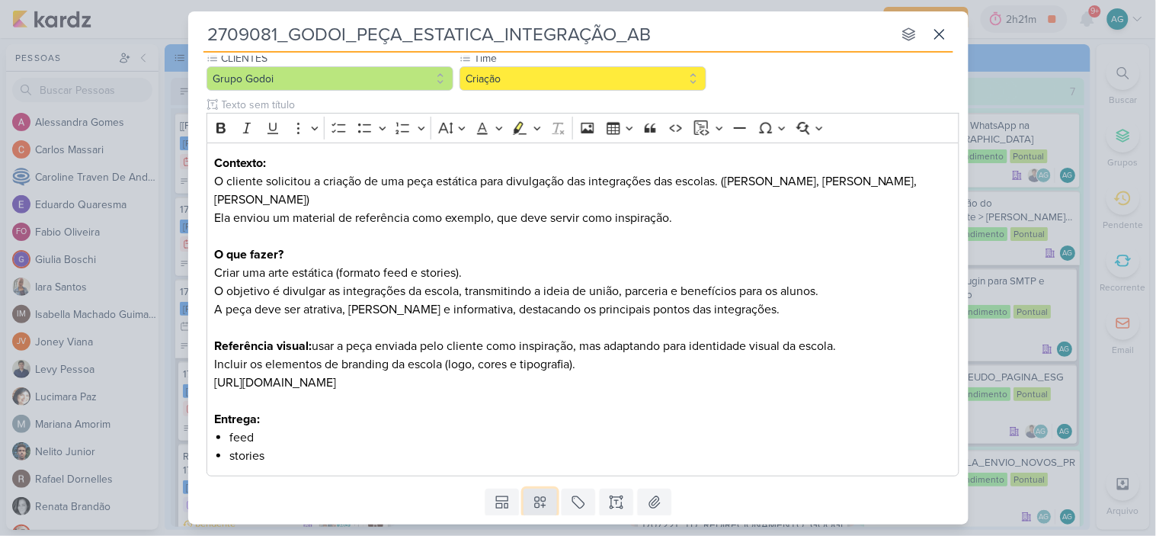
click at [536, 504] on icon at bounding box center [540, 503] width 11 height 11
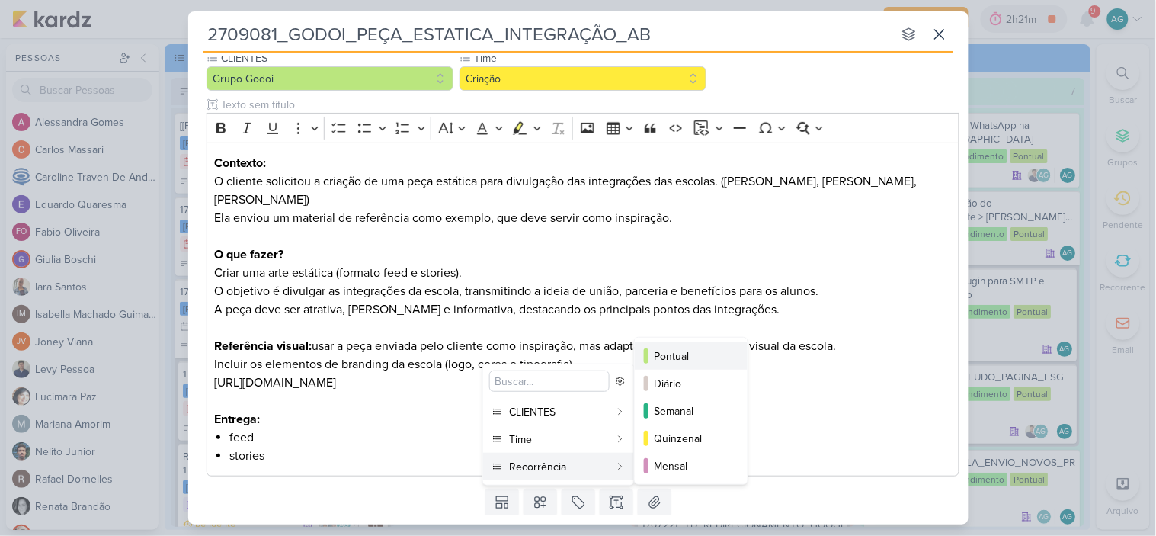
click at [687, 344] on button "Pontual" at bounding box center [691, 355] width 113 height 27
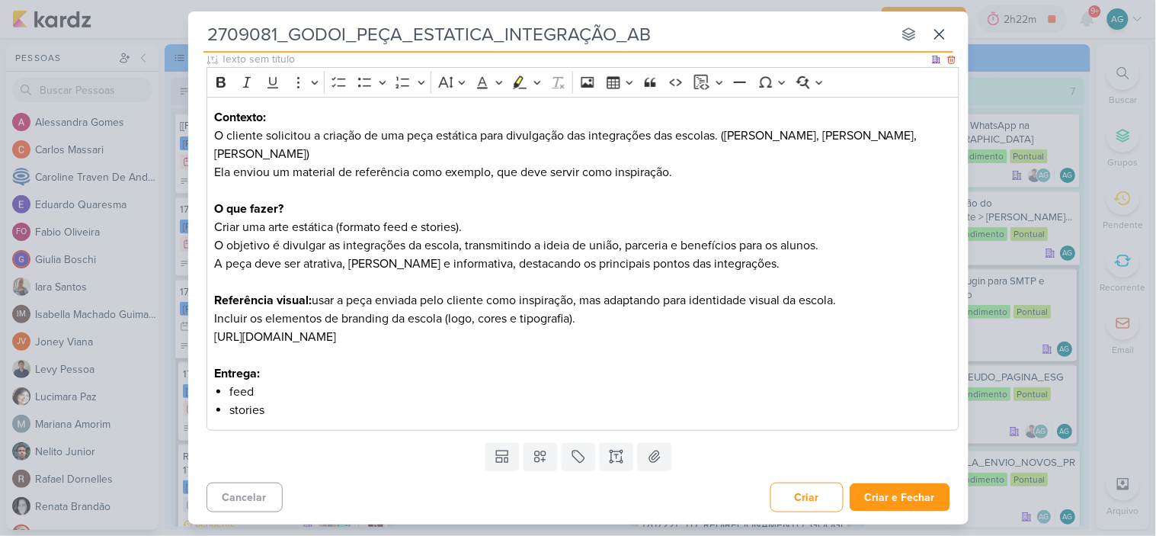
scroll to position [0, 0]
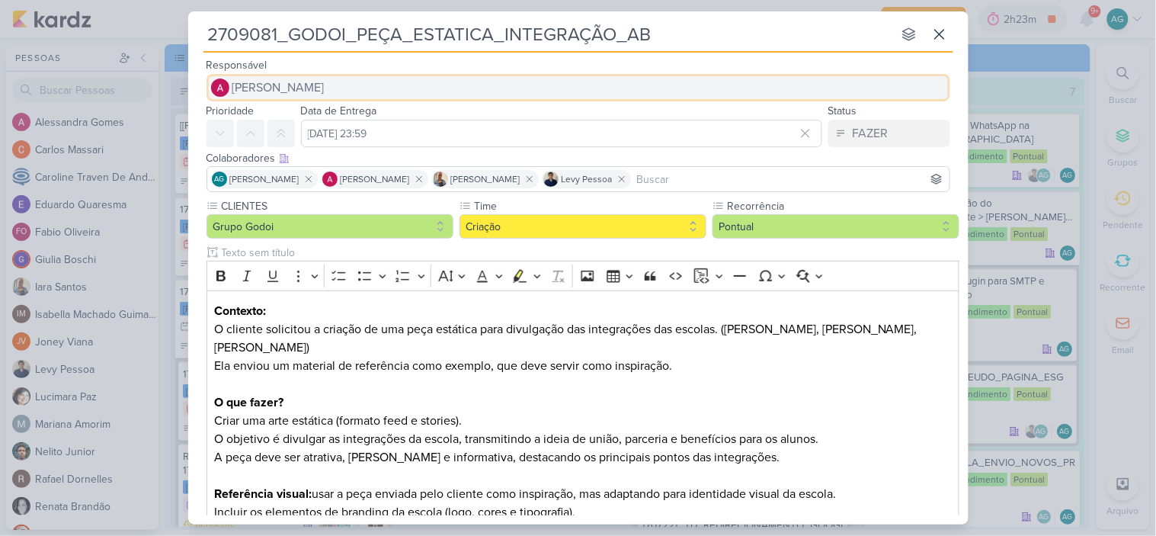
click at [323, 84] on span "[PERSON_NAME]" at bounding box center [278, 87] width 92 height 18
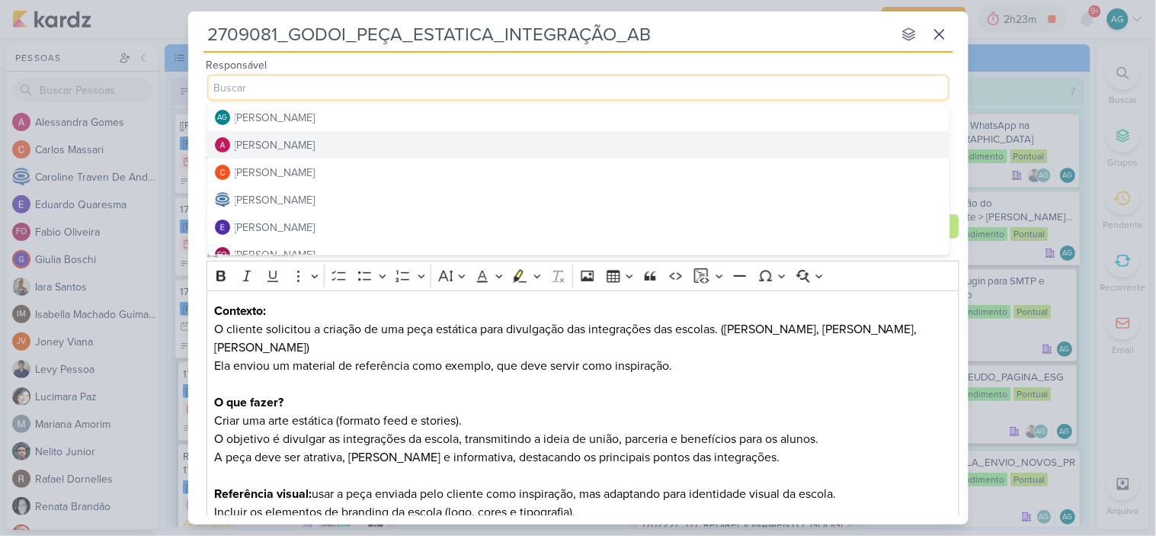
click at [316, 139] on div "[PERSON_NAME]" at bounding box center [275, 145] width 81 height 16
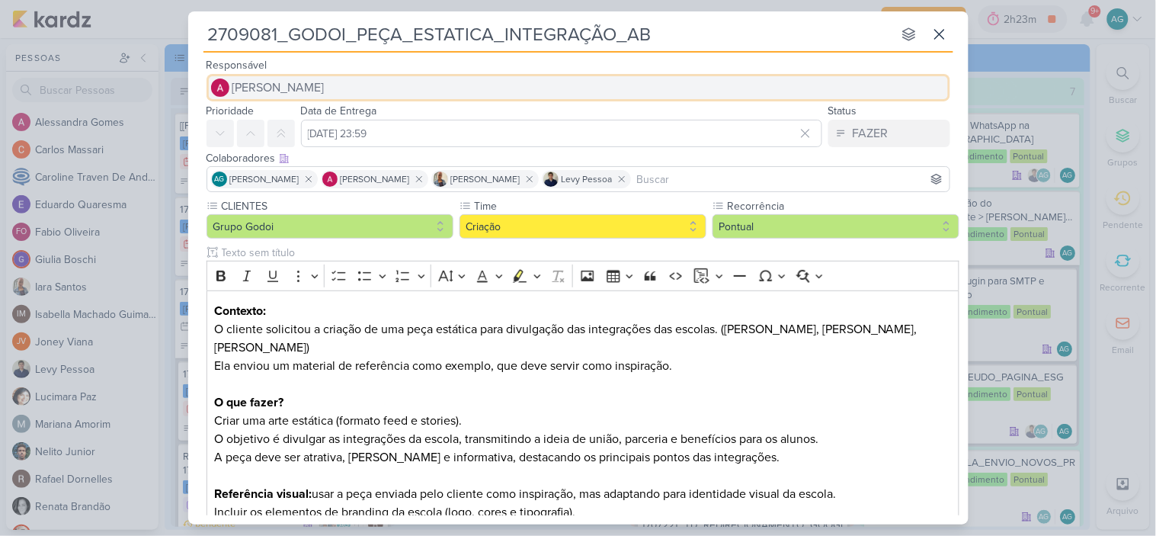
click at [346, 79] on button "[PERSON_NAME]" at bounding box center [579, 87] width 744 height 27
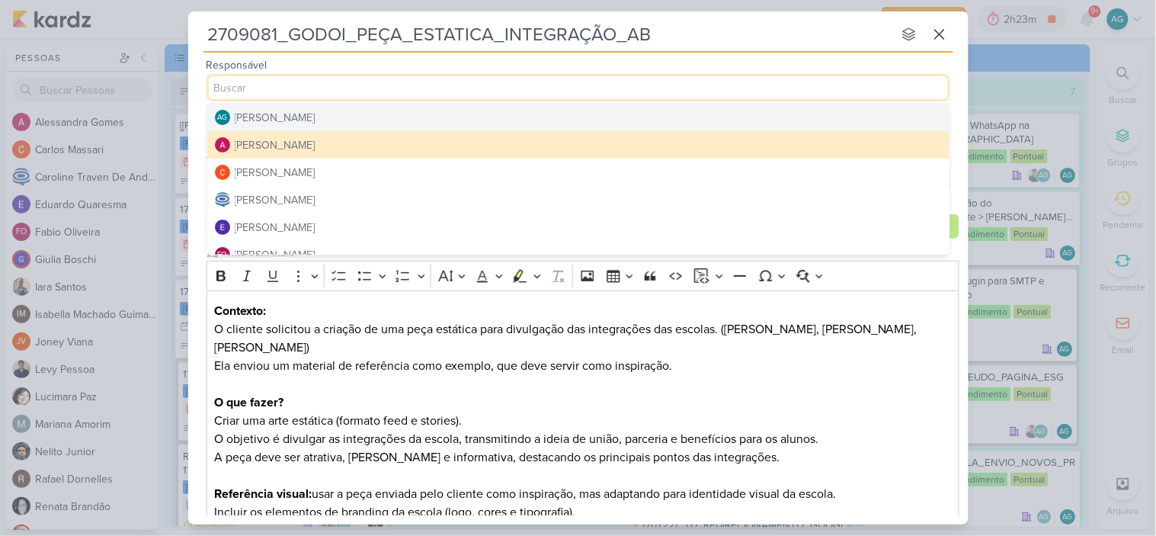
click at [316, 119] on div "[PERSON_NAME]" at bounding box center [275, 118] width 81 height 16
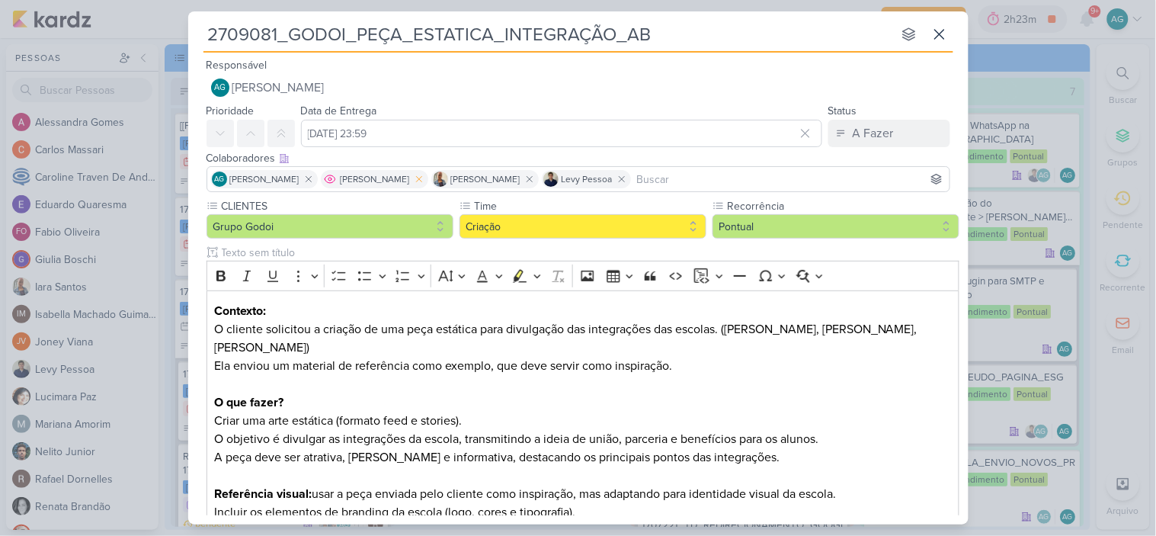
click at [425, 181] on icon at bounding box center [419, 179] width 11 height 11
click at [406, 178] on icon at bounding box center [401, 179] width 11 height 11
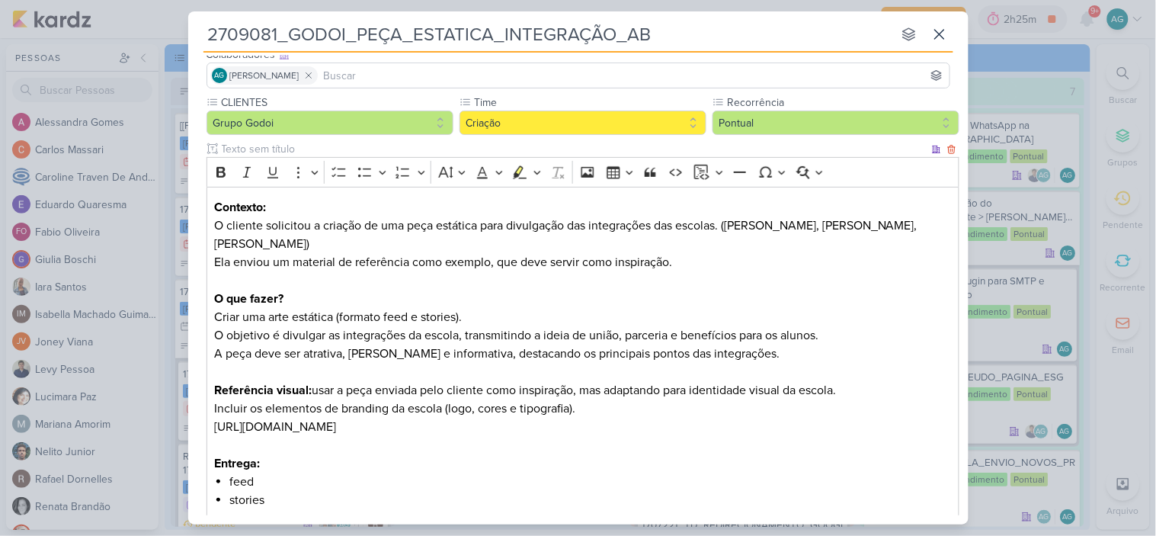
scroll to position [194, 0]
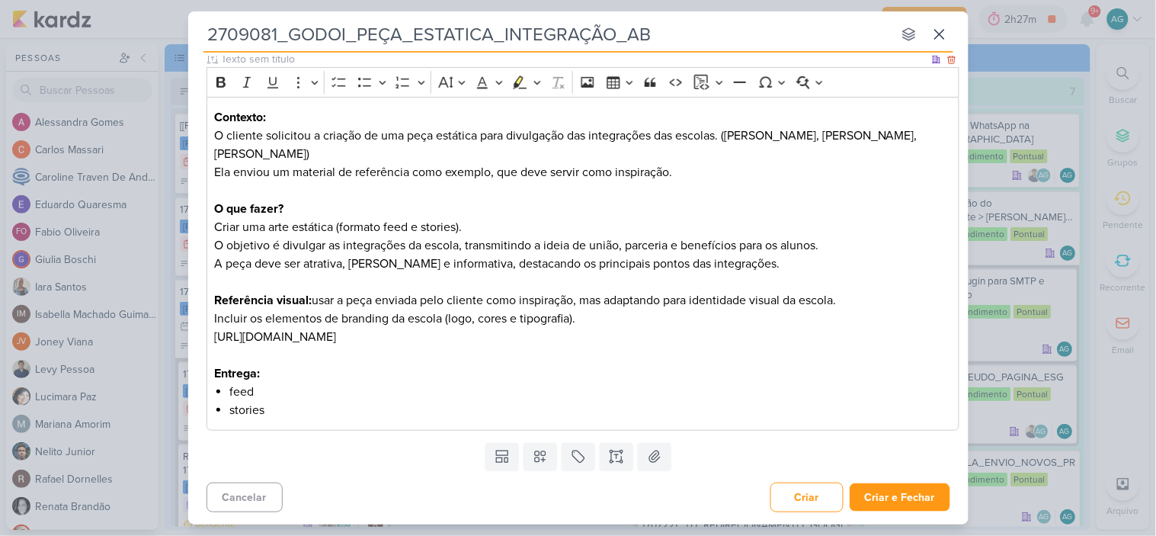
click at [747, 340] on p "Incluir os elementos de branding da escola (logo, cores e tipografia). [URL][DO…" at bounding box center [582, 327] width 737 height 37
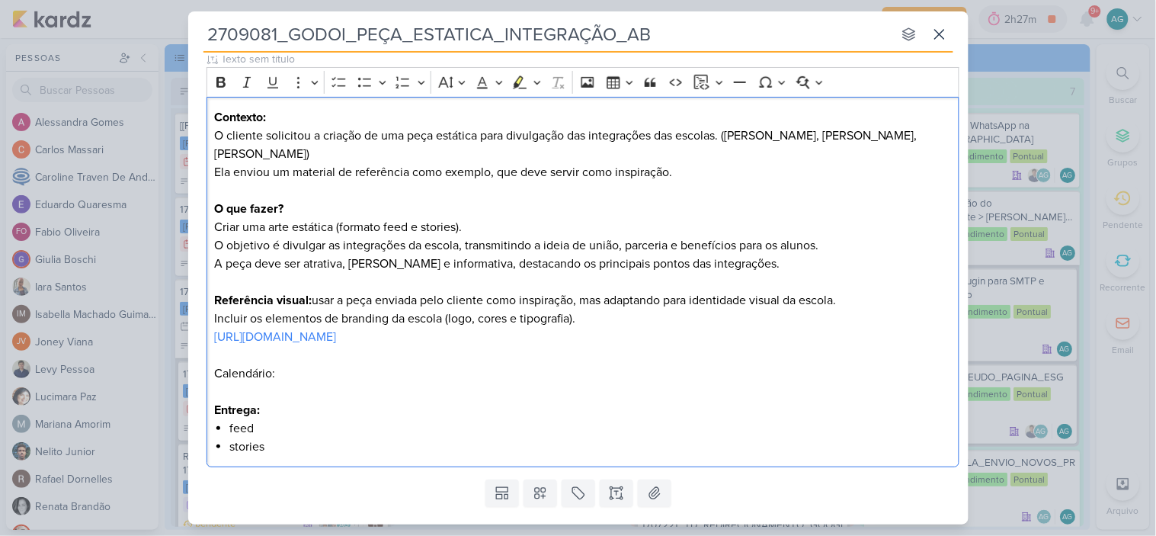
drag, startPoint x: 283, startPoint y: 376, endPoint x: 192, endPoint y: 376, distance: 90.7
click at [192, 376] on div "CLIENTES Grupo Godoi Time" at bounding box center [578, 239] width 780 height 469
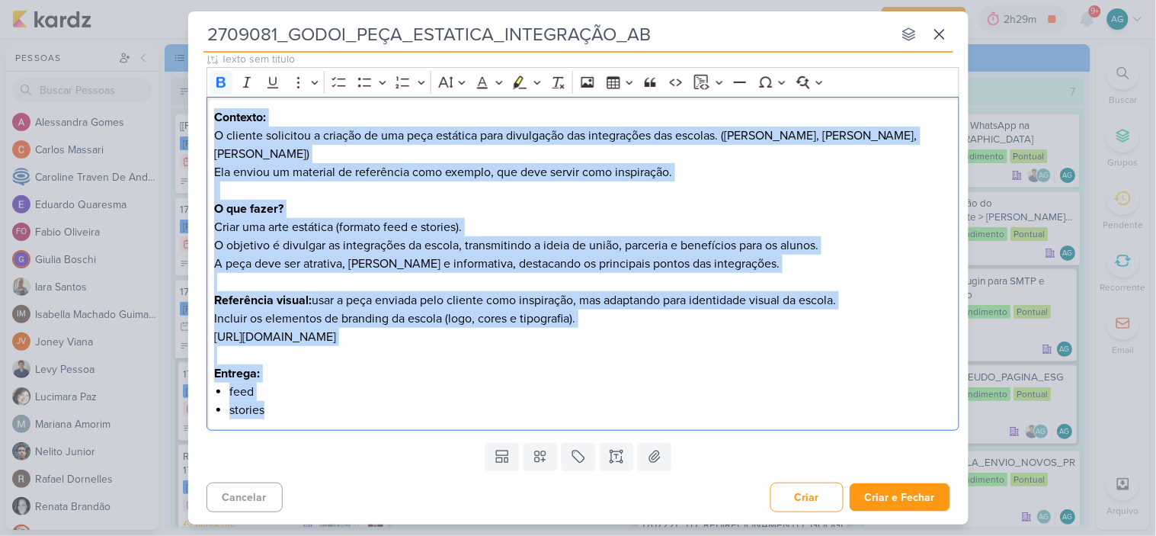
drag, startPoint x: 299, startPoint y: 416, endPoint x: 157, endPoint y: 98, distance: 348.7
click at [157, 98] on div "2709081_GODOI_PEÇA_ESTATICA_INTEGRAÇÃO_AB nenhum grupo disponível esc Responsáv…" at bounding box center [578, 268] width 1156 height 536
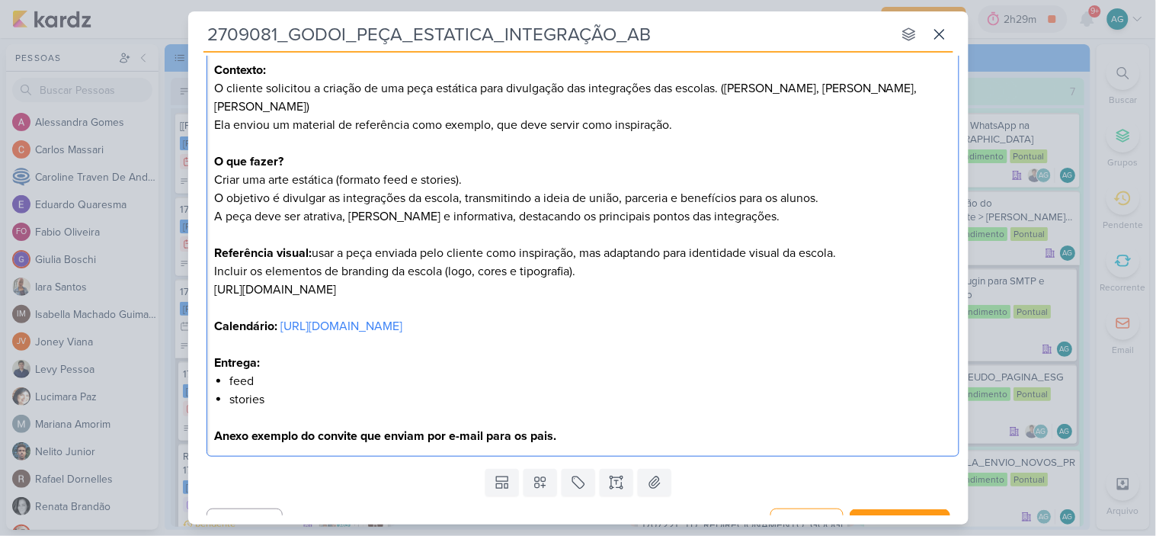
scroll to position [268, 0]
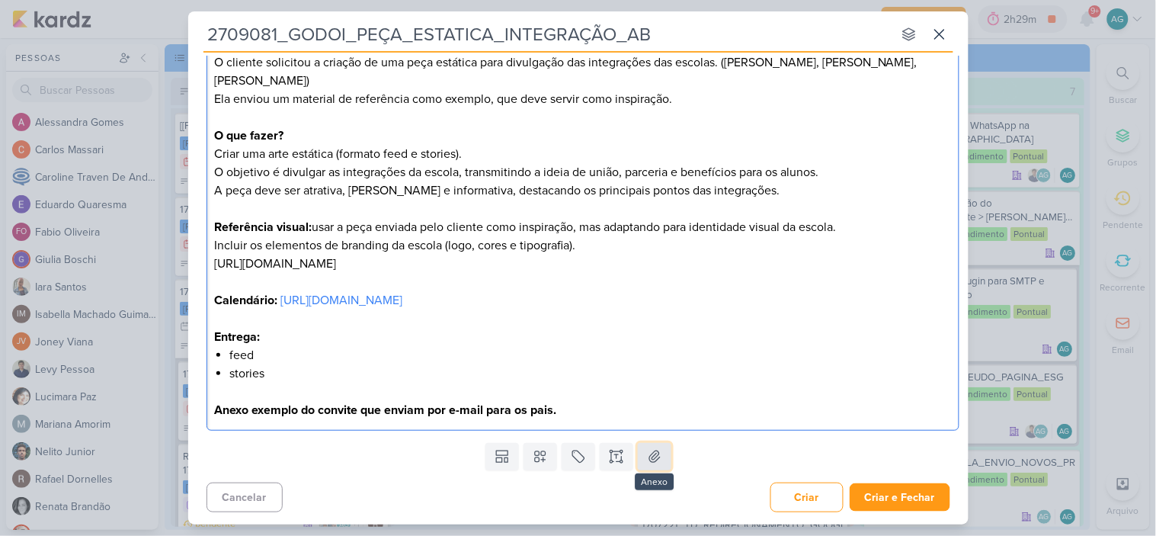
click at [647, 454] on icon at bounding box center [654, 456] width 15 height 15
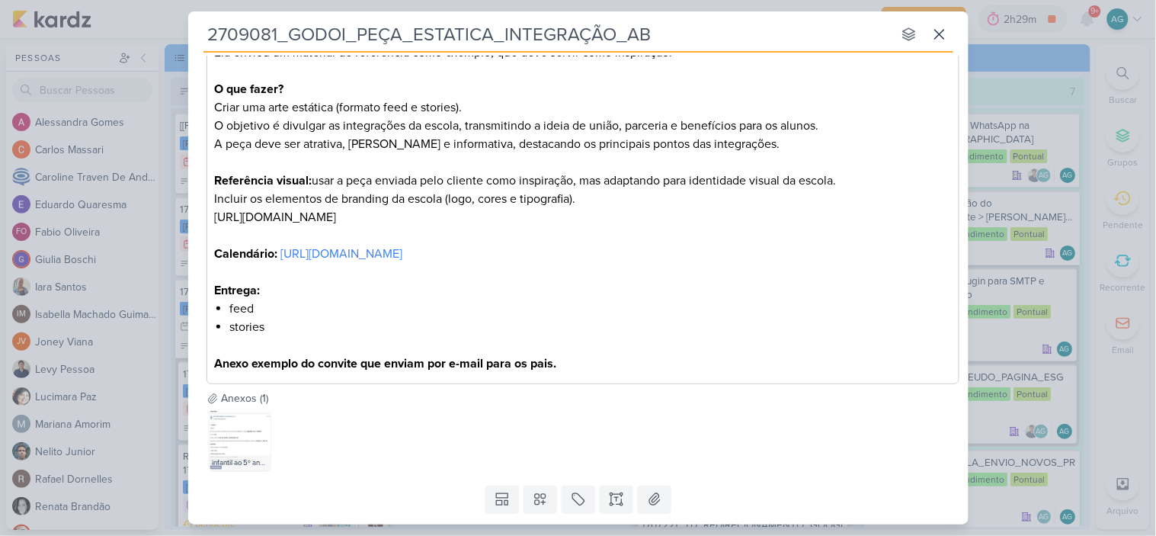
scroll to position [356, 0]
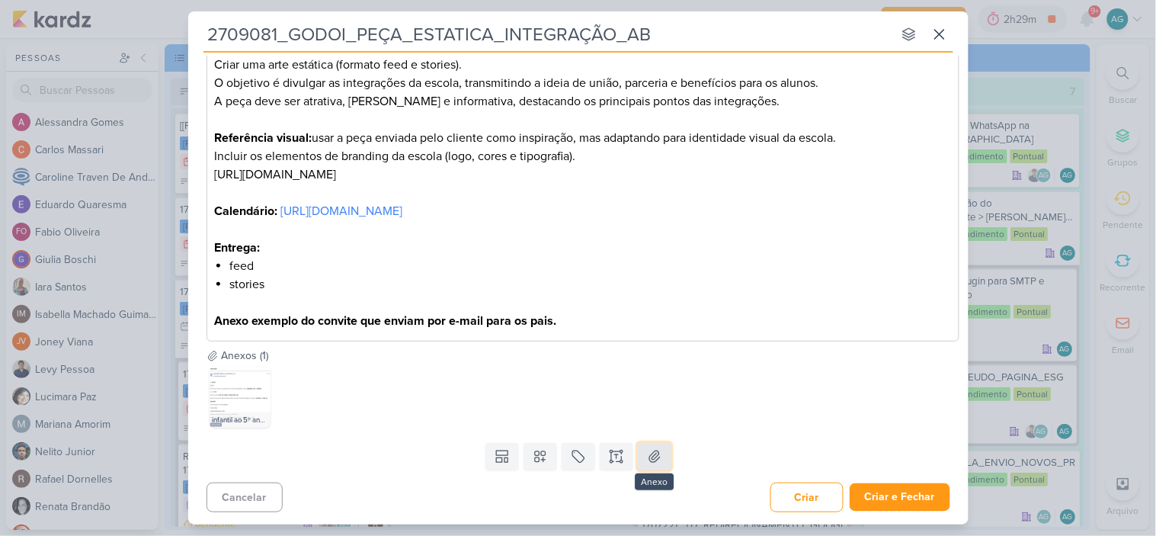
click at [647, 460] on icon at bounding box center [654, 456] width 15 height 15
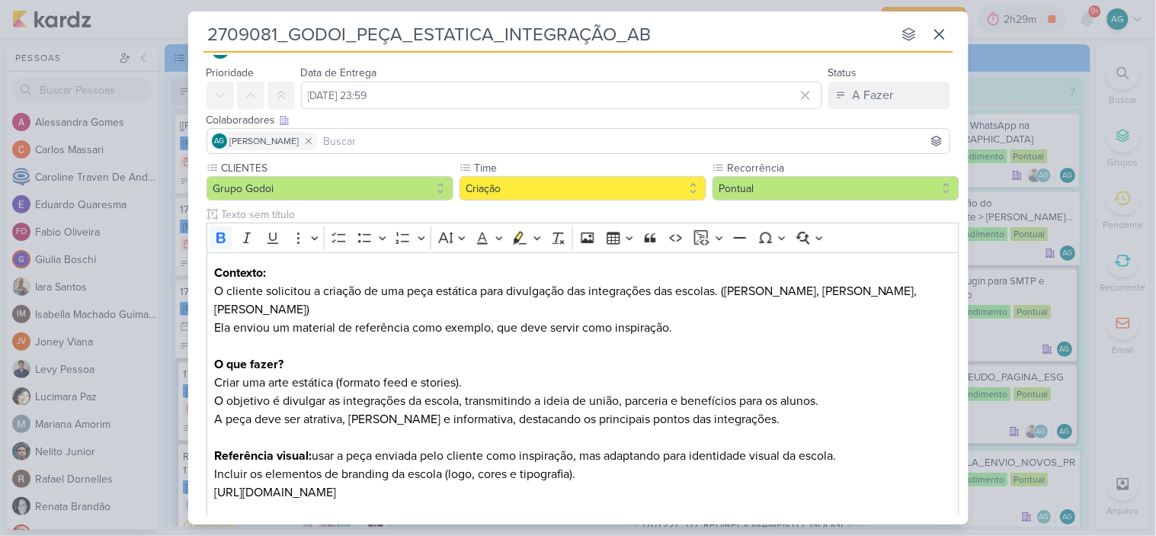
scroll to position [0, 0]
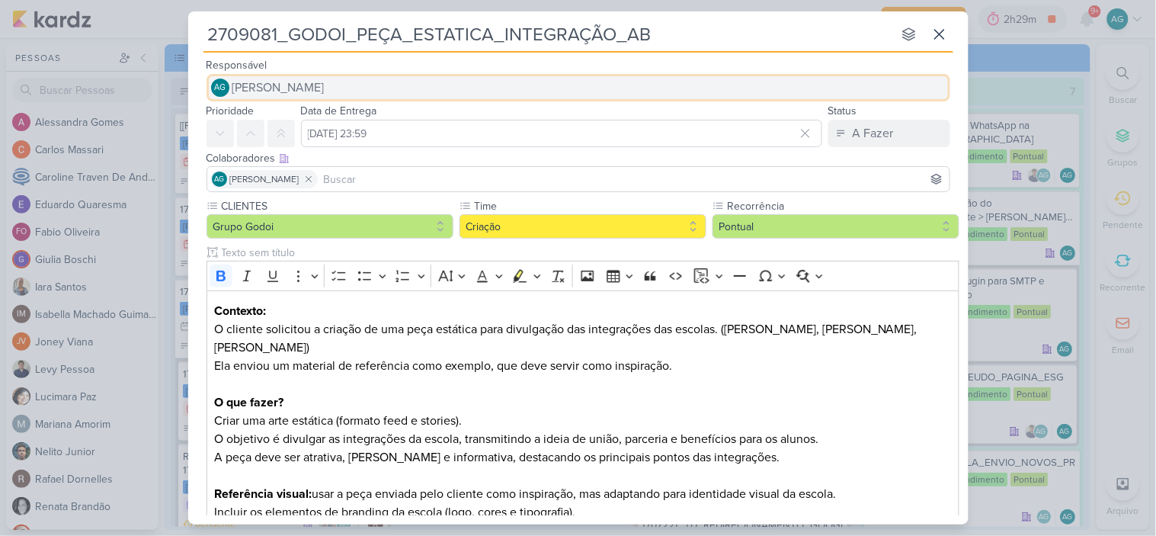
click at [367, 90] on button "AG [PERSON_NAME]" at bounding box center [579, 87] width 744 height 27
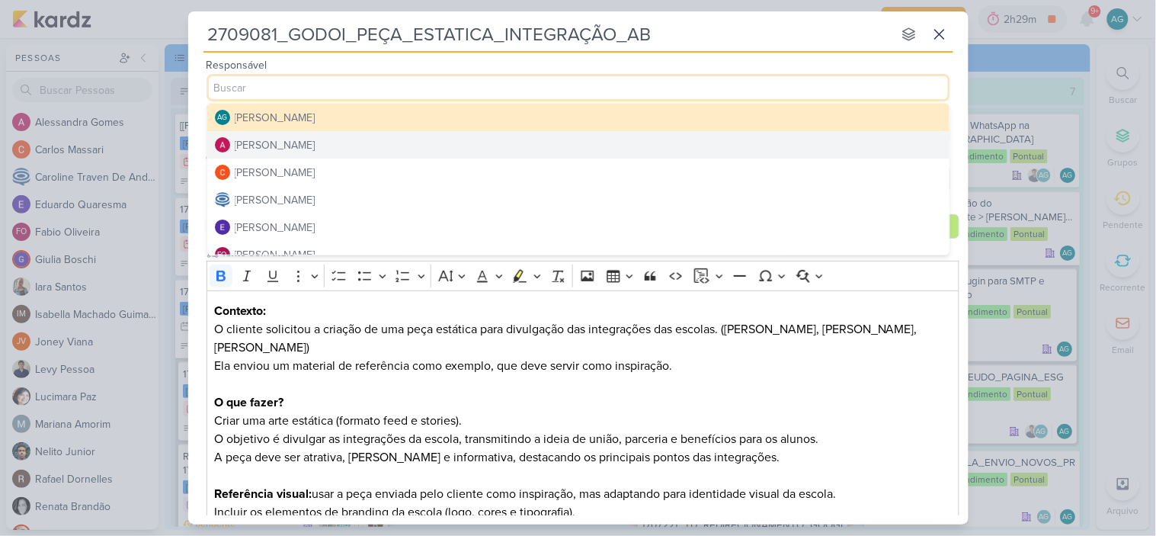
click at [351, 139] on button "[PERSON_NAME]" at bounding box center [578, 144] width 742 height 27
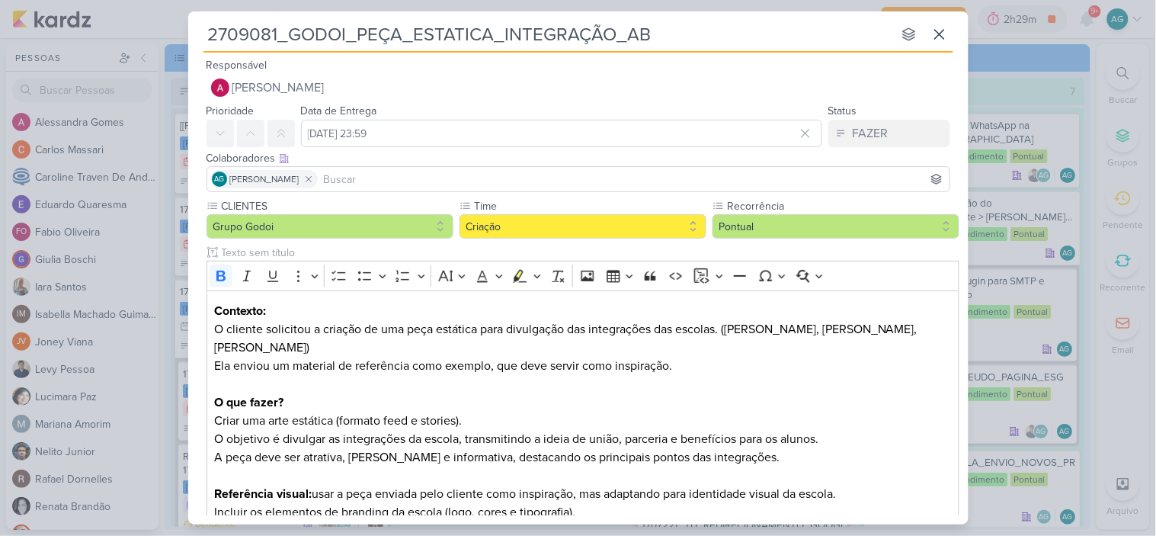
click at [360, 180] on input at bounding box center [634, 179] width 626 height 18
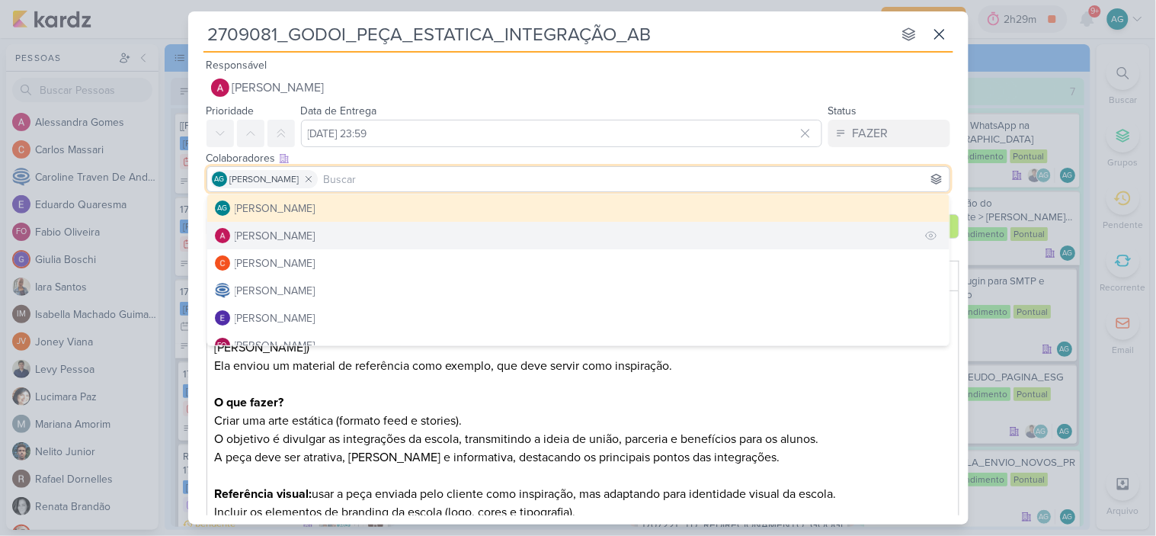
click at [332, 232] on button "[PERSON_NAME]" at bounding box center [578, 235] width 742 height 27
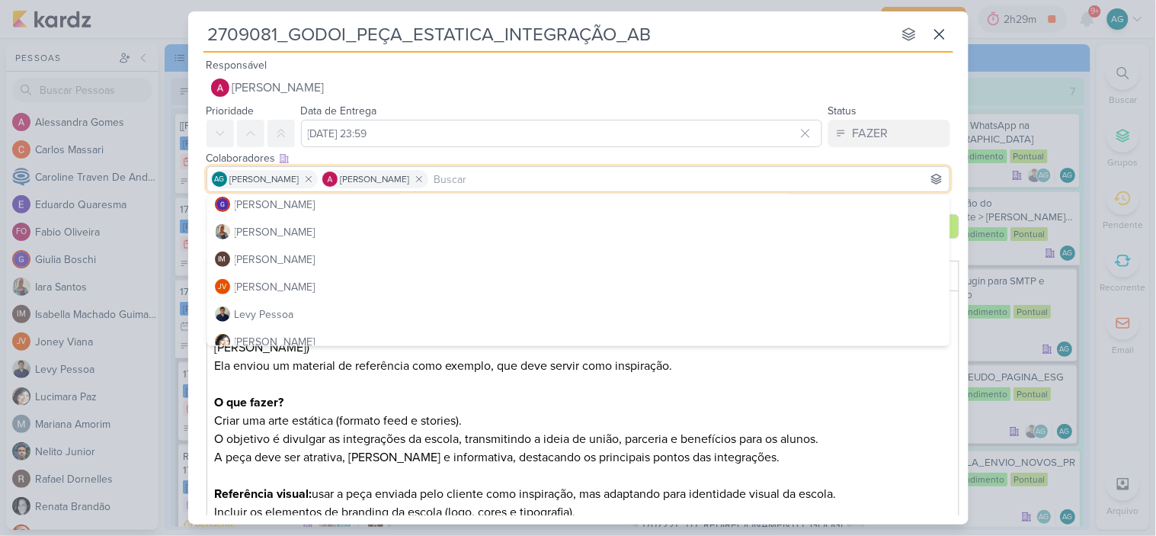
scroll to position [169, 0]
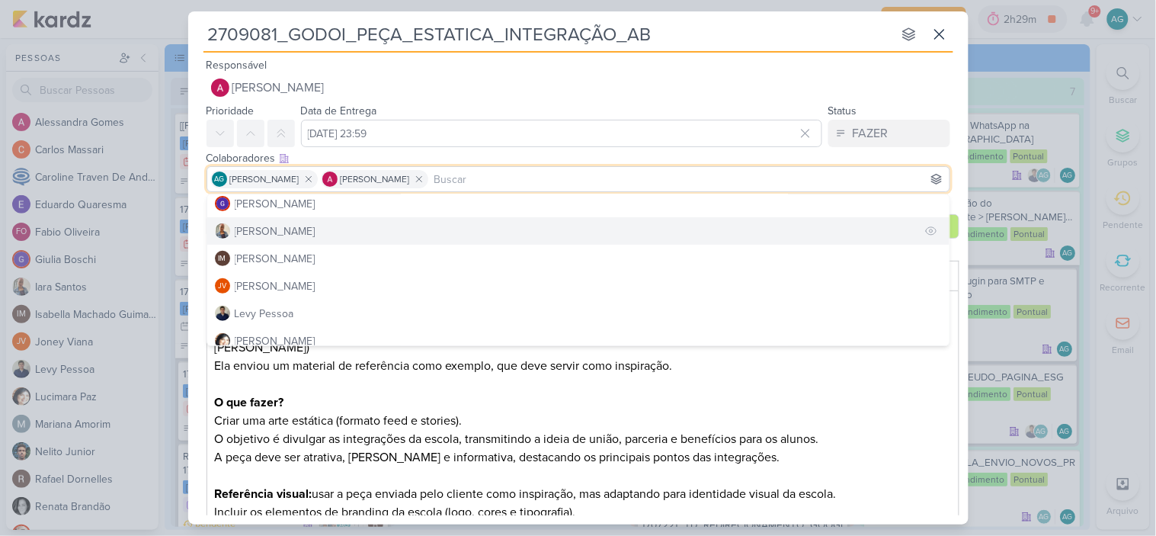
click at [319, 231] on button "[PERSON_NAME]" at bounding box center [578, 230] width 742 height 27
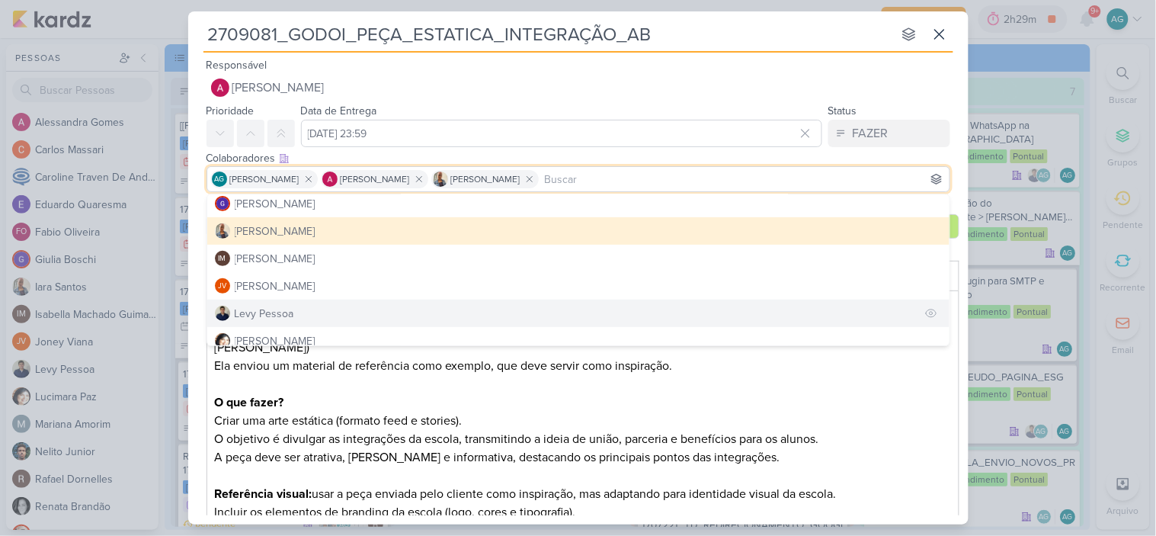
click at [306, 310] on button "Levy Pessoa" at bounding box center [578, 313] width 742 height 27
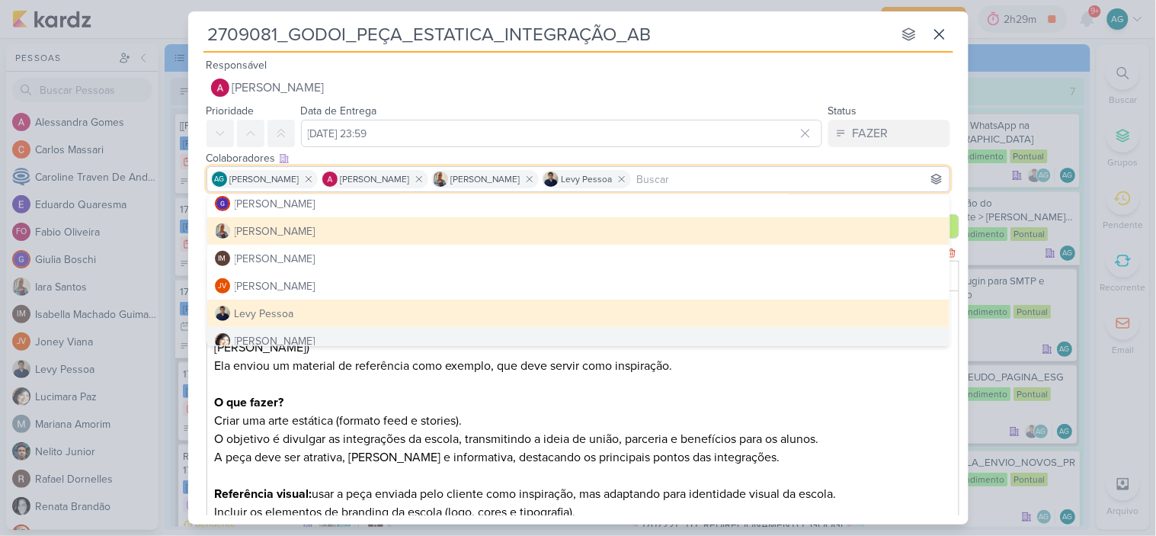
click at [756, 428] on p "Criar uma arte estática (formato feed e stories)." at bounding box center [582, 421] width 737 height 18
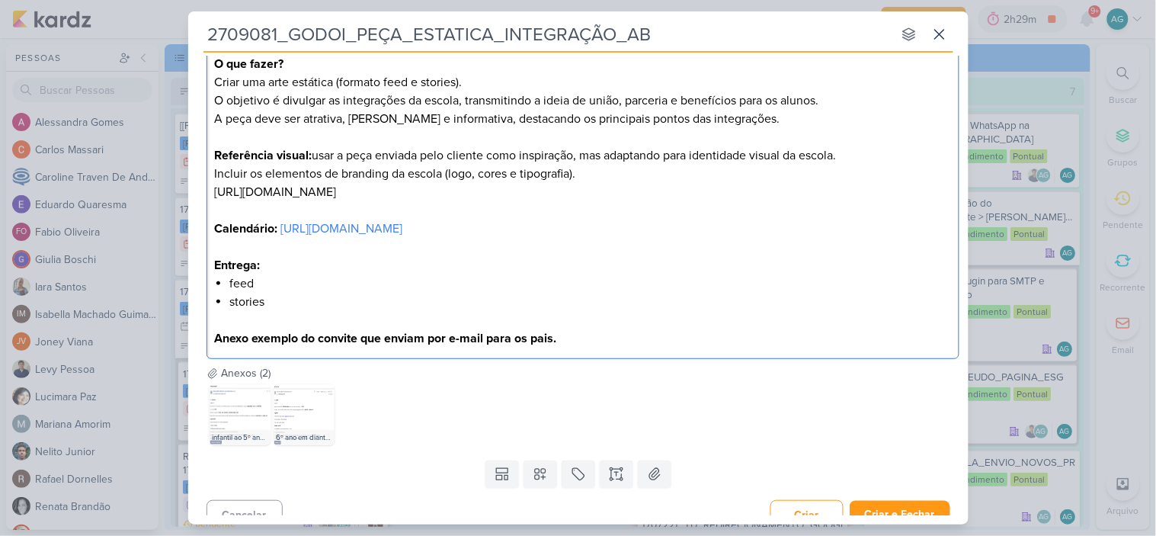
scroll to position [356, 0]
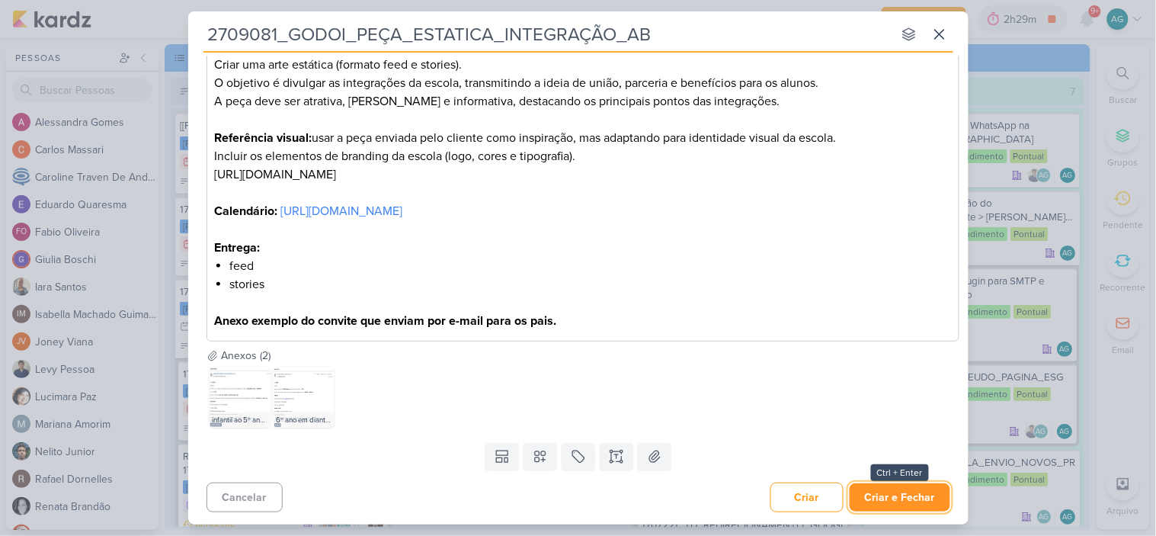
click at [888, 494] on button "Criar e Fechar" at bounding box center [900, 497] width 101 height 28
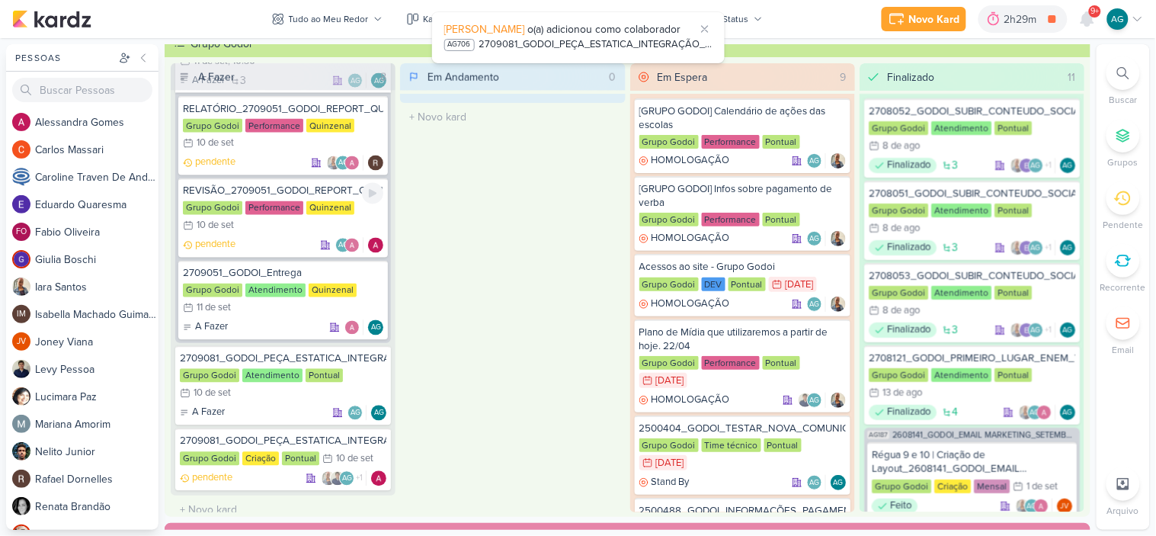
scroll to position [668, 0]
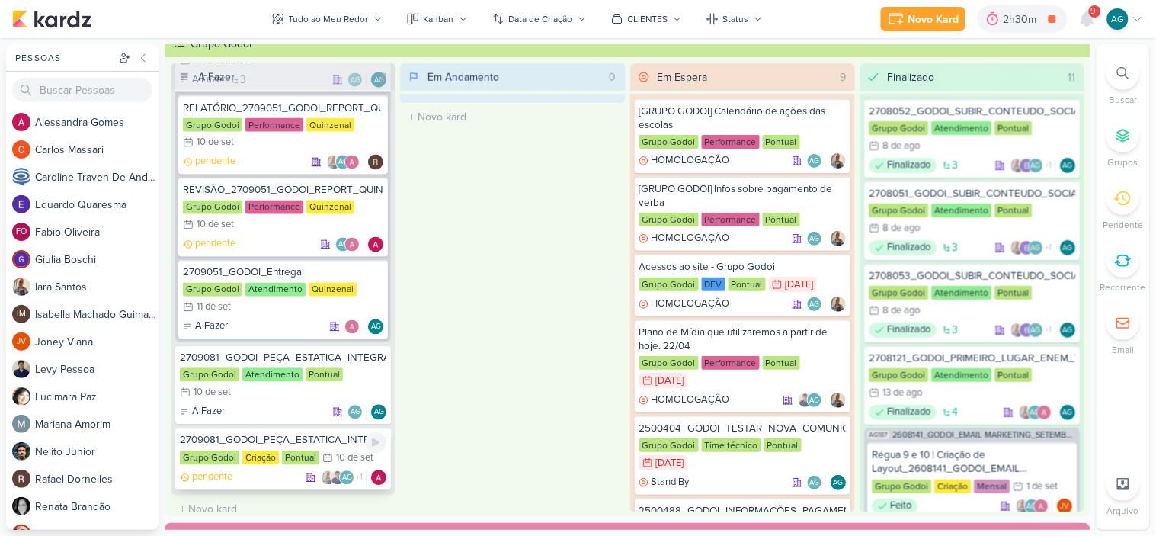
click at [312, 436] on div "2709081_GODOI_PEÇA_ESTATICA_INTEGRAÇÃO_AB" at bounding box center [283, 441] width 207 height 14
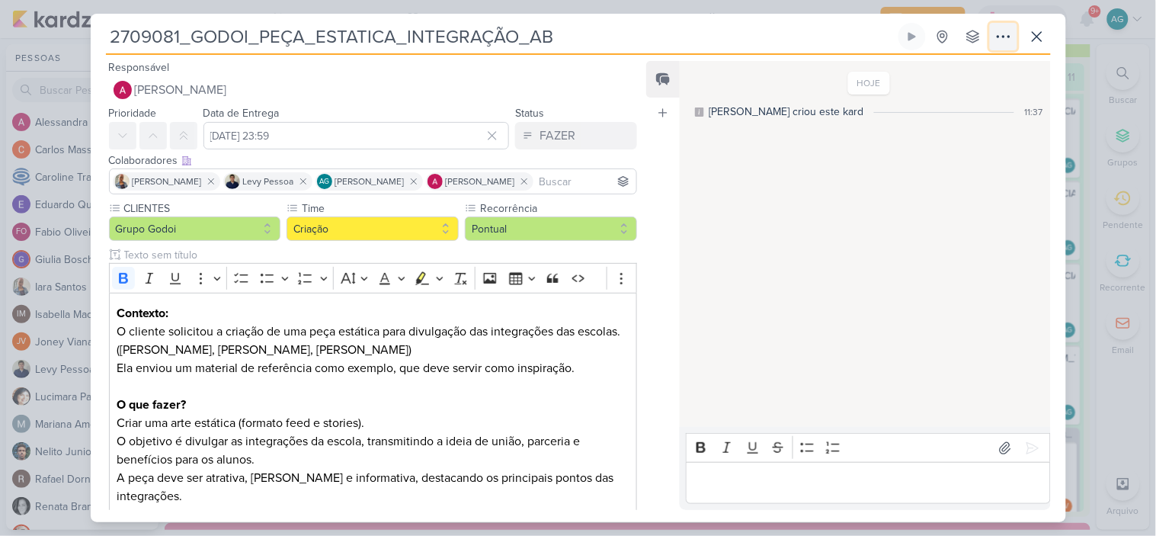
click at [1004, 41] on icon at bounding box center [1004, 36] width 18 height 18
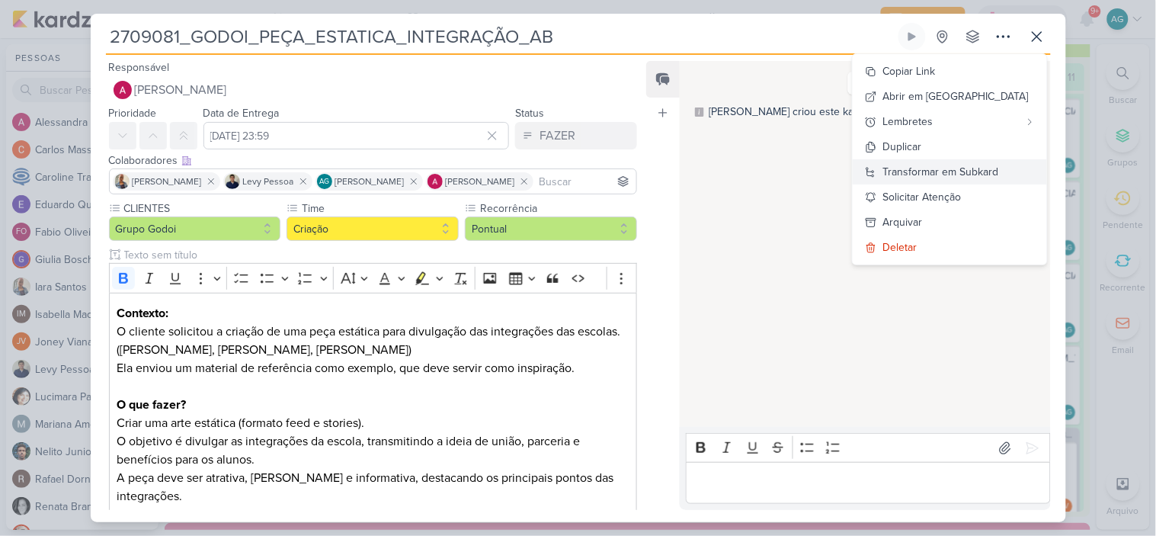
click at [994, 168] on div "Transformar em Subkard" at bounding box center [941, 172] width 116 height 16
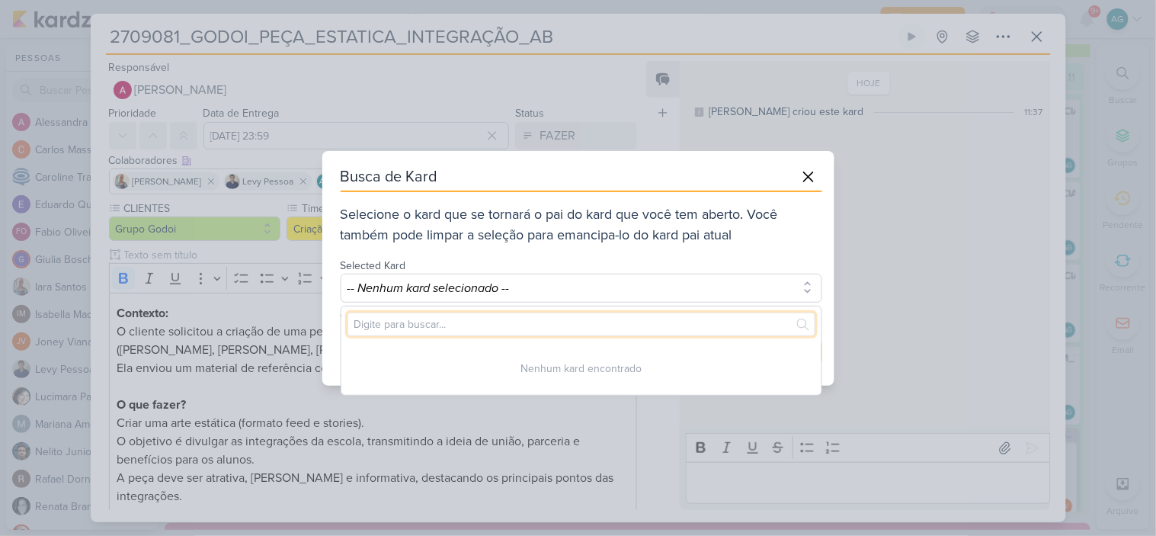
click at [475, 325] on input "text" at bounding box center [582, 324] width 468 height 24
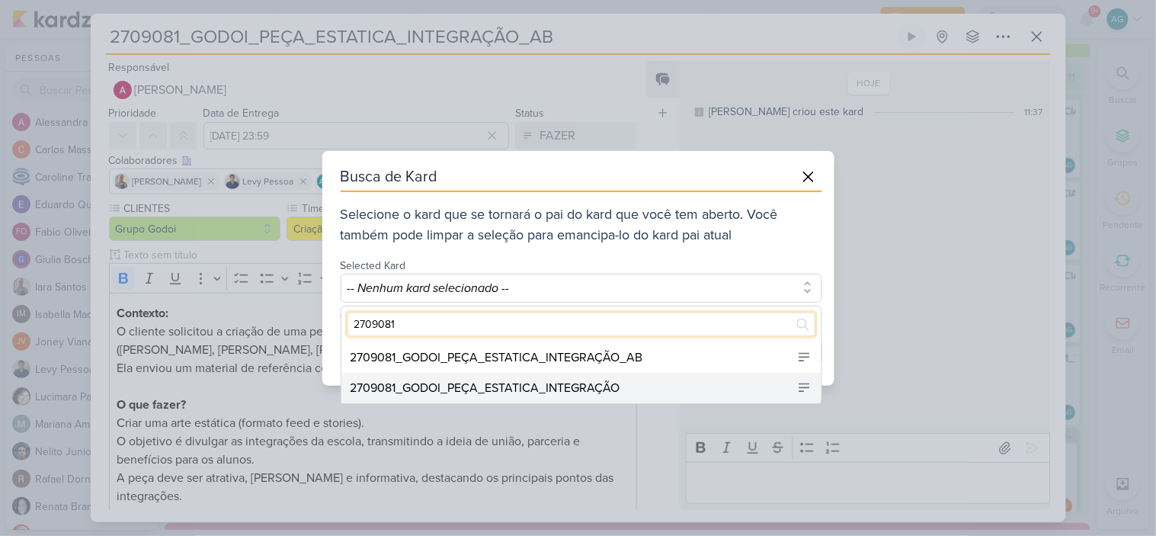
type input "2709081"
click at [507, 387] on div "2709081_GODOI_PEÇA_ESTATICA_INTEGRAÇÃO" at bounding box center [486, 388] width 270 height 18
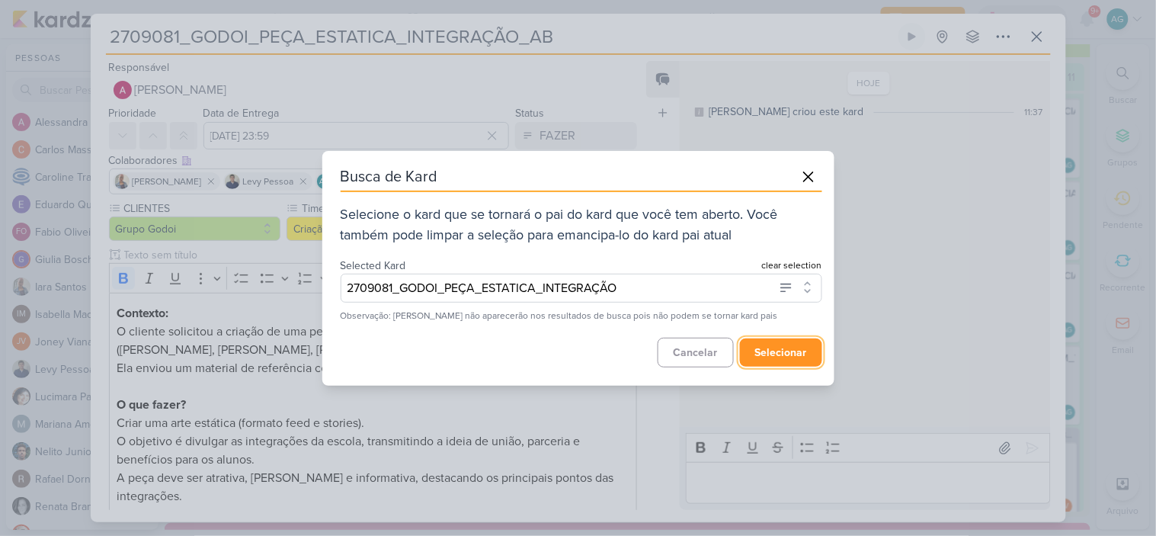
click at [790, 349] on button "selecionar" at bounding box center [781, 352] width 82 height 28
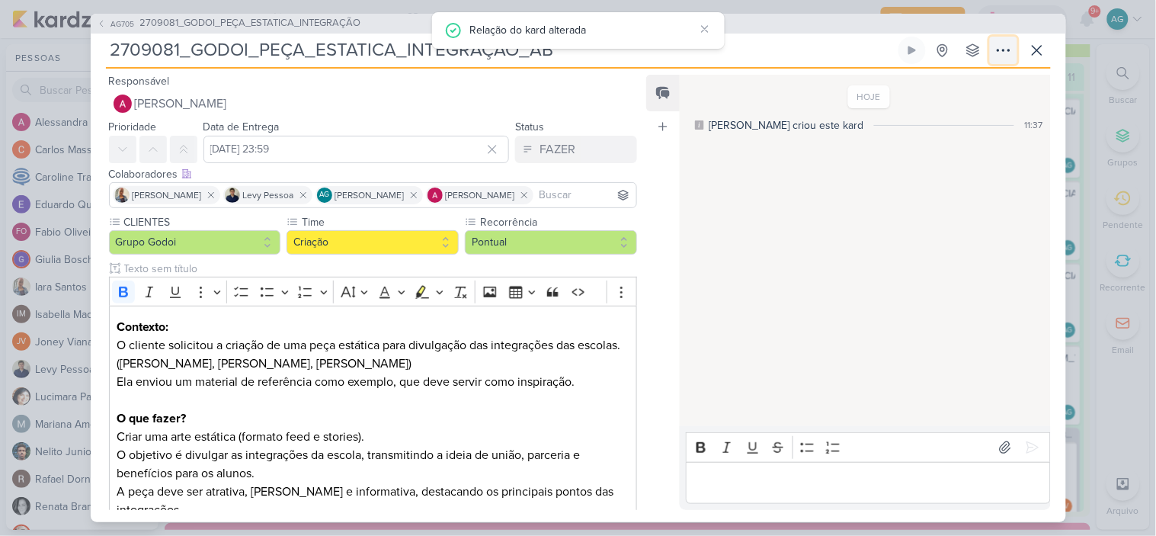
click at [1004, 55] on icon at bounding box center [1004, 50] width 18 height 18
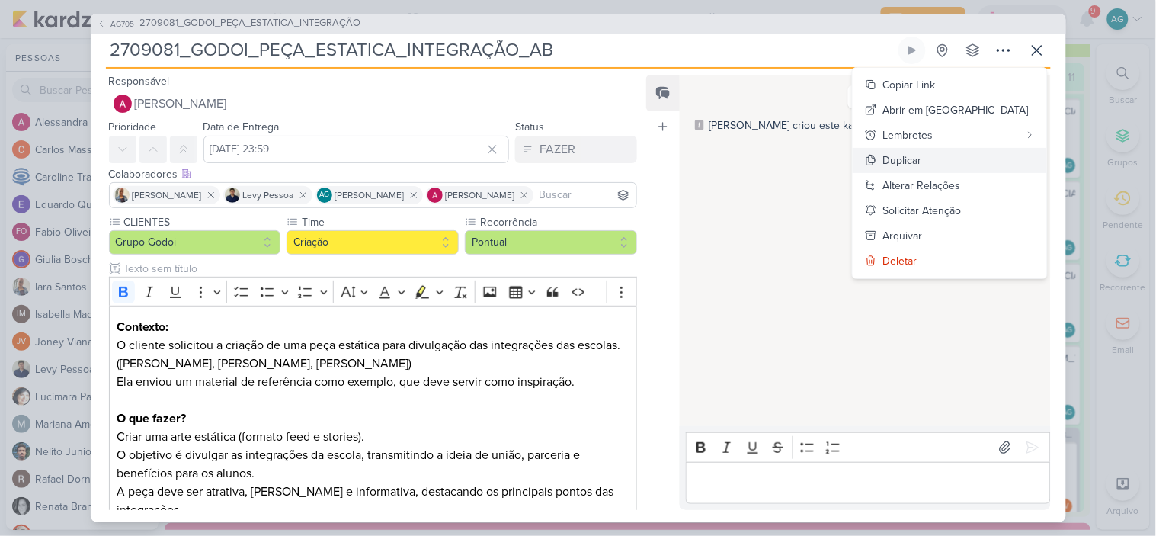
click at [980, 152] on button "Duplicar" at bounding box center [950, 160] width 194 height 25
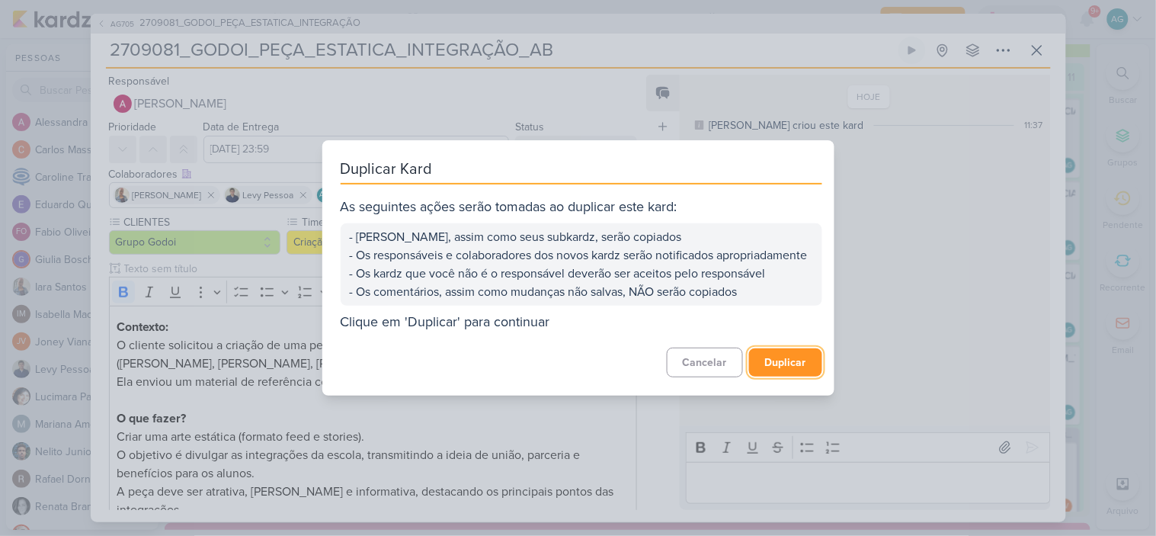
click at [790, 373] on button "Duplicar" at bounding box center [785, 362] width 73 height 28
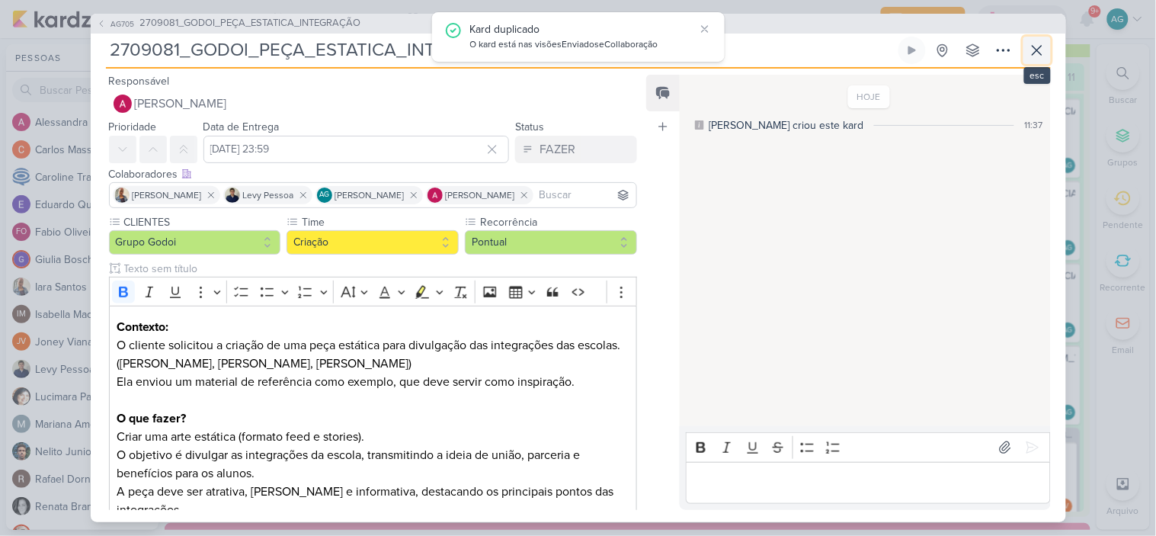
click at [1036, 56] on icon at bounding box center [1037, 50] width 18 height 18
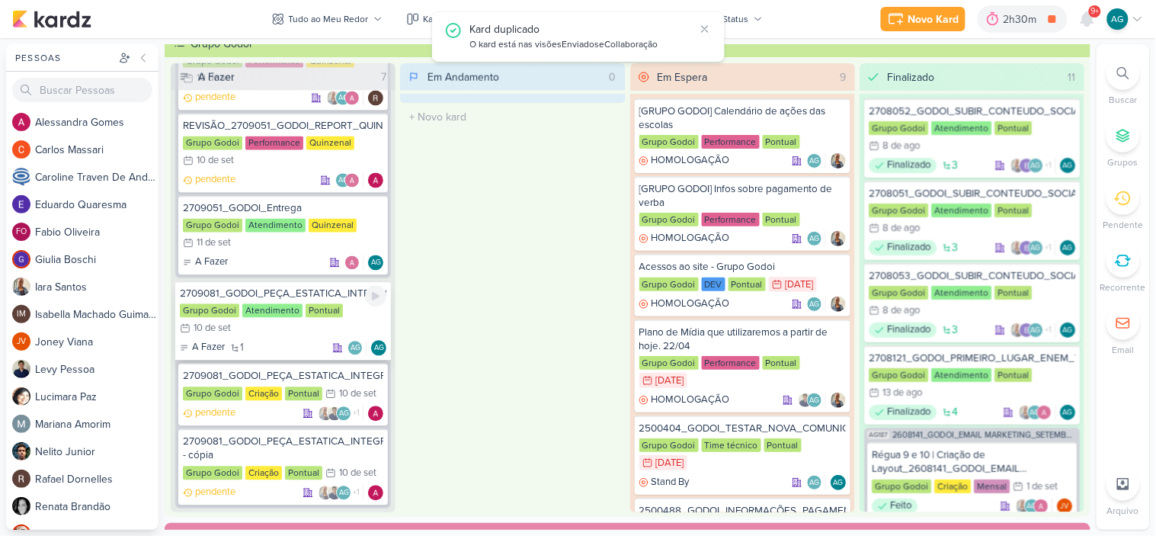
scroll to position [750, 0]
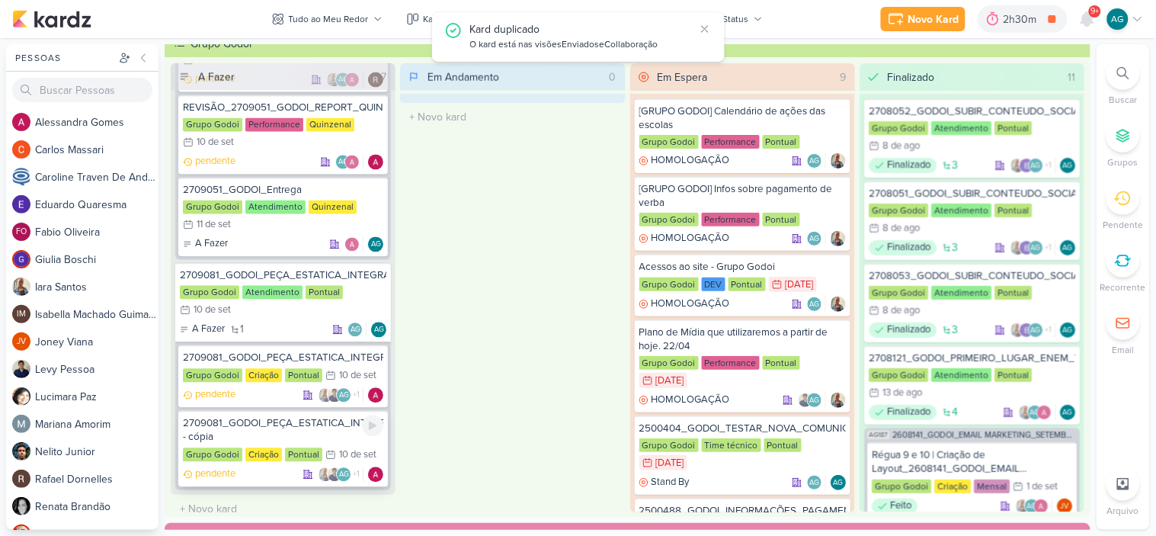
click at [305, 421] on div "2709081_GODOI_PEÇA_ESTATICA_INTEGRAÇÃO_AB - cópia" at bounding box center [283, 430] width 200 height 27
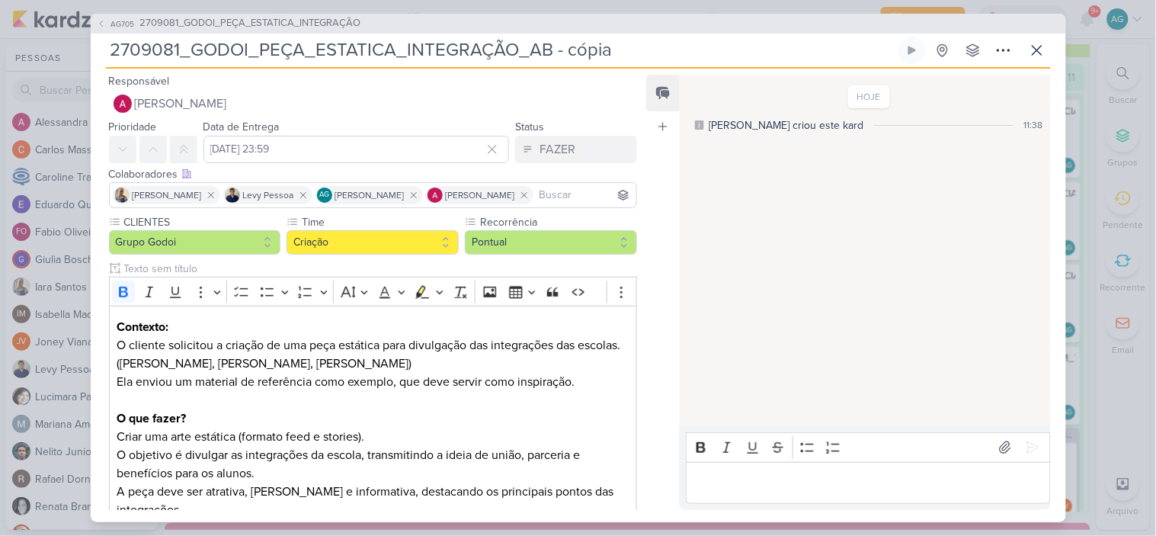
drag, startPoint x: 530, startPoint y: 50, endPoint x: 645, endPoint y: 48, distance: 114.3
click at [645, 48] on input "2709081_GODOI_PEÇA_ESTATICA_INTEGRAÇÃO_AB - cópia" at bounding box center [501, 50] width 790 height 27
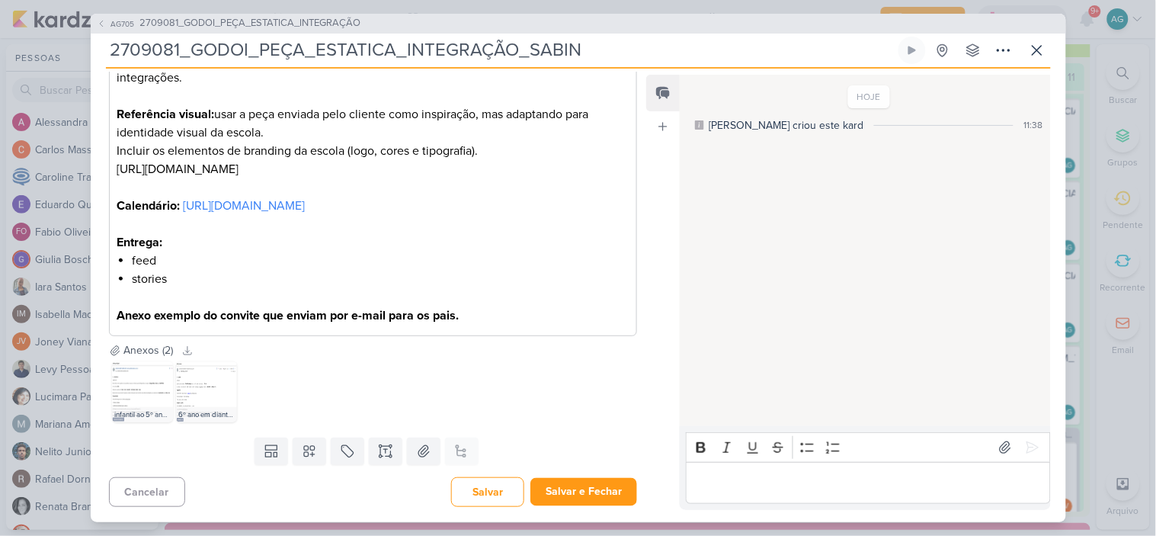
scroll to position [450, 0]
type input "2709081_GODOI_PEÇA_ESTATICA_INTEGRAÇÃO_SABIN"
click at [578, 494] on button "Salvar e Fechar" at bounding box center [583, 492] width 107 height 28
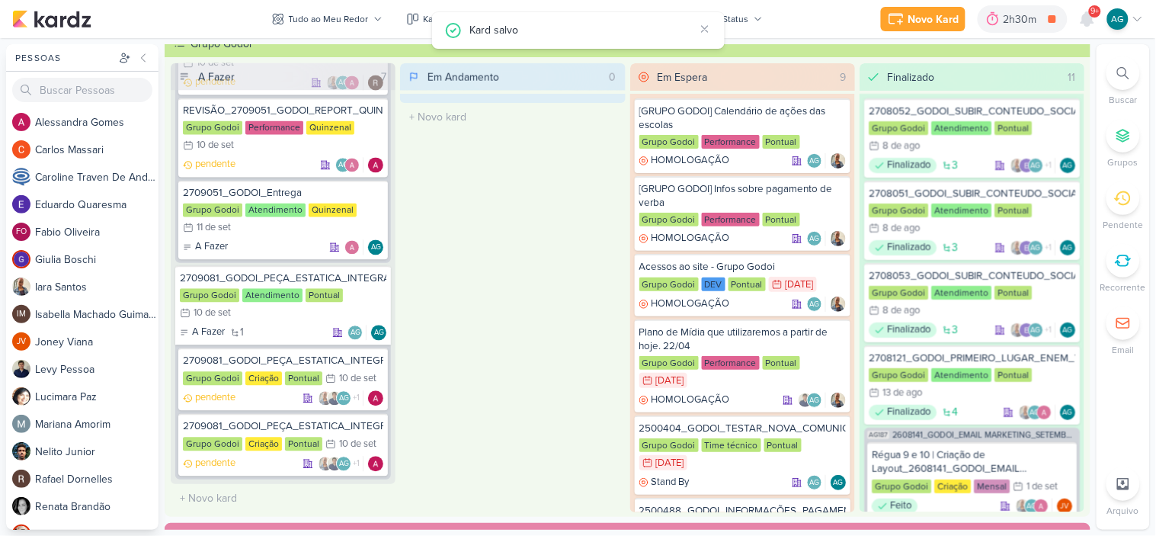
scroll to position [736, 0]
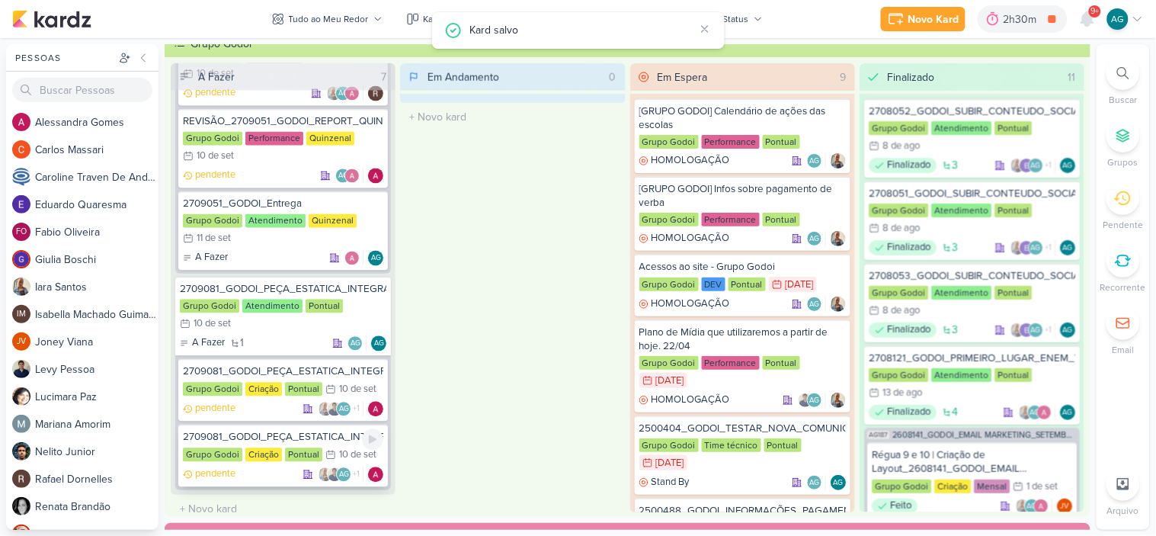
click at [319, 431] on div "2709081_GODOI_PEÇA_ESTATICA_INTEGRAÇÃO_SABIN" at bounding box center [283, 438] width 200 height 14
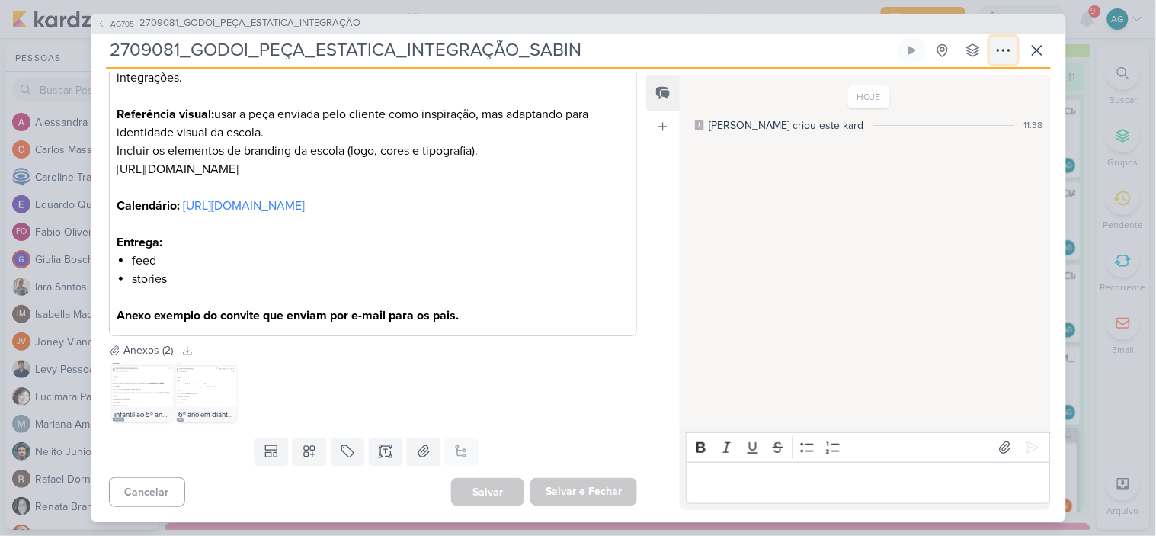
click at [1001, 56] on icon at bounding box center [1004, 50] width 18 height 18
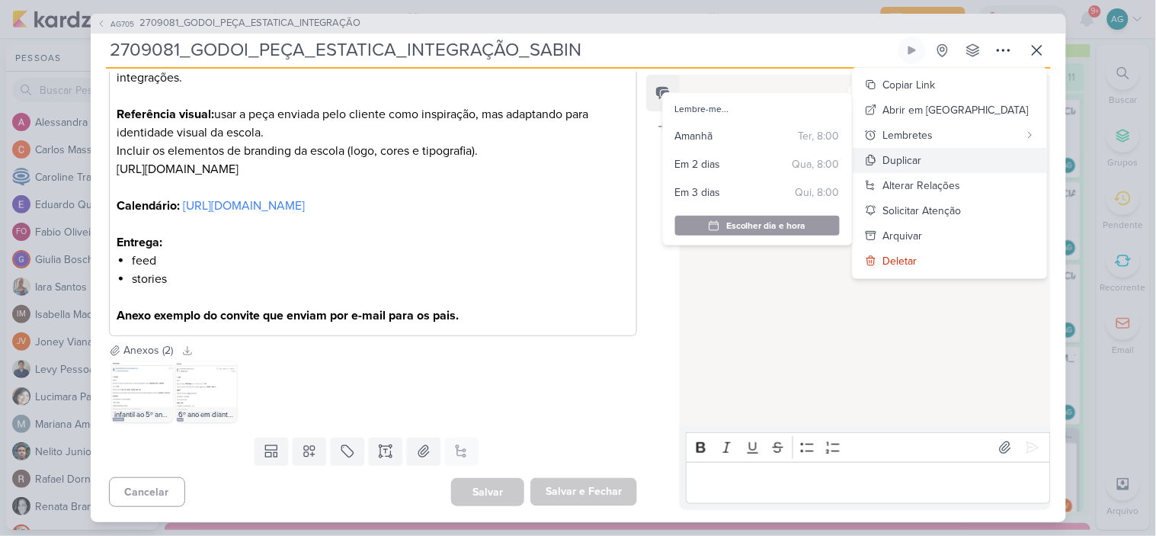
click at [984, 150] on button "Duplicar" at bounding box center [950, 160] width 194 height 25
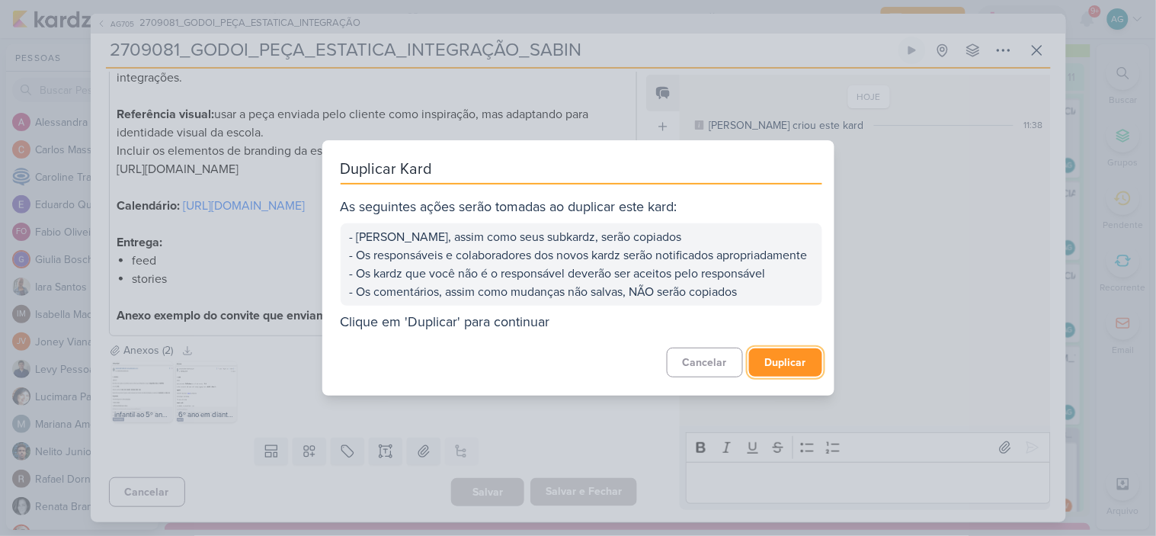
click at [803, 375] on button "Duplicar" at bounding box center [785, 362] width 73 height 28
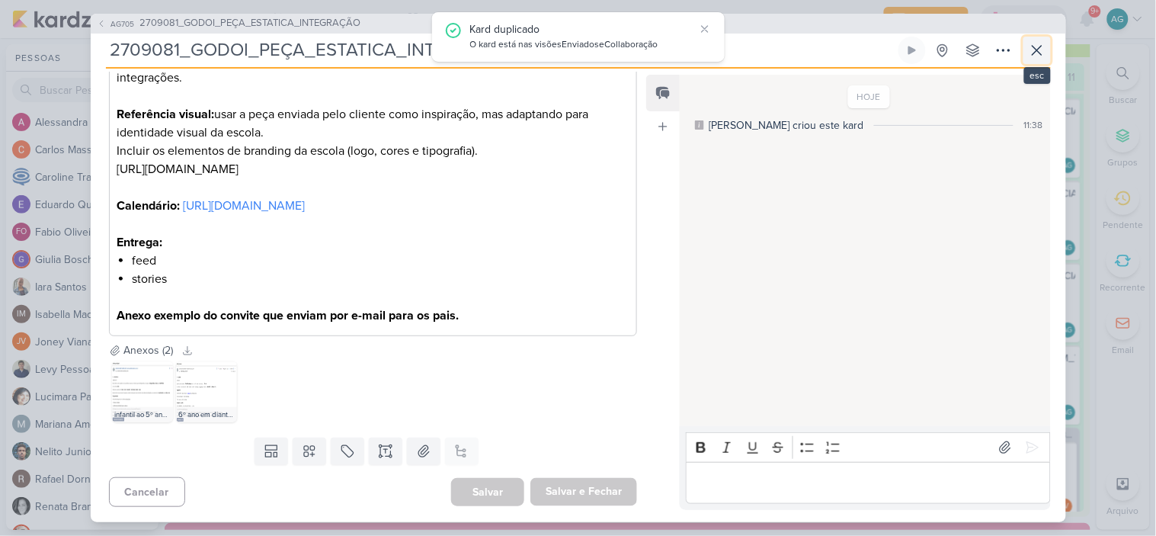
click at [1041, 46] on icon at bounding box center [1037, 50] width 9 height 9
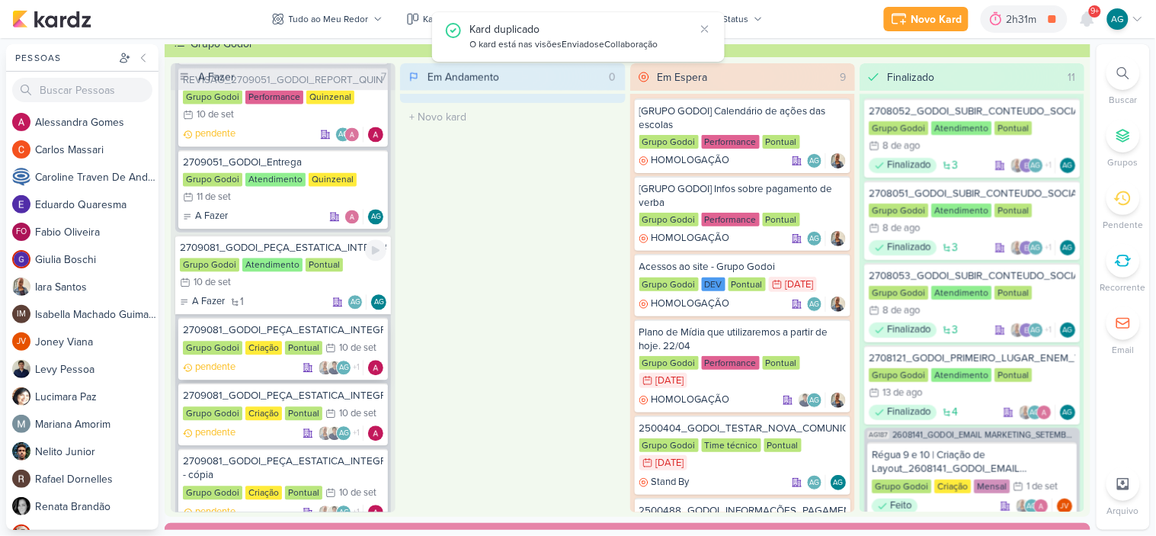
scroll to position [814, 0]
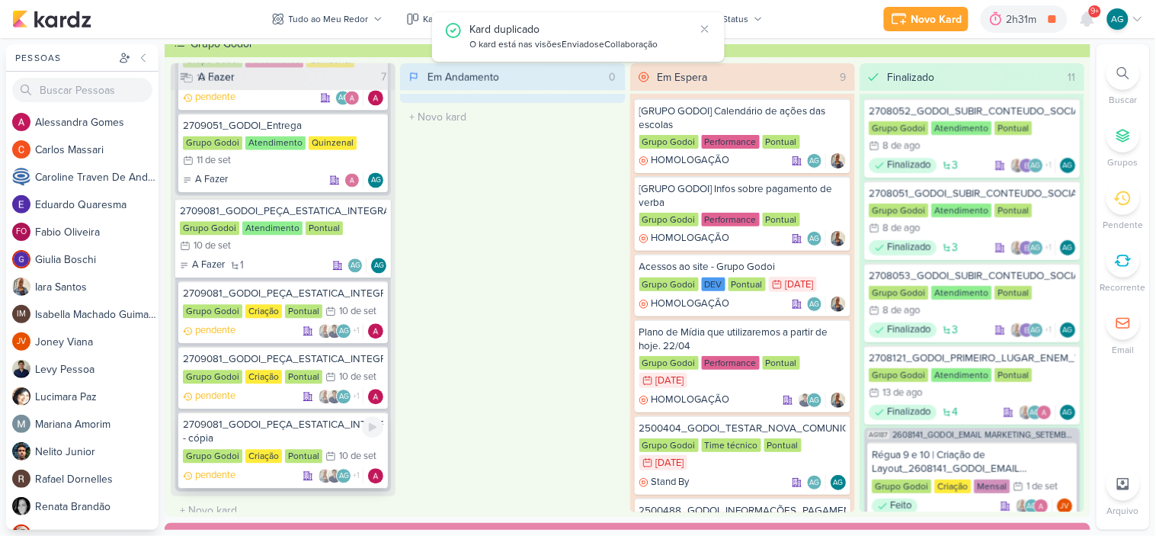
click at [274, 418] on div "2709081_GODOI_PEÇA_ESTATICA_INTEGRAÇÃO_SABIN - cópia" at bounding box center [283, 431] width 200 height 27
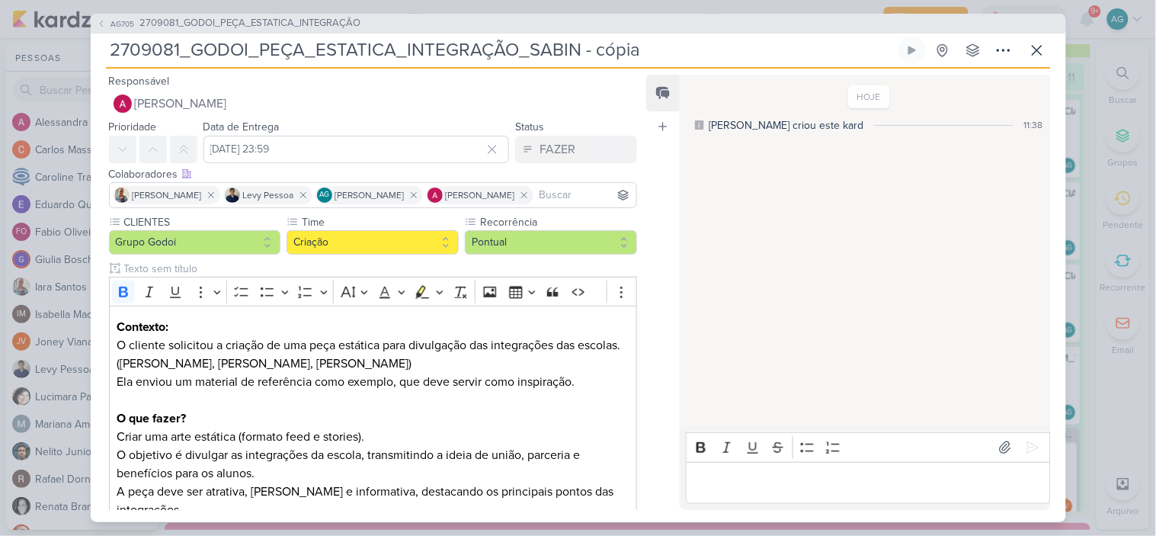
drag, startPoint x: 527, startPoint y: 51, endPoint x: 677, endPoint y: 50, distance: 149.4
click at [677, 50] on input "2709081_GODOI_PEÇA_ESTATICA_INTEGRAÇÃO_SABIN - cópia" at bounding box center [501, 50] width 790 height 27
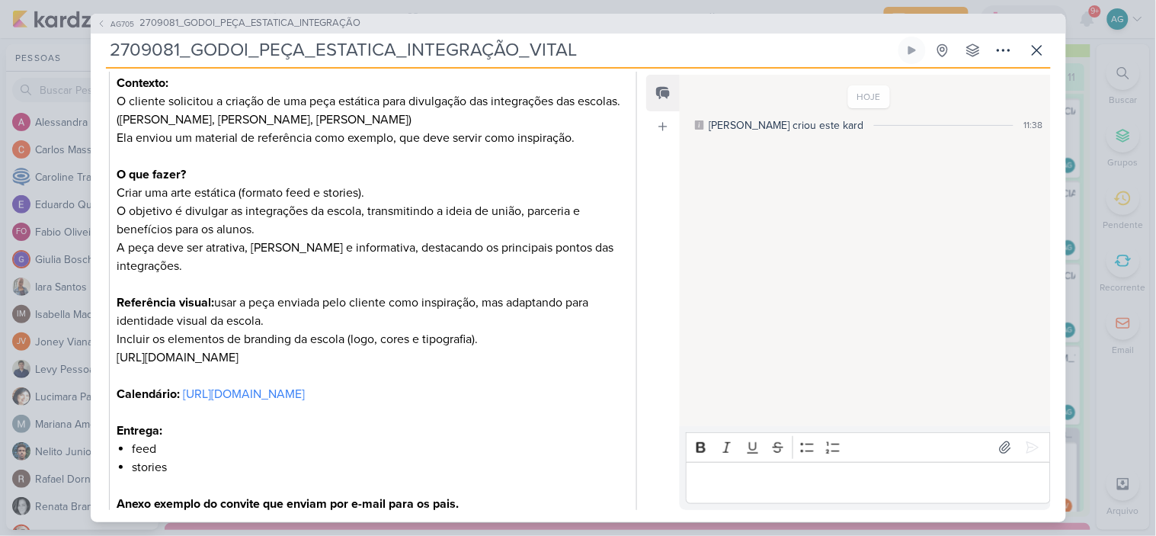
scroll to position [450, 0]
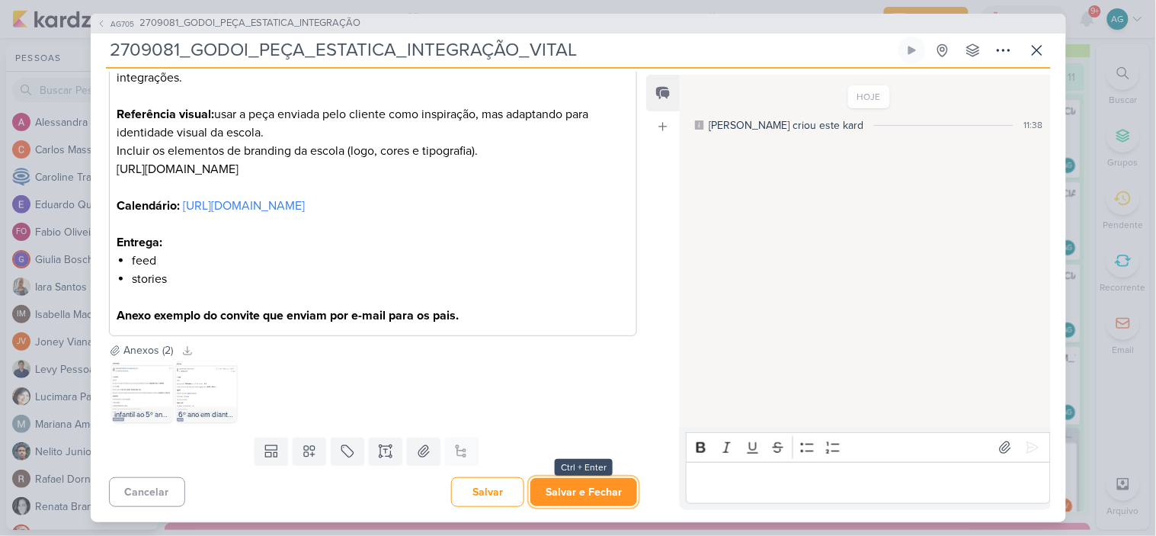
click at [599, 485] on button "Salvar e Fechar" at bounding box center [583, 492] width 107 height 28
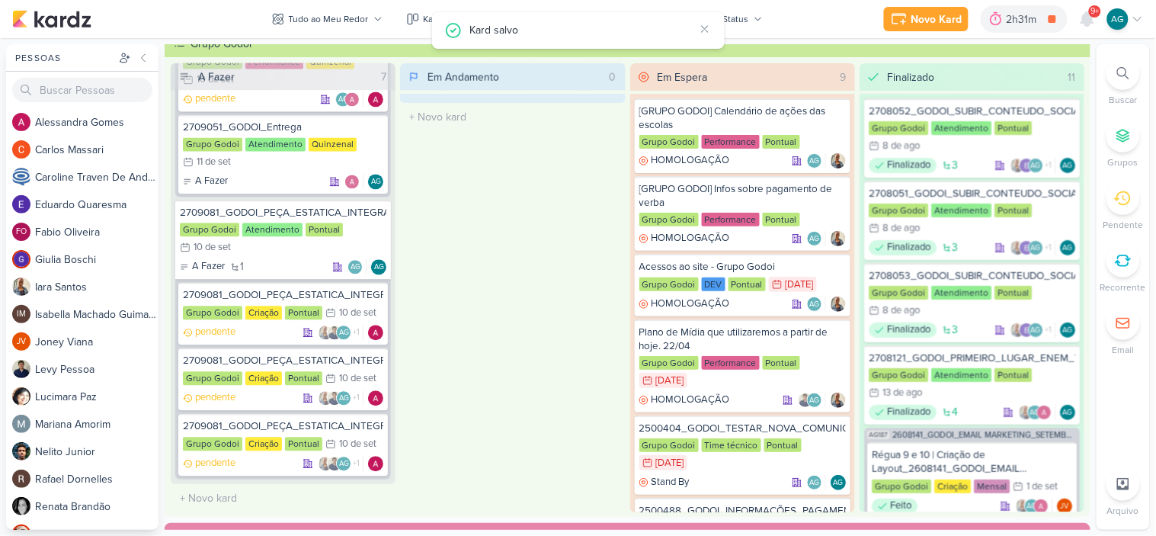
scroll to position [802, 0]
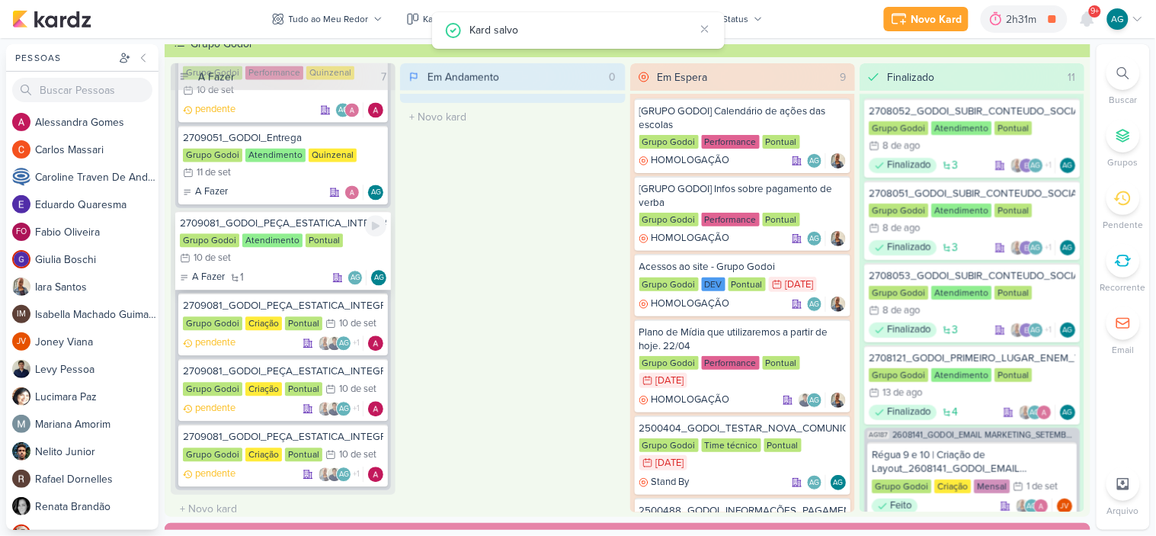
click at [305, 217] on div "2709081_GODOI_PEÇA_ESTATICA_INTEGRAÇÃO" at bounding box center [283, 224] width 207 height 14
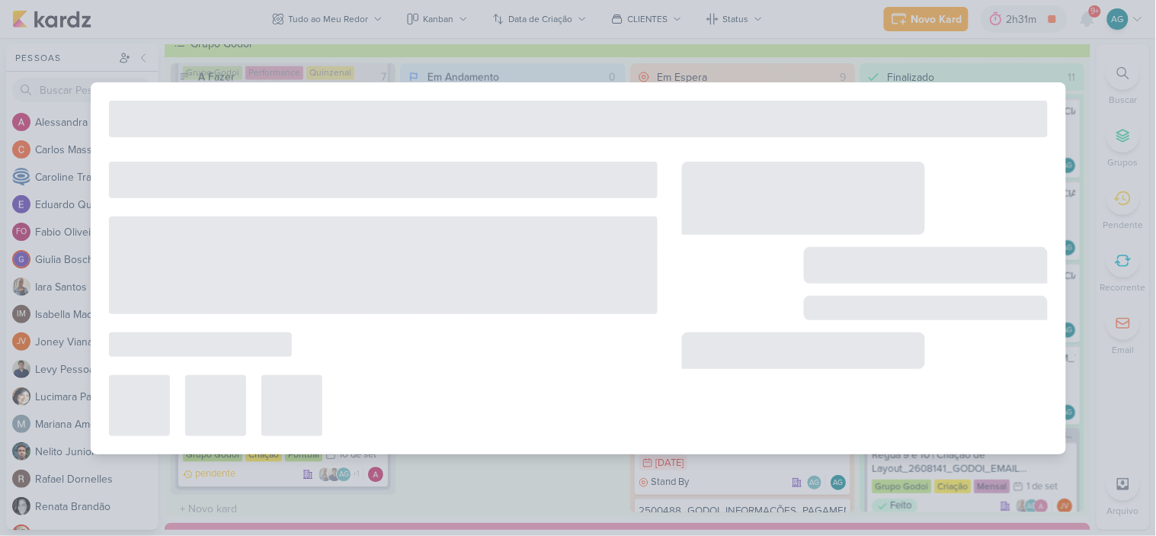
type input "2709081_GODOI_PEÇA_ESTATICA_INTEGRAÇÃO"
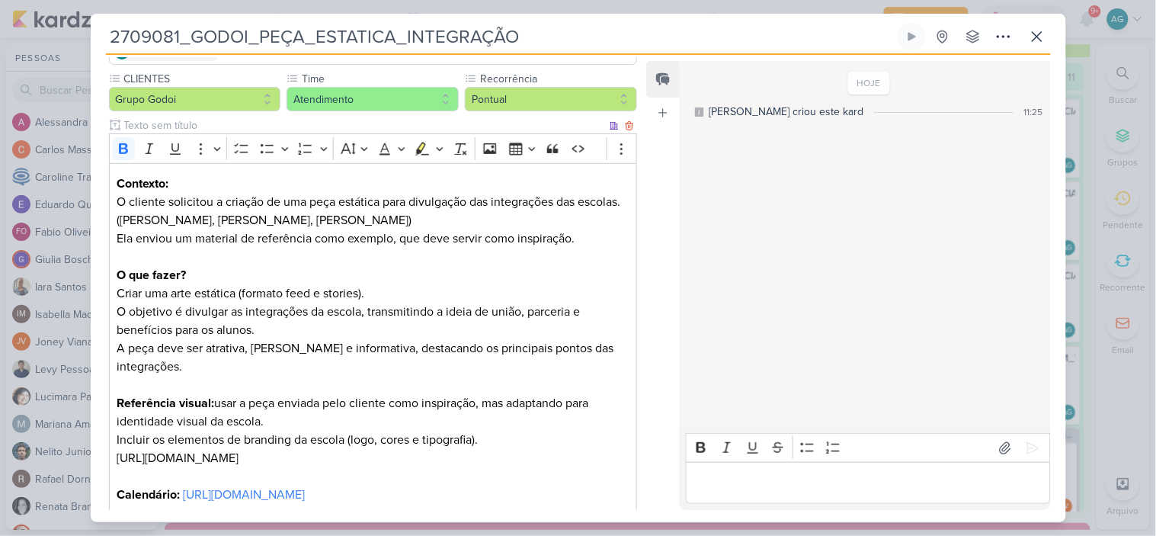
scroll to position [0, 0]
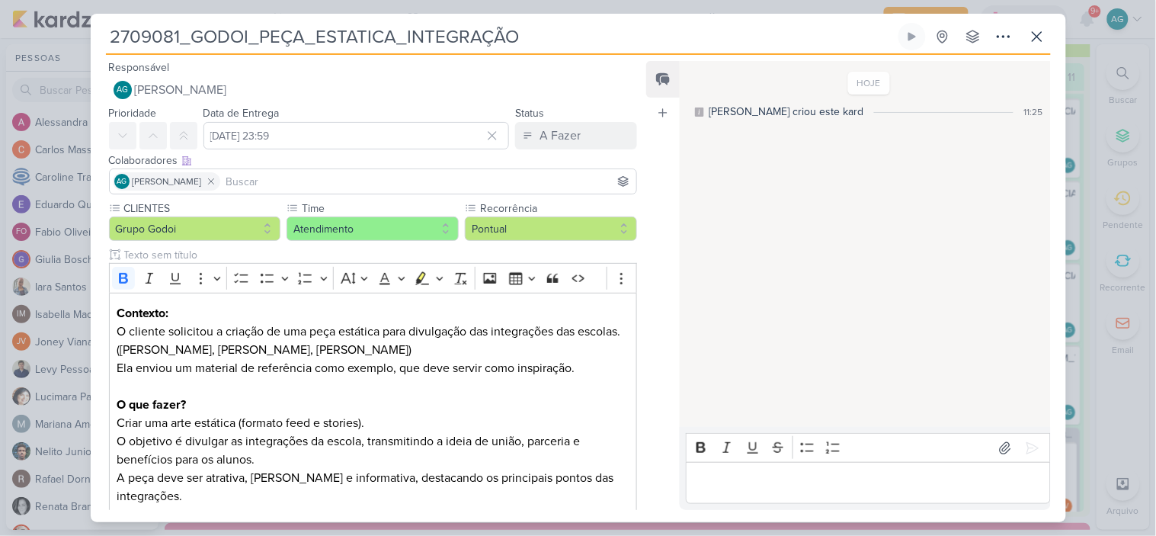
click at [277, 181] on input at bounding box center [428, 181] width 411 height 18
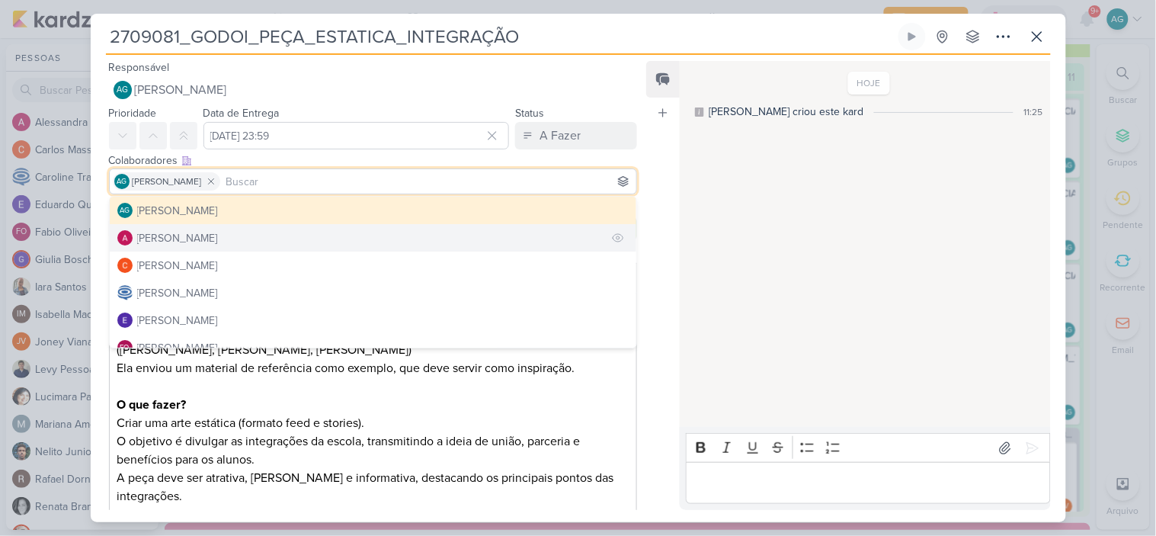
click at [234, 230] on button "[PERSON_NAME]" at bounding box center [373, 237] width 527 height 27
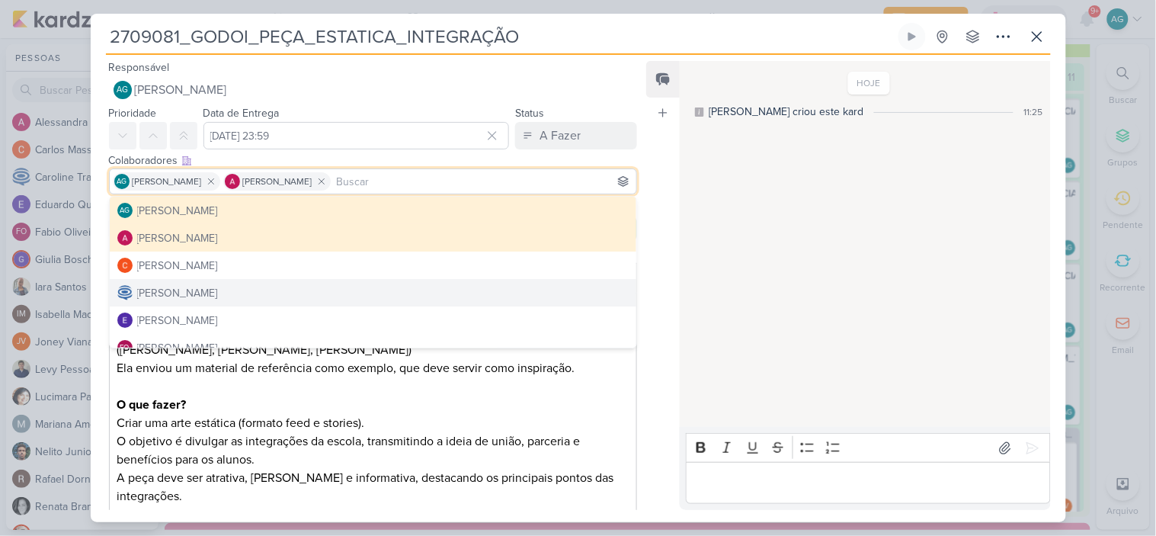
click at [593, 390] on p "Contexto: O cliente solicitou a criação de uma peça estática para divulgação da…" at bounding box center [373, 349] width 512 height 91
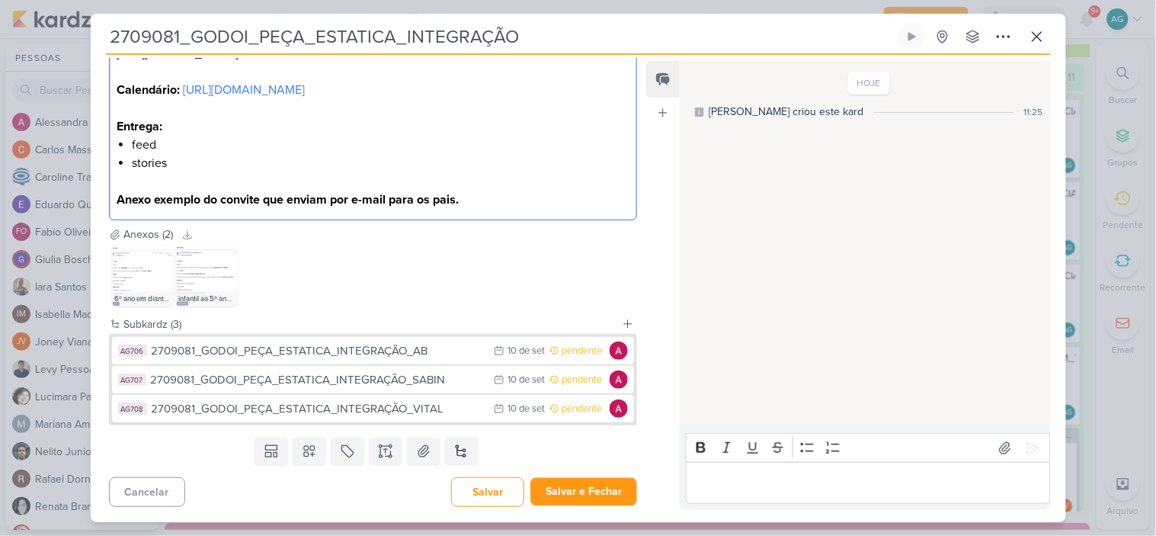
scroll to position [553, 0]
click at [585, 497] on button "Salvar e Fechar" at bounding box center [583, 492] width 107 height 28
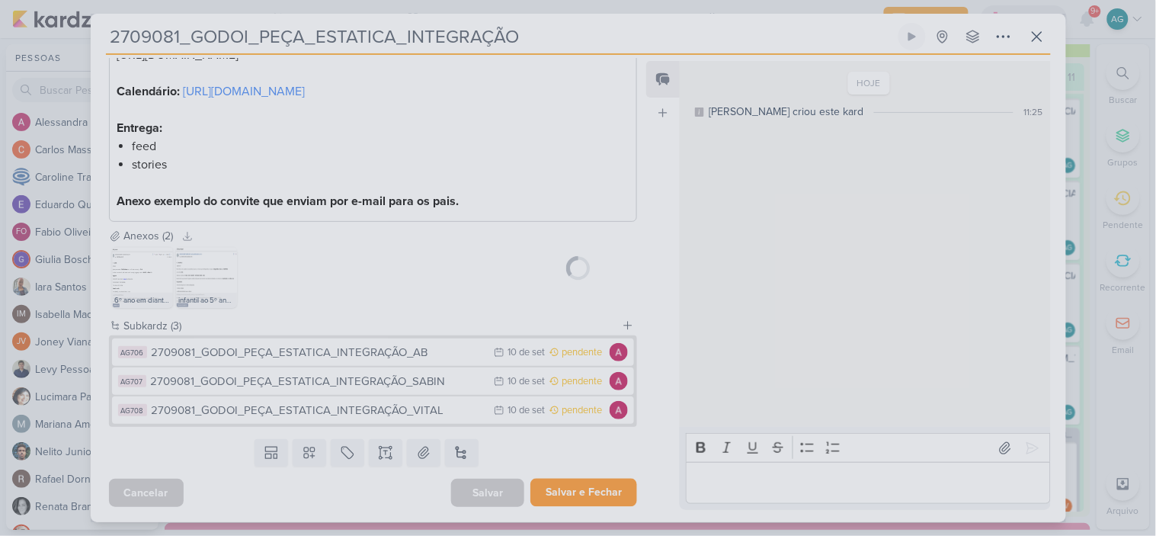
scroll to position [551, 0]
